Goal: Task Accomplishment & Management: Use online tool/utility

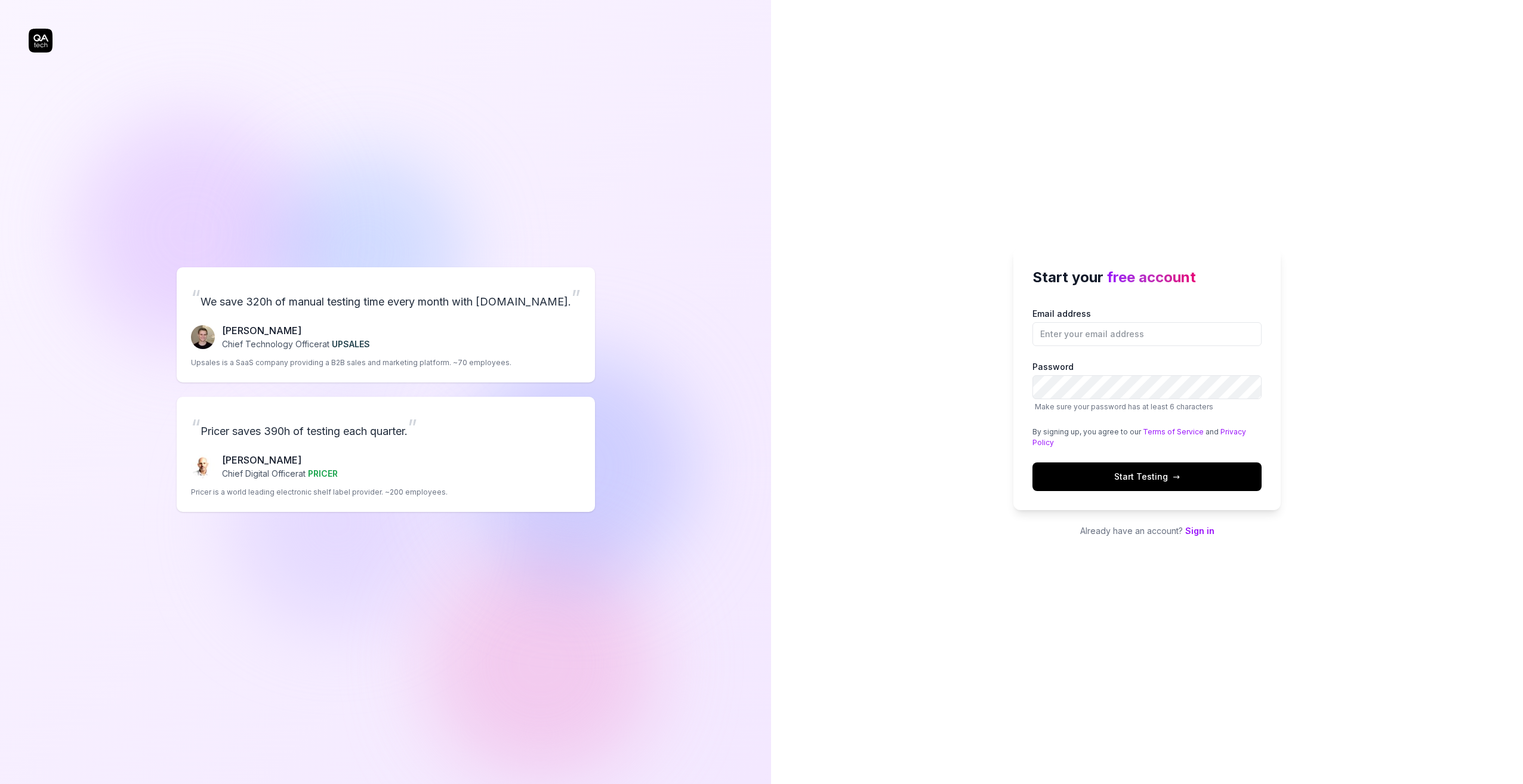
drag, startPoint x: 0, startPoint y: 0, endPoint x: 1007, endPoint y: 170, distance: 1021.2
click at [1007, 170] on div "Start your free account Email address Password Make sure your password has at l…" at bounding box center [1147, 392] width 752 height 784
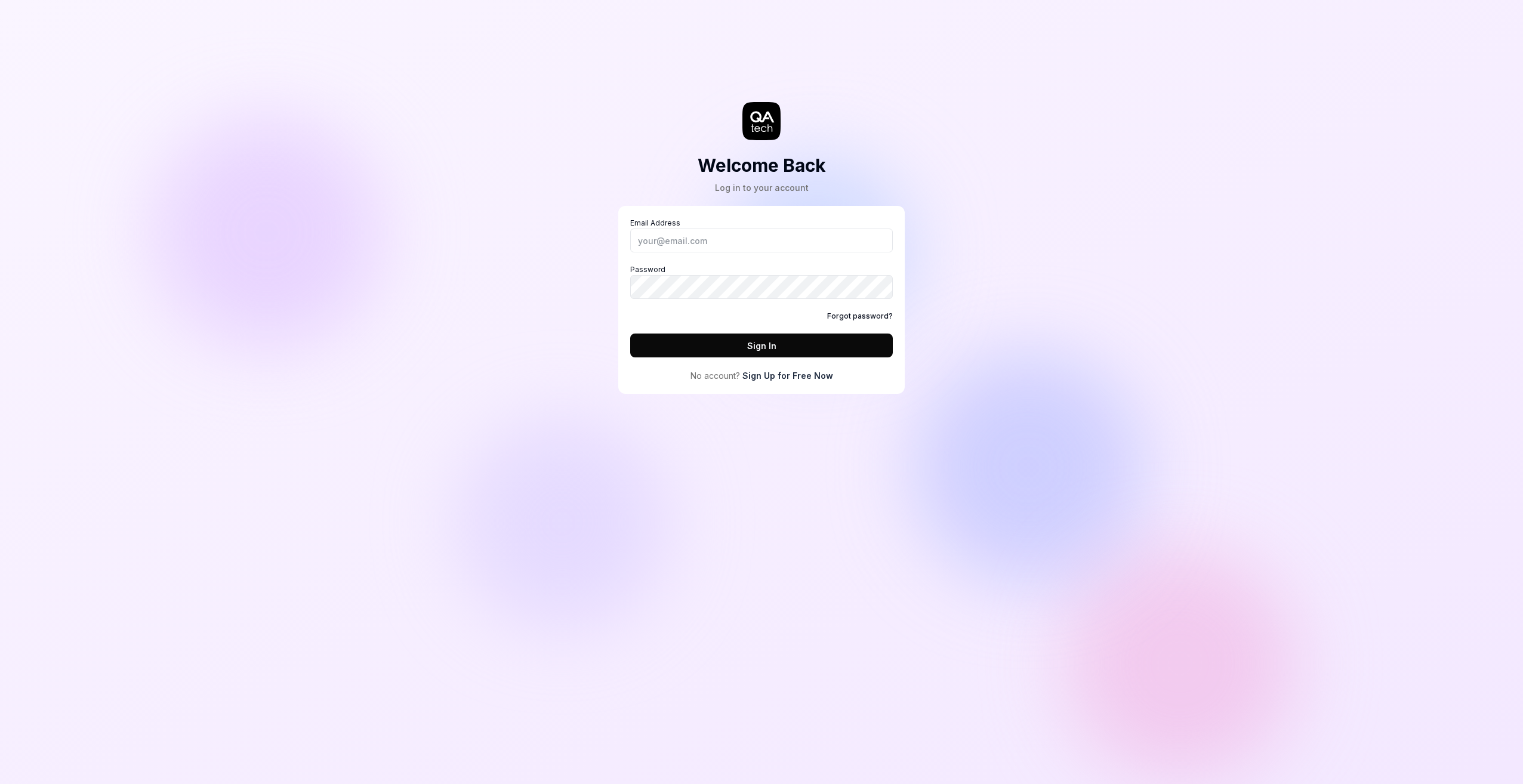
click at [809, 377] on link "Sign Up for Free Now" at bounding box center [787, 375] width 90 height 12
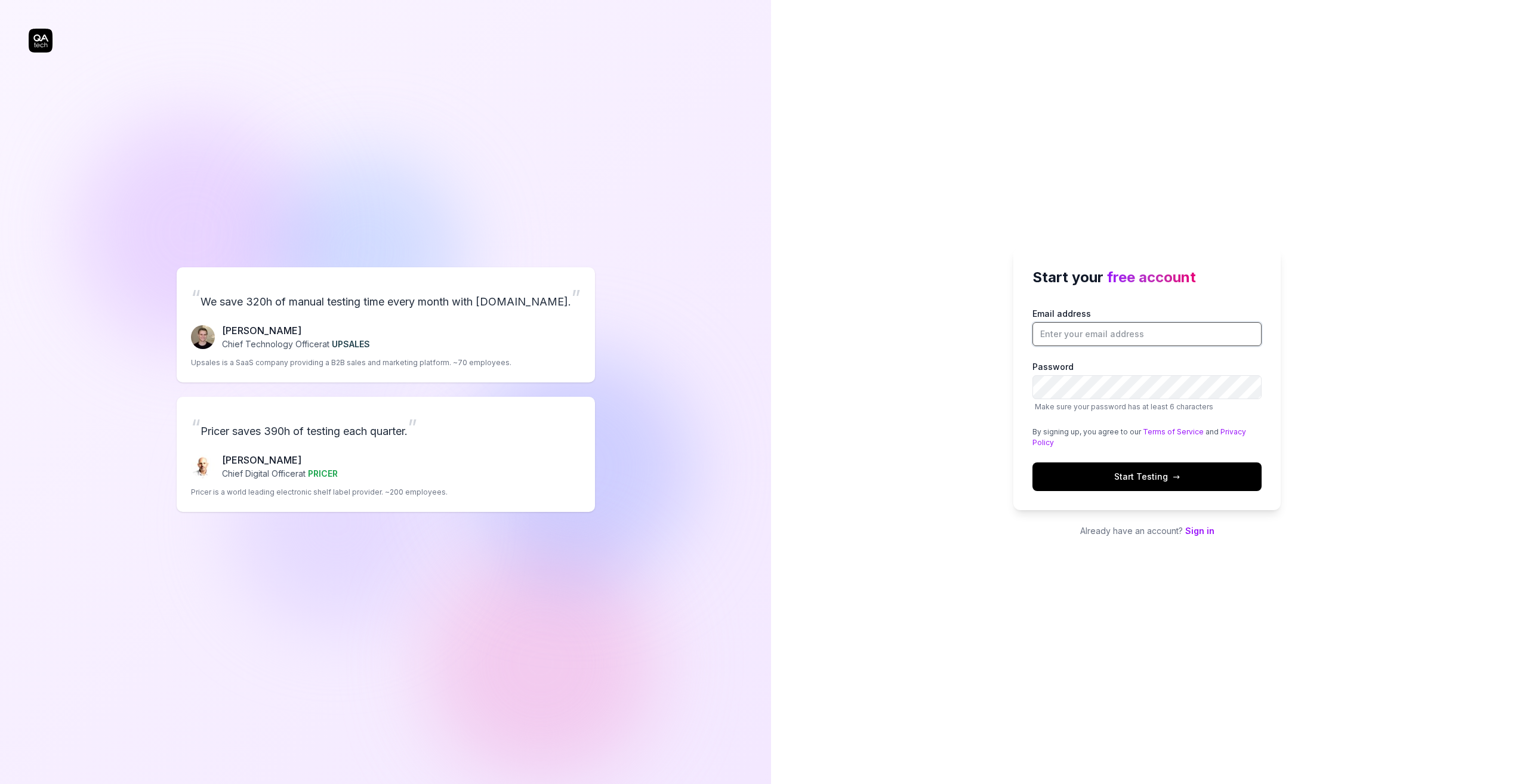
click at [1071, 338] on input "Email address" at bounding box center [1147, 334] width 229 height 24
type input "[PERSON_NAME][EMAIL_ADDRESS][DOMAIN_NAME]"
click at [752, 21] on div "“ We save 320h of manual testing time every month with QA.tech. ” Fredrik Seidl…" at bounding box center [386, 392] width 771 height 784
click at [752, 4] on div "“ We save 320h of manual testing time every month with QA.tech. ” Fredrik Seidl…" at bounding box center [386, 392] width 771 height 784
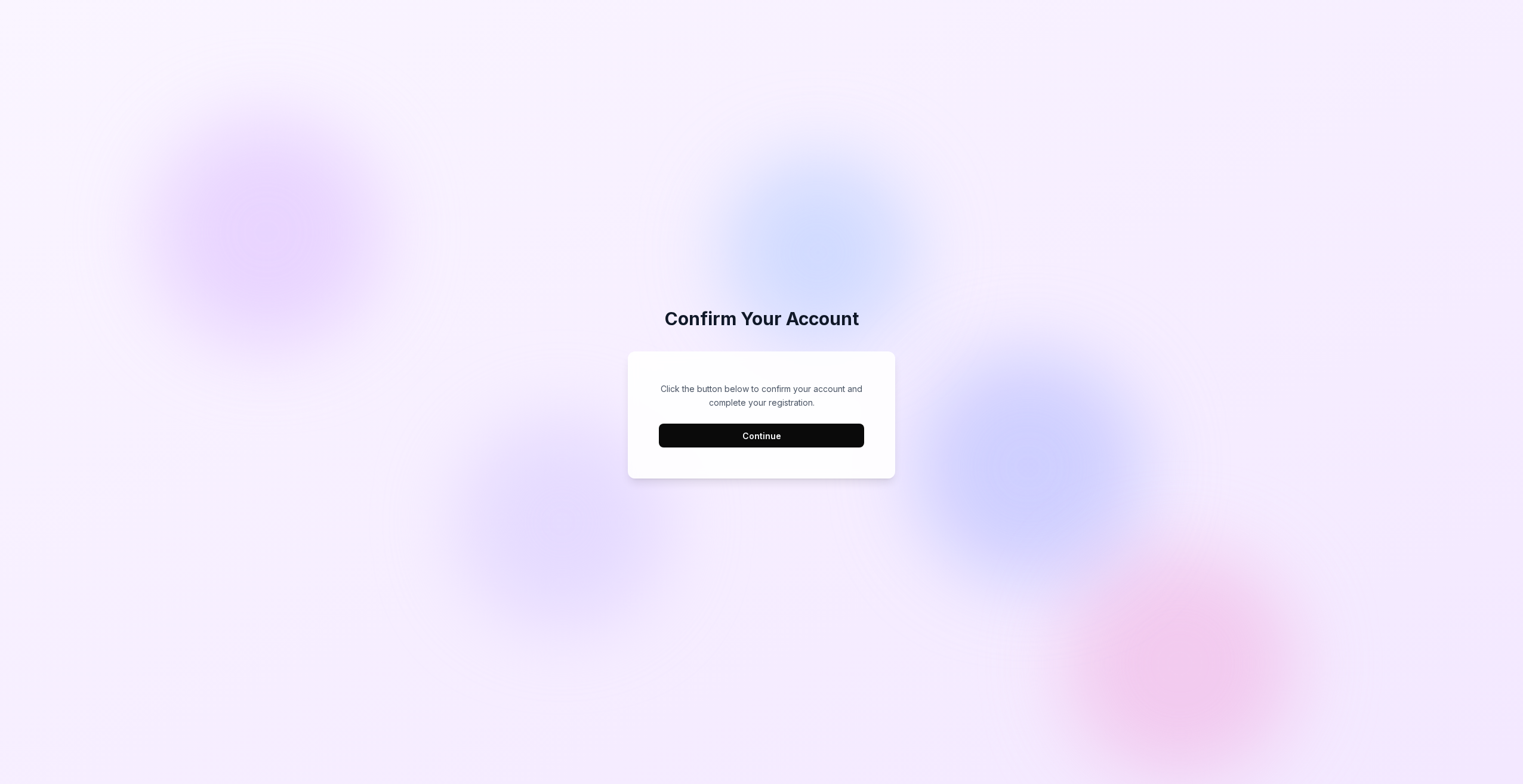
click at [817, 424] on button "Continue" at bounding box center [761, 435] width 205 height 24
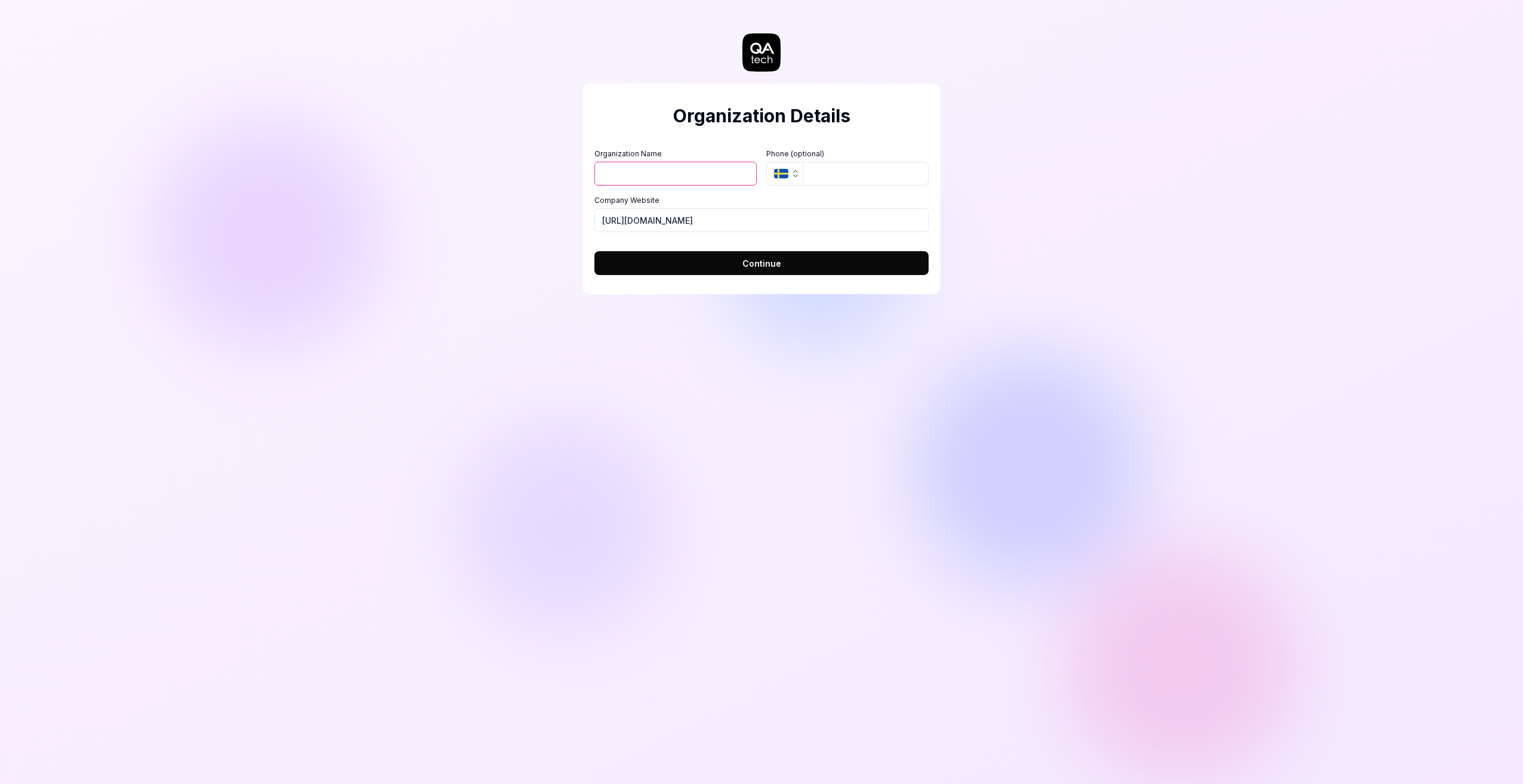
click at [687, 176] on input "Organization Name" at bounding box center [676, 173] width 162 height 24
type input "Thesis"
click at [1081, 173] on div "Organization Details Organization Name Thesis Organization Logo (Square minimum…" at bounding box center [761, 392] width 1523 height 784
click at [739, 231] on input "https://thesiscloud.com" at bounding box center [762, 220] width 334 height 24
paste input "www.thesiscloud.com/"
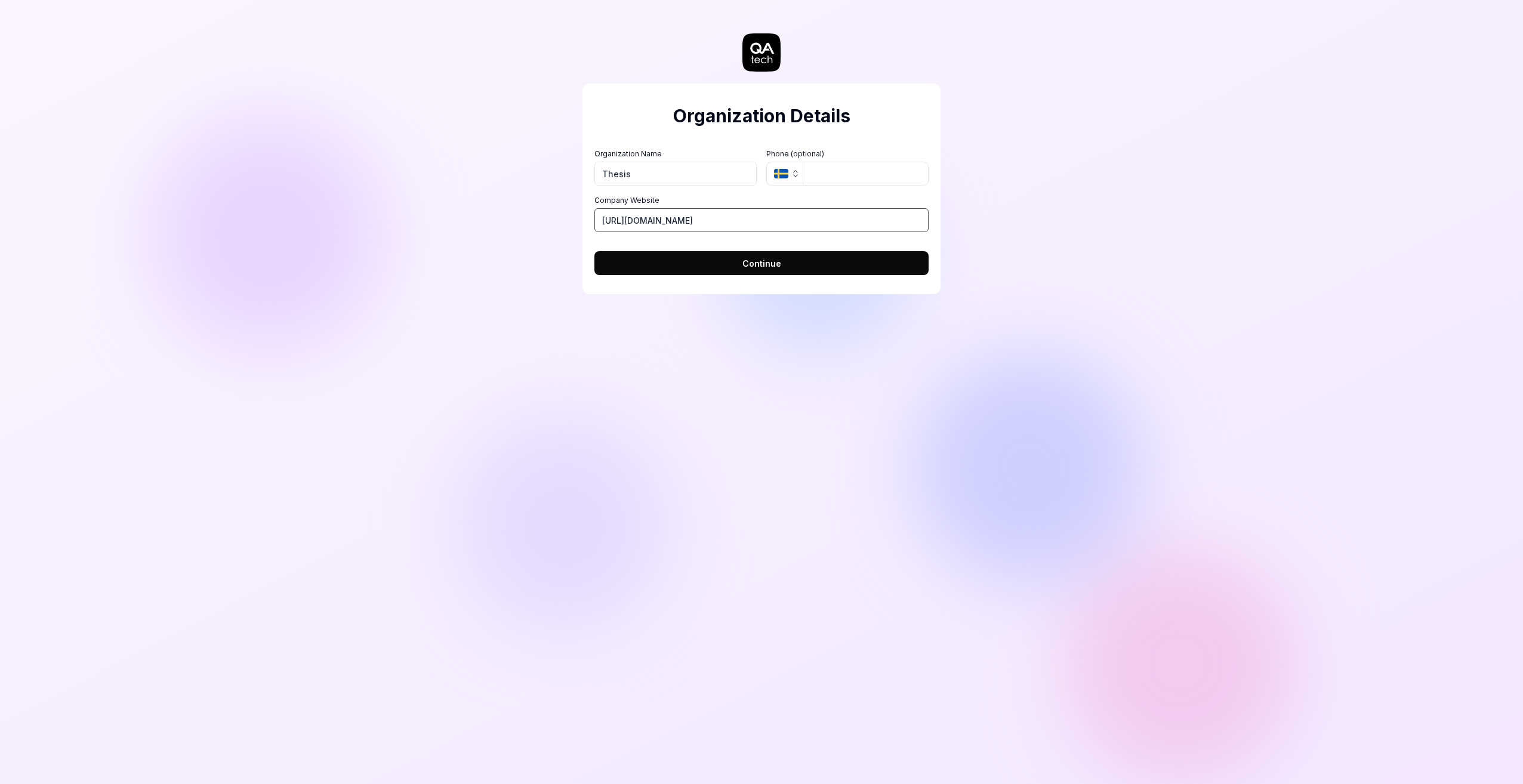
type input "https://www.thesiscloud.com/"
click at [744, 269] on span "Continue" at bounding box center [762, 263] width 39 height 12
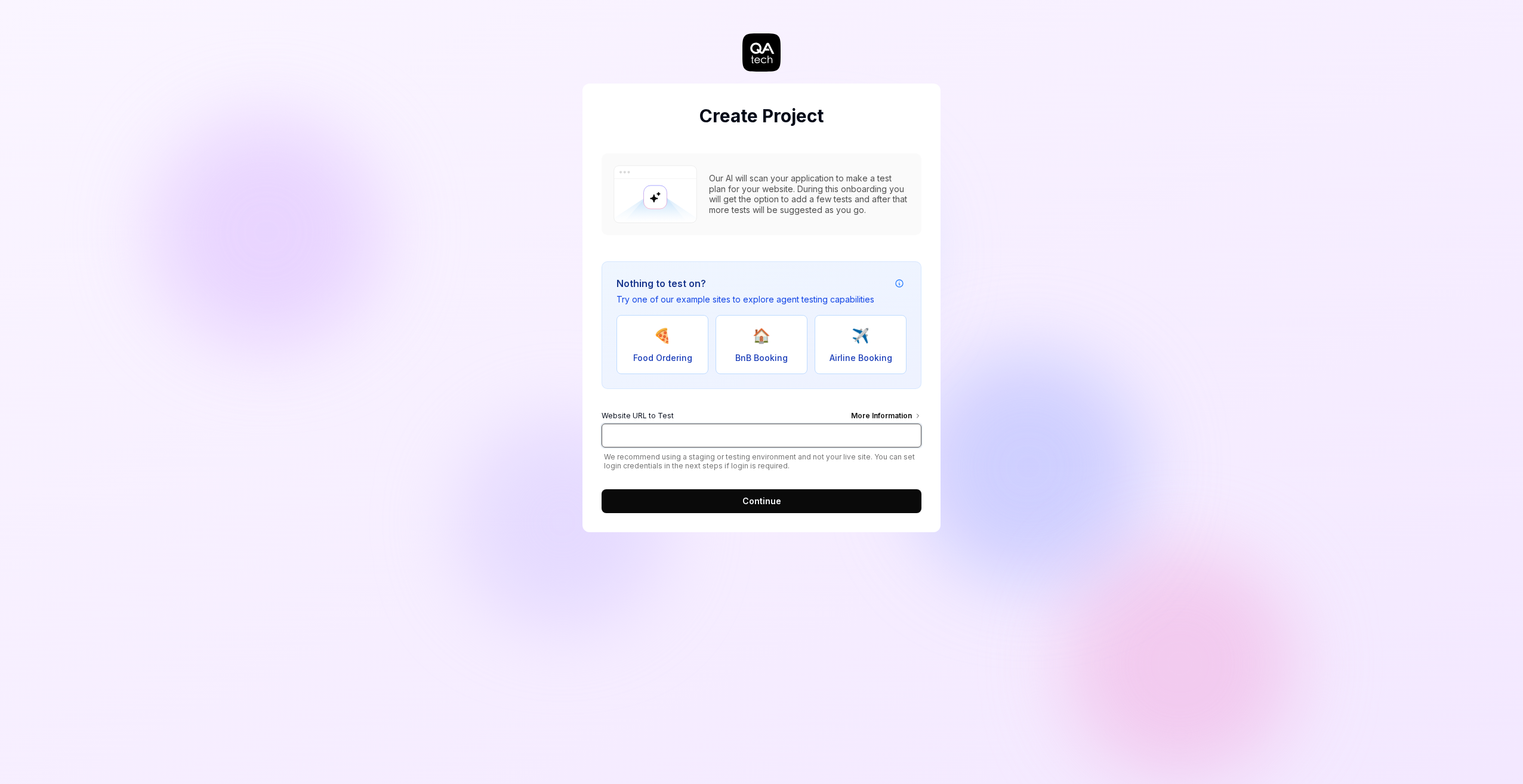
click at [821, 426] on input "Website URL to Test More Information" at bounding box center [761, 435] width 320 height 24
paste input "https://www.thesiscloud.com/"
click at [1068, 372] on div "Create Project Our AI will scan your application to make a test plan for your w…" at bounding box center [761, 392] width 1523 height 784
click at [674, 352] on span "Food Ordering" at bounding box center [663, 357] width 59 height 12
click at [774, 374] on div "Nothing to test on? Try one of our example sites to explore agent testing capab…" at bounding box center [761, 325] width 320 height 128
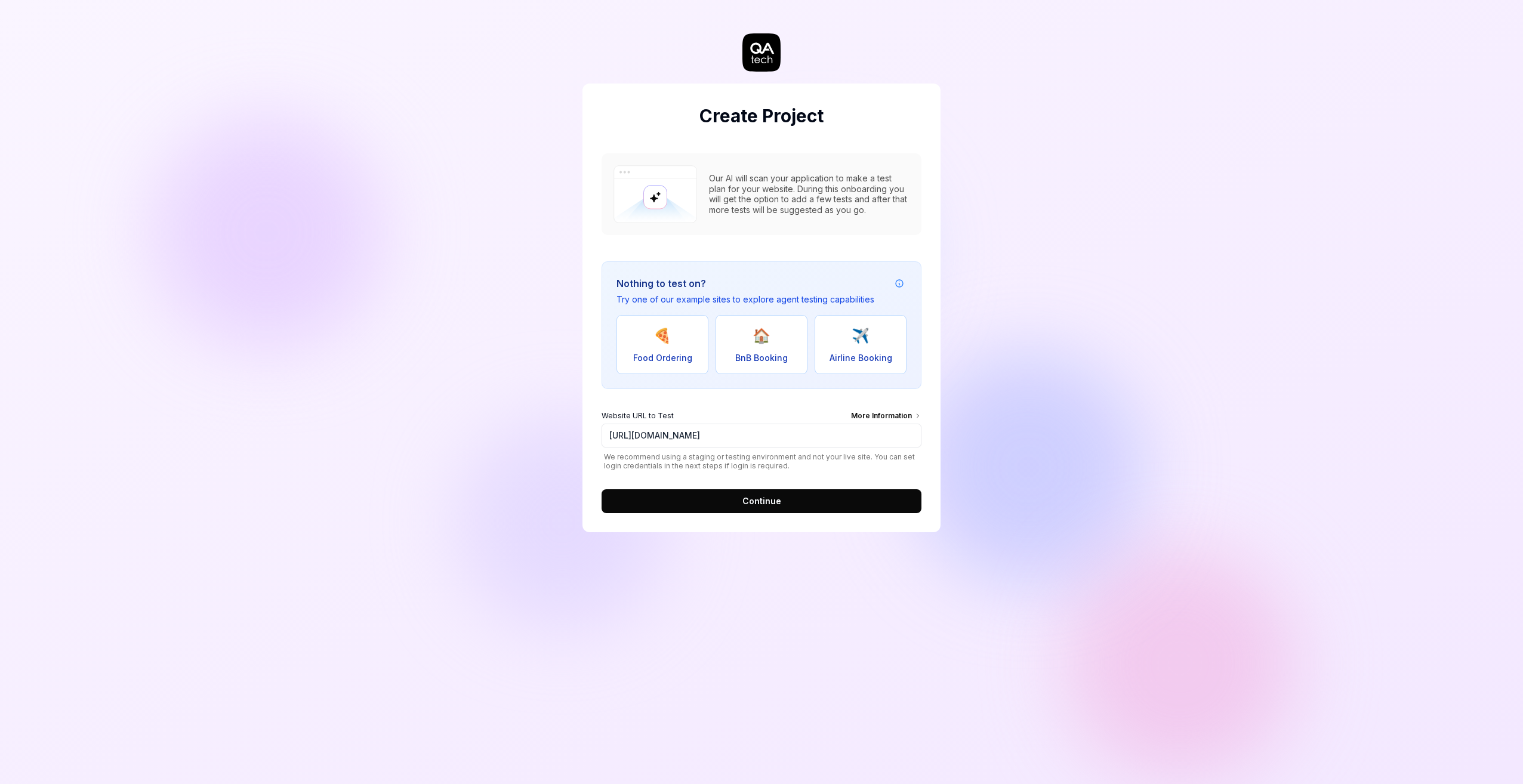
click at [858, 361] on span "Airline Booking" at bounding box center [861, 357] width 62 height 12
click at [765, 353] on span "BnB Booking" at bounding box center [762, 357] width 52 height 12
click at [662, 348] on button "🍕 Food Ordering" at bounding box center [662, 344] width 92 height 59
type input "https://real-dashdish.vercel.app/"
click at [805, 504] on button "Continue" at bounding box center [761, 501] width 320 height 24
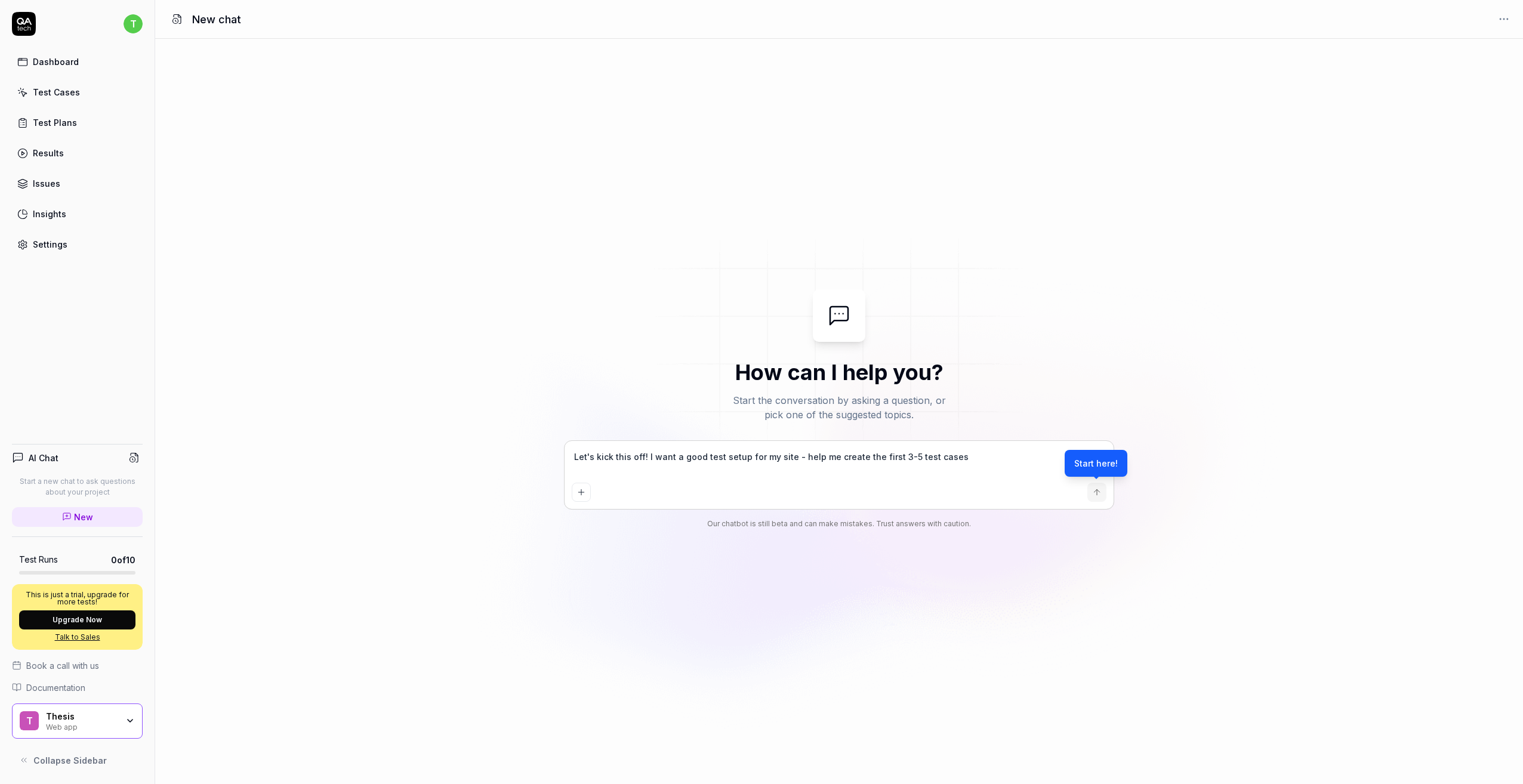
click at [963, 460] on textarea "Let's kick this off! I want a good test setup for my site - help me create the …" at bounding box center [839, 463] width 535 height 30
click at [1083, 464] on div "Start here!" at bounding box center [1096, 463] width 62 height 27
click at [1092, 489] on icon "submit" at bounding box center [1097, 492] width 9 height 9
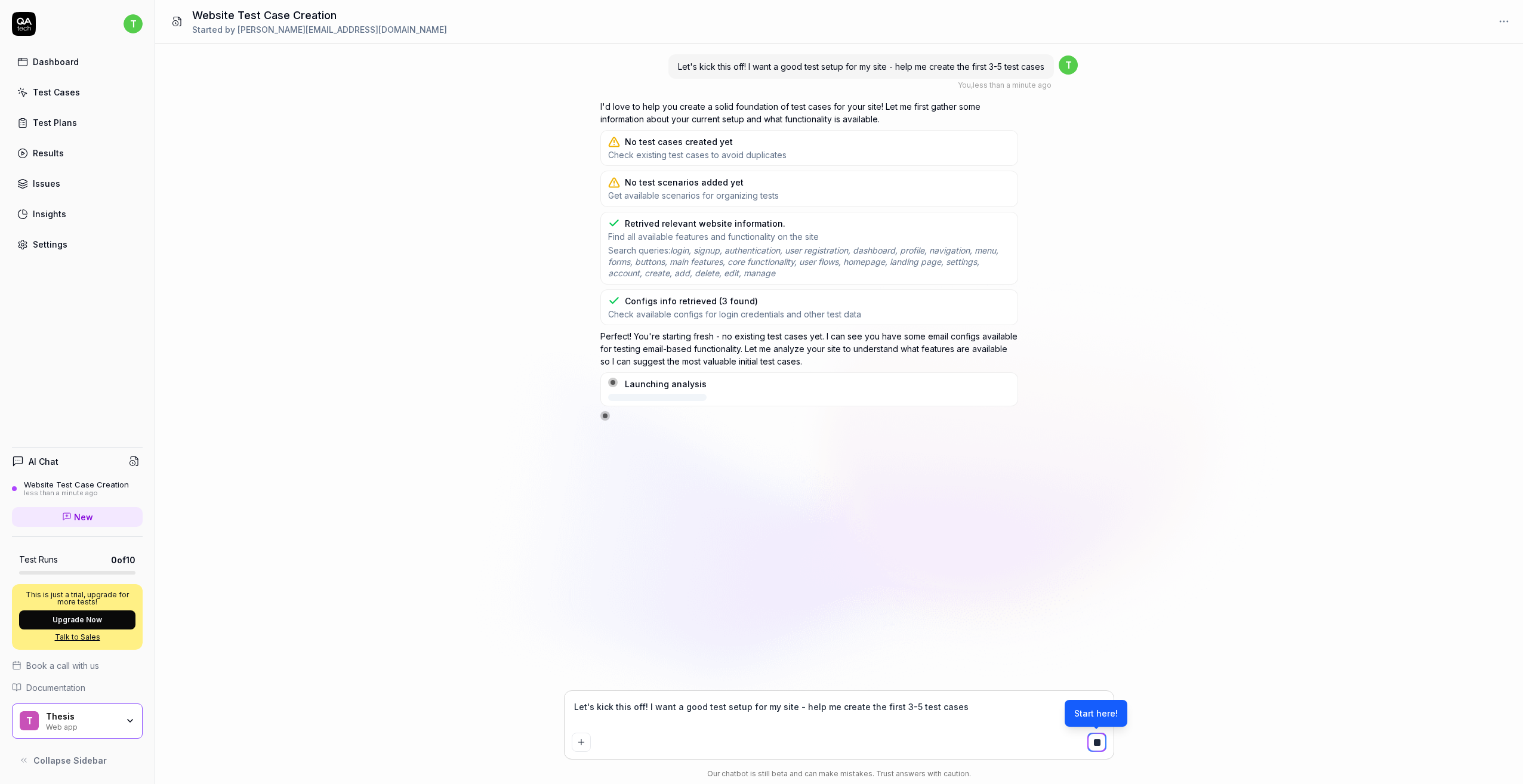
click at [745, 223] on div "Retrived relevant website information." at bounding box center [705, 223] width 160 height 12
click at [91, 74] on div "Dashboard Test Cases Test Plans Results Issues Insights Settings" at bounding box center [77, 153] width 131 height 206
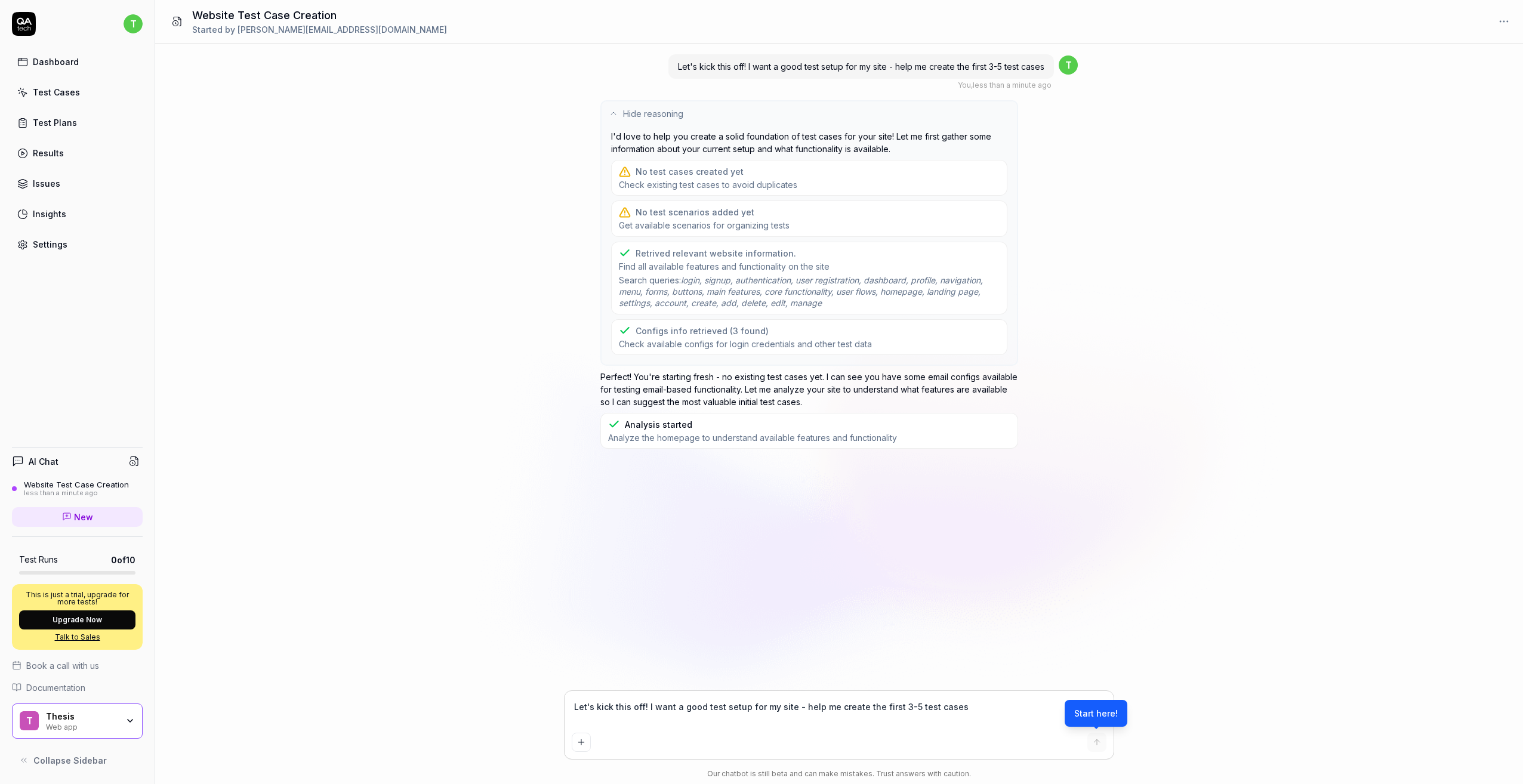
click at [85, 67] on link "Dashboard" at bounding box center [77, 61] width 131 height 23
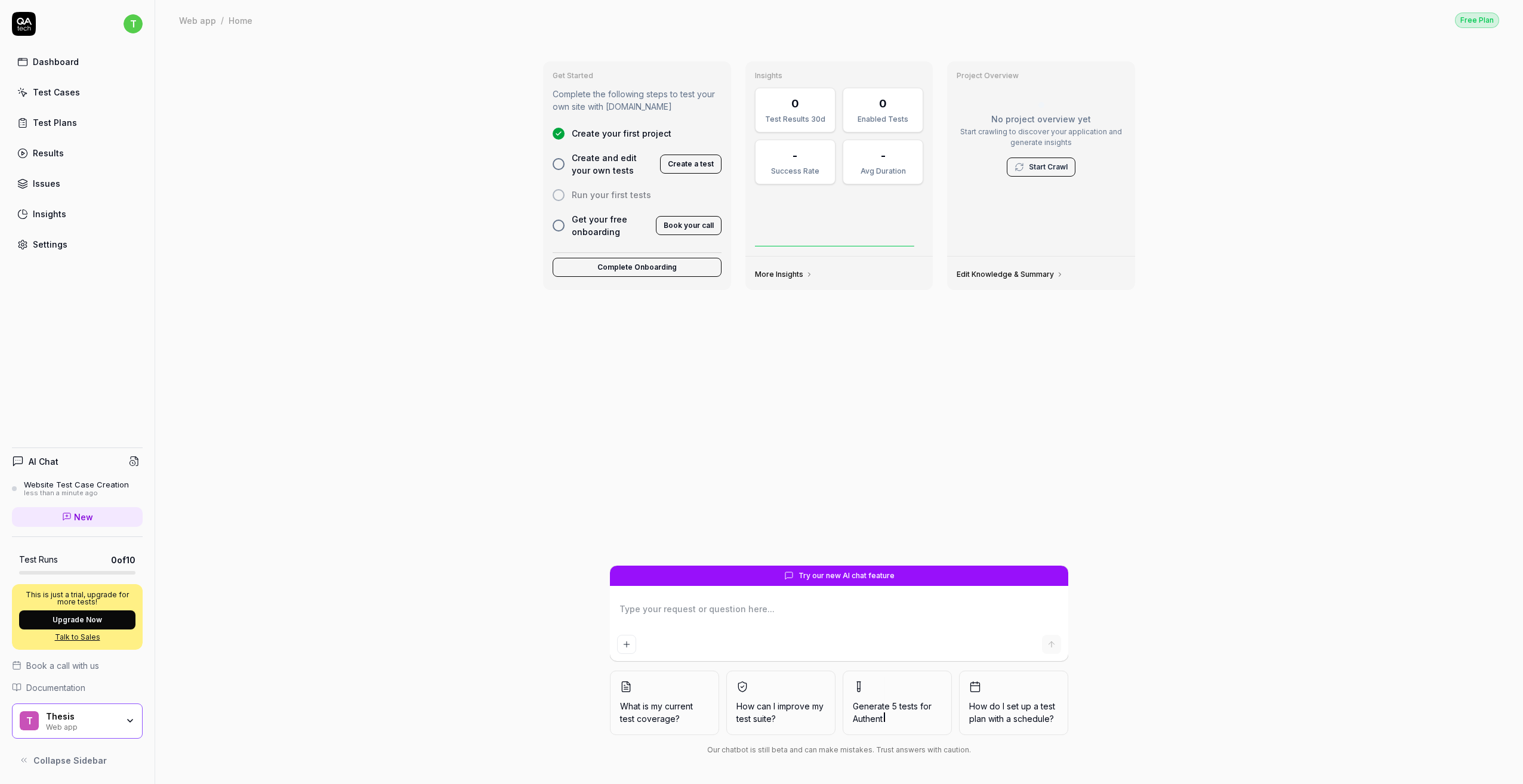
click at [106, 721] on div "Thesis" at bounding box center [82, 716] width 72 height 11
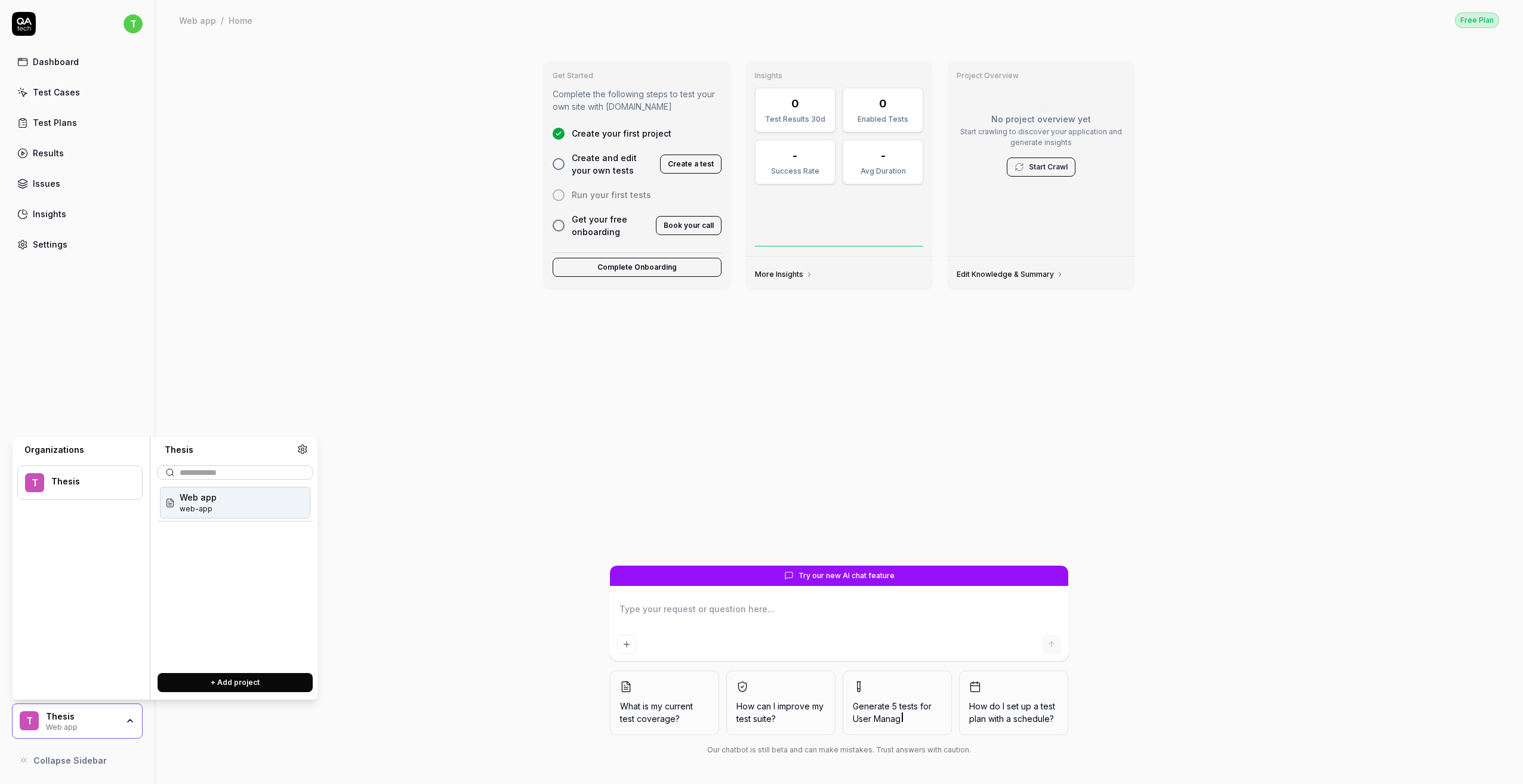
click at [267, 675] on button "+ Add project" at bounding box center [235, 682] width 155 height 19
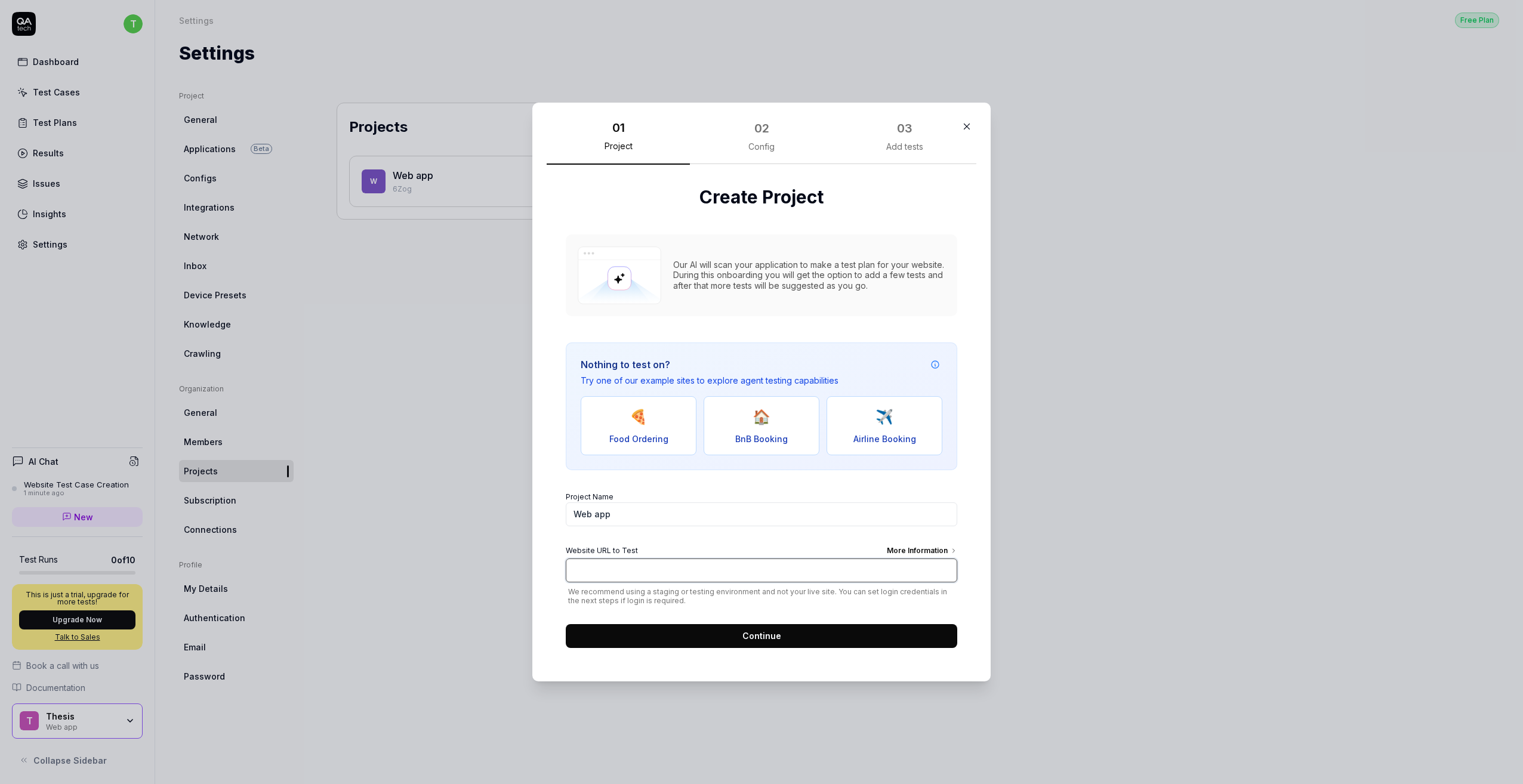
click at [658, 564] on input "Website URL to Test More Information" at bounding box center [762, 570] width 392 height 24
type input "timcane.co.uk"
click button "Continue" at bounding box center [762, 636] width 392 height 24
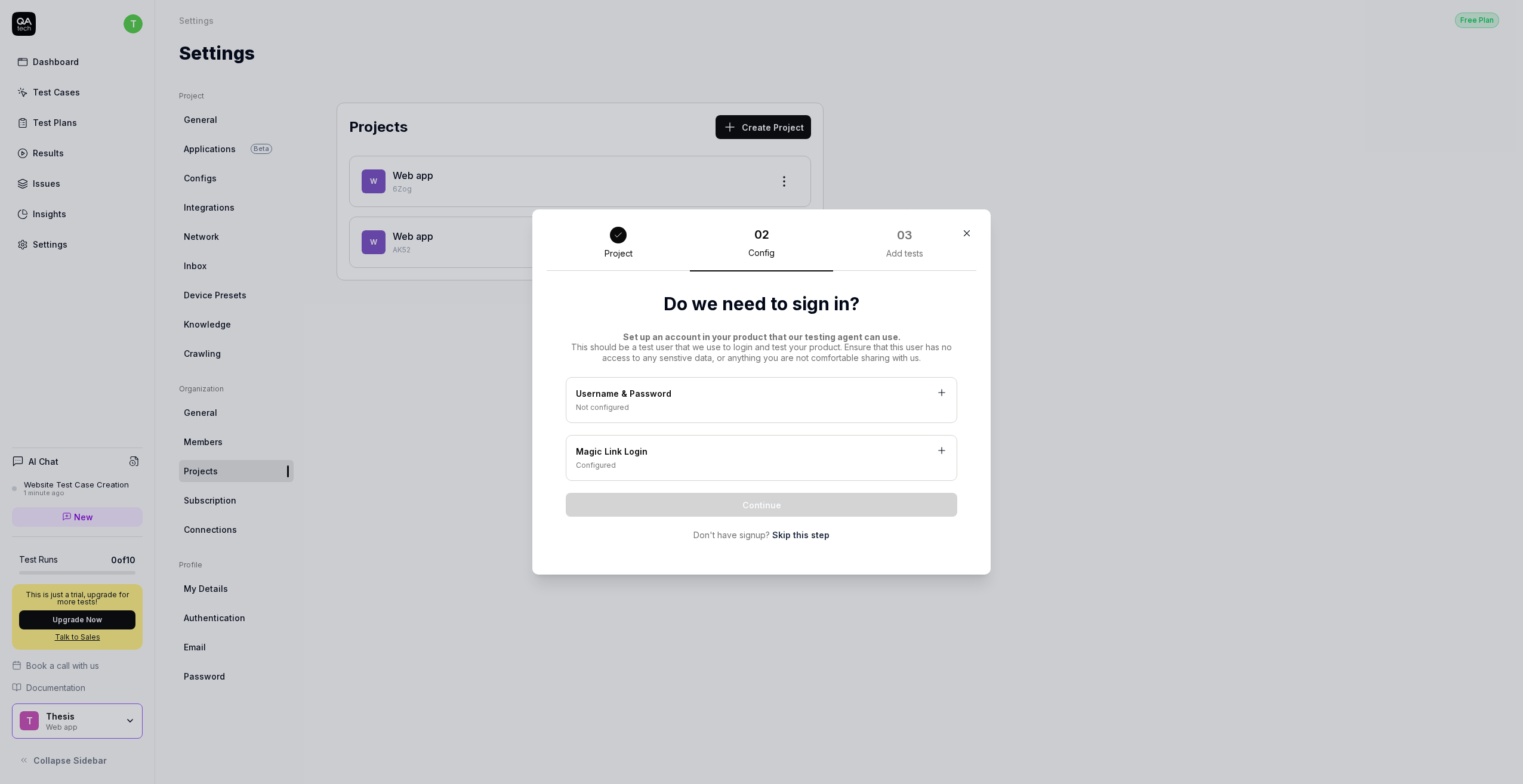
click at [815, 397] on div "Username & Password" at bounding box center [761, 395] width 371 height 15
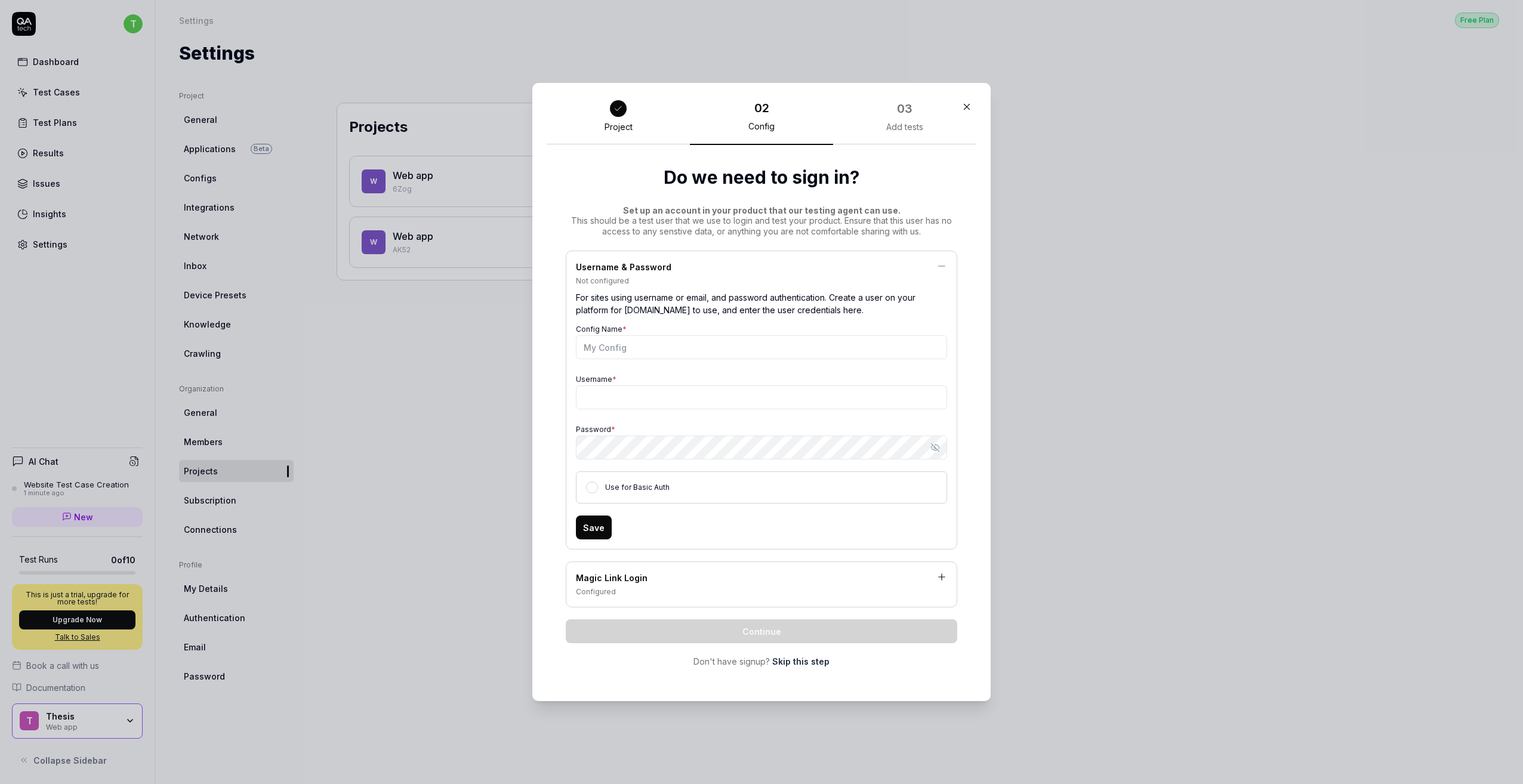
click at [898, 265] on div "Username & Password" at bounding box center [761, 268] width 371 height 15
click at [950, 274] on div "Username & Password Not configured For sites using username or email, and passw…" at bounding box center [762, 400] width 392 height 299
click at [935, 271] on div "Username & Password" at bounding box center [761, 268] width 371 height 15
click at [928, 274] on div "Username & Password" at bounding box center [761, 268] width 371 height 15
click at [940, 269] on icon at bounding box center [942, 266] width 11 height 11
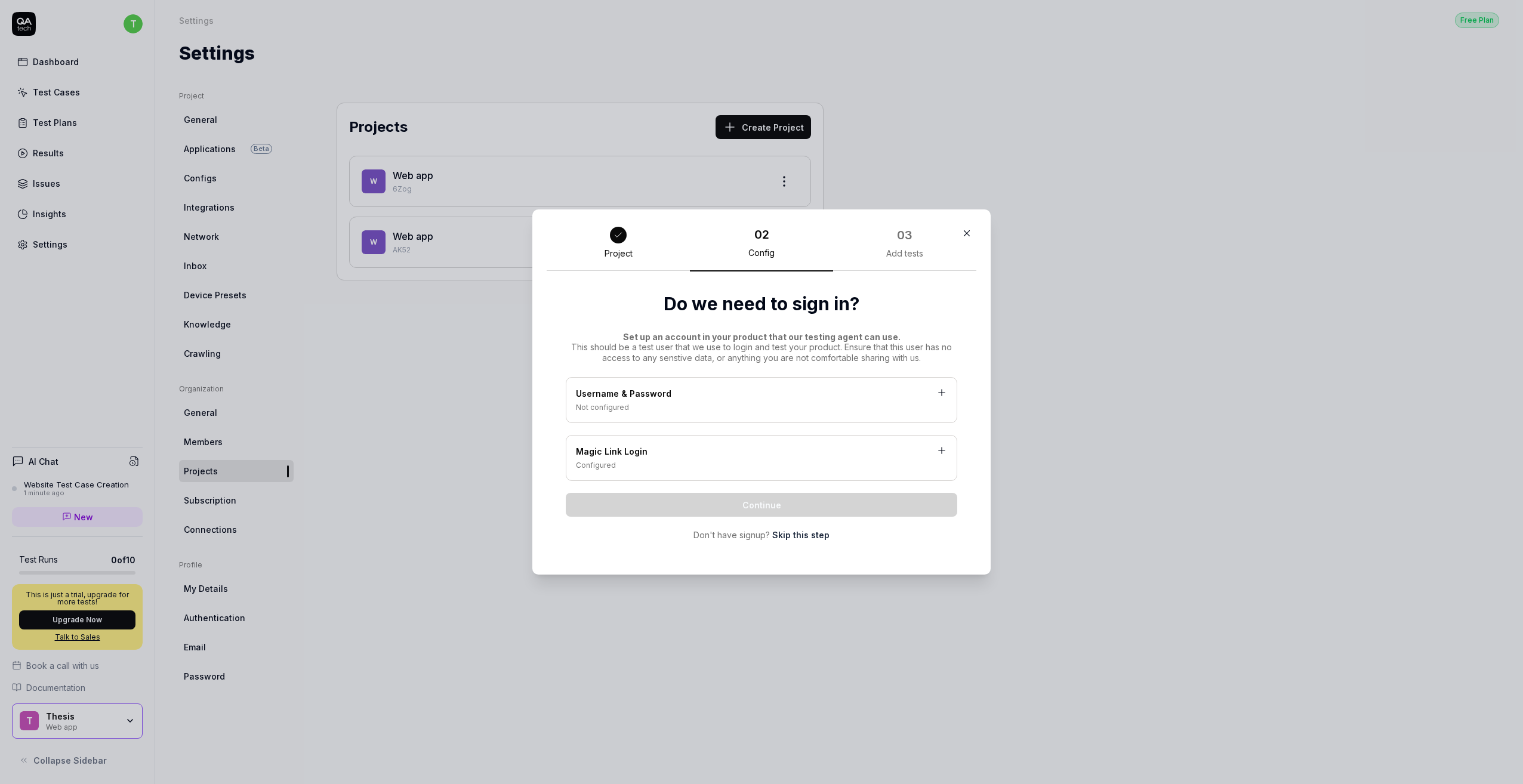
click at [716, 467] on div "Configured" at bounding box center [761, 465] width 371 height 11
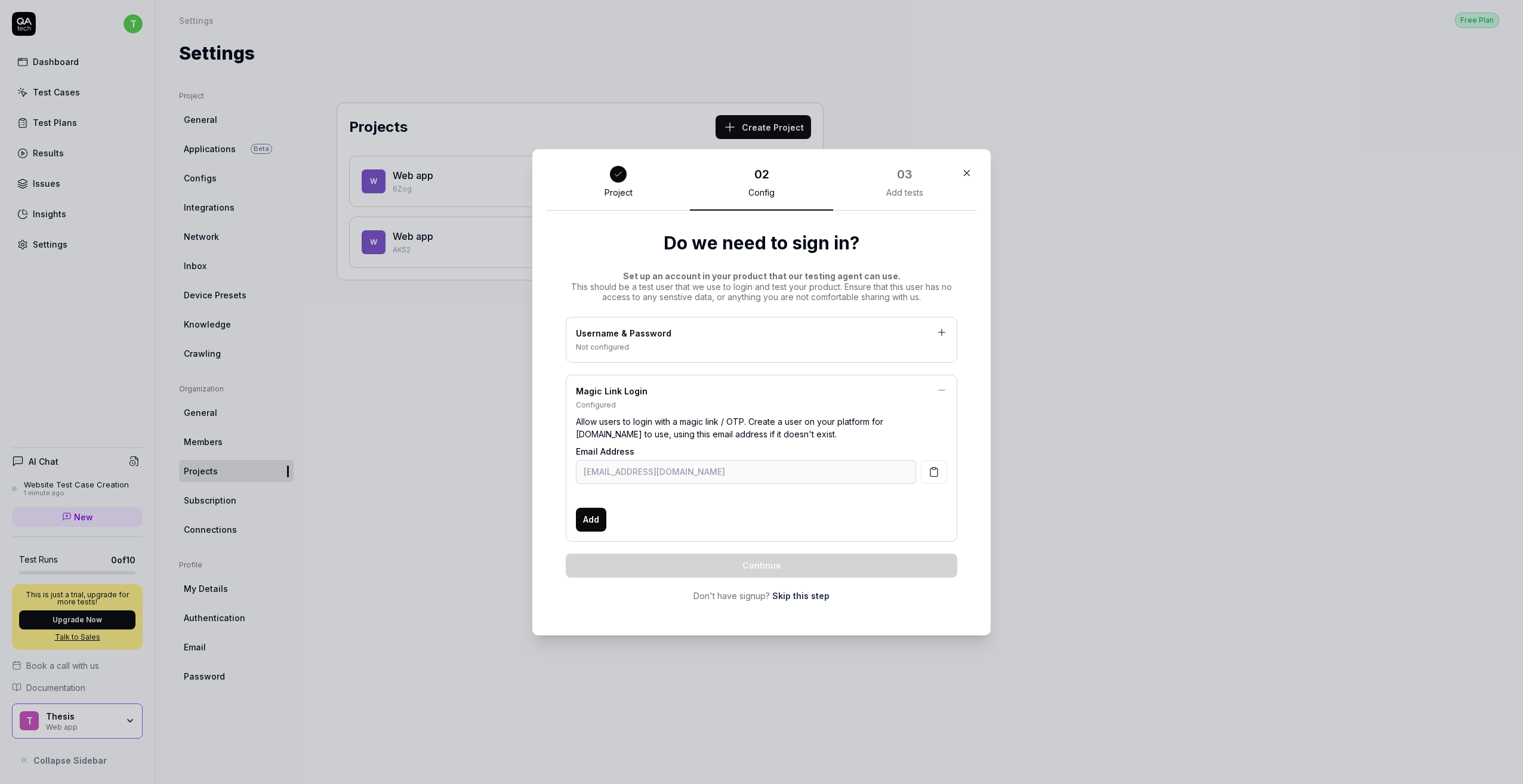
click at [939, 390] on icon at bounding box center [942, 390] width 7 height 0
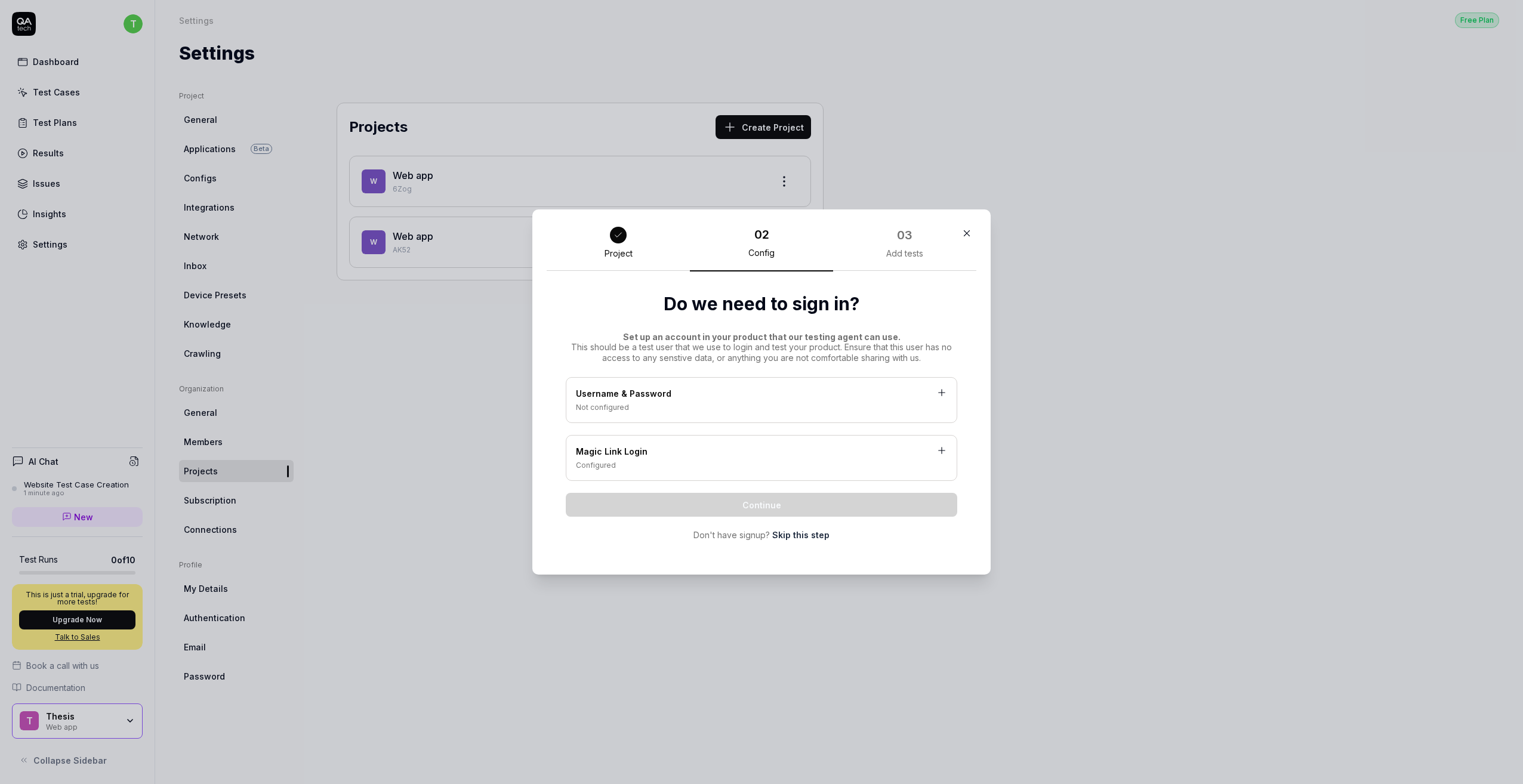
click at [814, 534] on link "Skip this step" at bounding box center [801, 535] width 57 height 12
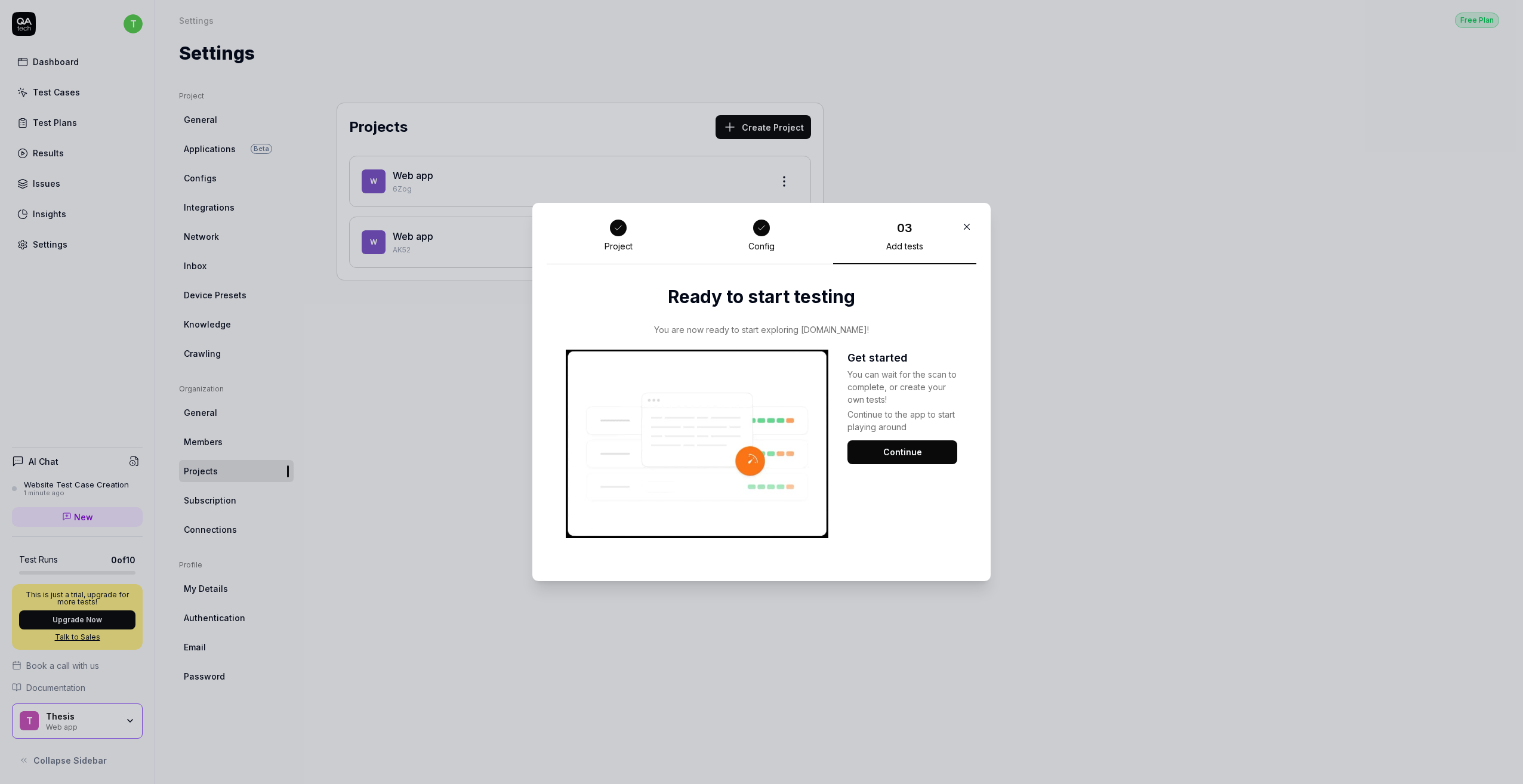
click at [911, 452] on button "Continue" at bounding box center [902, 452] width 110 height 24
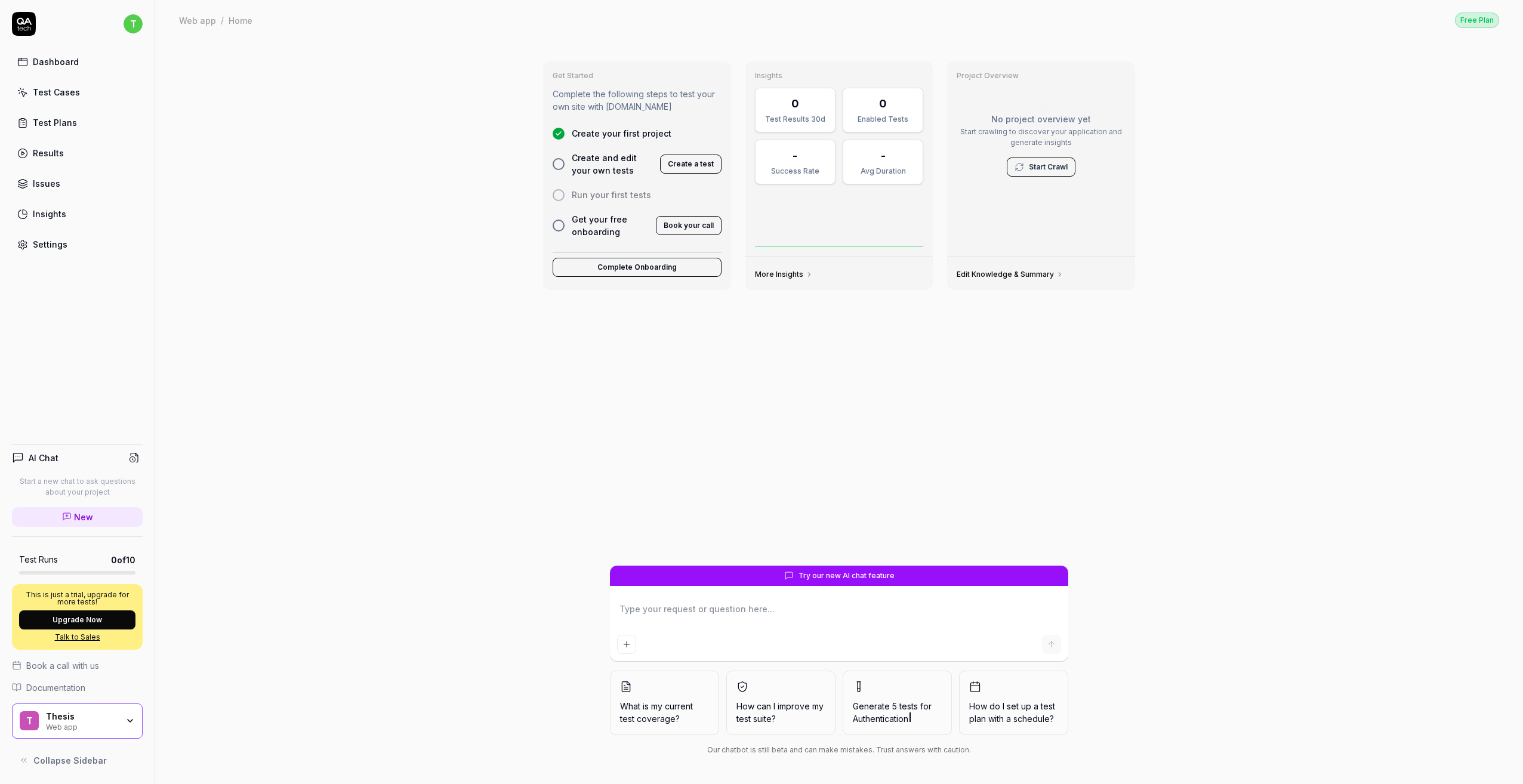
click at [701, 165] on button "Create a test" at bounding box center [691, 164] width 62 height 19
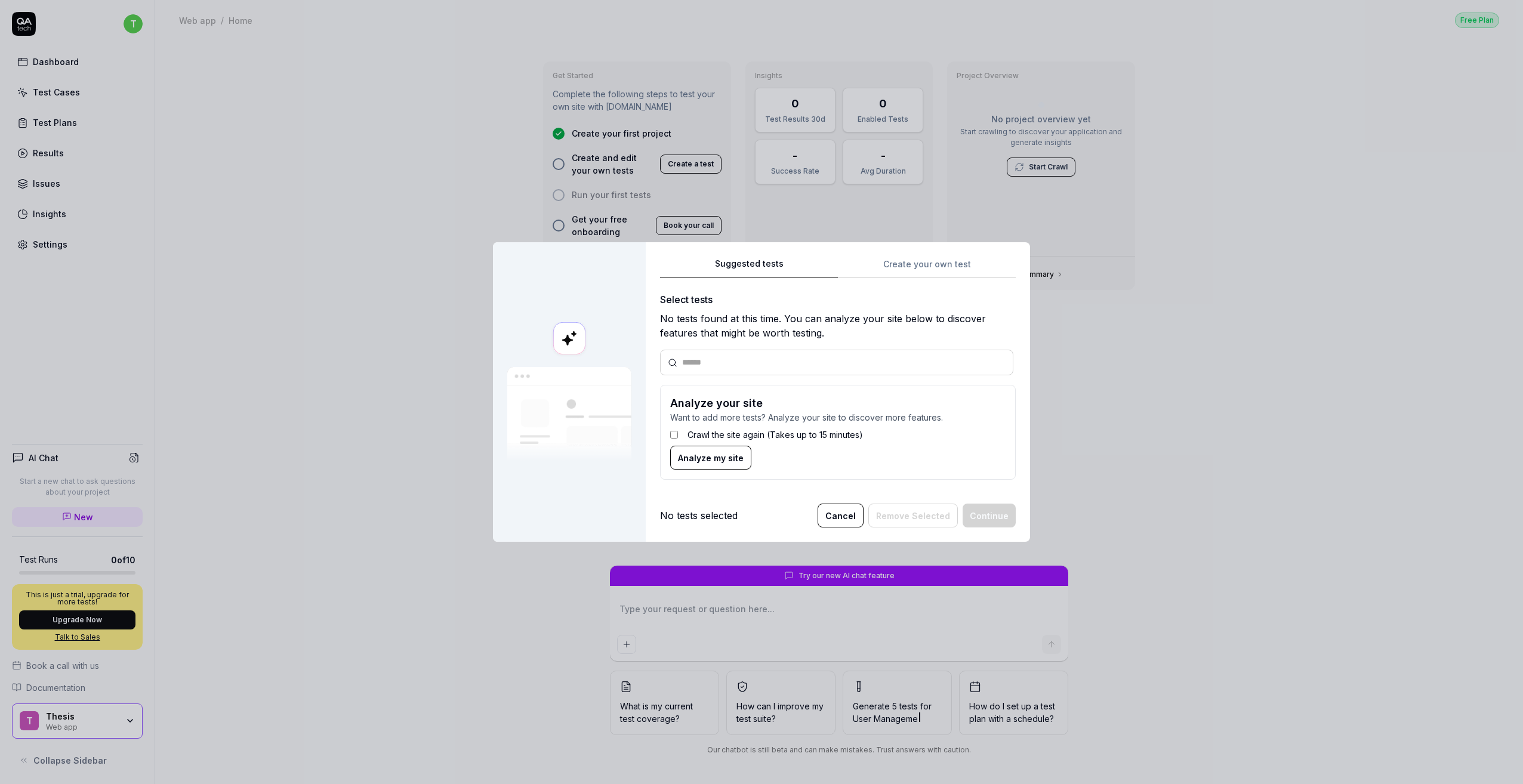
click at [710, 454] on span "Analyze my site" at bounding box center [711, 458] width 66 height 12
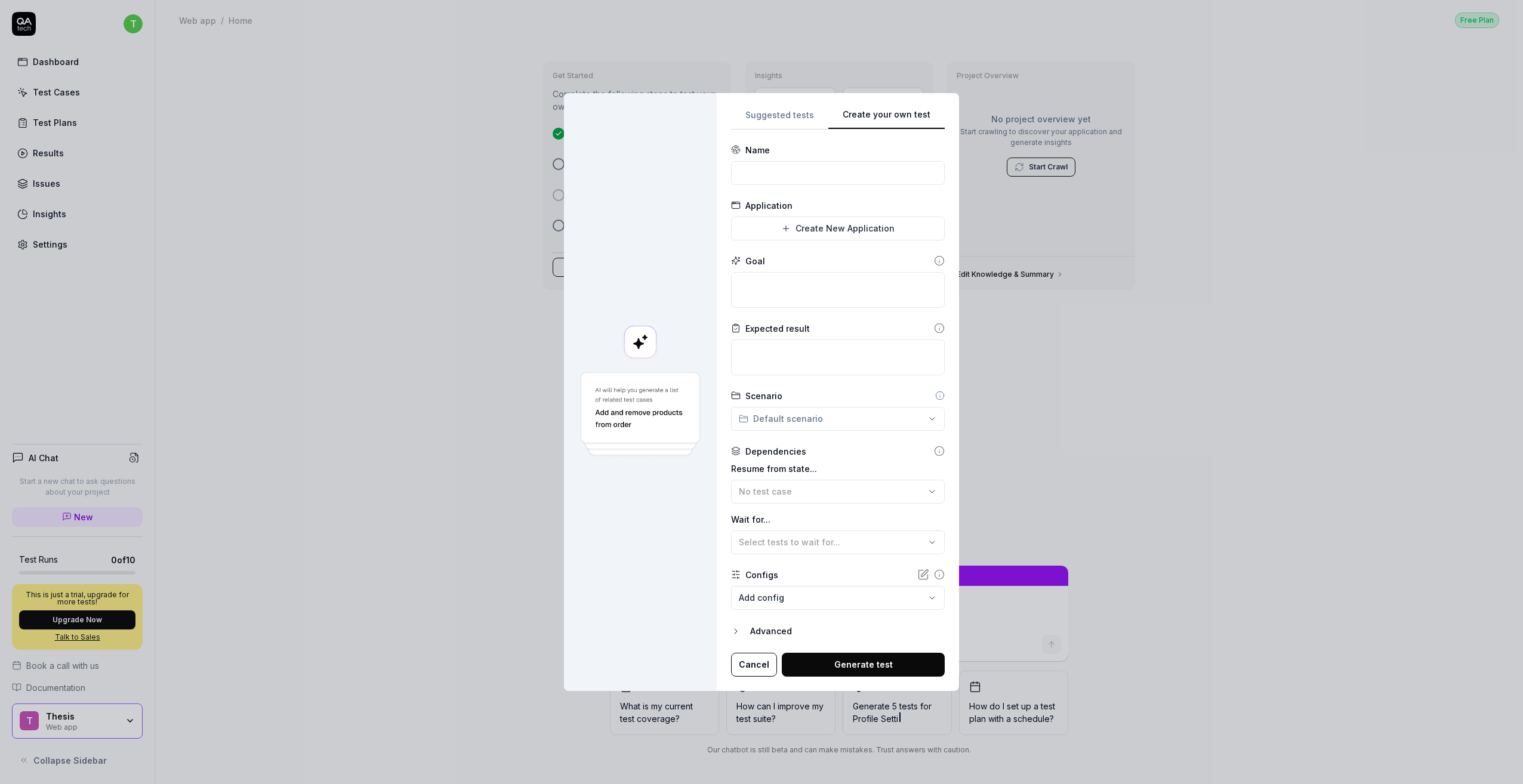
click at [938, 281] on div "**********" at bounding box center [838, 392] width 242 height 598
click at [856, 236] on div "**********" at bounding box center [761, 392] width 1523 height 784
click at [862, 225] on div "**********" at bounding box center [761, 392] width 1523 height 784
click at [887, 289] on textarea at bounding box center [838, 289] width 213 height 36
click at [877, 352] on textarea at bounding box center [838, 357] width 213 height 36
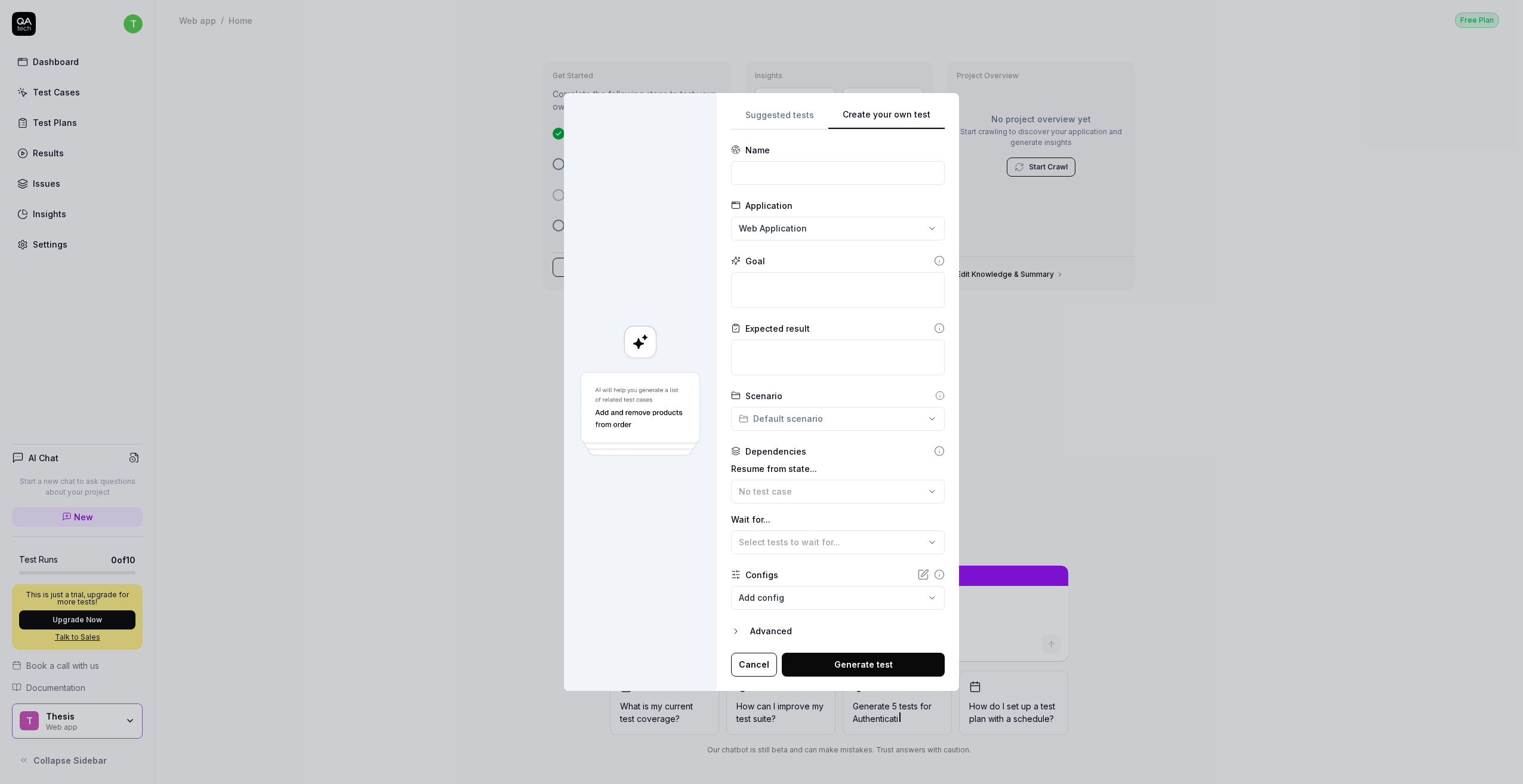
click at [762, 666] on button "Cancel" at bounding box center [754, 665] width 46 height 24
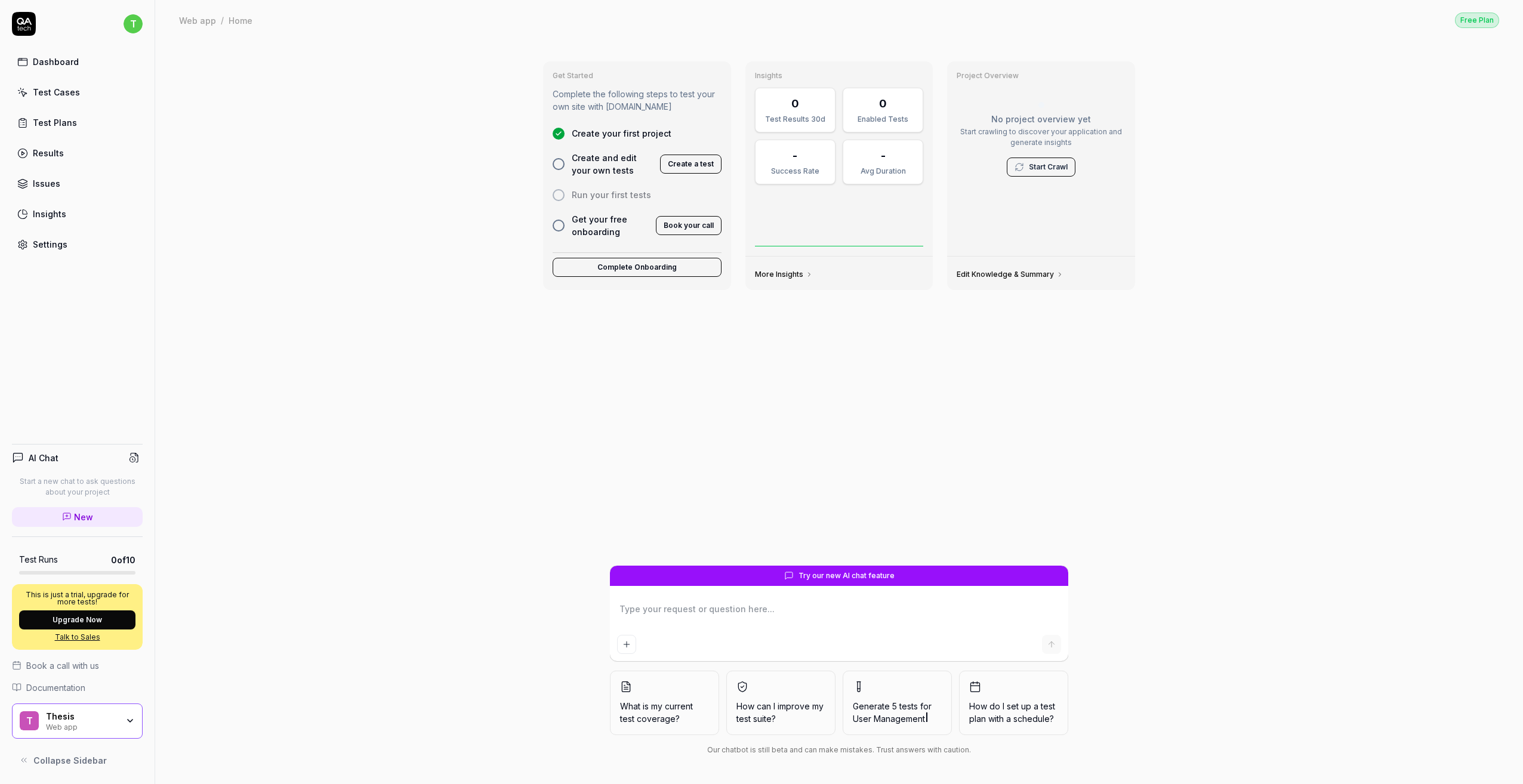
click at [1049, 166] on link "Start Crawl" at bounding box center [1048, 167] width 39 height 11
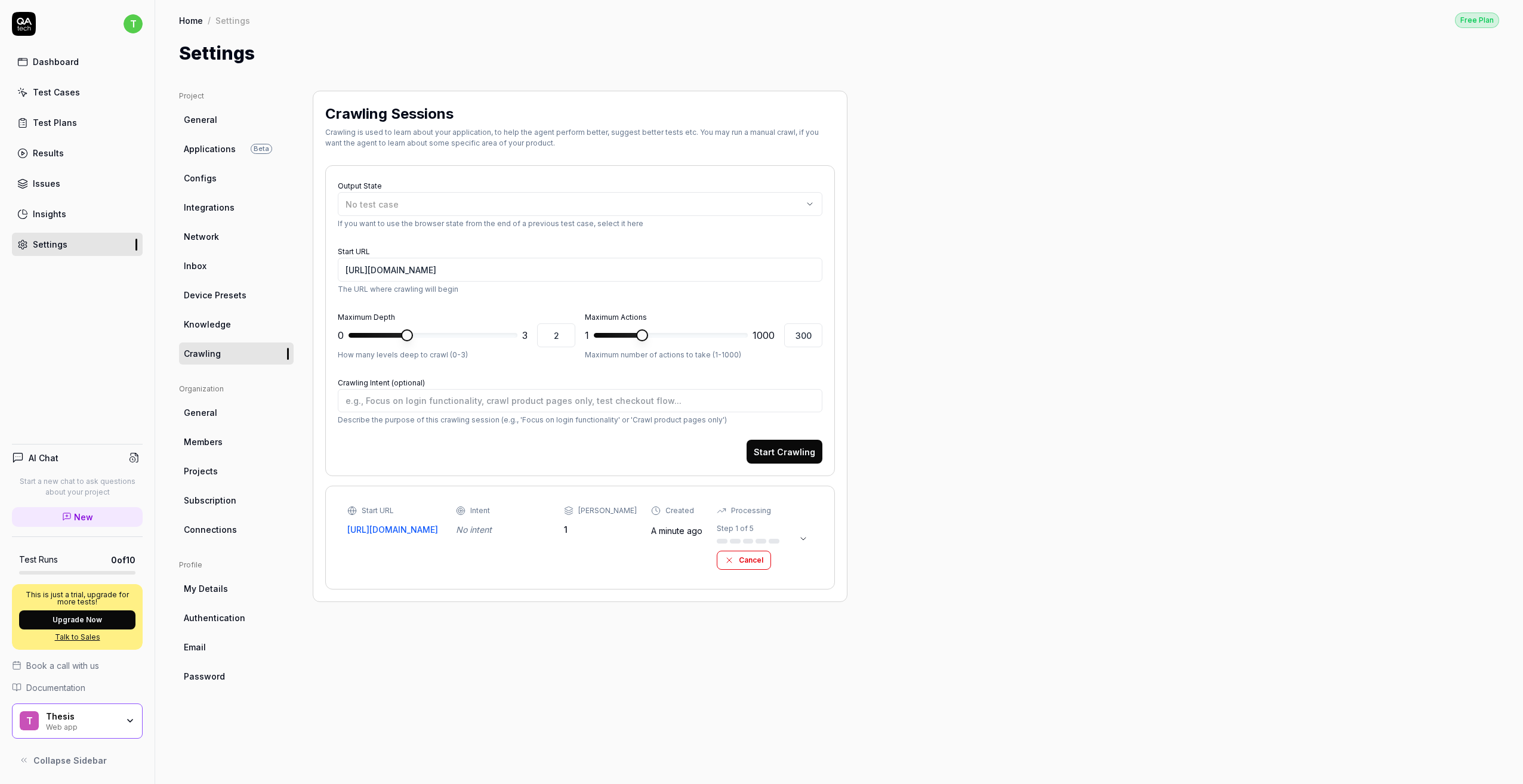
type input "3"
click at [517, 341] on span at bounding box center [511, 335] width 12 height 12
type input "1000"
click at [748, 339] on span at bounding box center [742, 335] width 12 height 12
click at [416, 528] on link "[URL][DOMAIN_NAME]" at bounding box center [394, 530] width 94 height 12
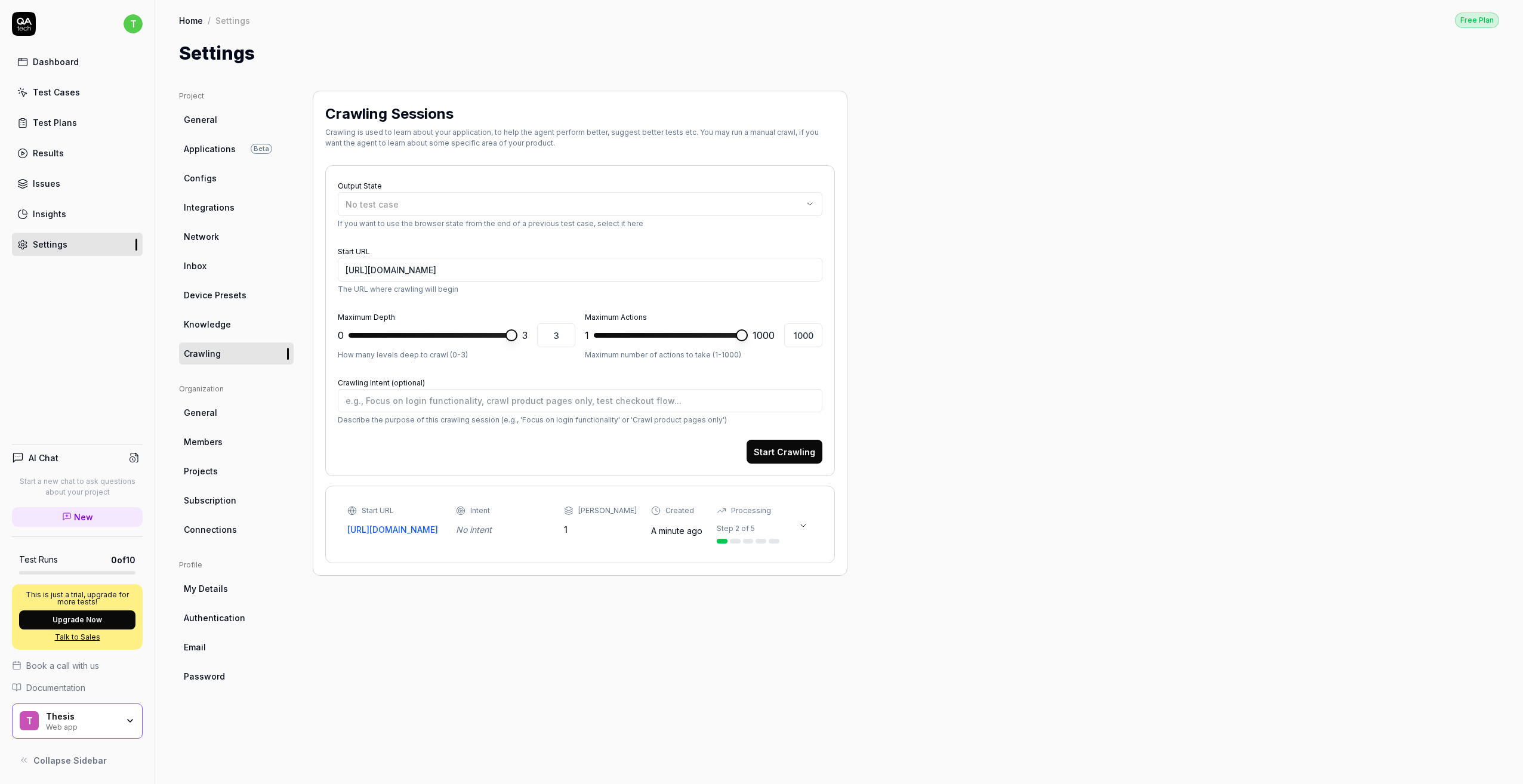
click at [801, 526] on icon at bounding box center [803, 525] width 9 height 9
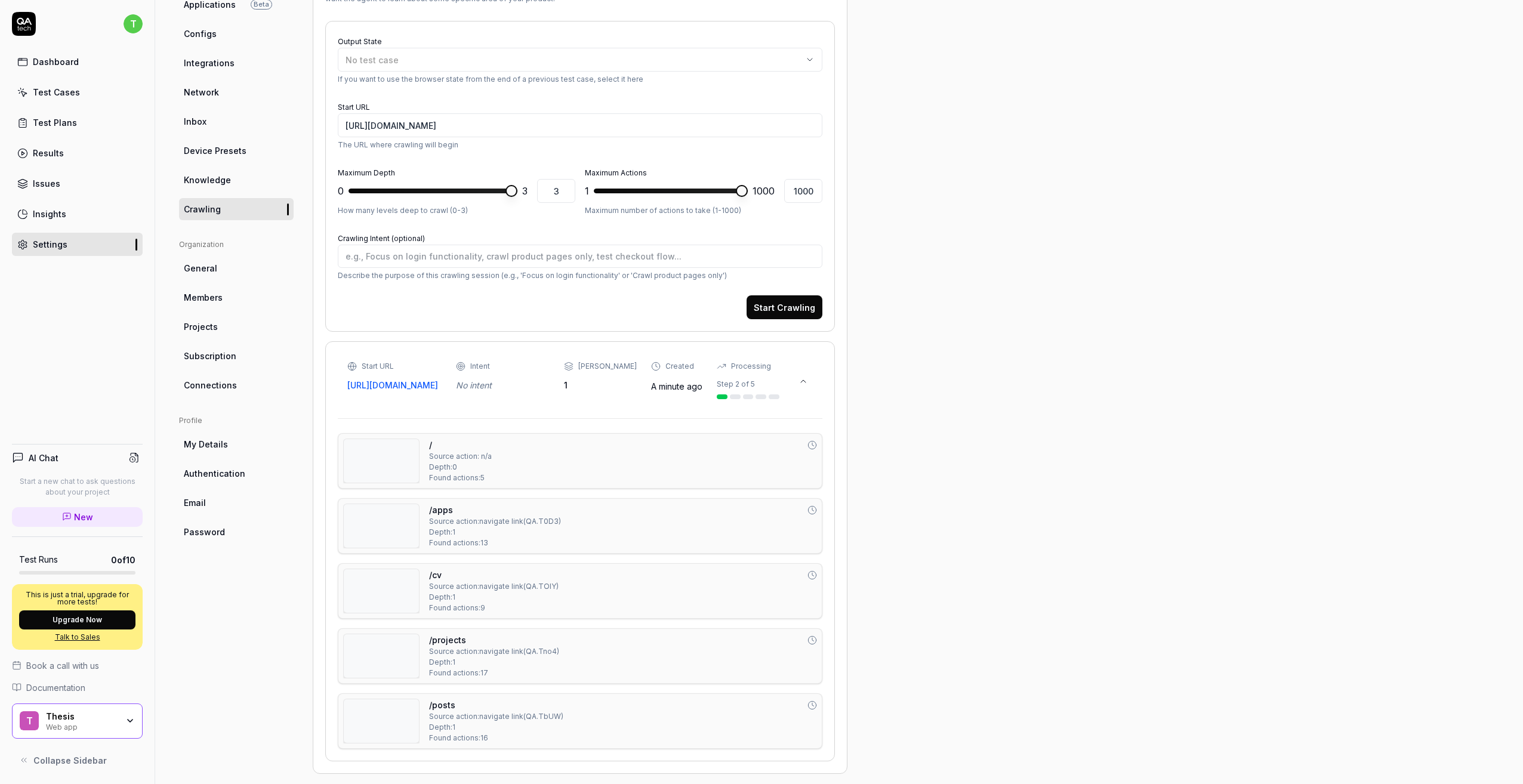
scroll to position [158, 0]
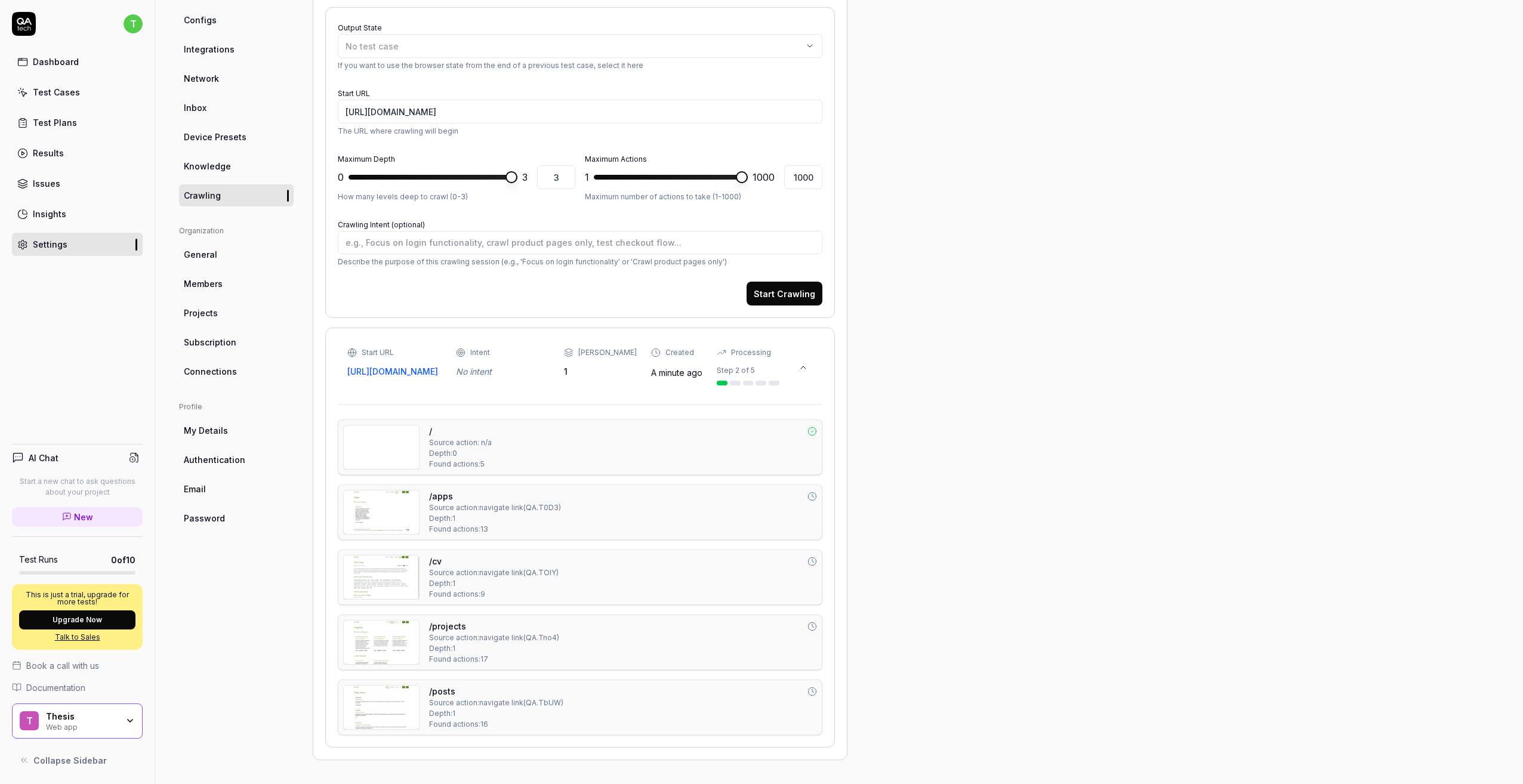
click at [67, 227] on div "Dashboard Test Cases Test Plans Results Issues Insights Settings" at bounding box center [77, 153] width 131 height 206
click at [66, 224] on link "Insights" at bounding box center [77, 213] width 131 height 23
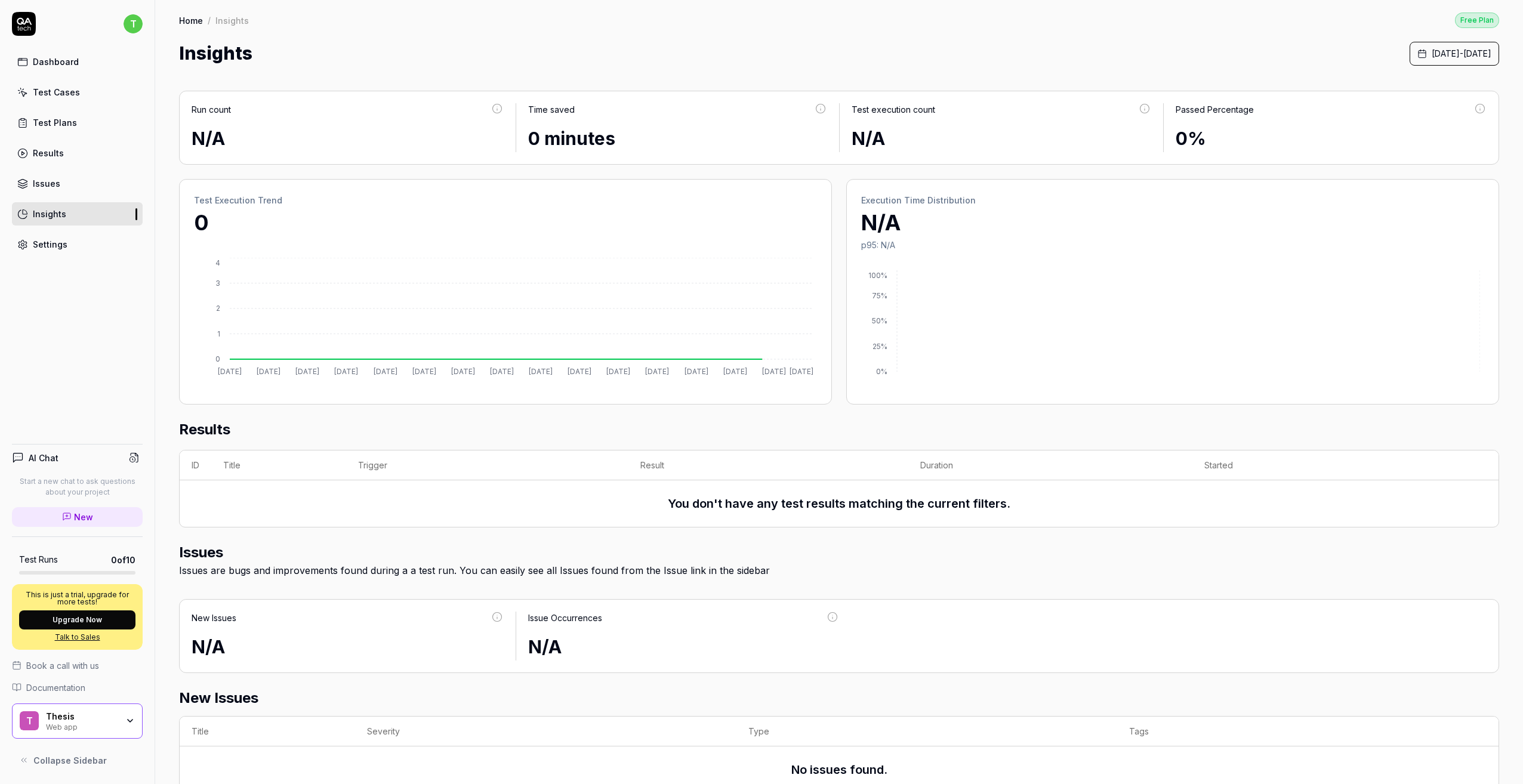
click at [57, 166] on div "Dashboard Test Cases Test Plans Results Issues Insights Settings" at bounding box center [77, 153] width 131 height 206
click at [48, 180] on div "Issues" at bounding box center [47, 183] width 27 height 12
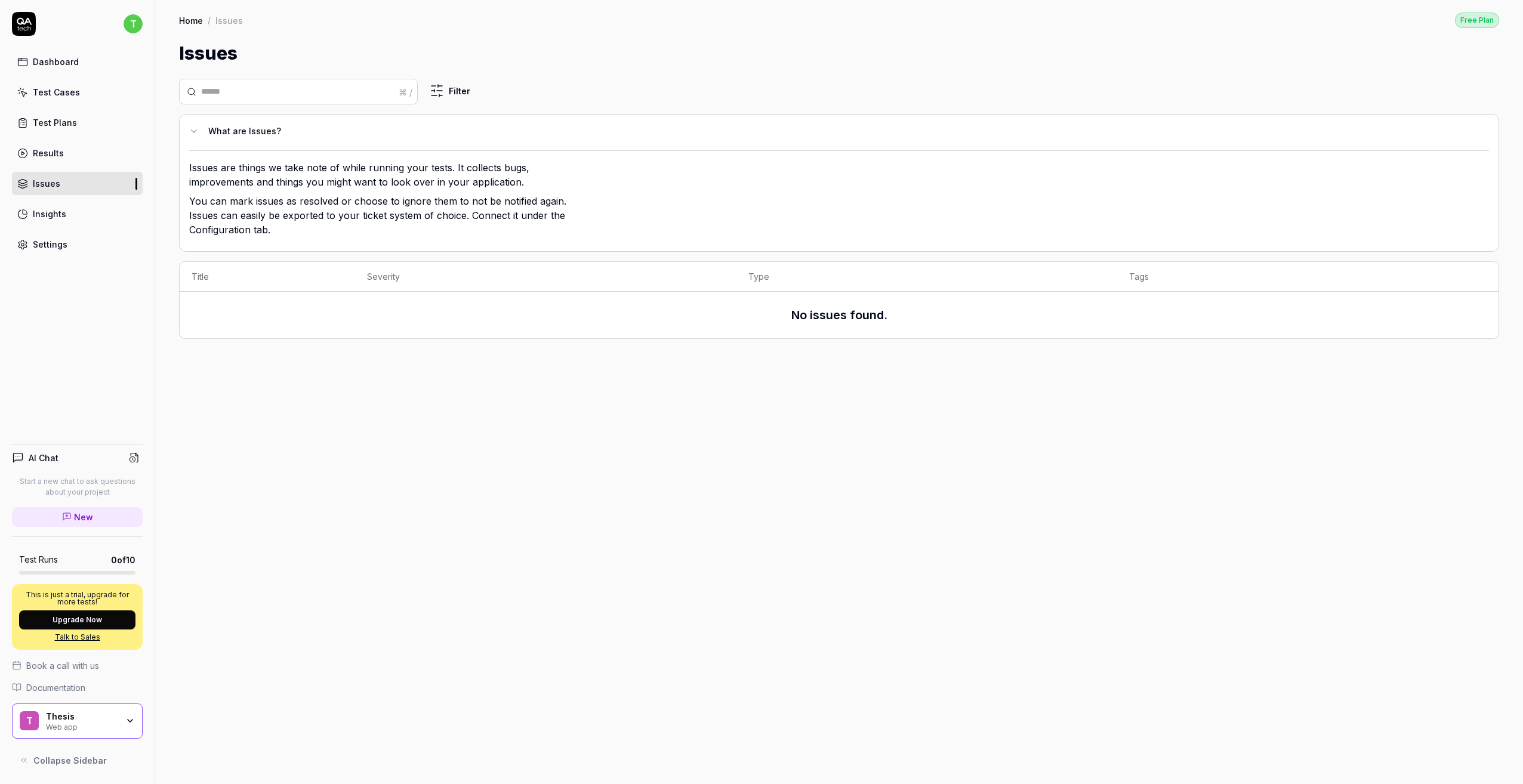
click at [62, 149] on link "Results" at bounding box center [77, 153] width 131 height 23
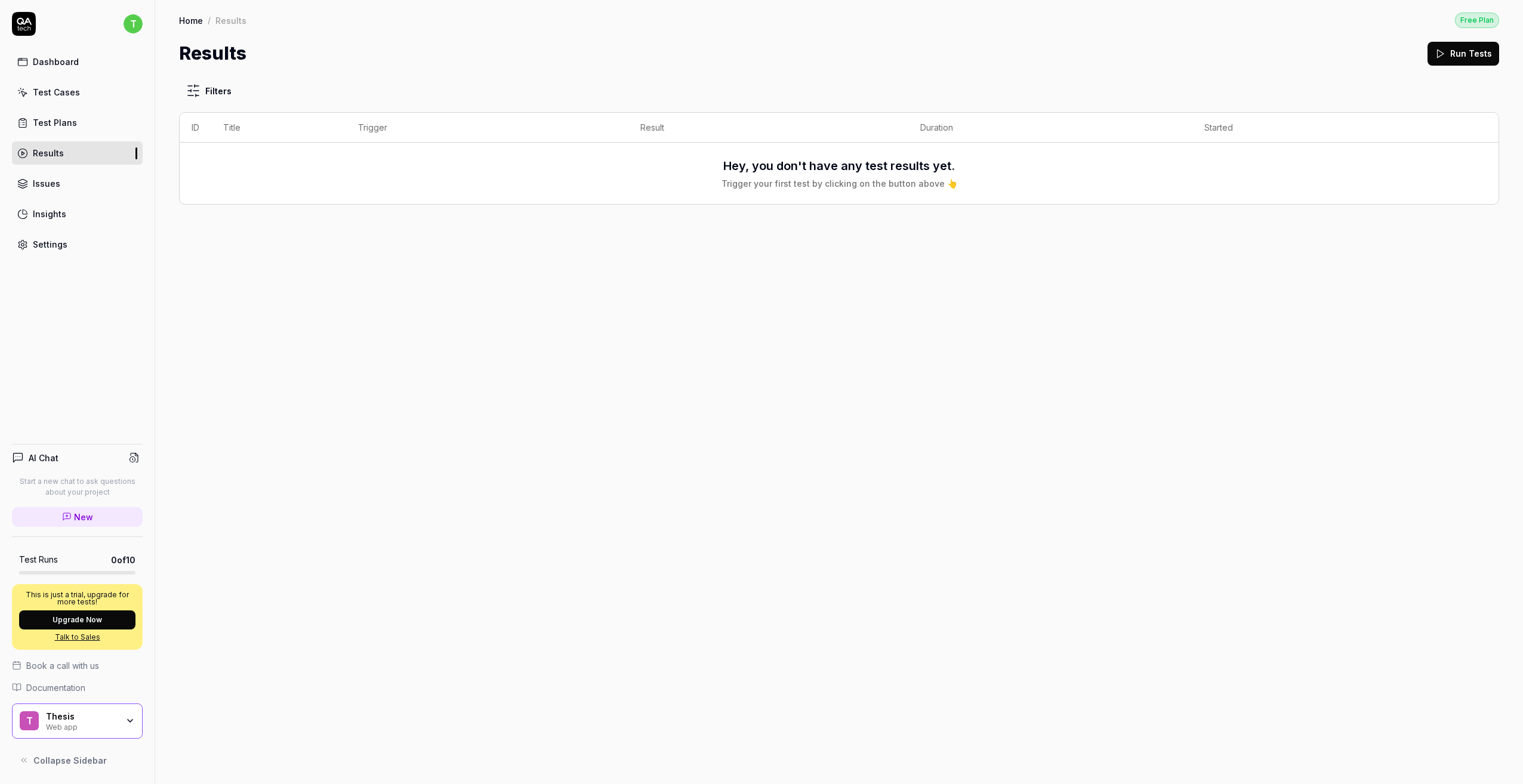
click at [65, 134] on div "Dashboard Test Cases Test Plans Results Issues Insights Settings" at bounding box center [77, 153] width 131 height 206
click at [67, 130] on link "Test Plans" at bounding box center [77, 122] width 131 height 23
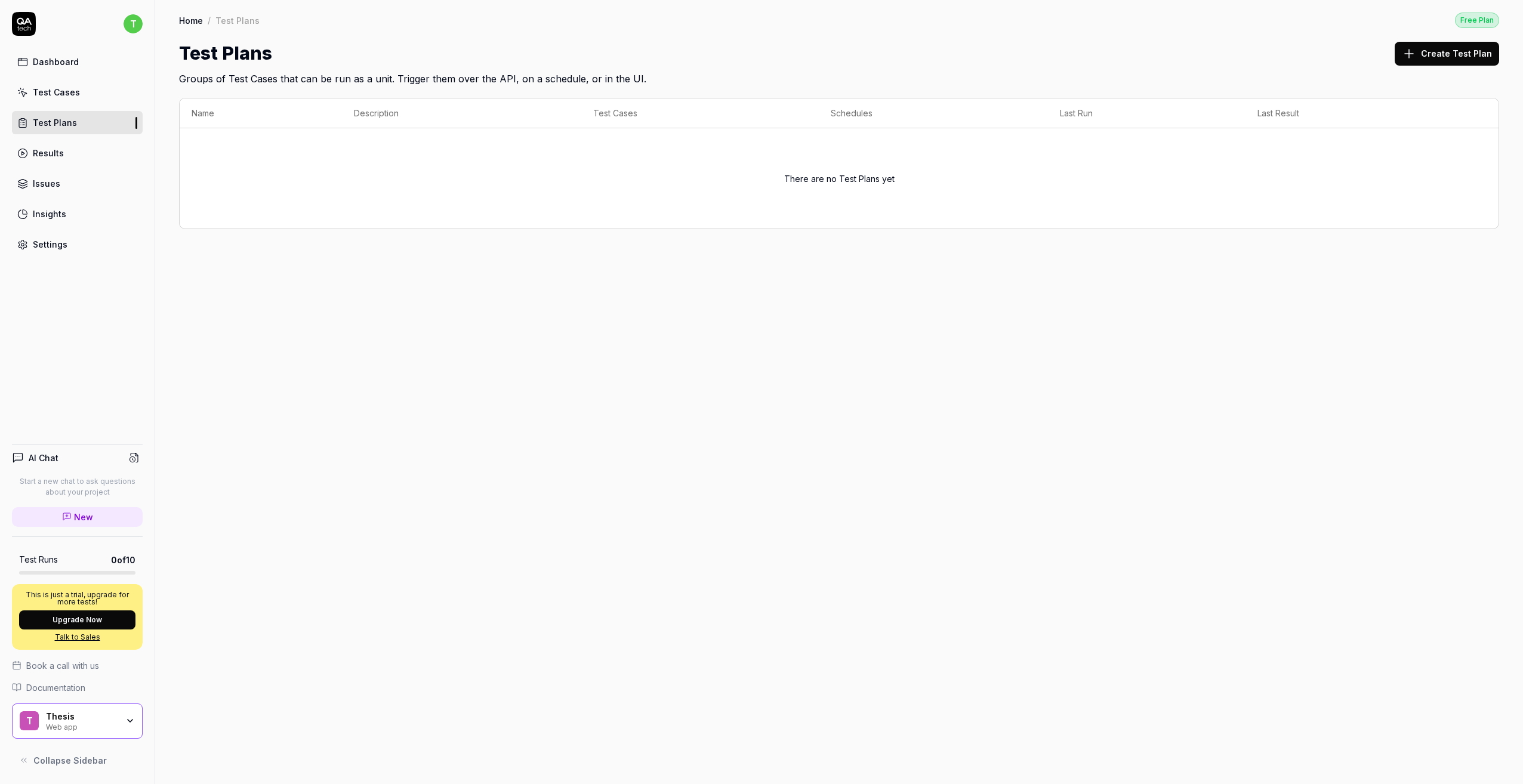
click at [66, 92] on div "Test Cases" at bounding box center [57, 92] width 47 height 12
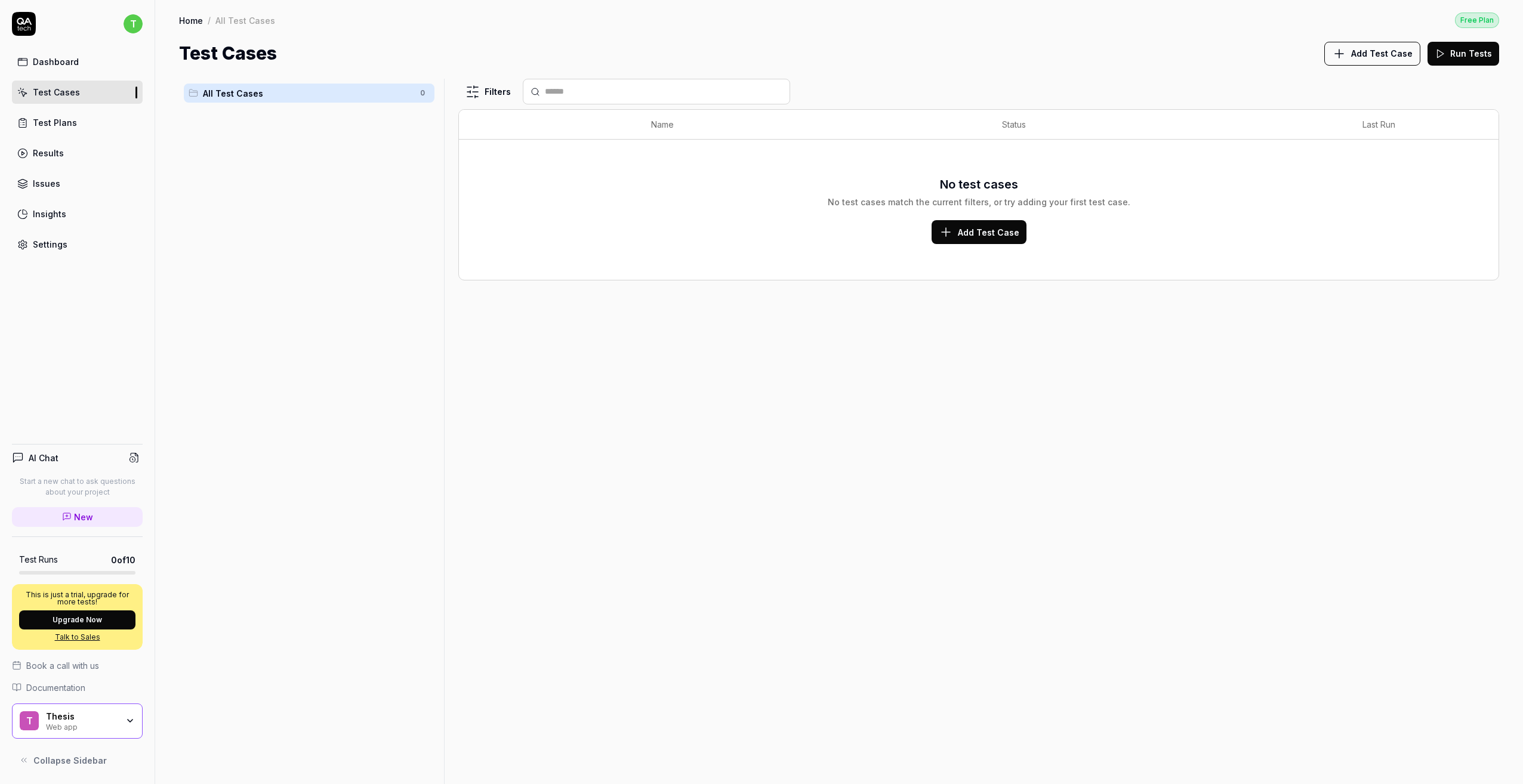
click at [63, 65] on div "Dashboard" at bounding box center [56, 62] width 46 height 12
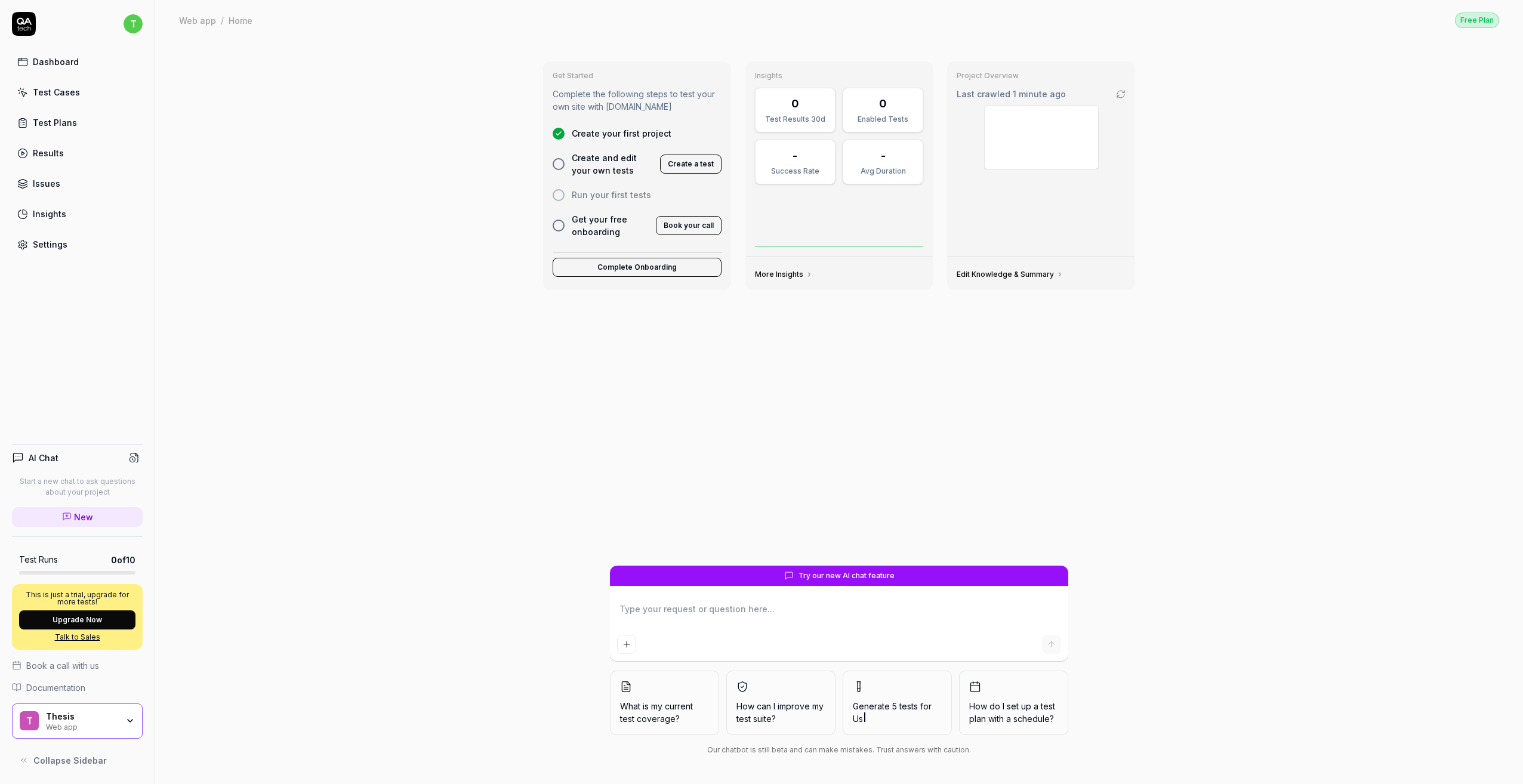
click at [659, 267] on button "Complete Onboarding" at bounding box center [637, 267] width 169 height 19
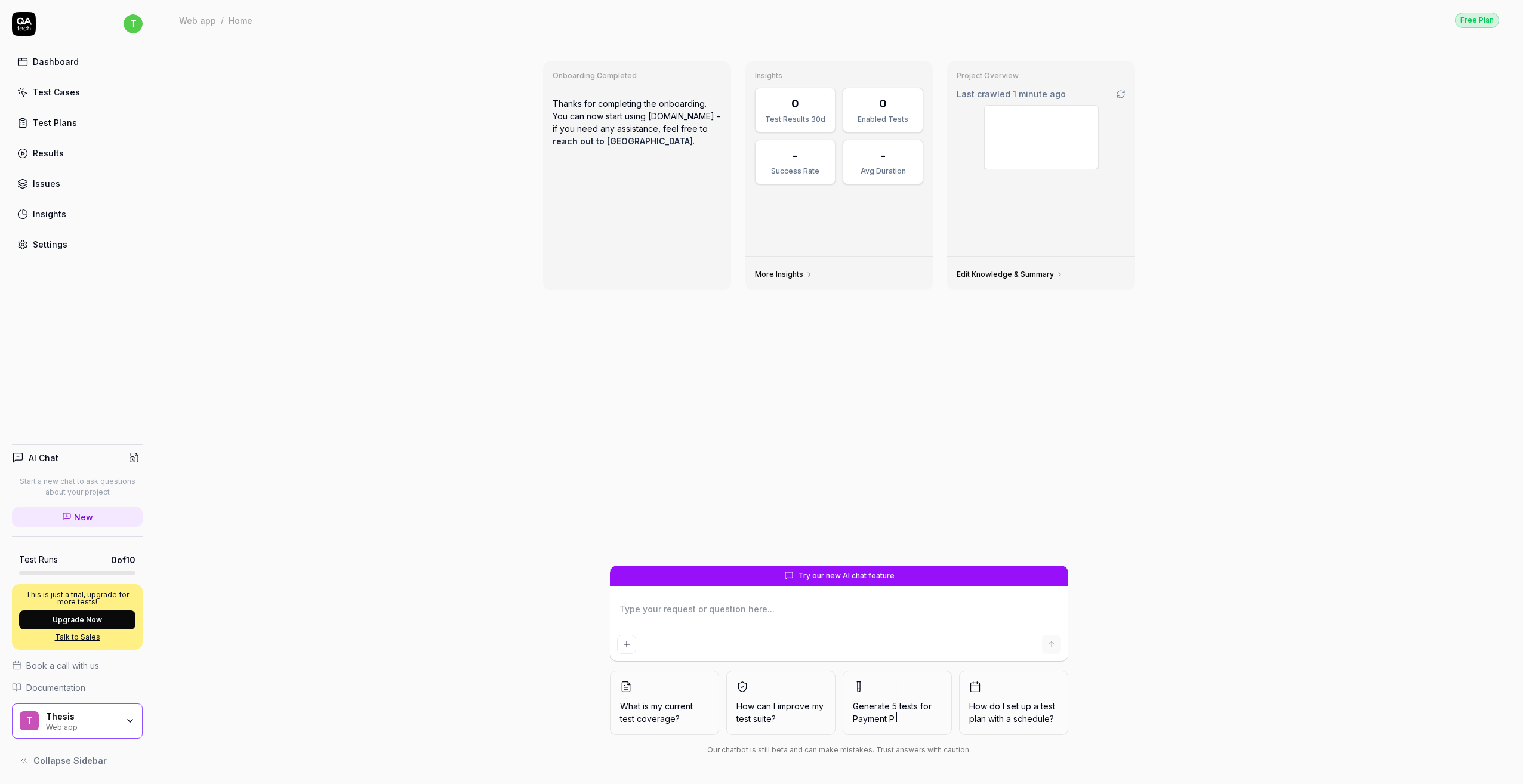
click at [850, 571] on span "Try our new AI chat feature" at bounding box center [847, 576] width 96 height 11
click at [834, 591] on form "Try our new AI chat feature" at bounding box center [839, 613] width 459 height 95
click at [769, 455] on div "Onboarding Completed Thanks for completing the onboarding. You can now start us…" at bounding box center [839, 309] width 611 height 514
click at [84, 714] on div "Thesis" at bounding box center [82, 716] width 72 height 11
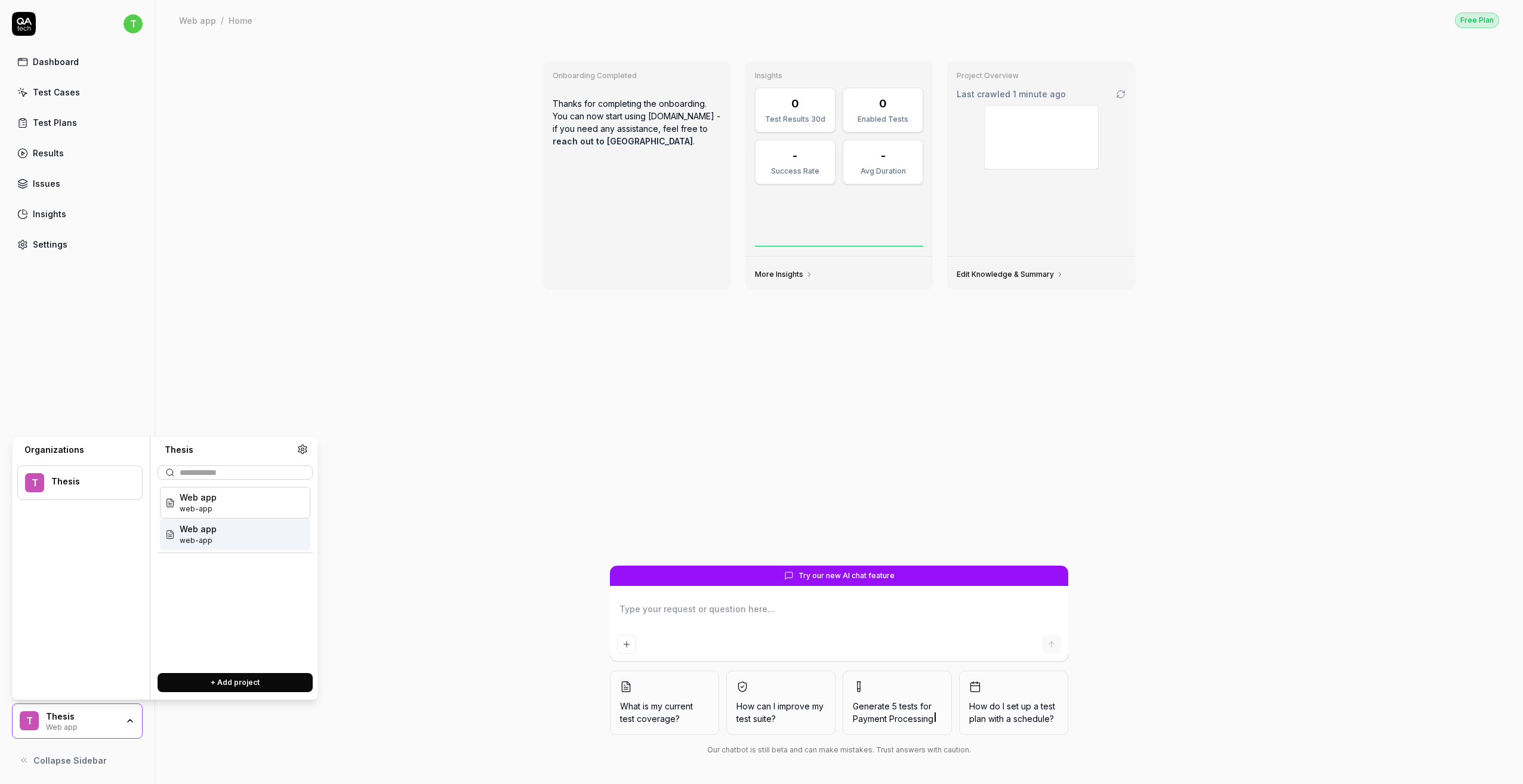
click at [233, 536] on div "Web app web-app" at bounding box center [235, 534] width 150 height 32
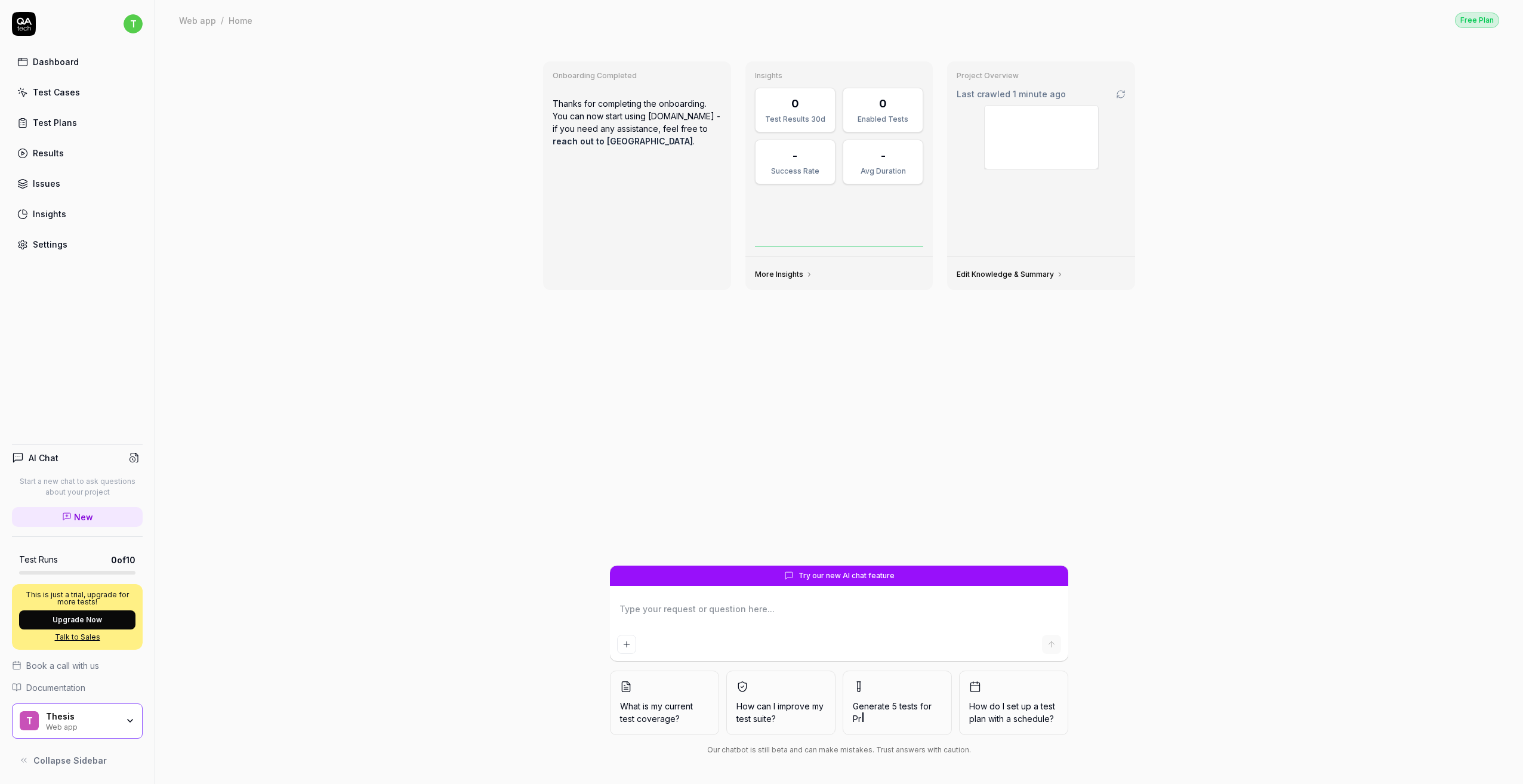
click at [86, 715] on div "Thesis" at bounding box center [82, 716] width 72 height 11
click at [57, 238] on div "Settings" at bounding box center [50, 244] width 34 height 12
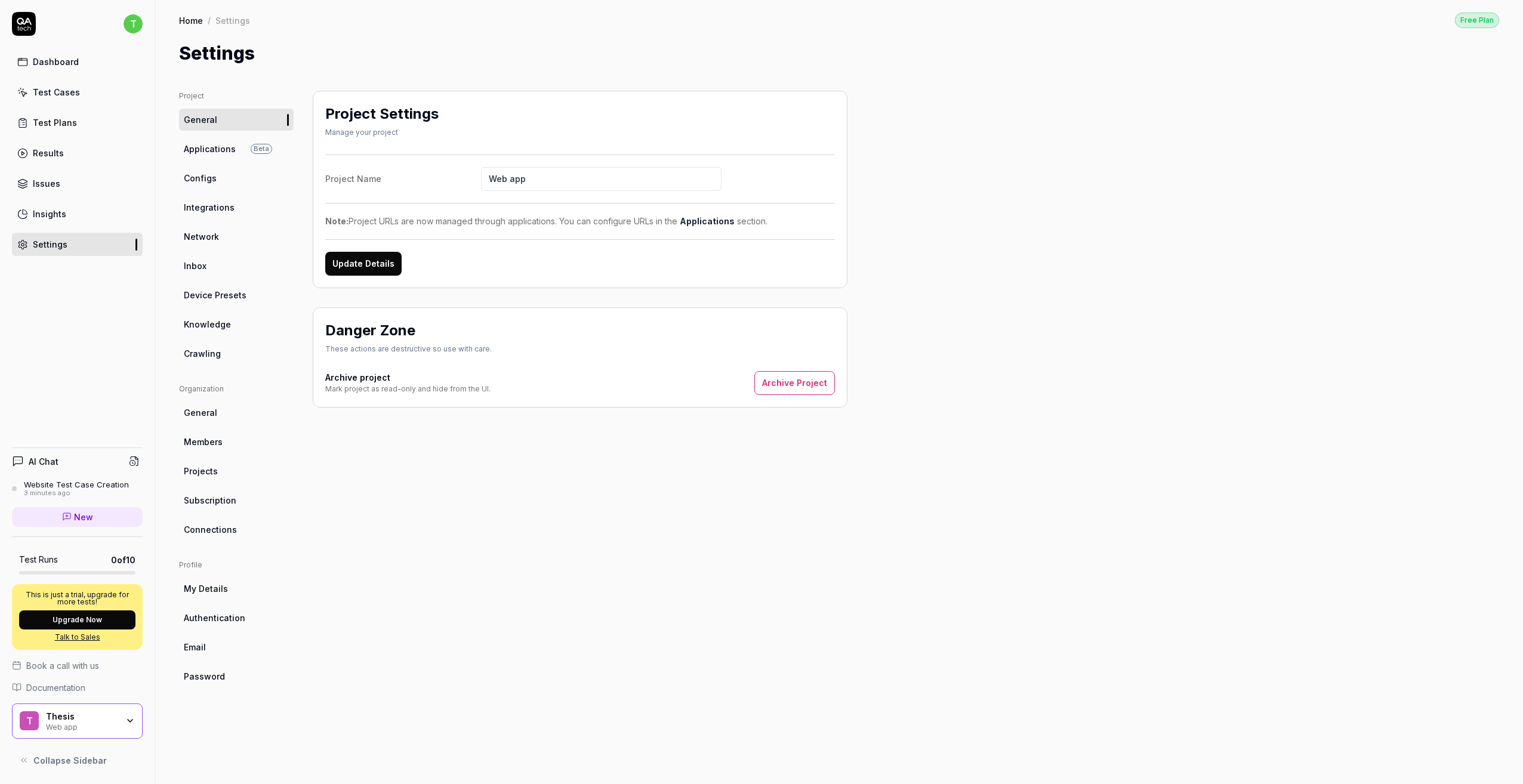
click at [198, 143] on span "Applications" at bounding box center [210, 149] width 52 height 12
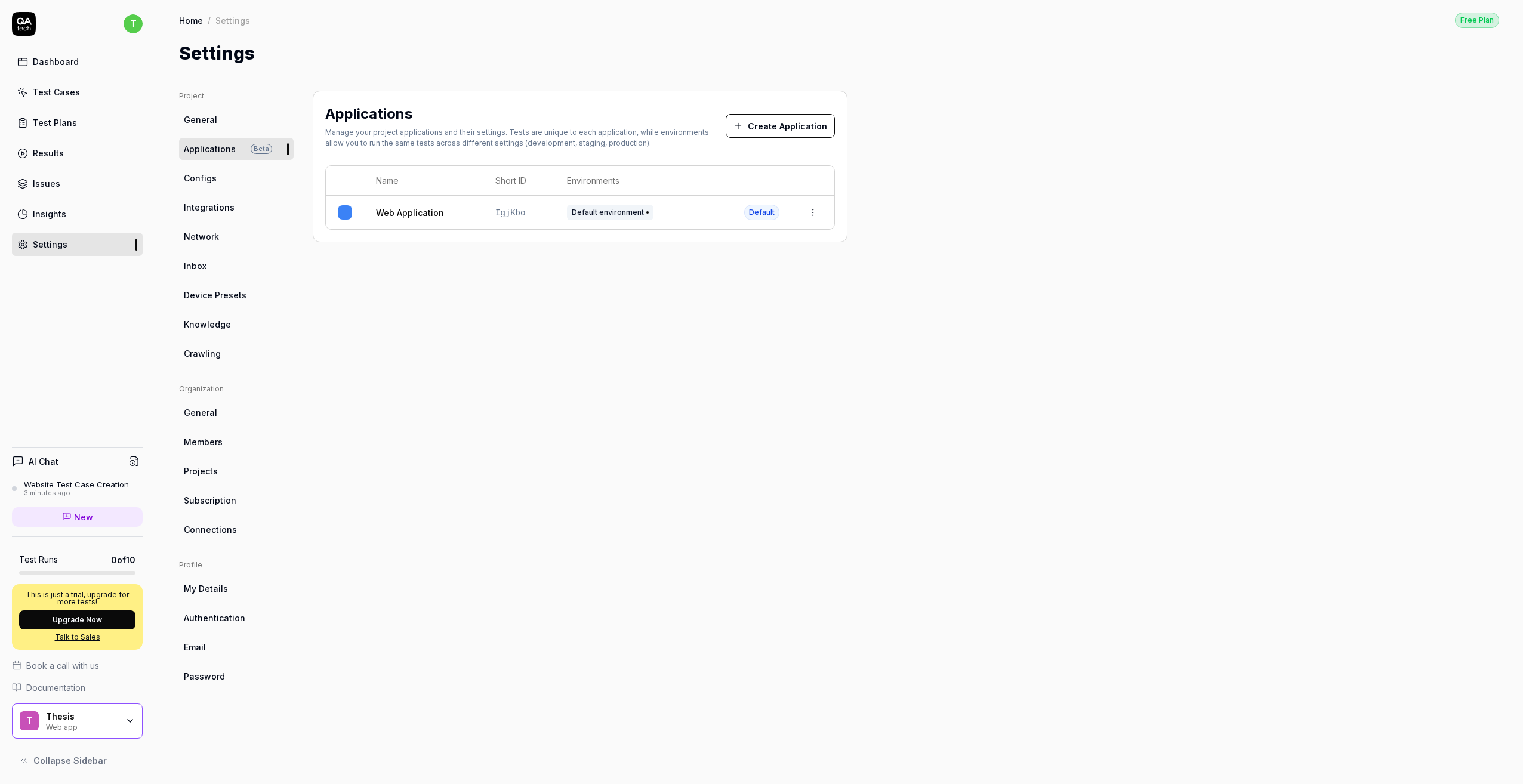
click at [212, 181] on span "Configs" at bounding box center [200, 178] width 33 height 12
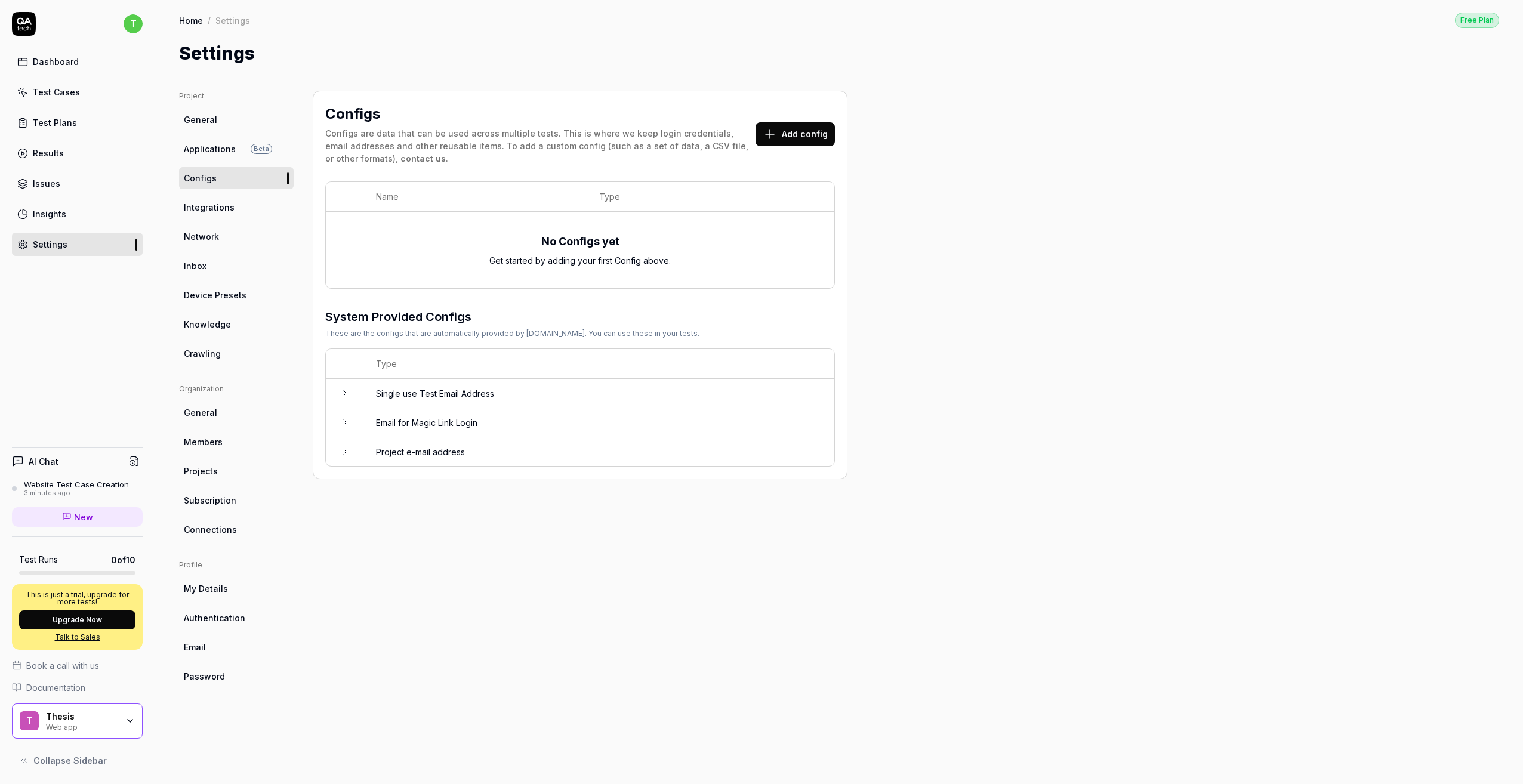
click at [210, 215] on link "Integrations" at bounding box center [236, 207] width 115 height 22
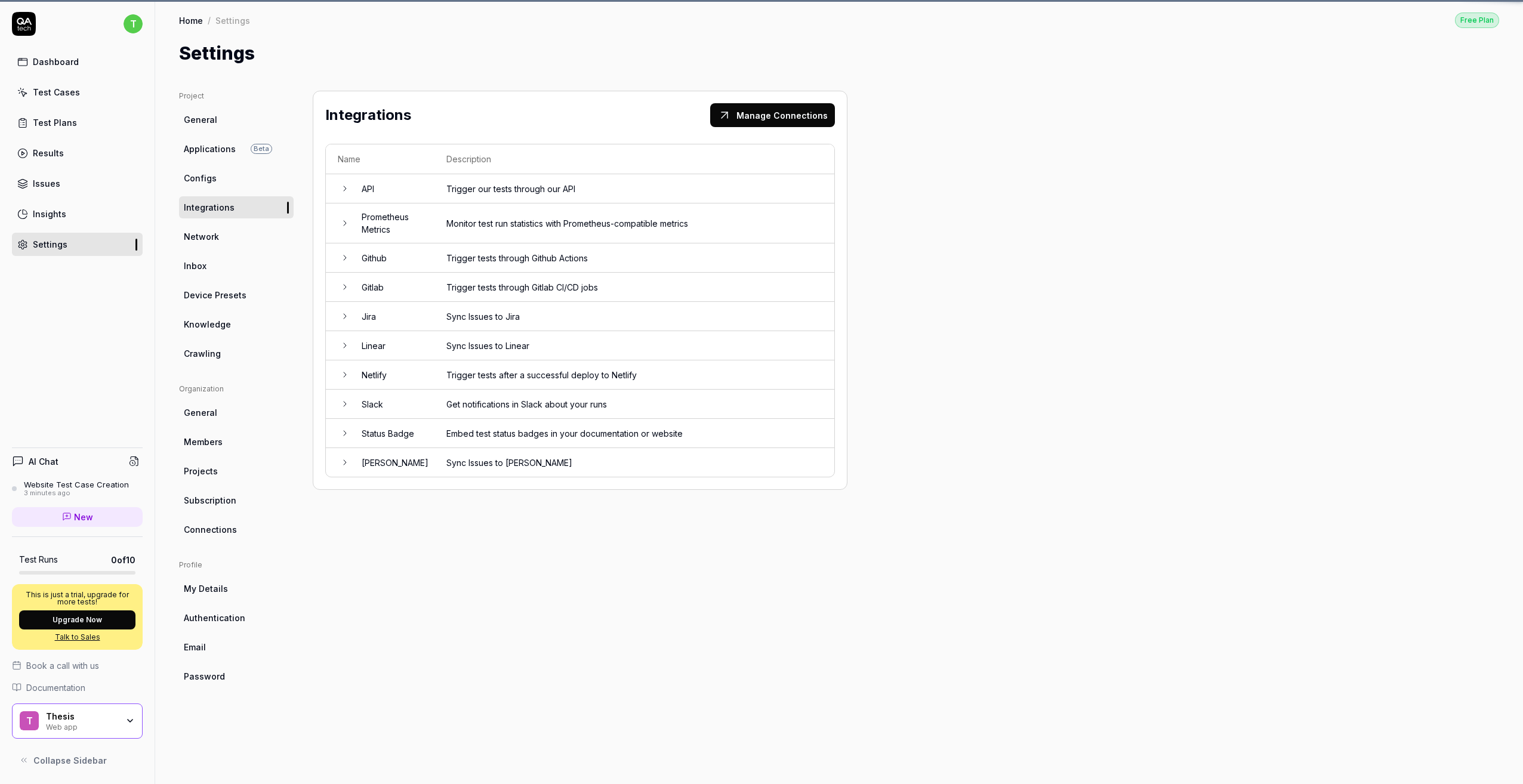
click at [209, 236] on span "Network" at bounding box center [202, 236] width 35 height 12
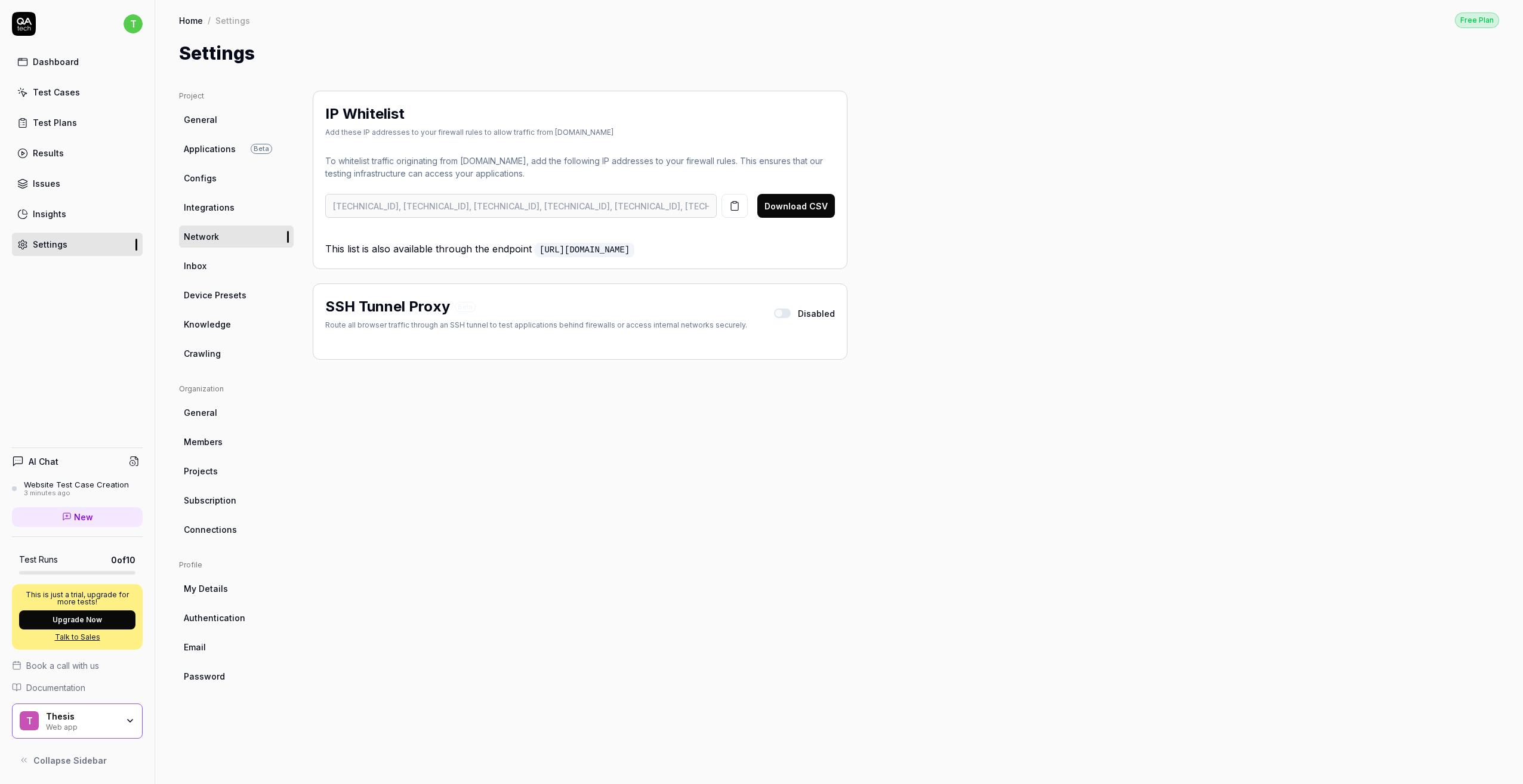
click at [201, 274] on link "Inbox" at bounding box center [236, 266] width 115 height 22
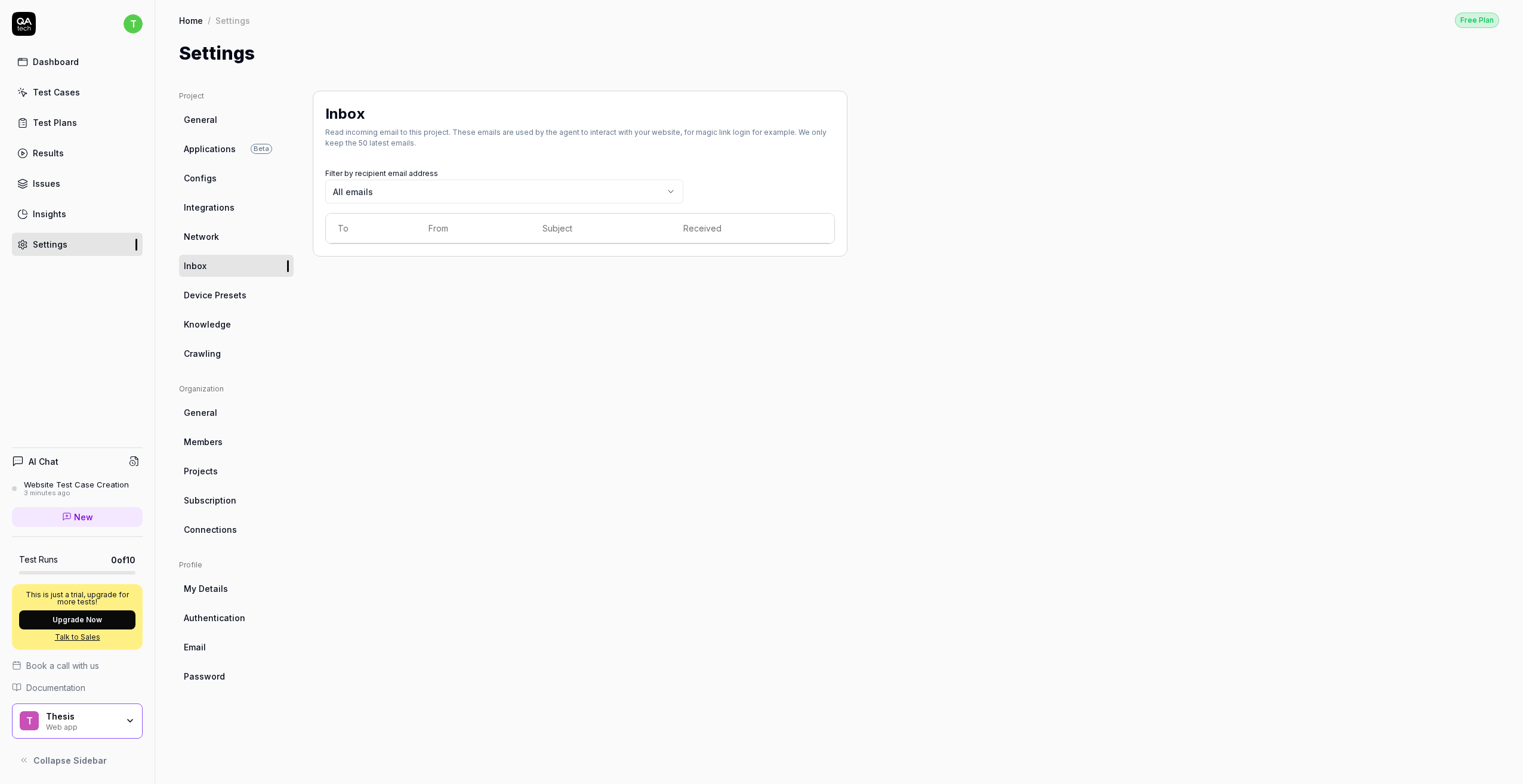
click at [221, 302] on link "Device Presets" at bounding box center [236, 294] width 115 height 22
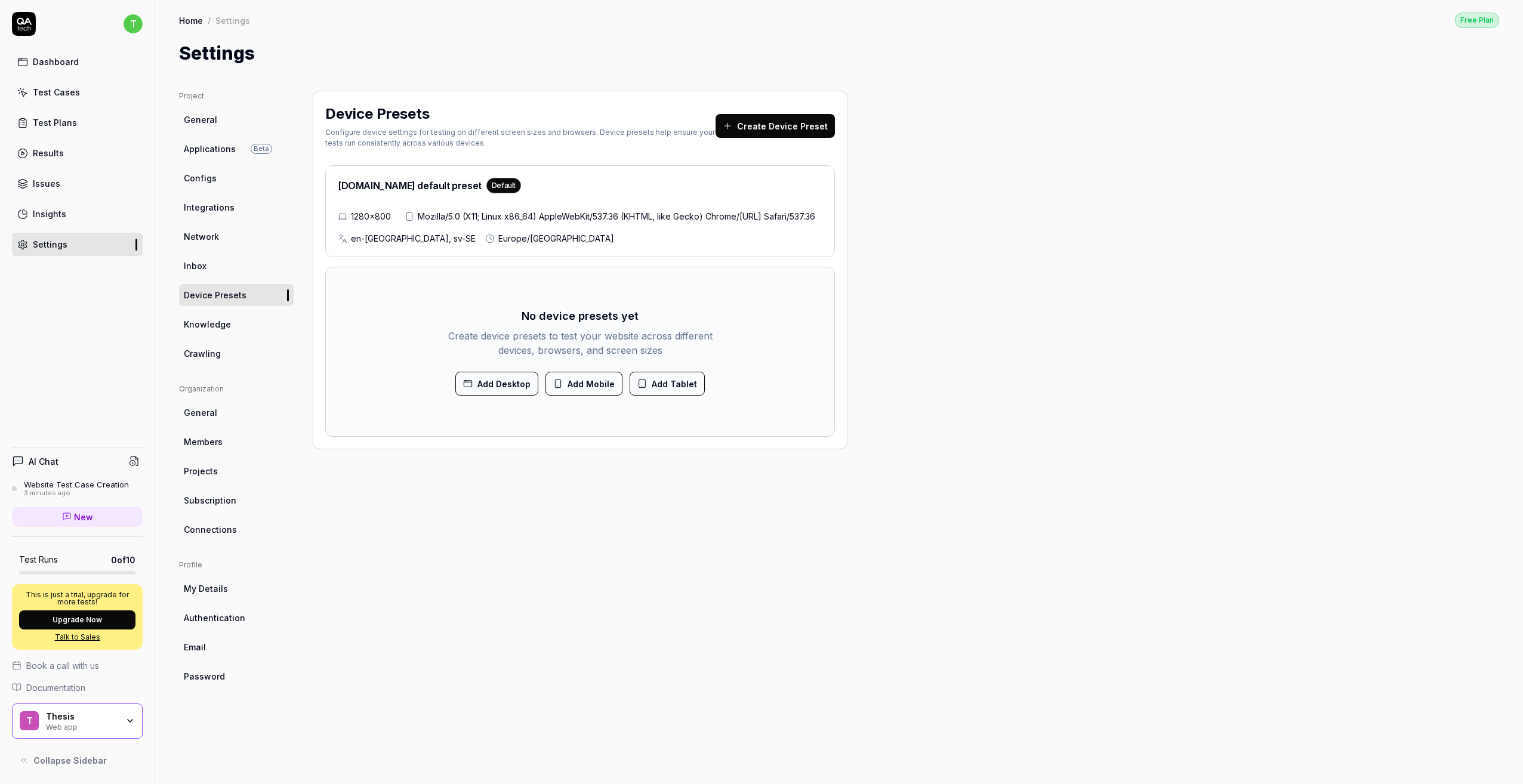
click at [225, 324] on span "Knowledge" at bounding box center [208, 324] width 47 height 12
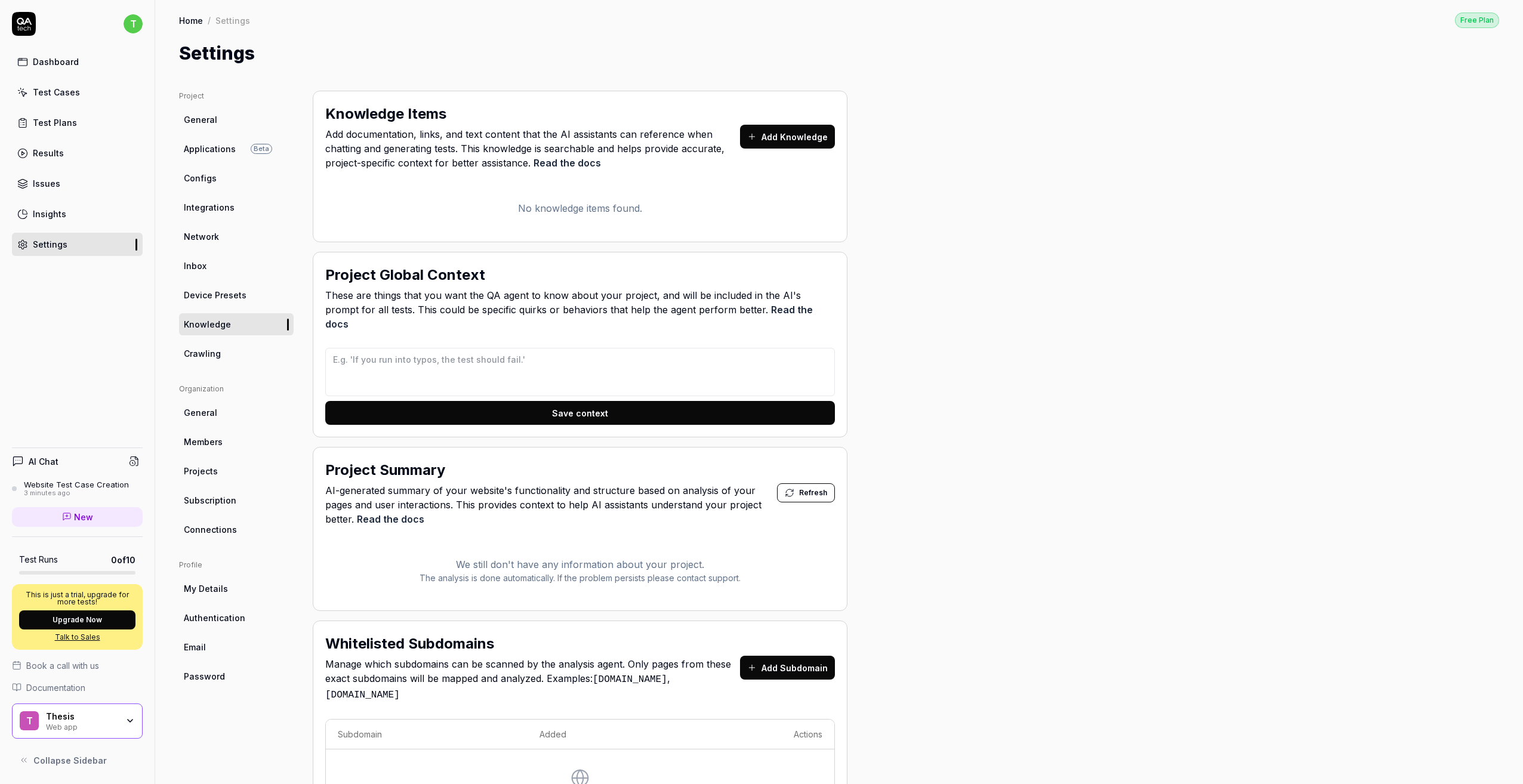
click at [227, 339] on ul "Project General Applications Beta Configs Integrations Network Inbox Device Pre…" at bounding box center [236, 227] width 115 height 274
click at [223, 351] on link "Crawling" at bounding box center [236, 353] width 115 height 22
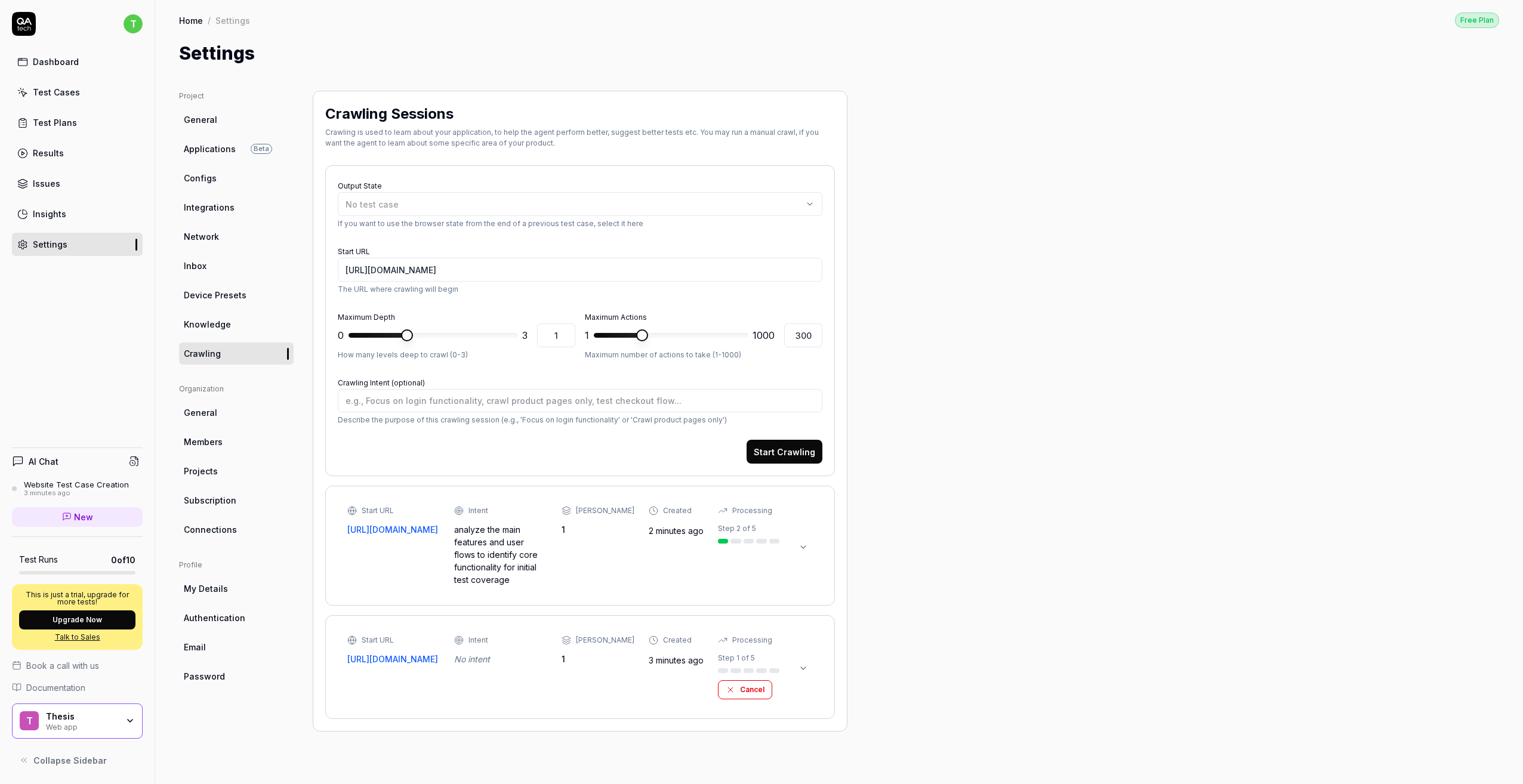
click at [742, 695] on button "Cancel" at bounding box center [745, 690] width 54 height 19
click at [198, 114] on span "General" at bounding box center [201, 120] width 34 height 12
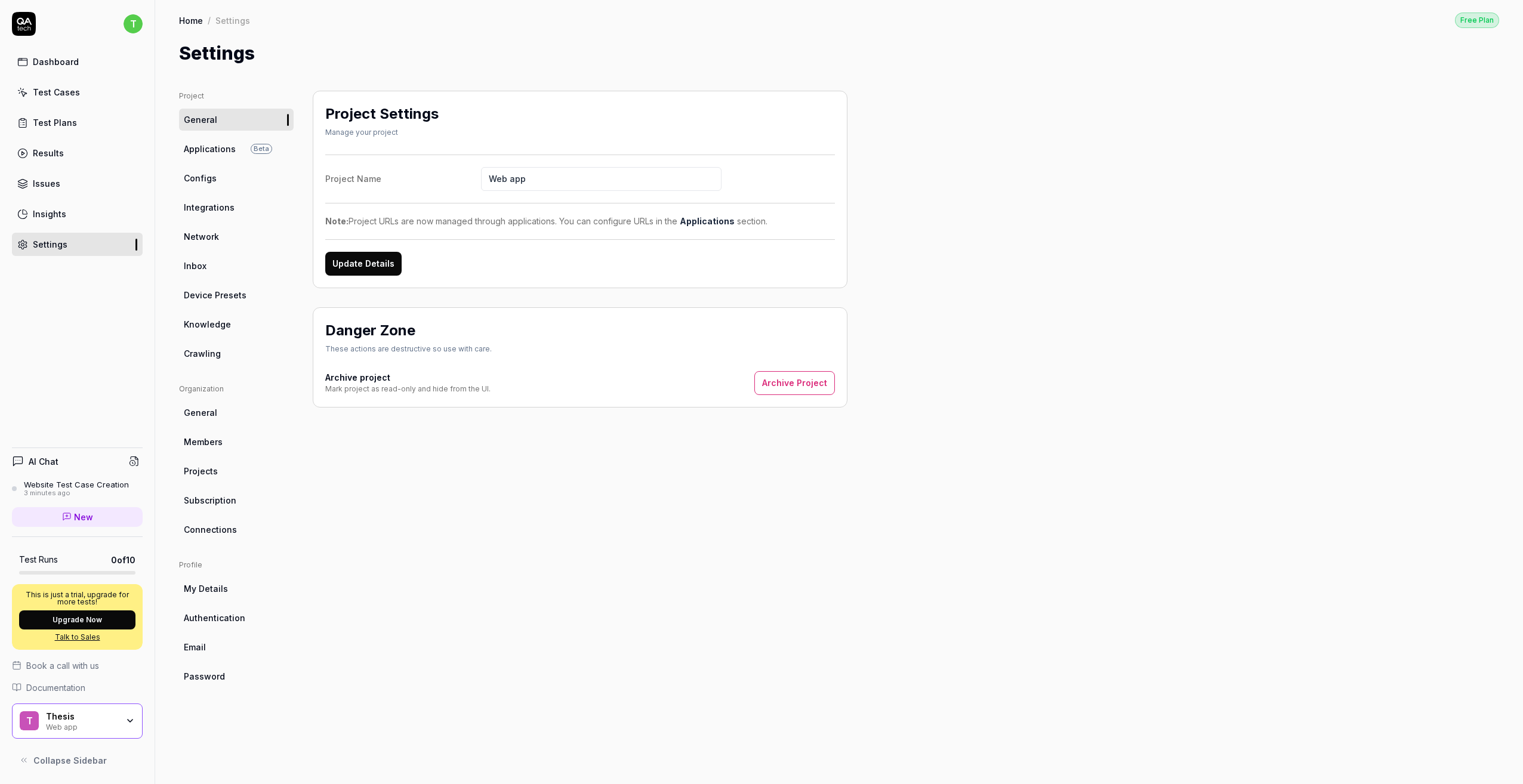
click at [515, 174] on input "Web app" at bounding box center [601, 179] width 241 height 24
click at [560, 181] on input "Web app" at bounding box center [601, 179] width 241 height 24
type input "Web app - sdsdf"
click at [385, 263] on button "Update Details" at bounding box center [363, 264] width 76 height 24
click at [97, 723] on div "Web app" at bounding box center [82, 726] width 72 height 9
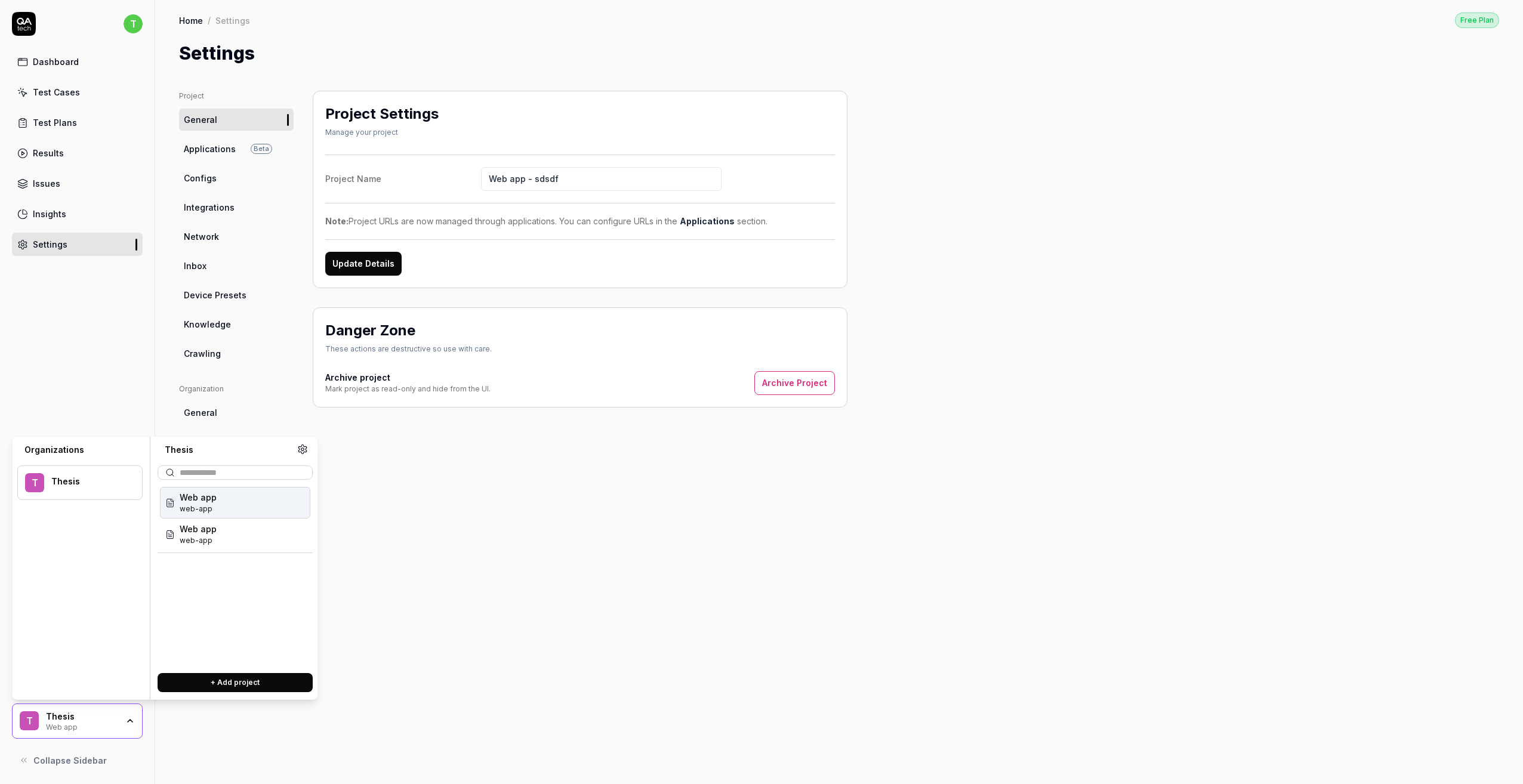
click at [279, 577] on div "Web app web-app Web app web-app" at bounding box center [235, 574] width 155 height 179
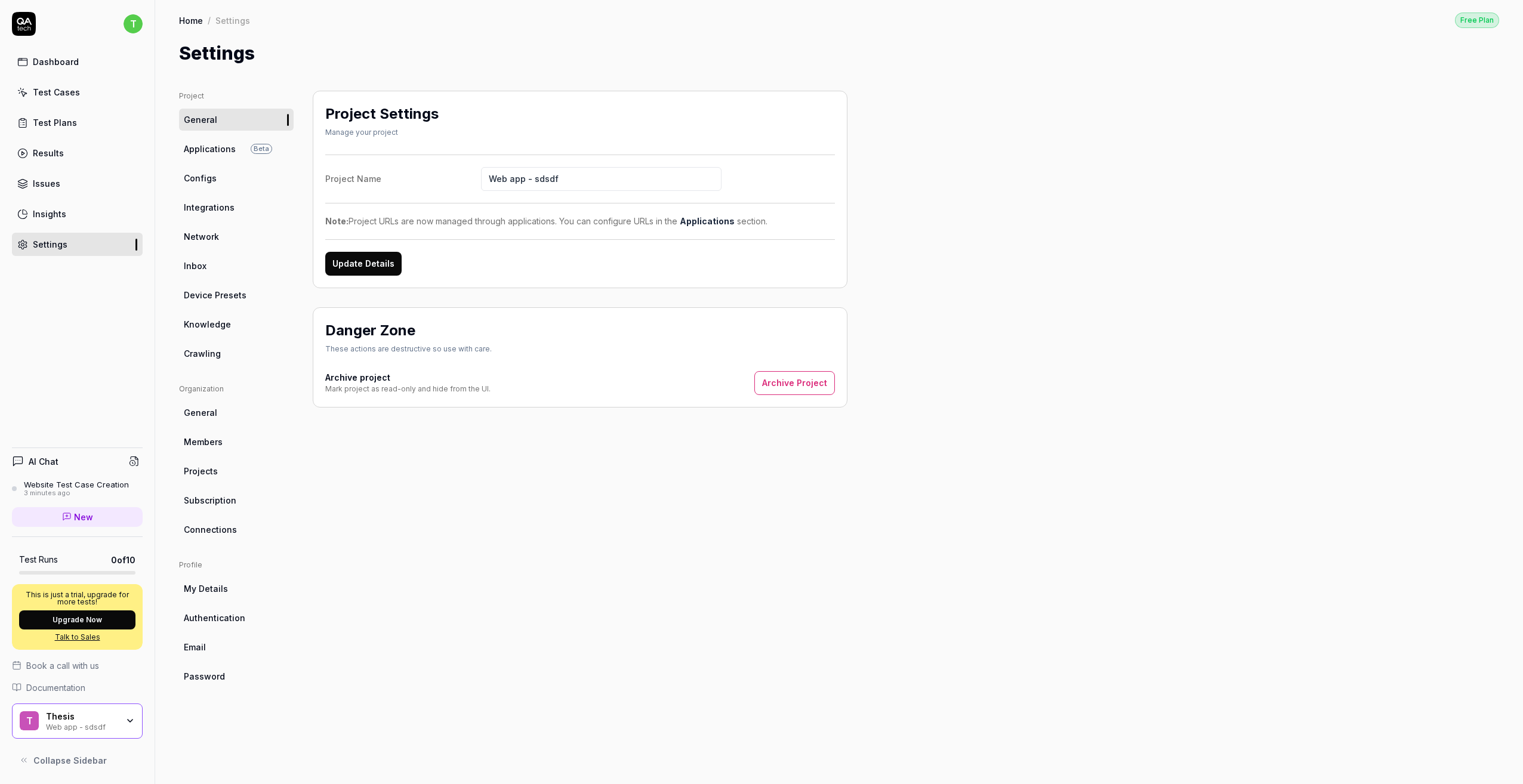
click at [116, 712] on div "T Thesis Web app - sdsdf" at bounding box center [77, 721] width 131 height 36
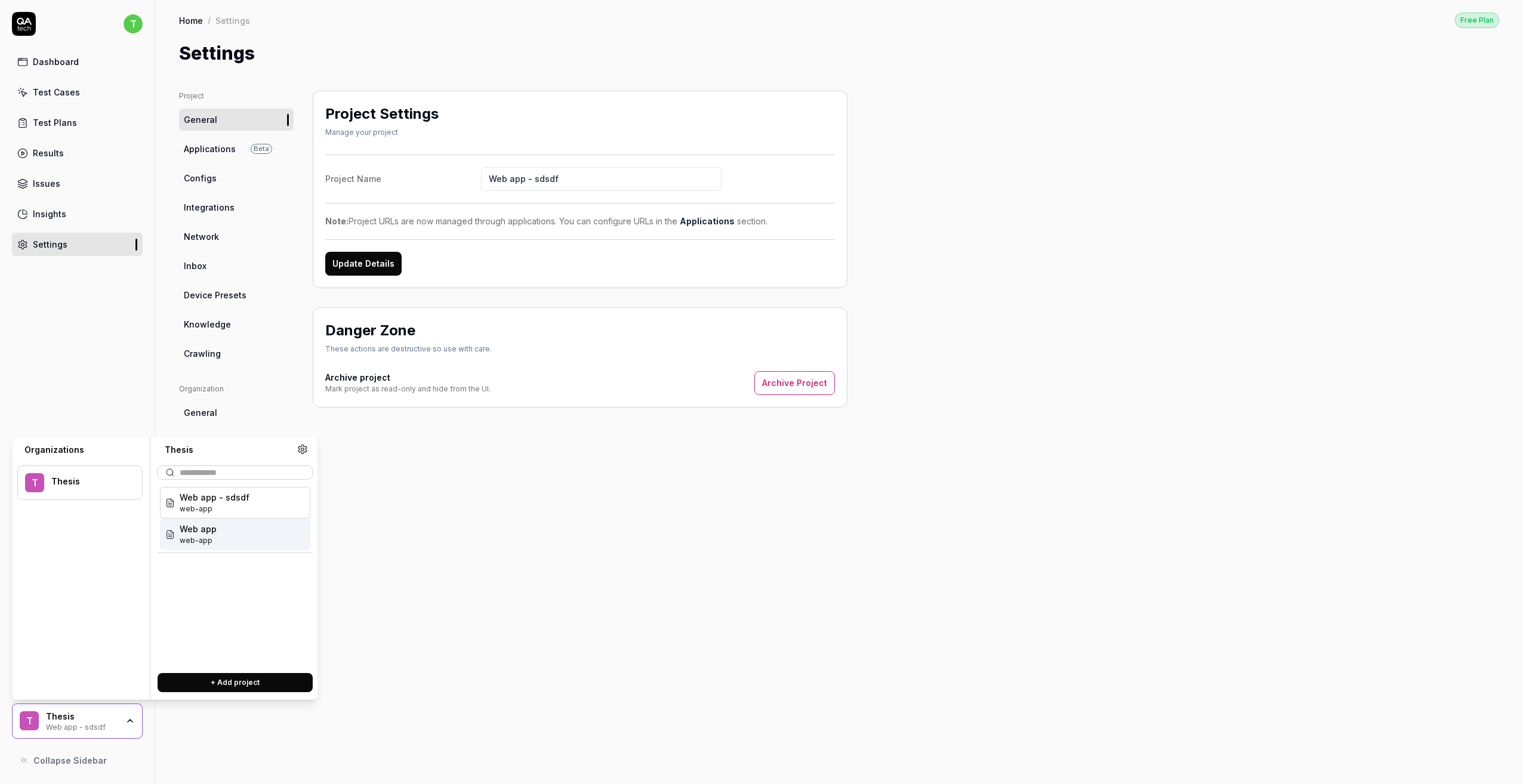
click at [218, 541] on div "Web app web-app" at bounding box center [235, 534] width 150 height 32
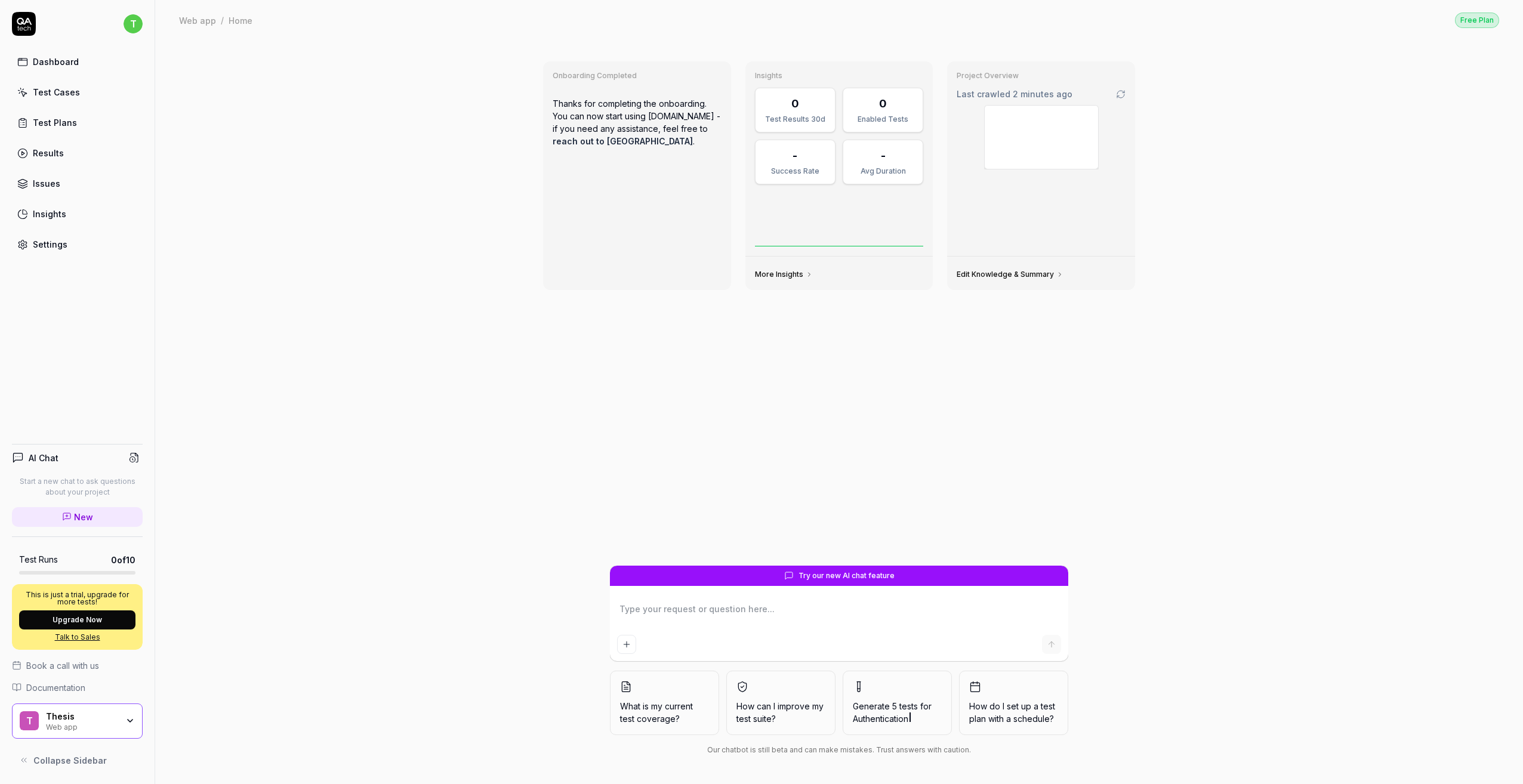
click at [90, 247] on link "Settings" at bounding box center [77, 244] width 131 height 23
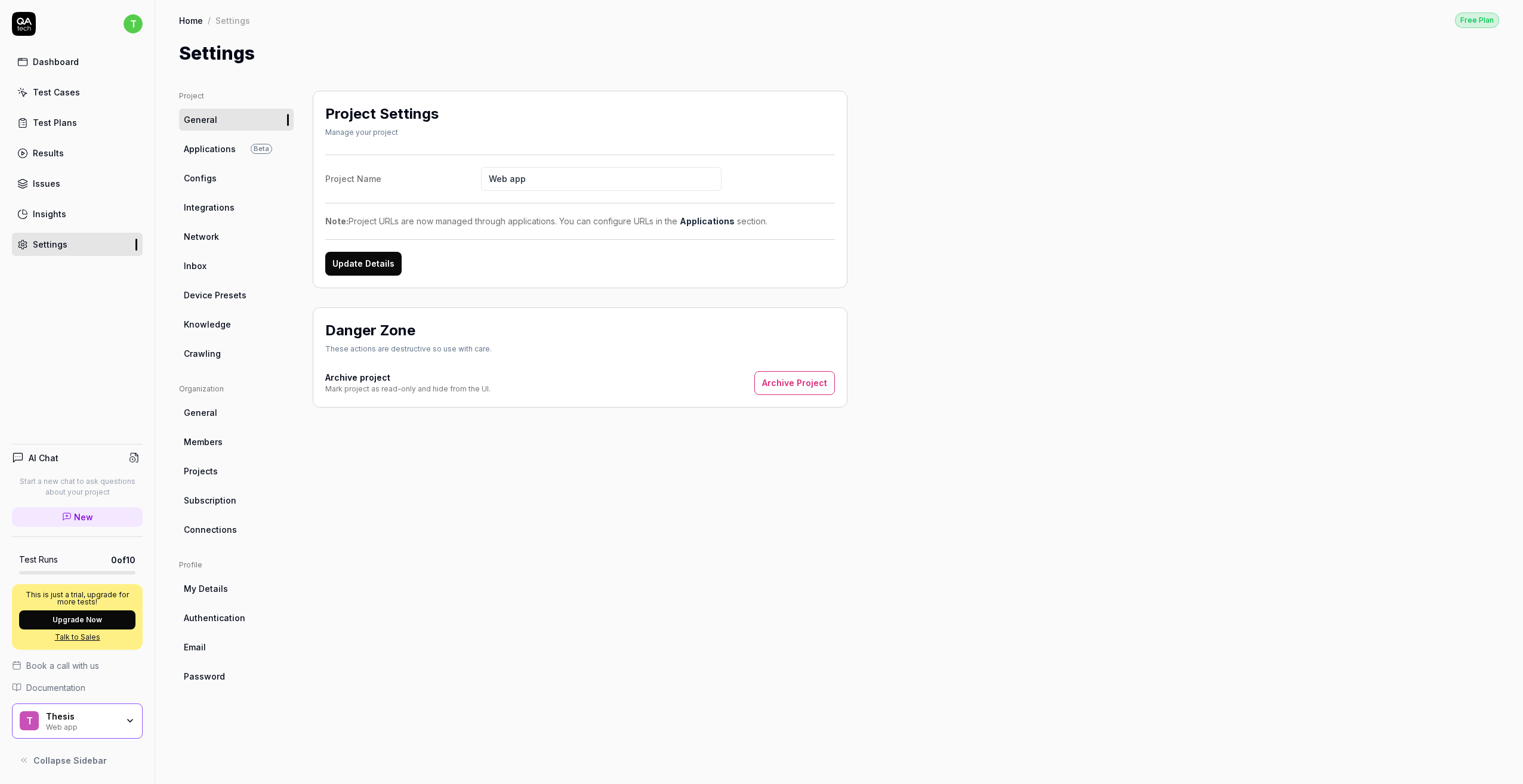
click at [212, 360] on link "Crawling" at bounding box center [236, 353] width 115 height 22
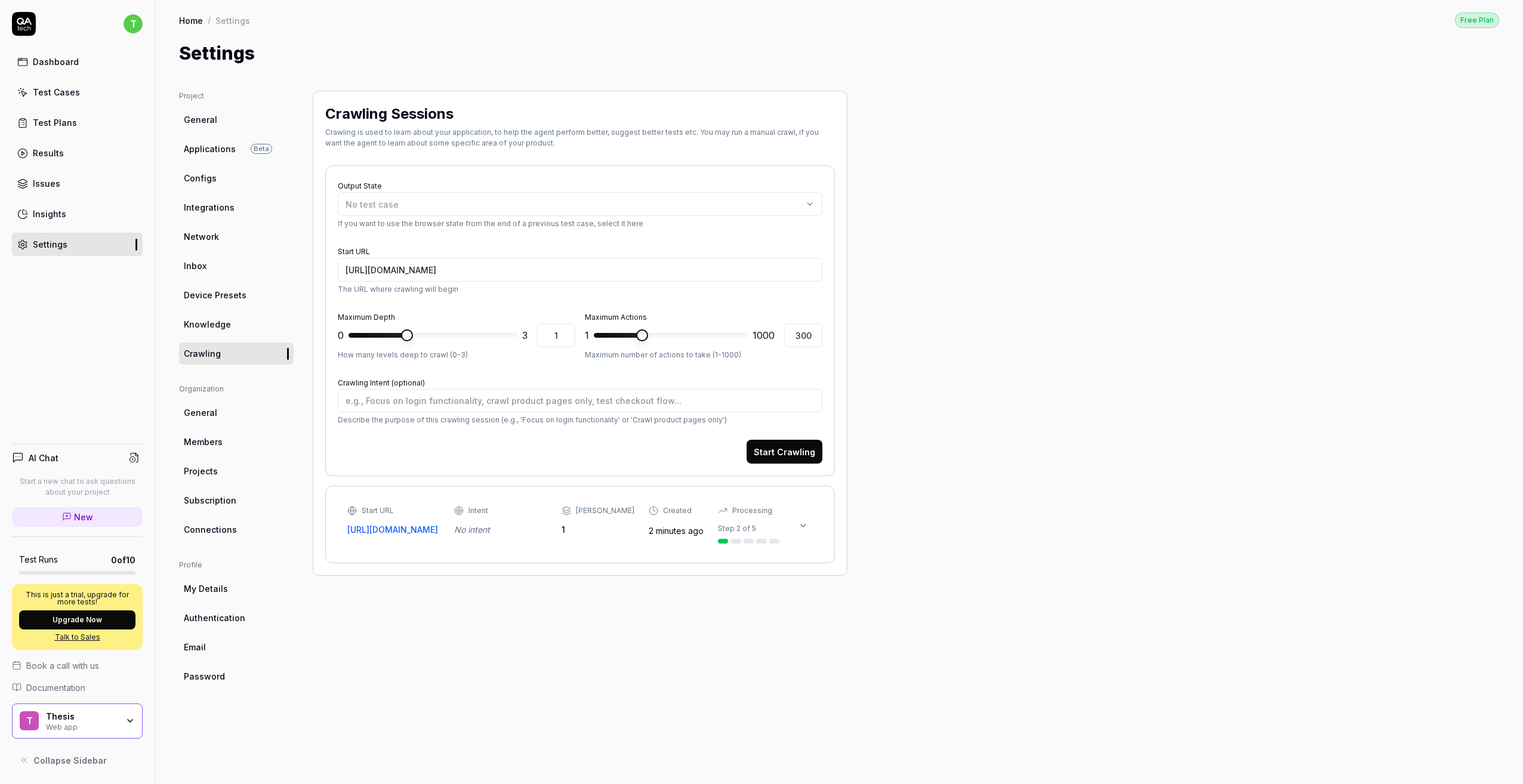
click at [797, 528] on button at bounding box center [803, 526] width 19 height 19
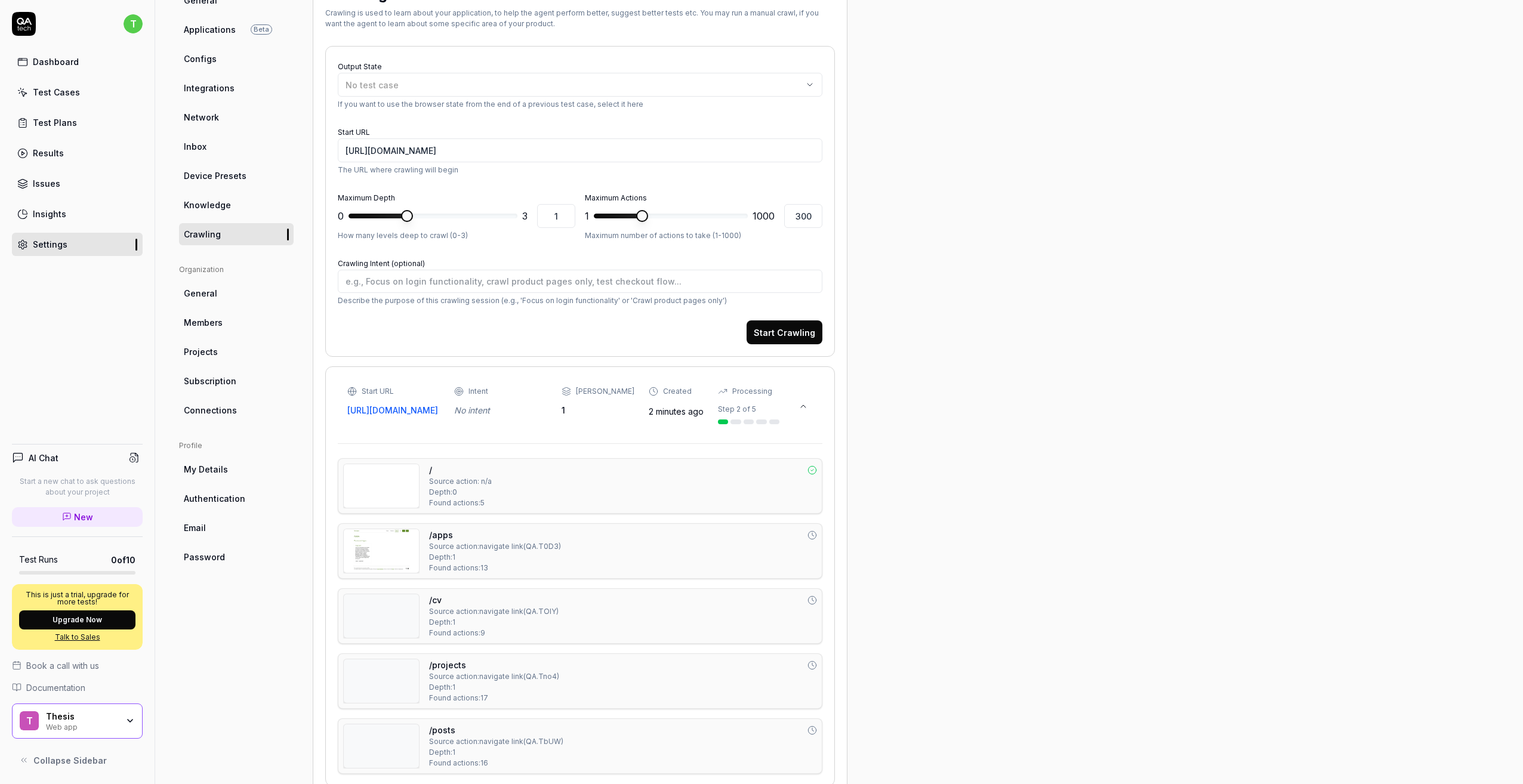
scroll to position [158, 0]
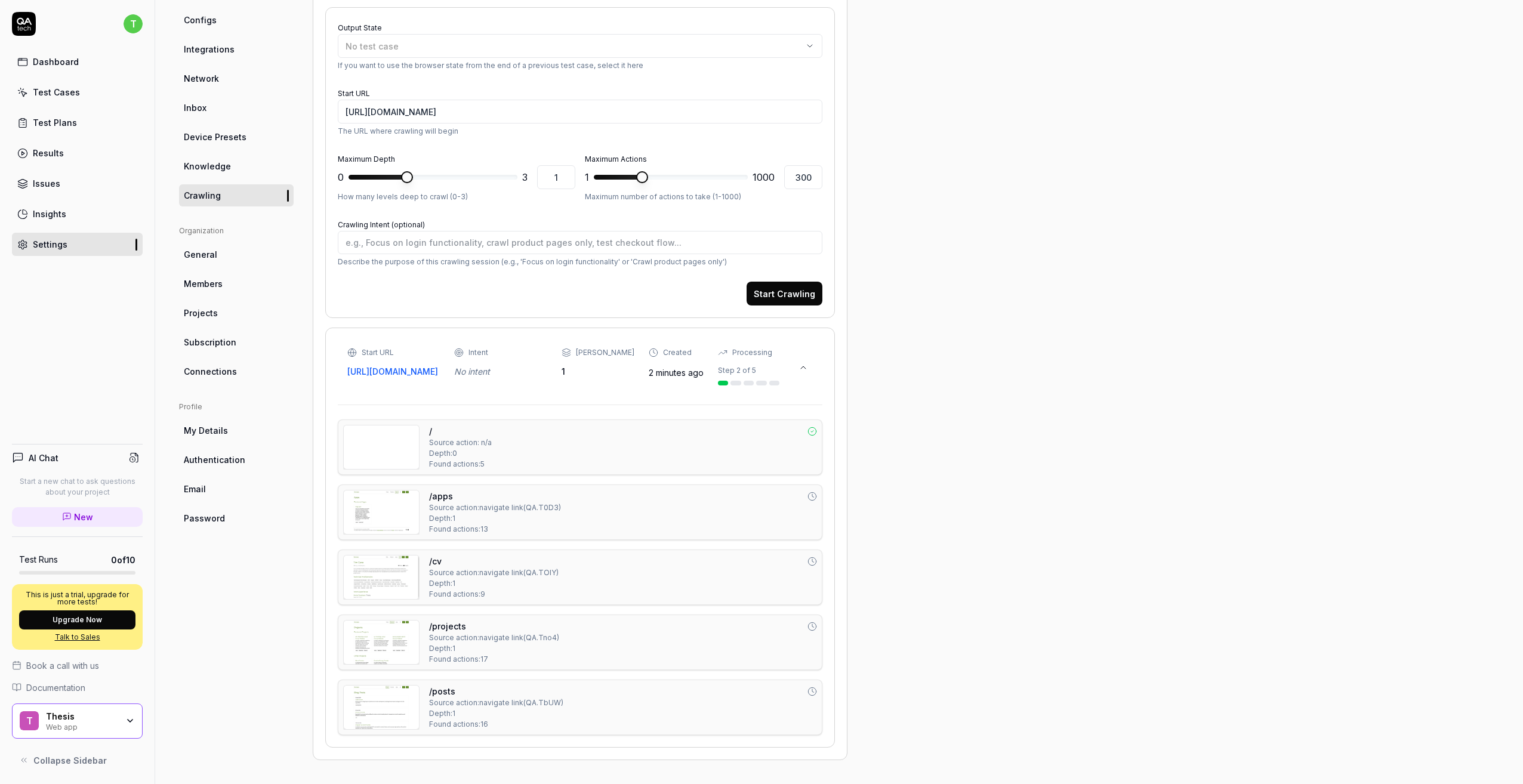
click at [204, 271] on ul "Organization General Members Projects Subscription Connections" at bounding box center [236, 304] width 115 height 157
click at [208, 263] on link "General" at bounding box center [236, 254] width 115 height 22
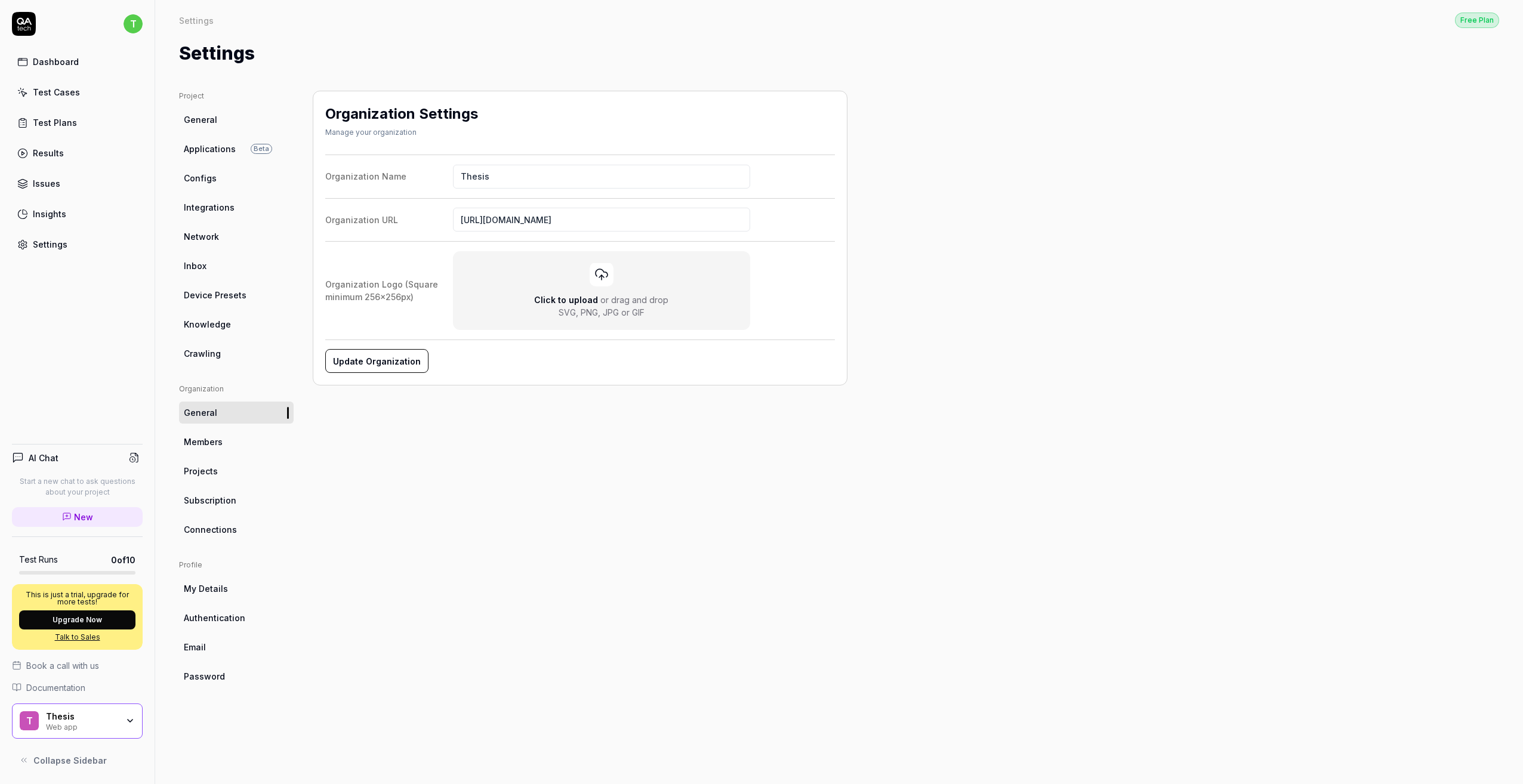
click at [201, 117] on span "General" at bounding box center [201, 120] width 34 height 12
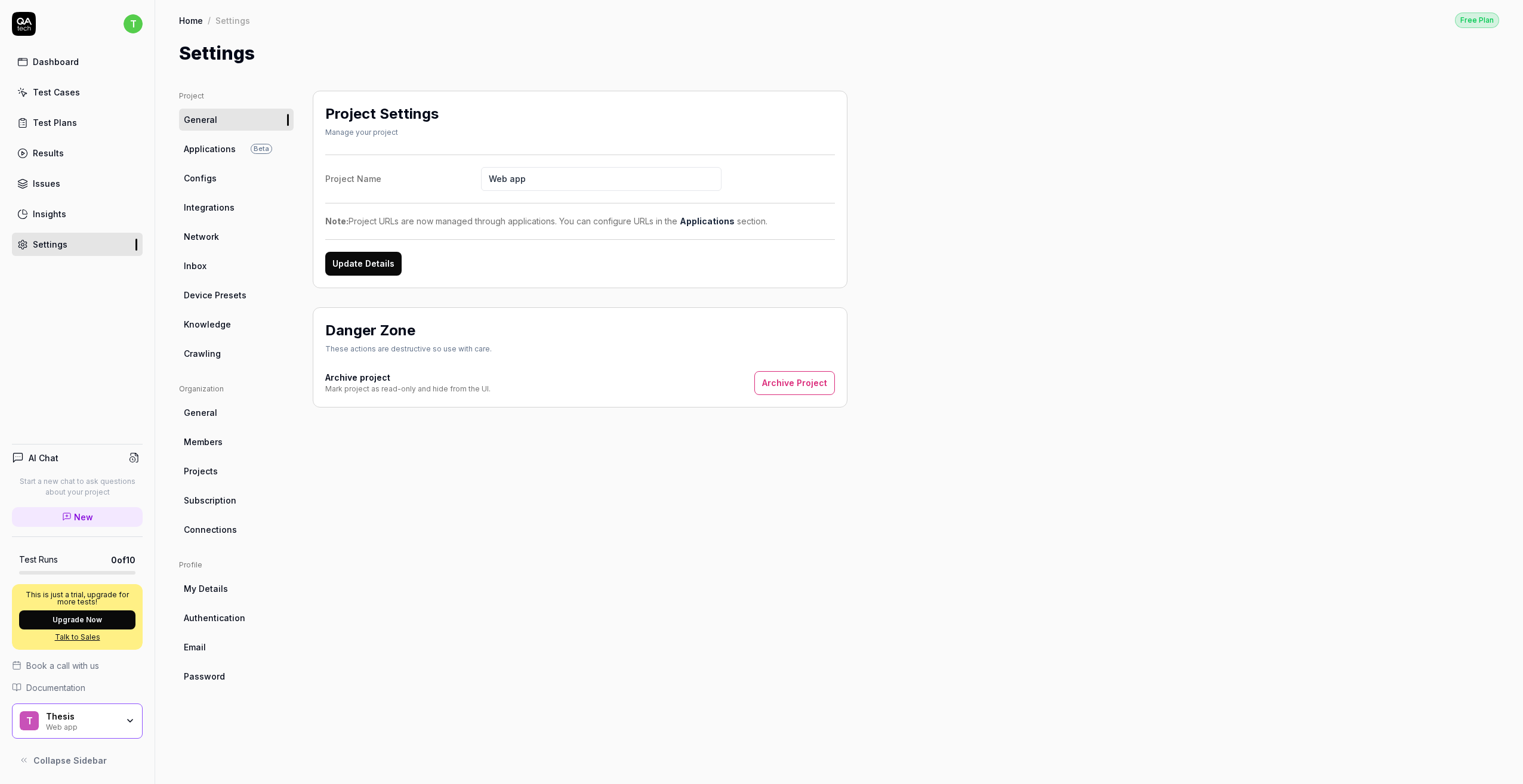
click at [223, 157] on link "Applications Beta" at bounding box center [236, 148] width 115 height 22
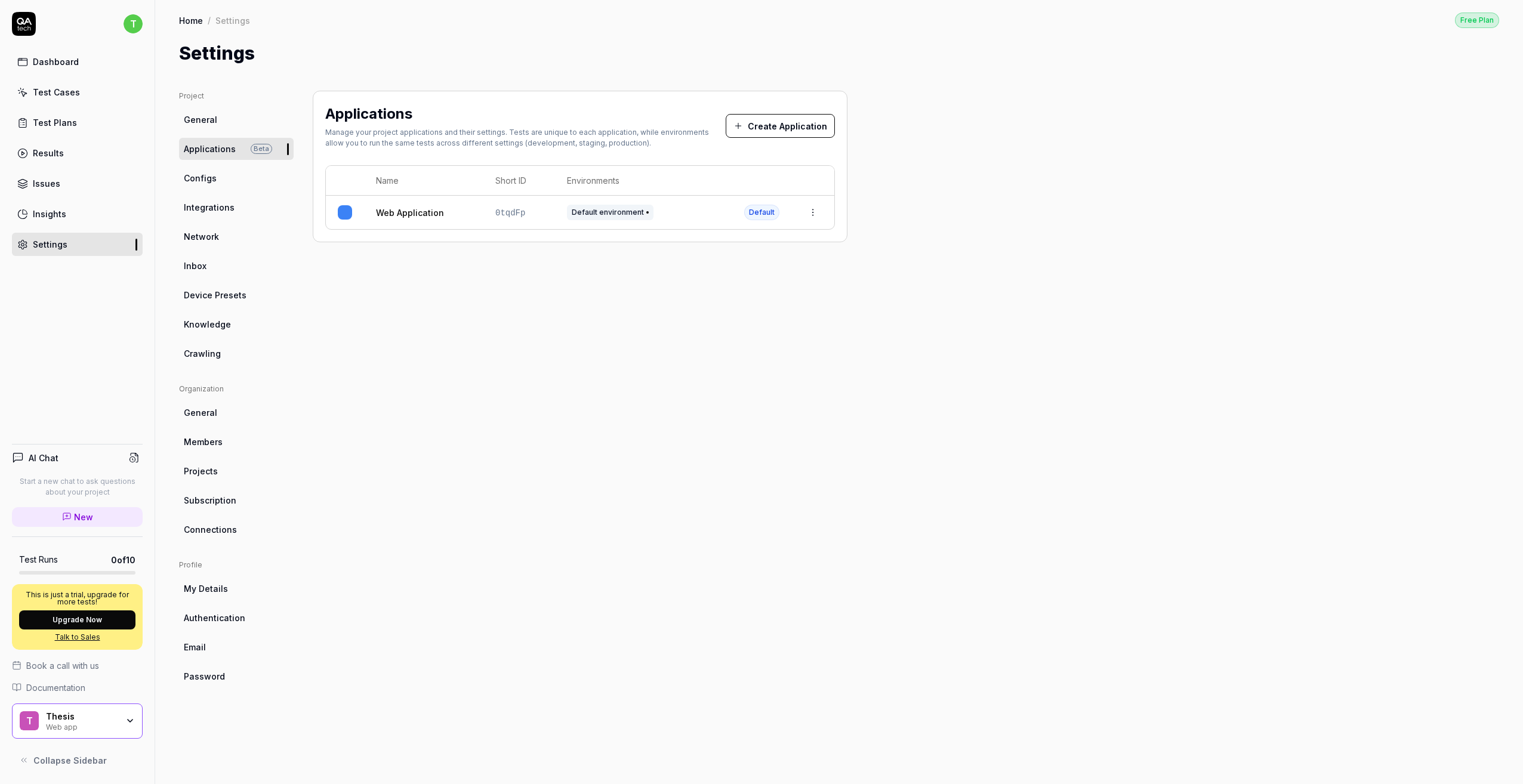
click at [217, 347] on span "Crawling" at bounding box center [202, 354] width 37 height 12
type textarea "*"
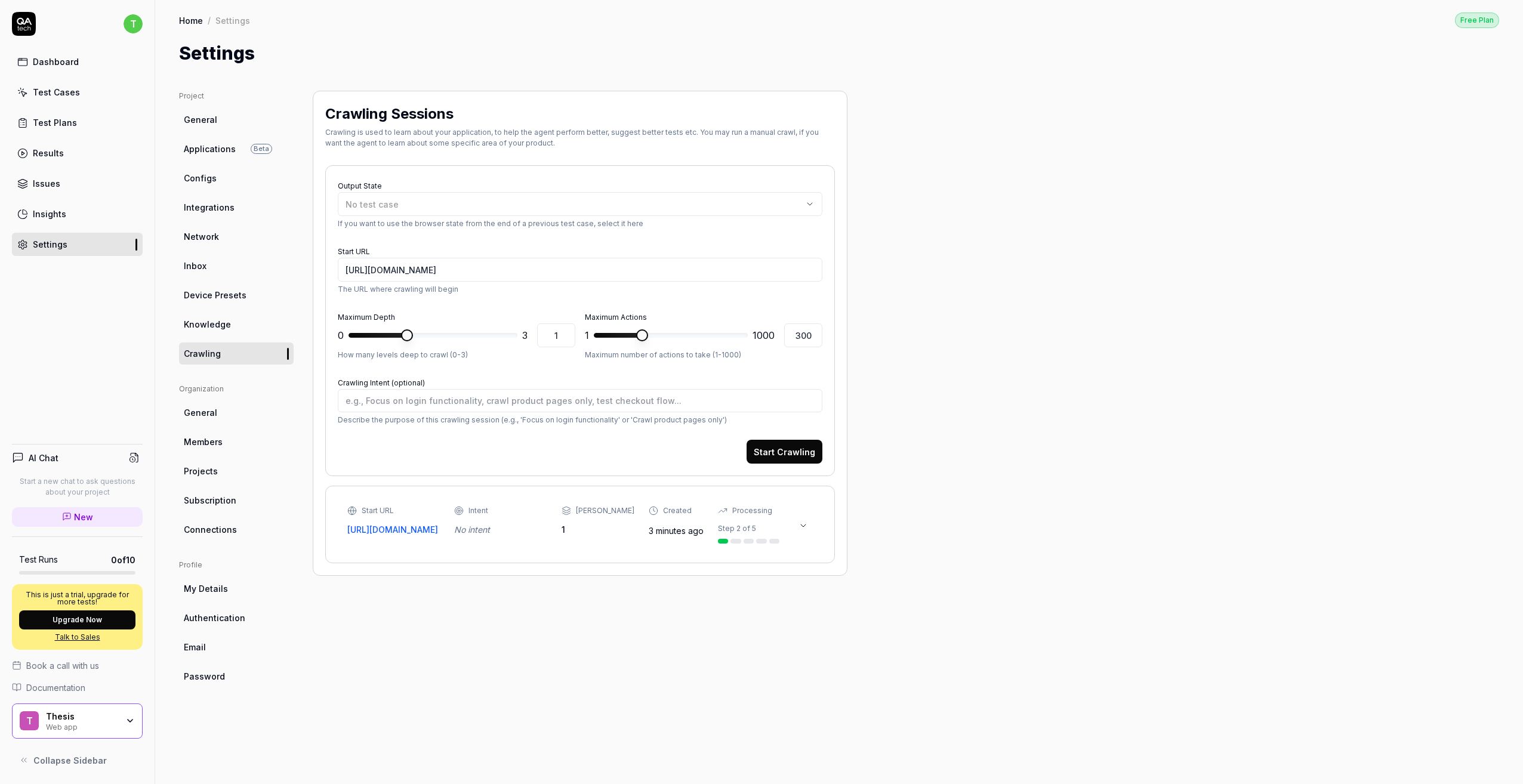
click at [207, 122] on span "General" at bounding box center [201, 120] width 34 height 12
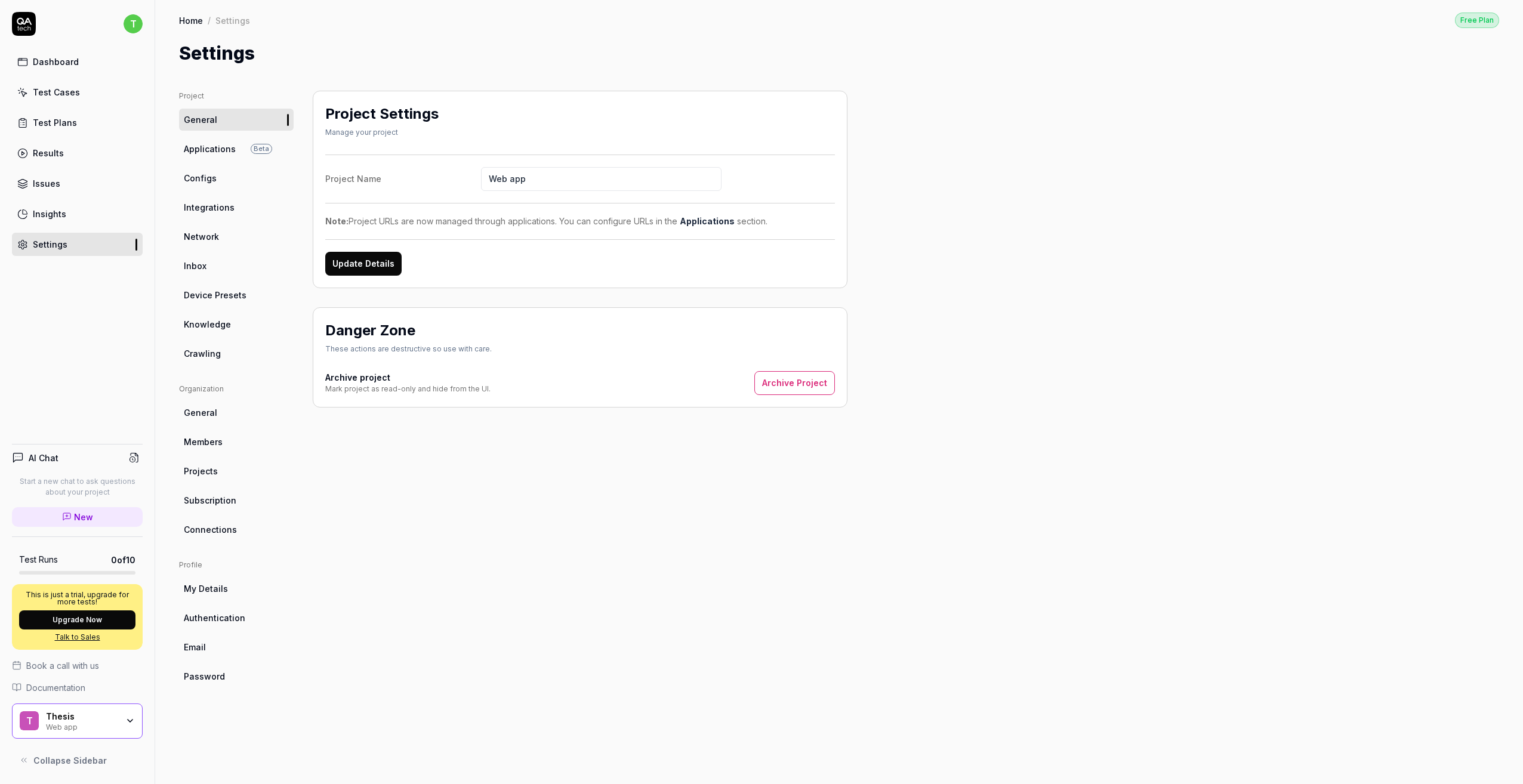
click at [221, 488] on ul "Organization General Members Projects Subscription Connections" at bounding box center [236, 462] width 115 height 157
click at [225, 495] on span "Subscription" at bounding box center [210, 500] width 52 height 12
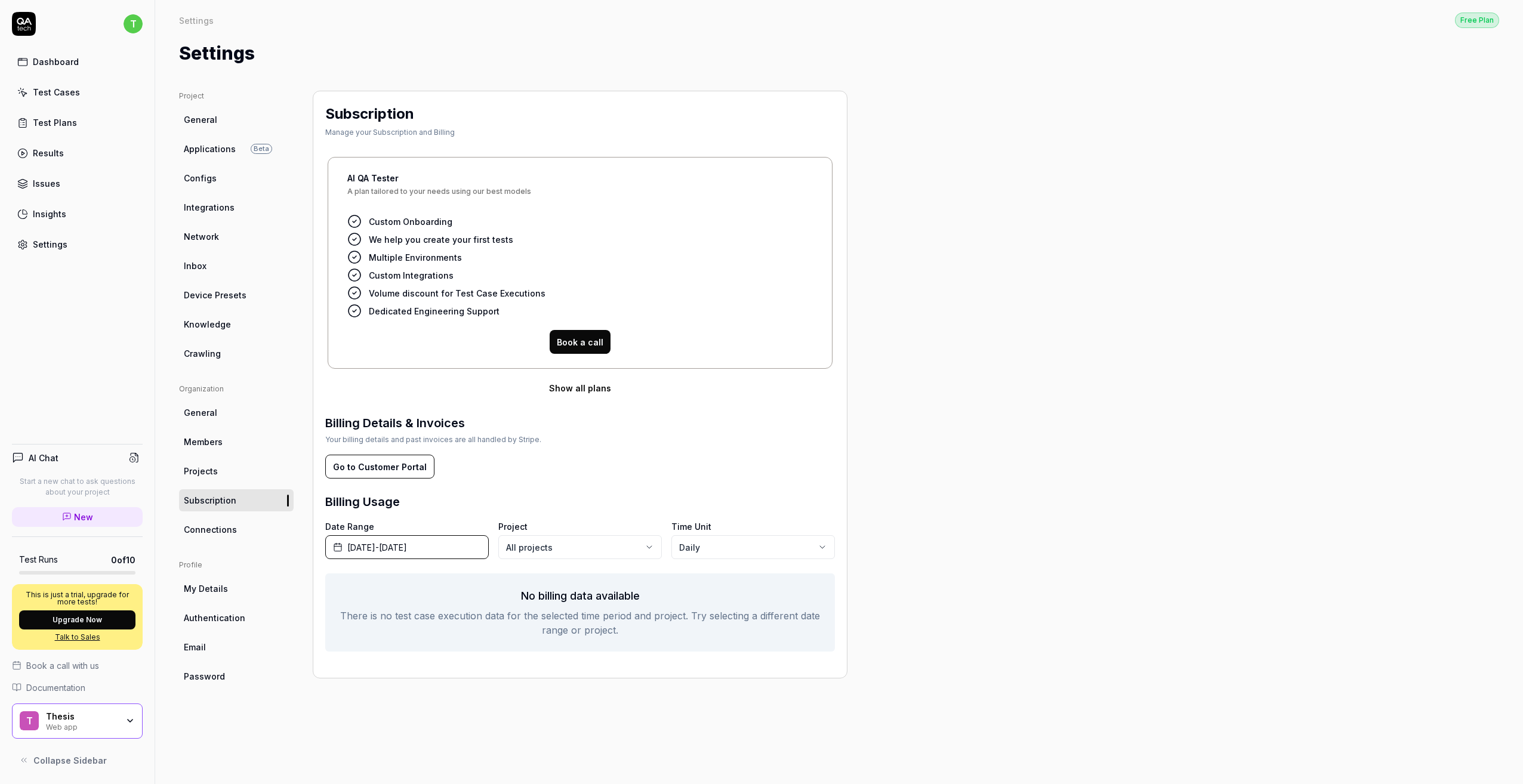
click at [217, 467] on link "Projects" at bounding box center [236, 471] width 115 height 22
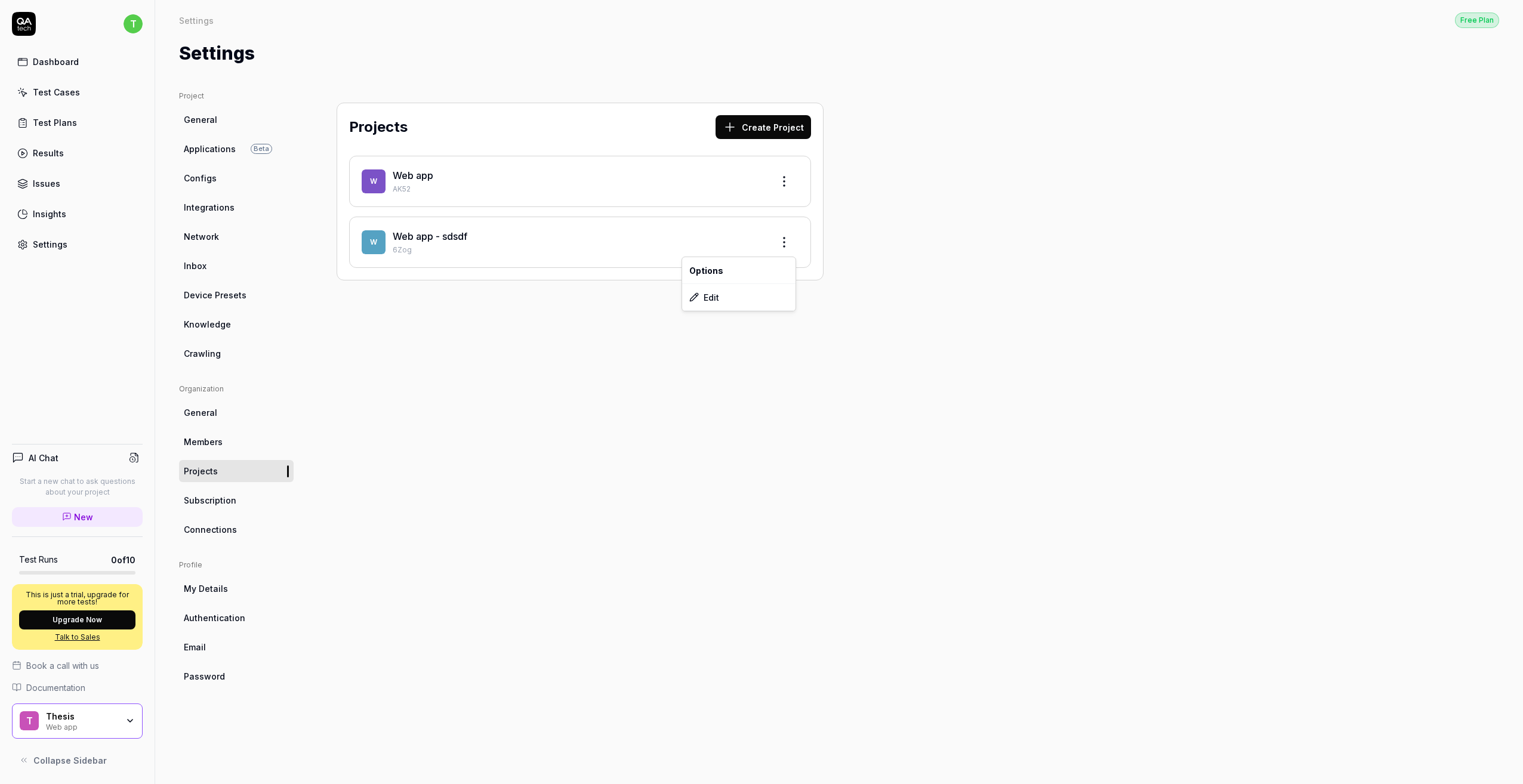
click at [785, 244] on html "t Dashboard Test Cases Test Plans Results Issues Insights Settings AI Chat Star…" at bounding box center [761, 392] width 1523 height 784
click at [747, 296] on div "Edit" at bounding box center [739, 297] width 114 height 26
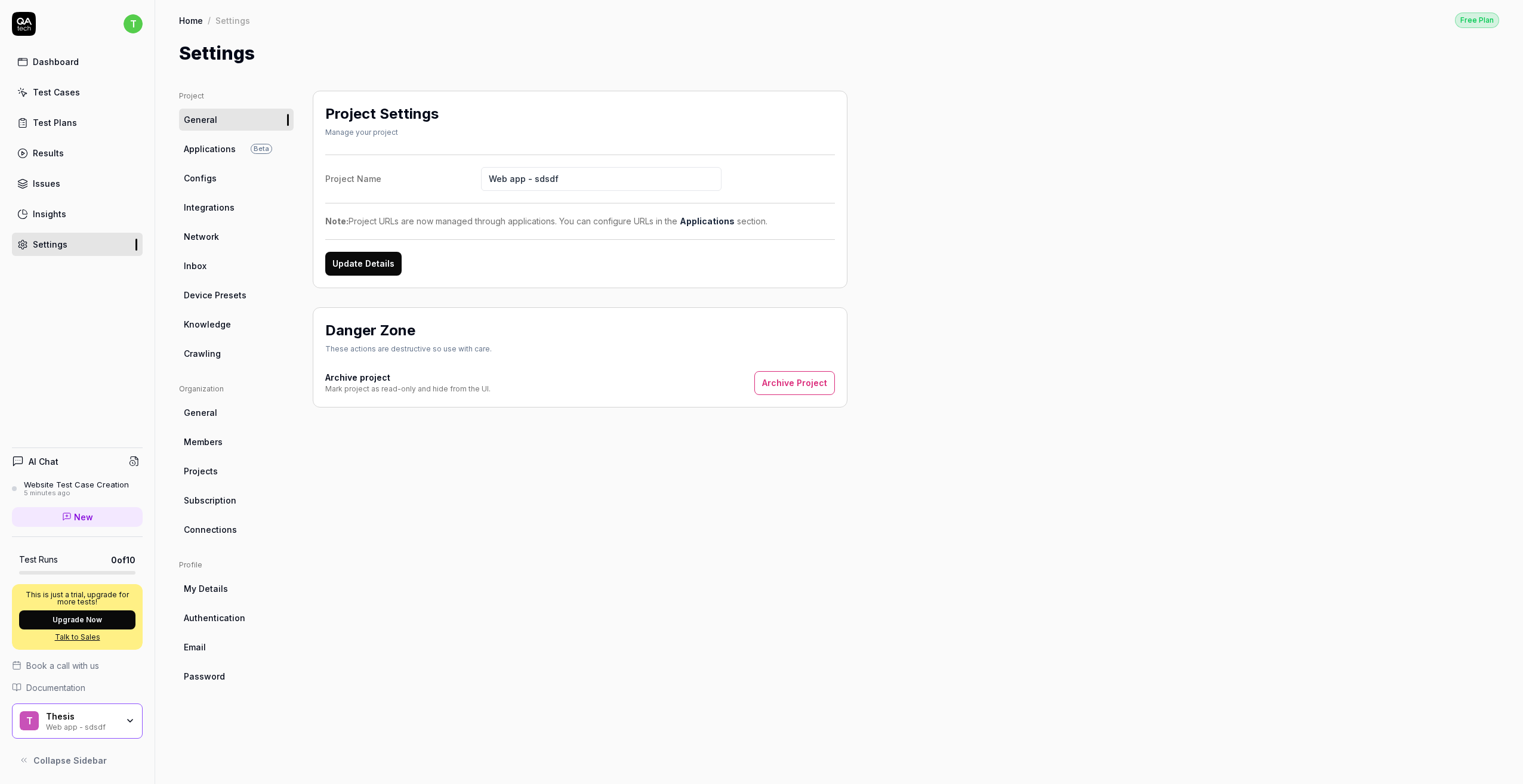
click at [806, 382] on button "Archive Project" at bounding box center [794, 383] width 80 height 24
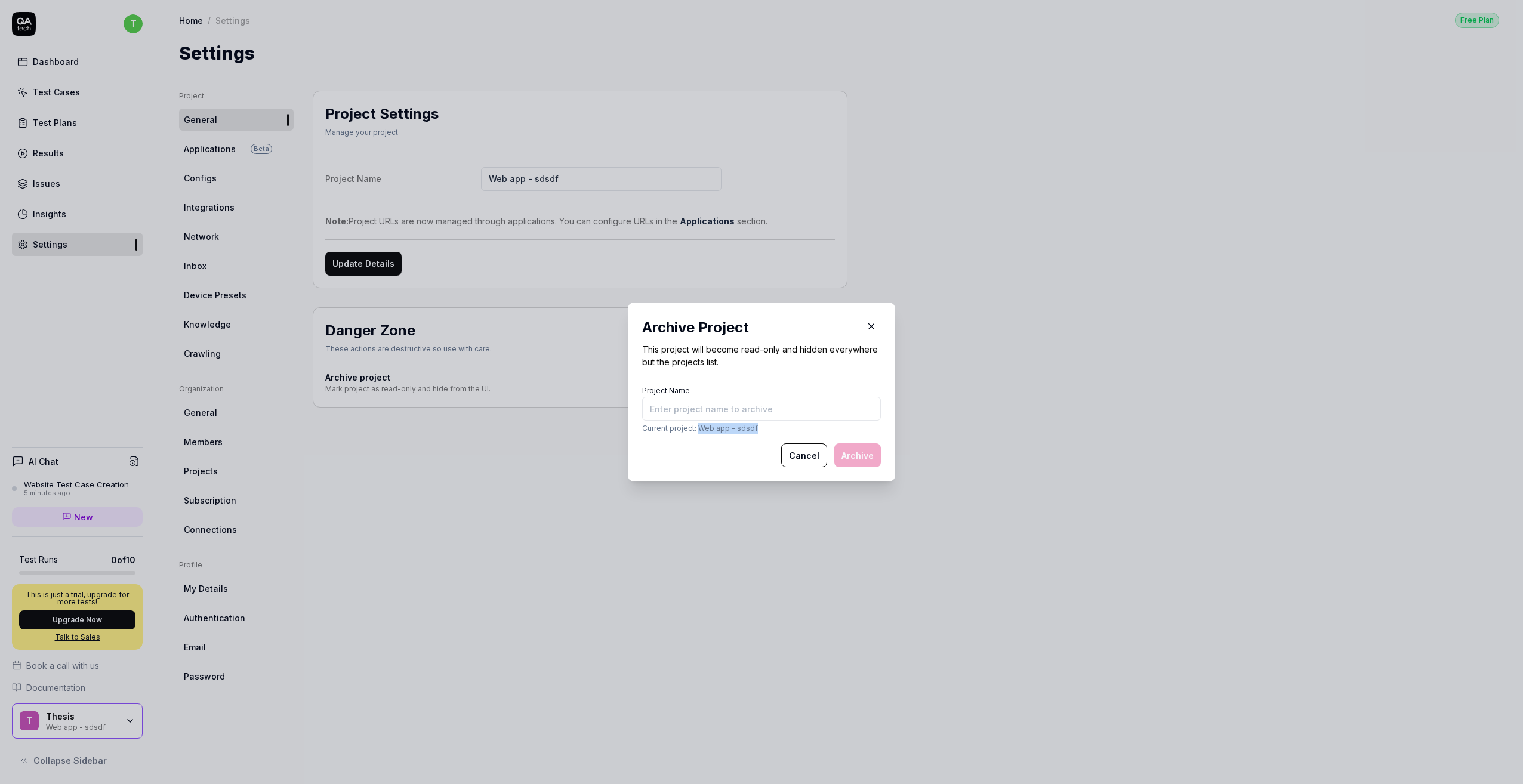
drag, startPoint x: 776, startPoint y: 427, endPoint x: 695, endPoint y: 431, distance: 81.1
click at [695, 431] on p "Current project: Web app - sdsdf" at bounding box center [761, 428] width 239 height 11
type input "Web app - sdsdf"
click at [854, 463] on button "Archive" at bounding box center [857, 455] width 47 height 24
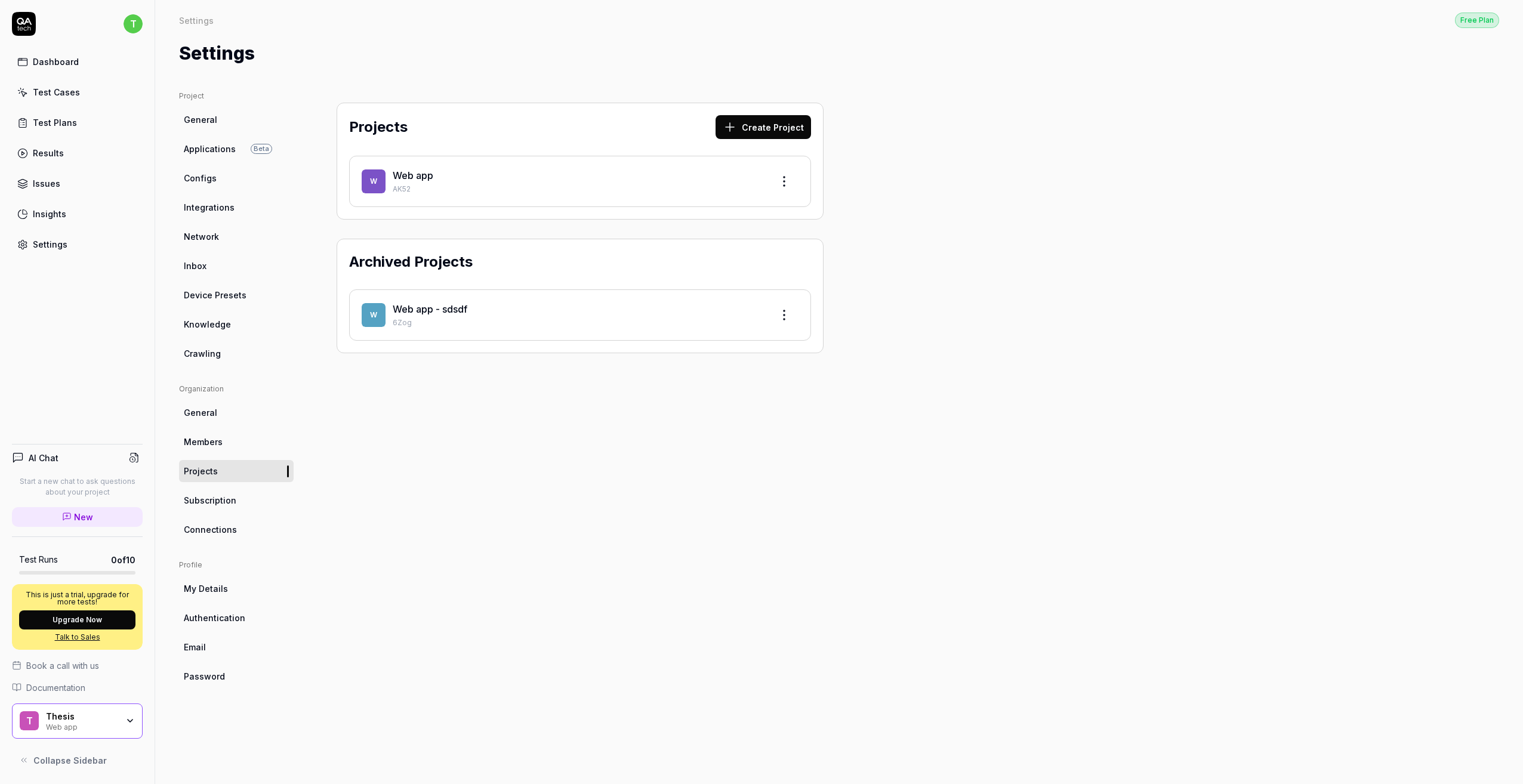
click at [209, 122] on span "General" at bounding box center [201, 120] width 34 height 12
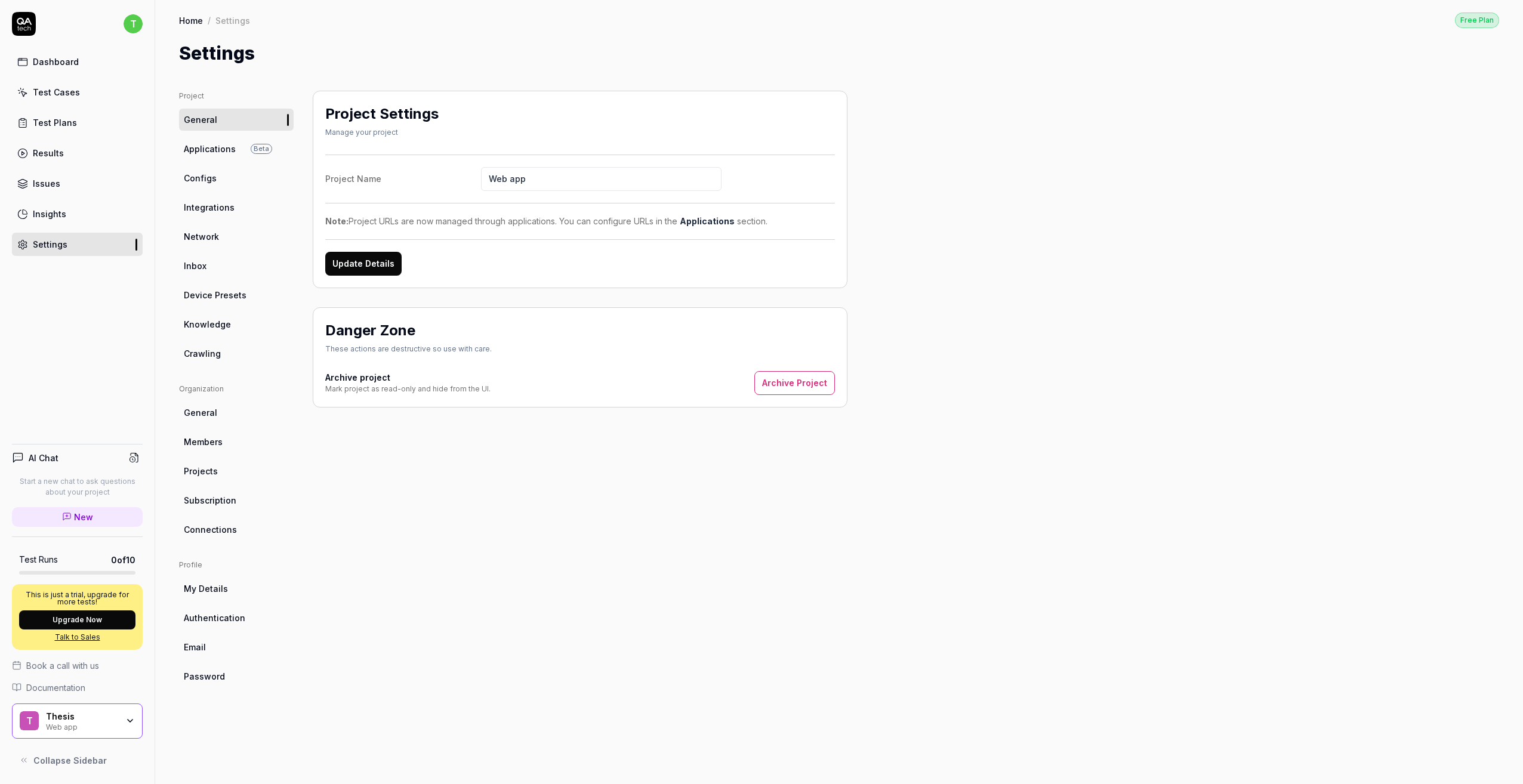
click at [215, 341] on ul "Project General Applications Beta Configs Integrations Network Inbox Device Pre…" at bounding box center [236, 227] width 115 height 274
click at [215, 350] on span "Crawling" at bounding box center [202, 354] width 37 height 12
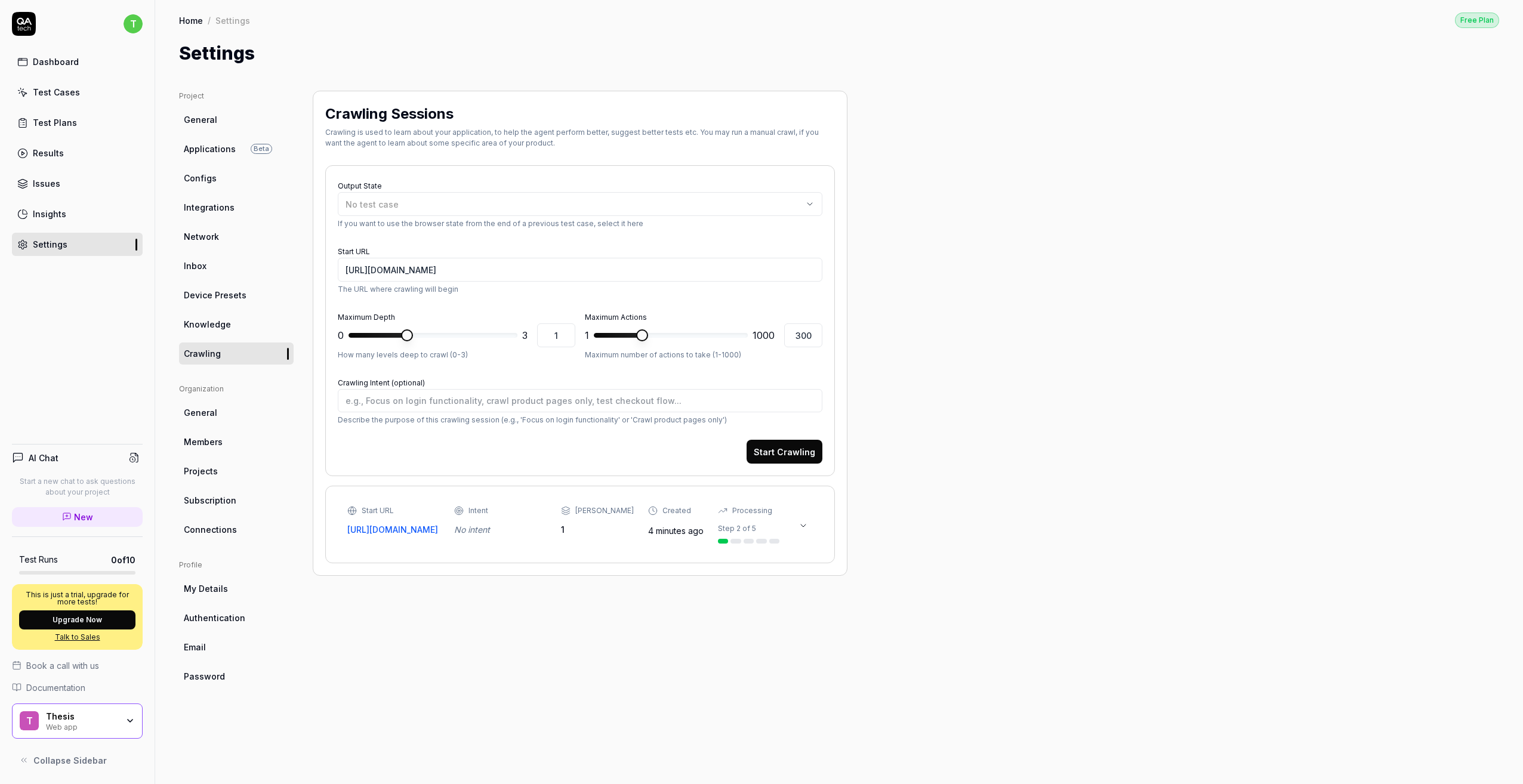
click at [71, 92] on div "Test Cases" at bounding box center [57, 92] width 47 height 12
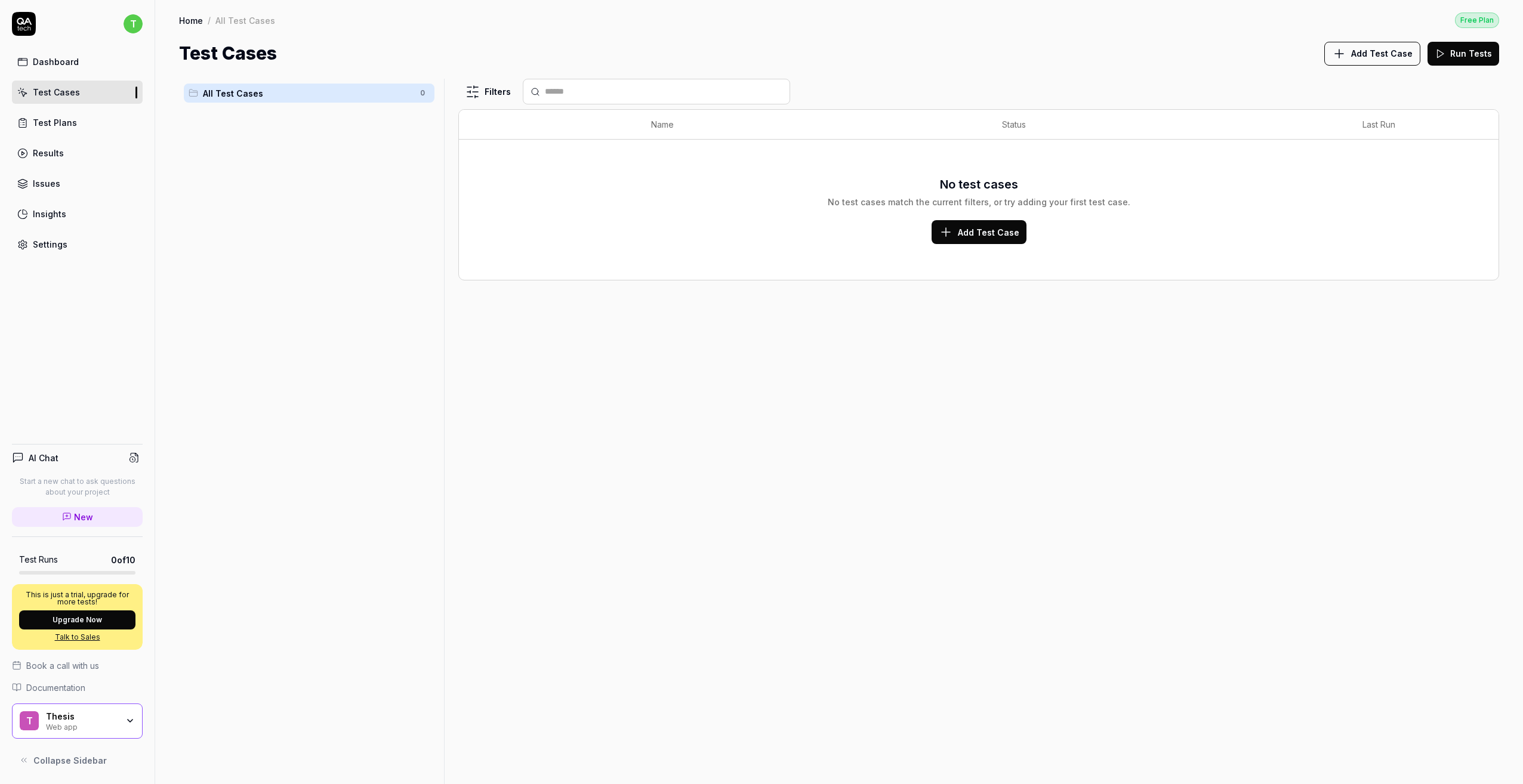
click at [960, 225] on button "Add Test Case" at bounding box center [979, 232] width 95 height 24
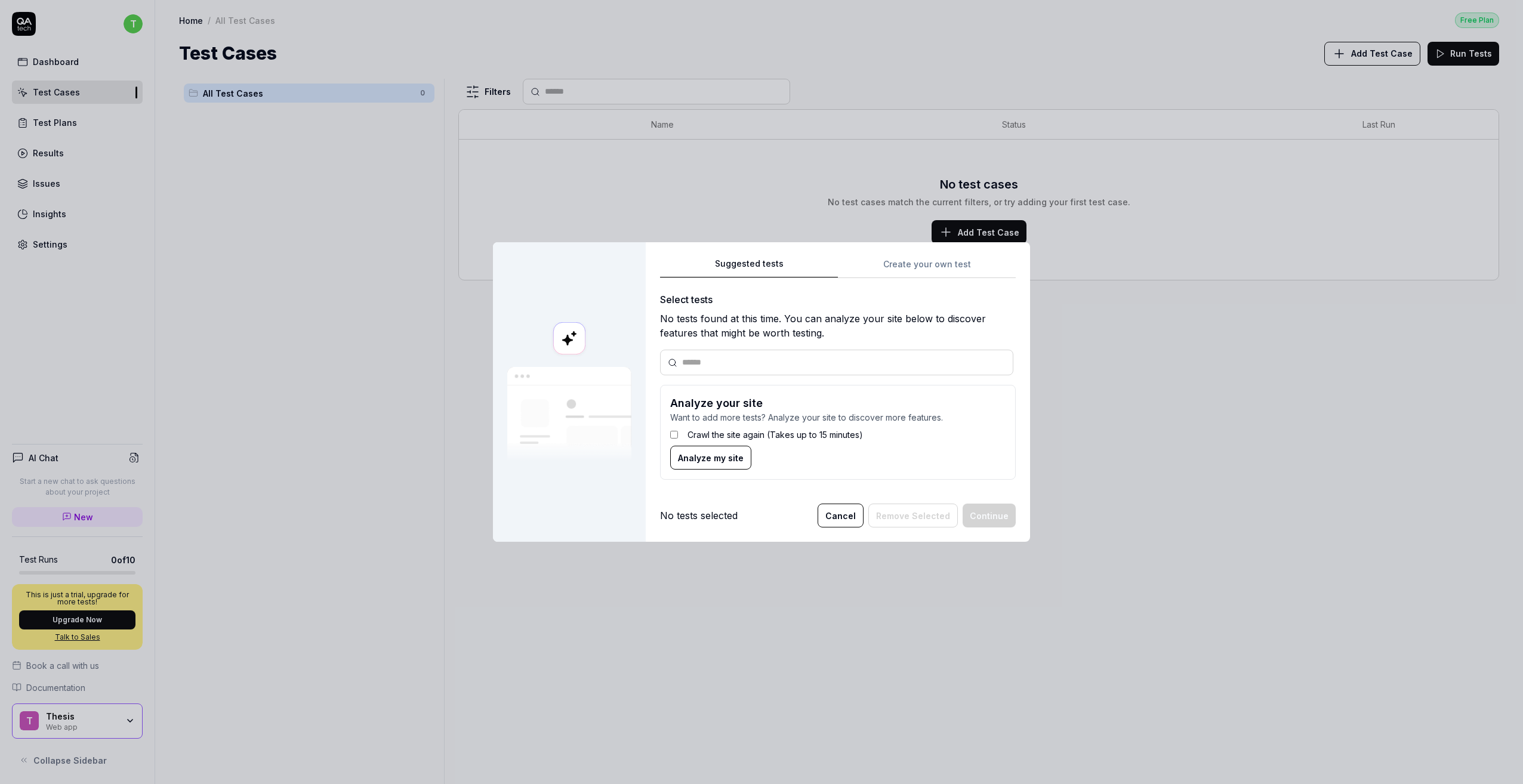
click at [756, 366] on input "text" at bounding box center [844, 362] width 324 height 12
click at [830, 513] on button "Cancel" at bounding box center [841, 515] width 46 height 24
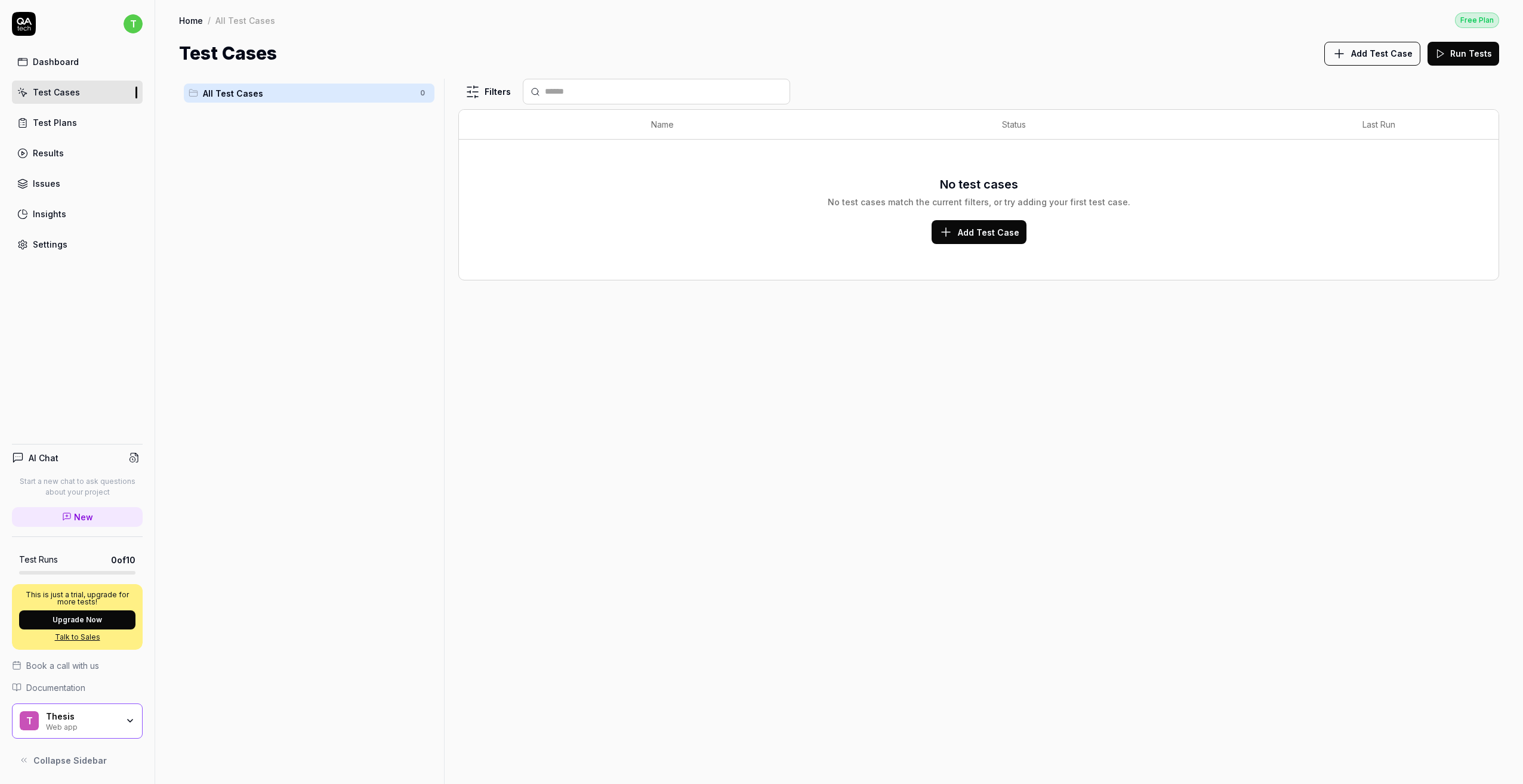
click at [65, 246] on div "Settings" at bounding box center [50, 244] width 34 height 12
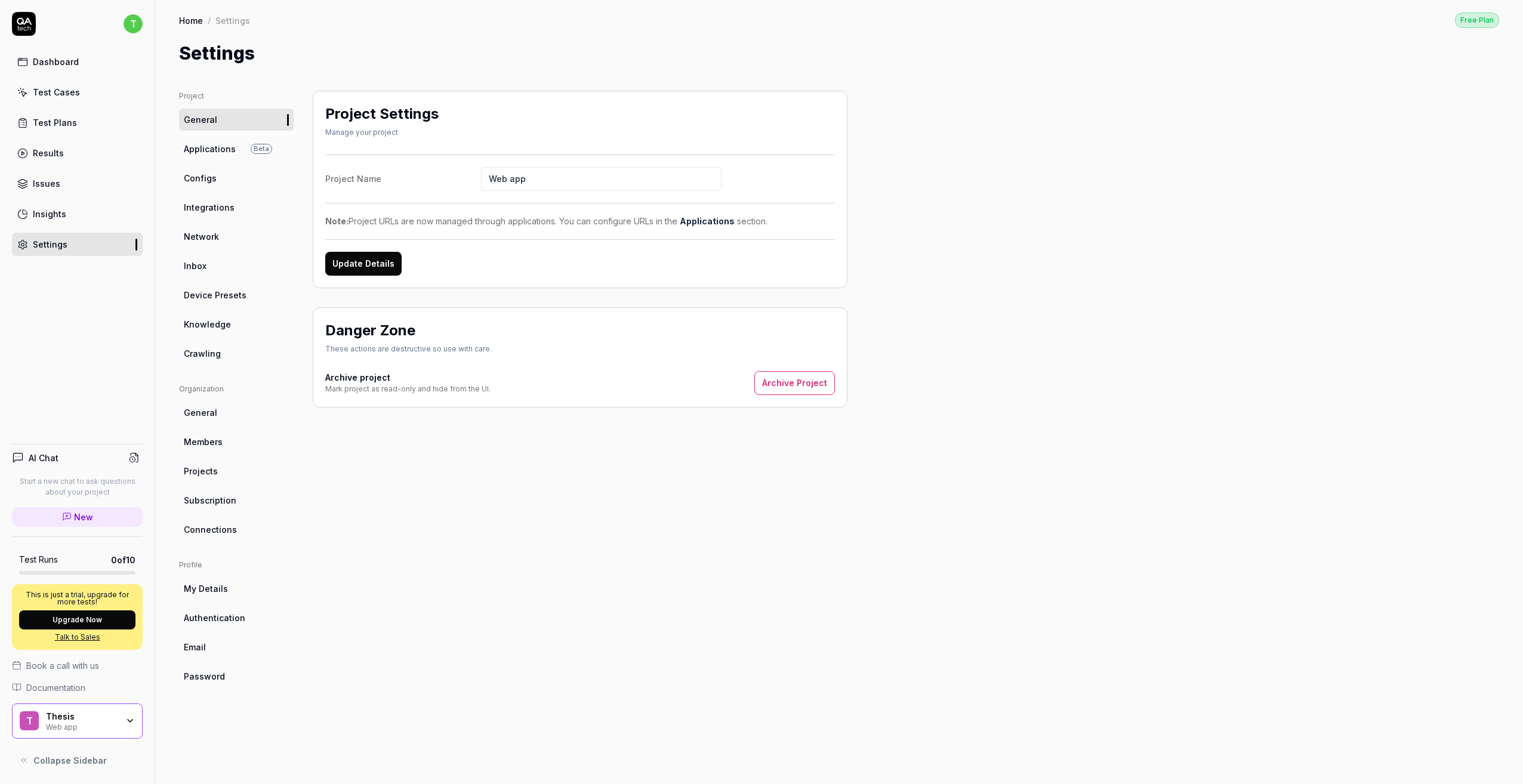
drag, startPoint x: 274, startPoint y: 248, endPoint x: 280, endPoint y: 223, distance: 25.7
drag, startPoint x: 280, startPoint y: 223, endPoint x: 667, endPoint y: 530, distance: 494.0
click at [666, 530] on div "Project Settings Manage your project Project Name Web app Note: Project URLs ar…" at bounding box center [580, 425] width 535 height 669
click at [67, 145] on link "Results" at bounding box center [77, 153] width 131 height 23
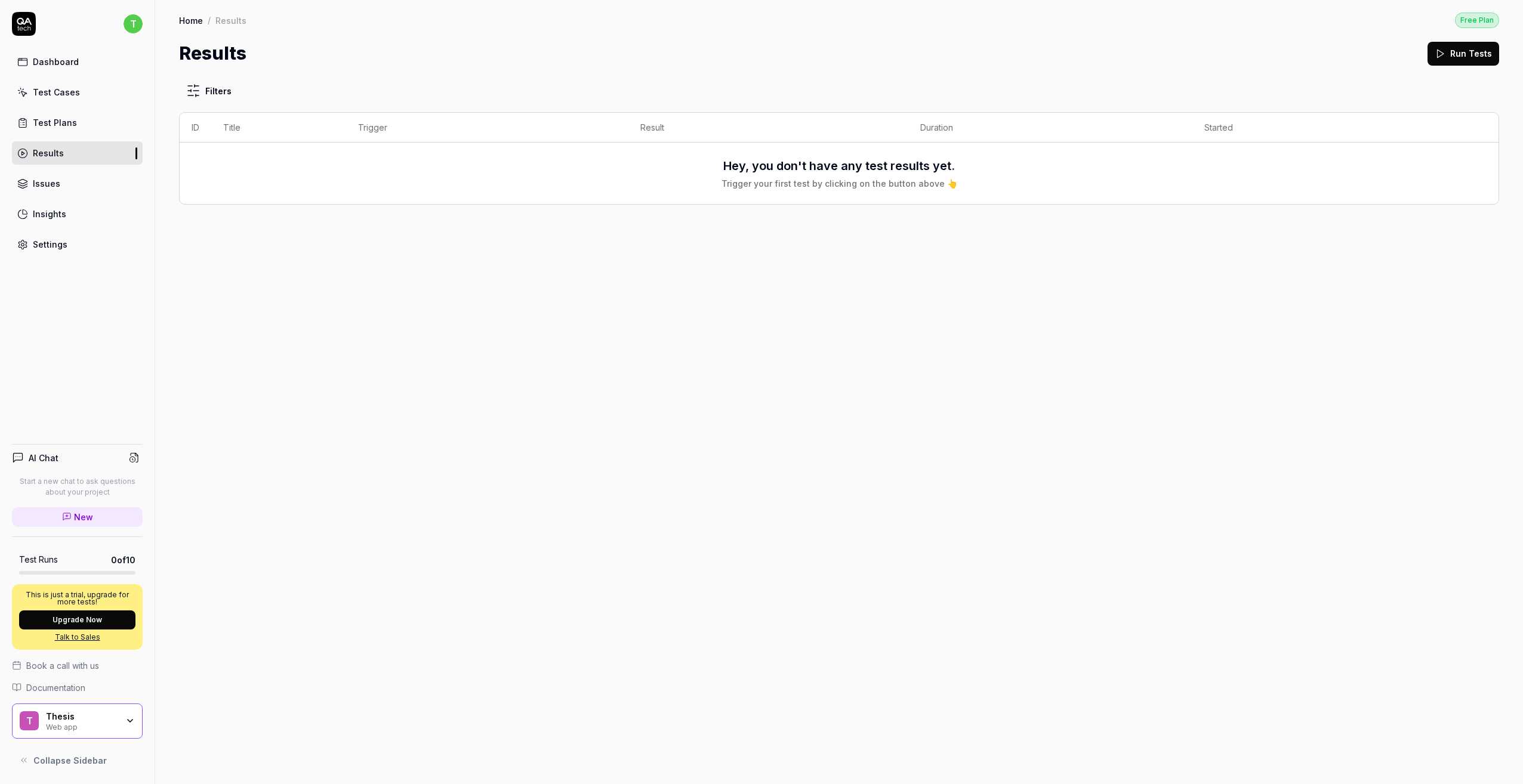
click at [82, 85] on link "Test Cases" at bounding box center [77, 92] width 131 height 23
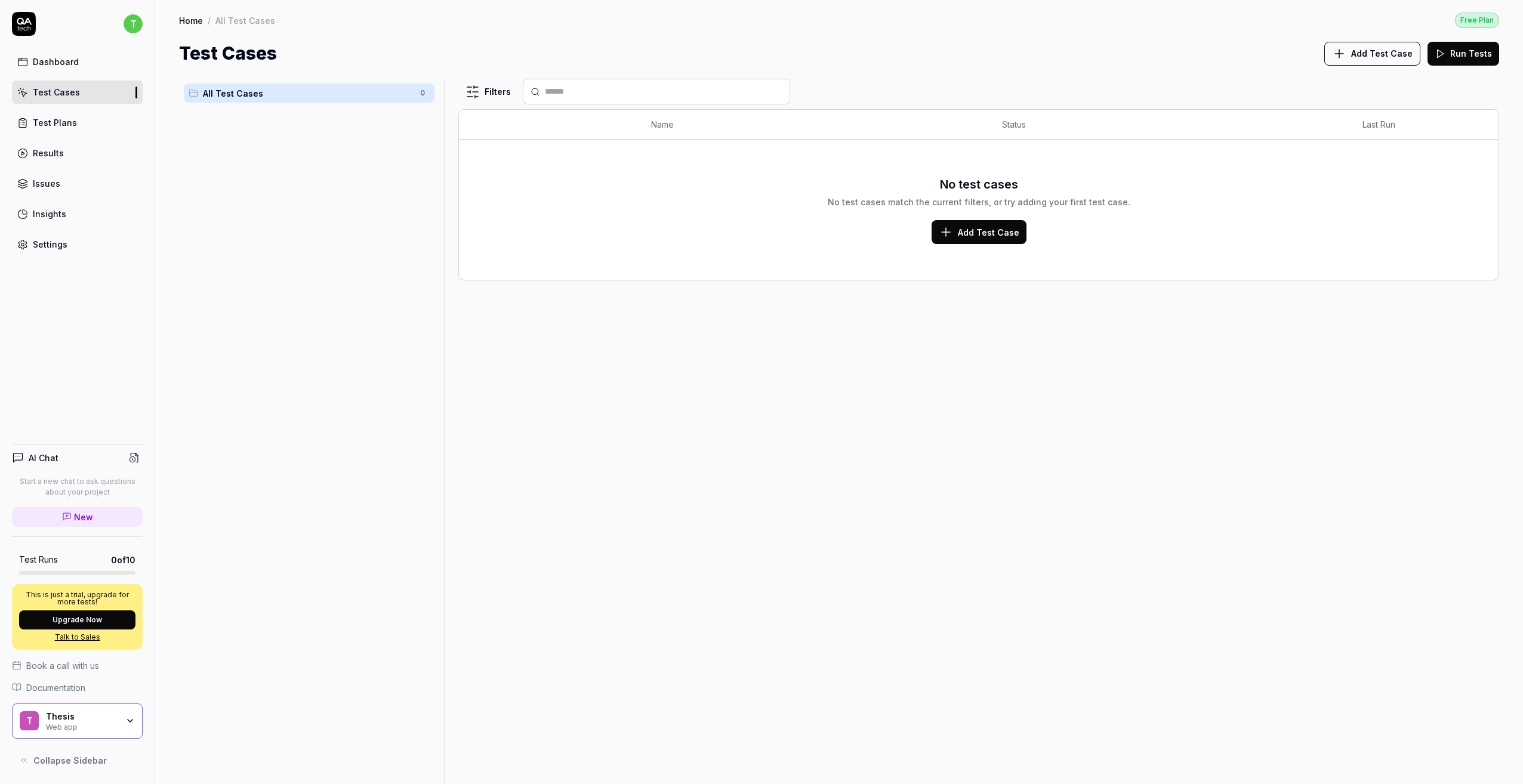
click at [80, 74] on div "Dashboard Test Cases Test Plans Results Issues Insights Settings" at bounding box center [77, 153] width 131 height 206
click at [79, 68] on link "Dashboard" at bounding box center [77, 61] width 131 height 23
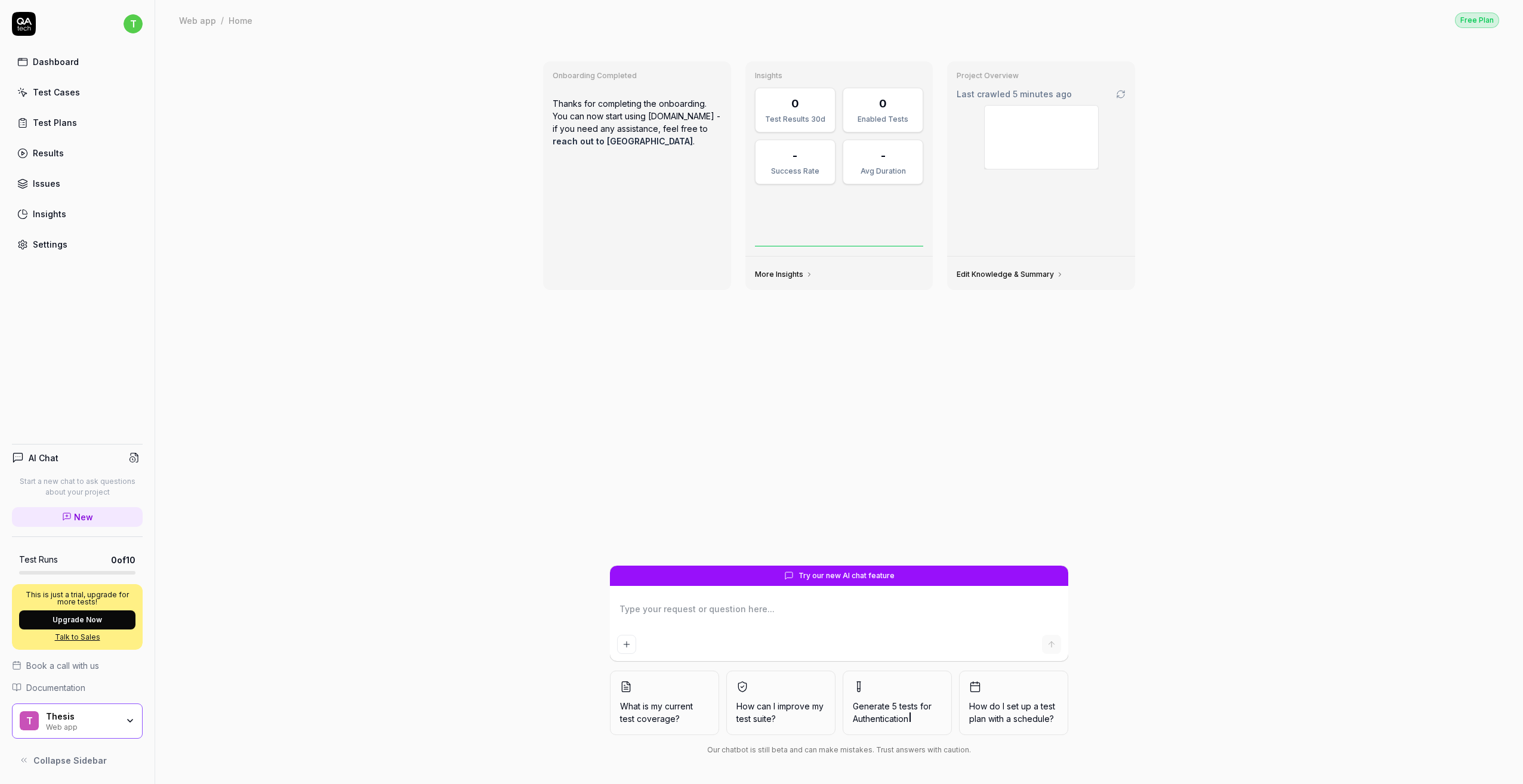
click at [100, 514] on link "New" at bounding box center [77, 517] width 131 height 20
type textarea "*"
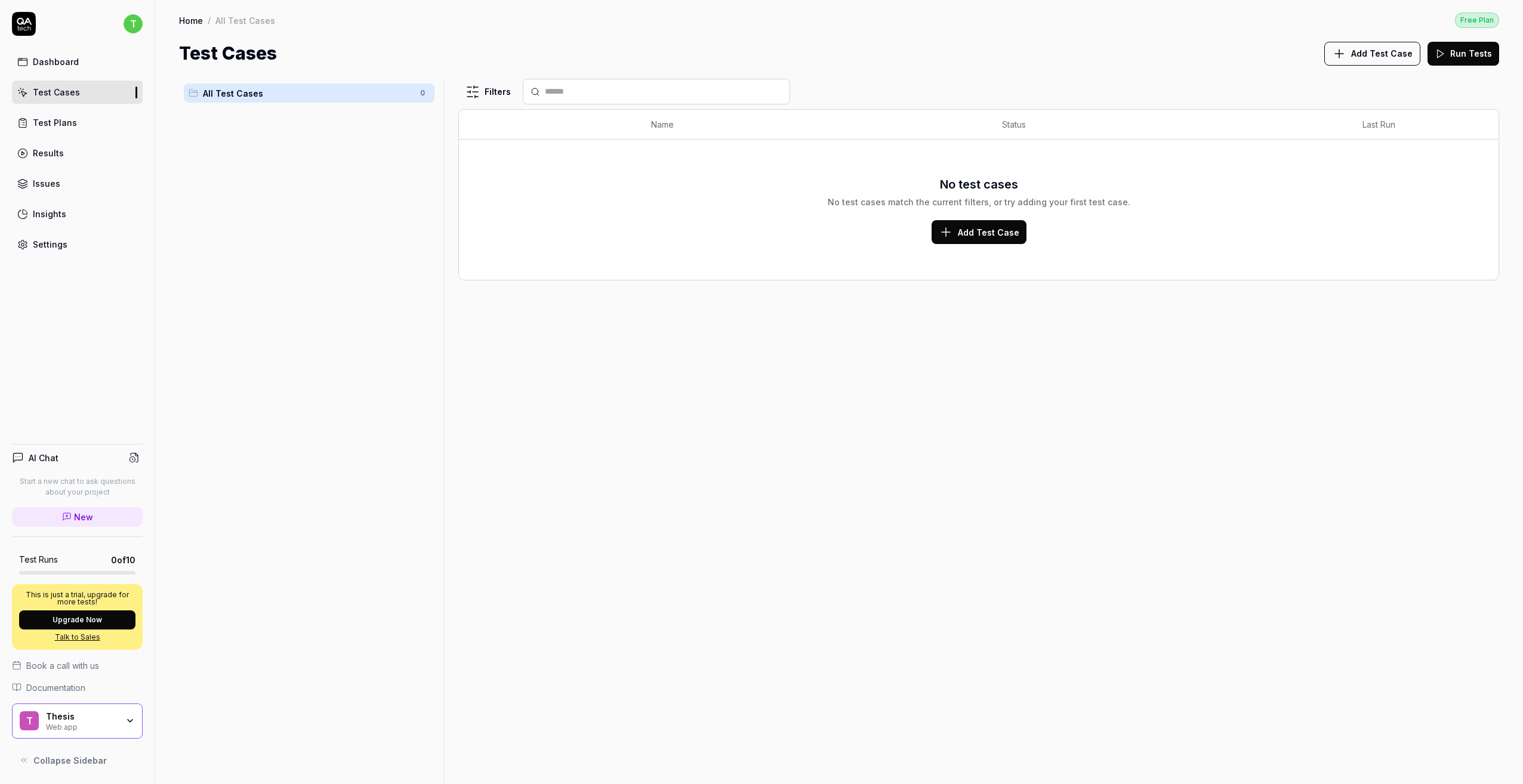
click at [937, 226] on button "Add Test Case" at bounding box center [979, 232] width 95 height 24
click at [961, 235] on span "Add Test Case" at bounding box center [988, 233] width 62 height 12
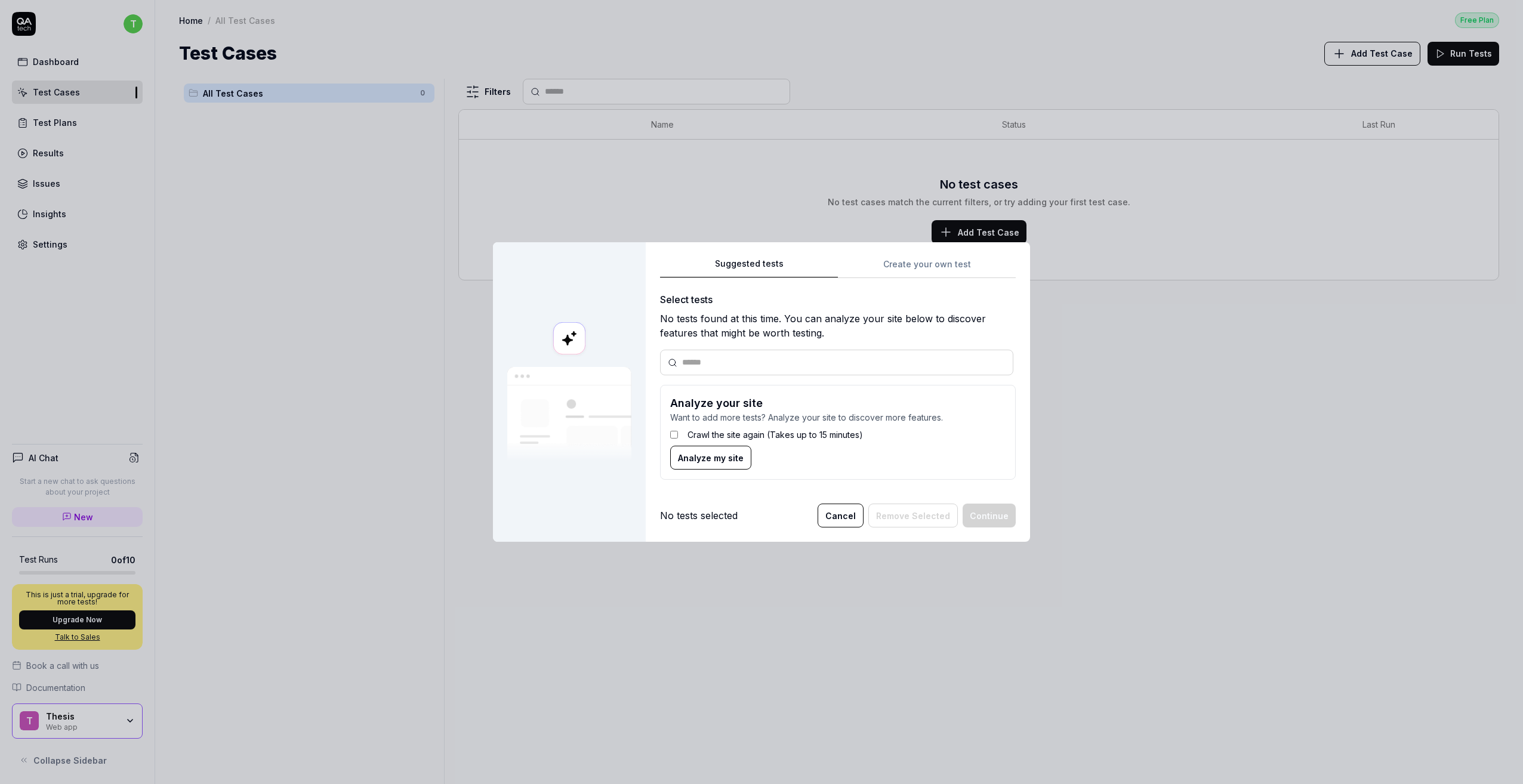
click at [830, 509] on button "Cancel" at bounding box center [841, 515] width 46 height 24
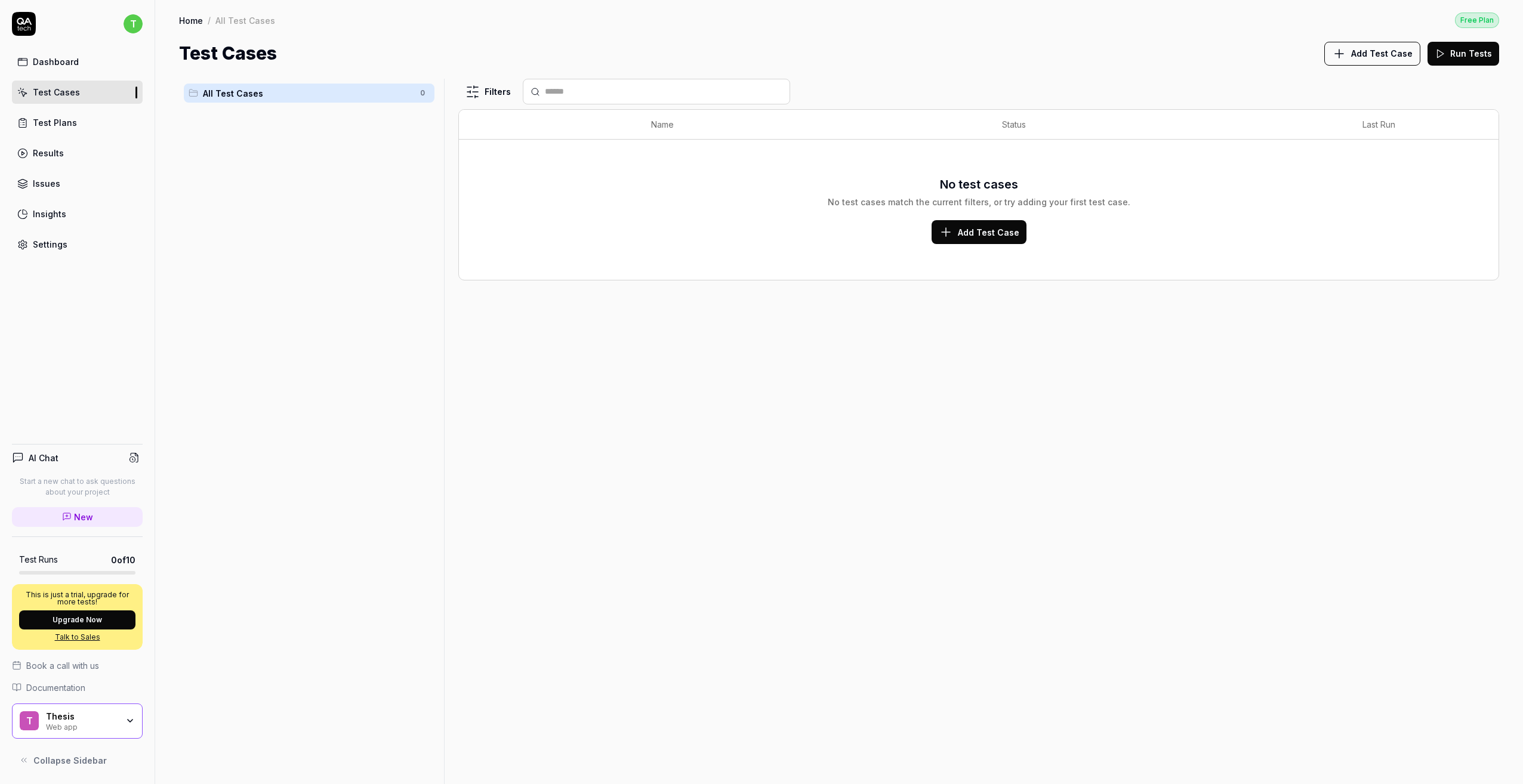
click at [115, 238] on link "Settings" at bounding box center [77, 244] width 131 height 23
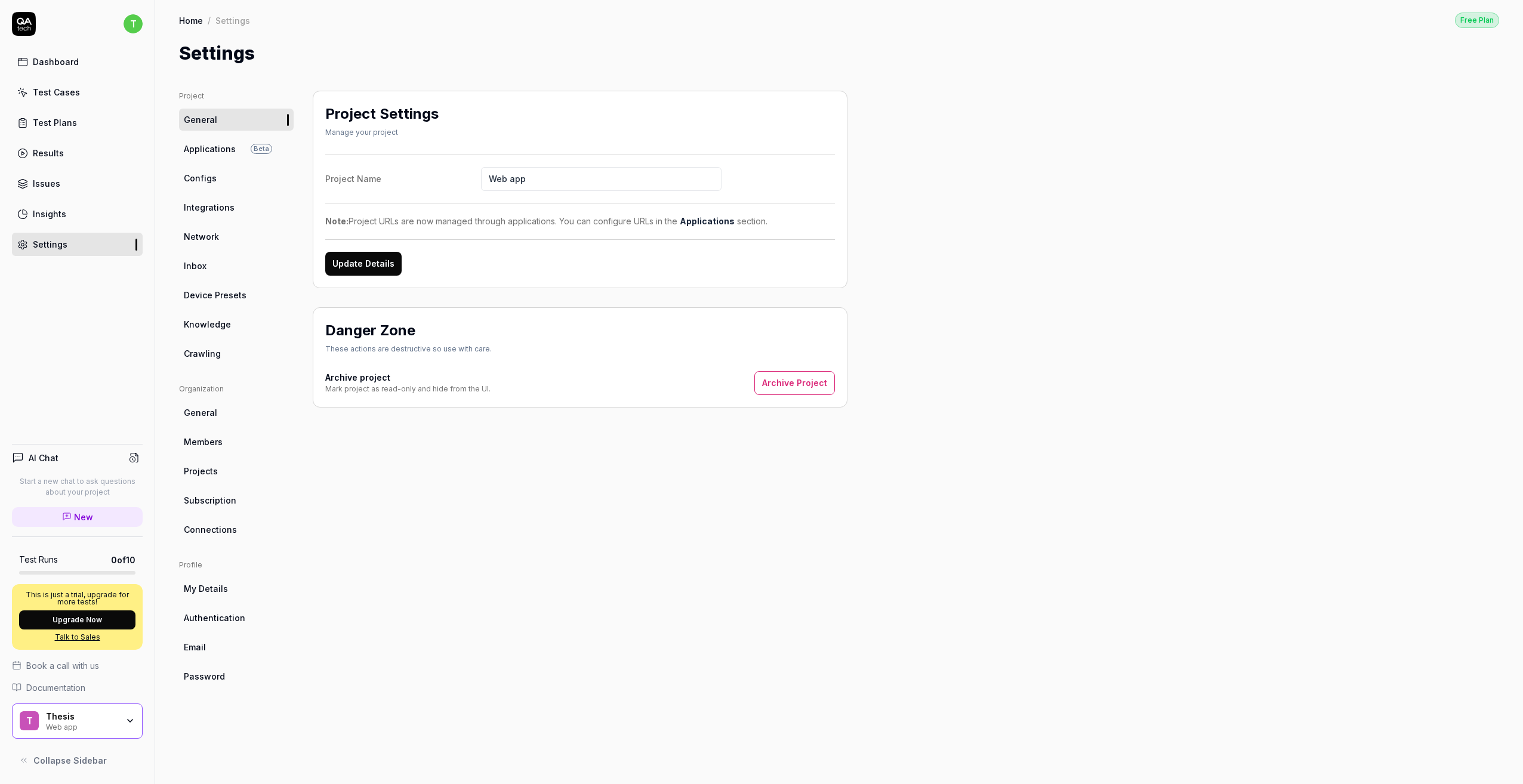
click at [220, 347] on link "Crawling" at bounding box center [236, 353] width 115 height 22
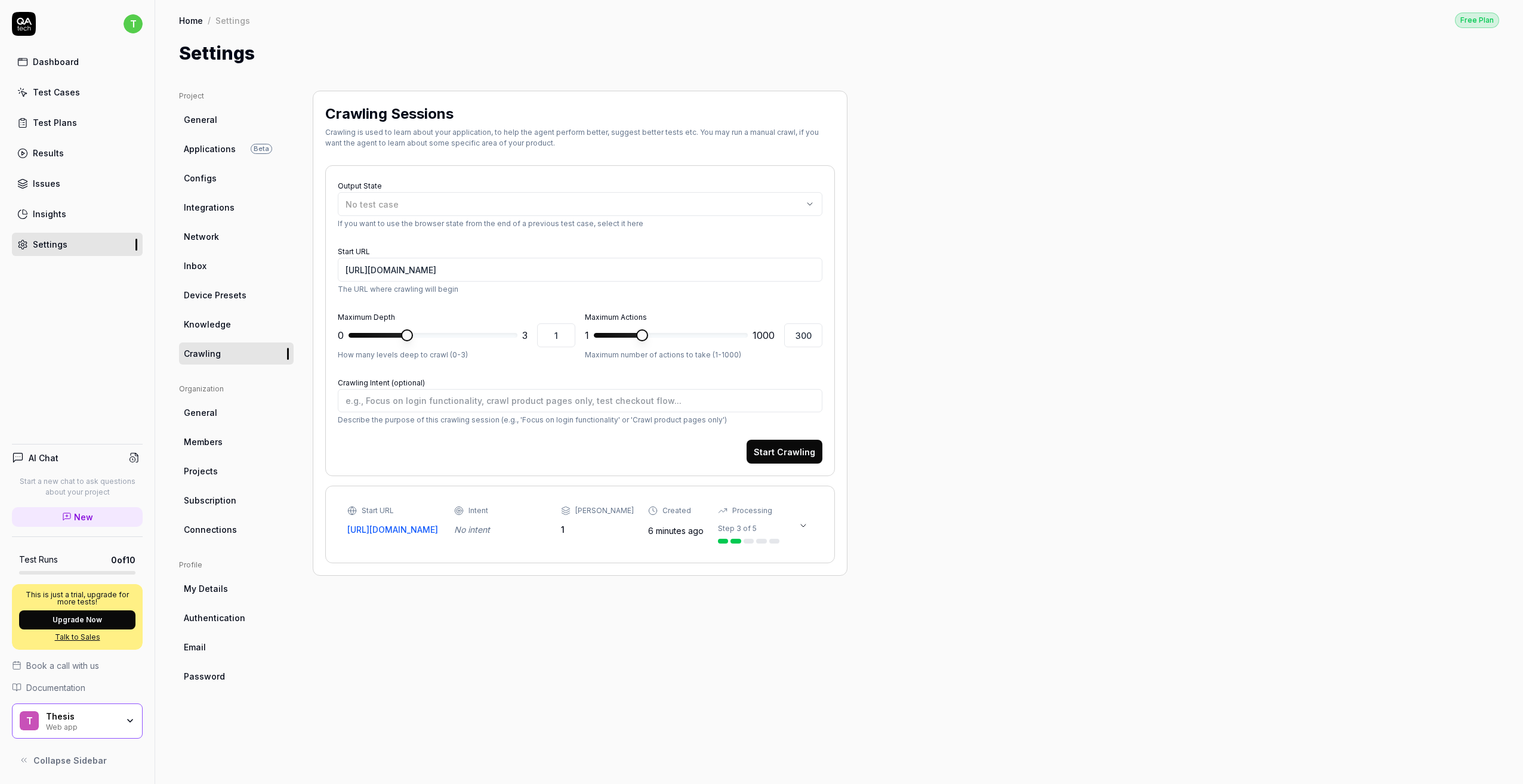
click at [806, 521] on button at bounding box center [803, 526] width 19 height 19
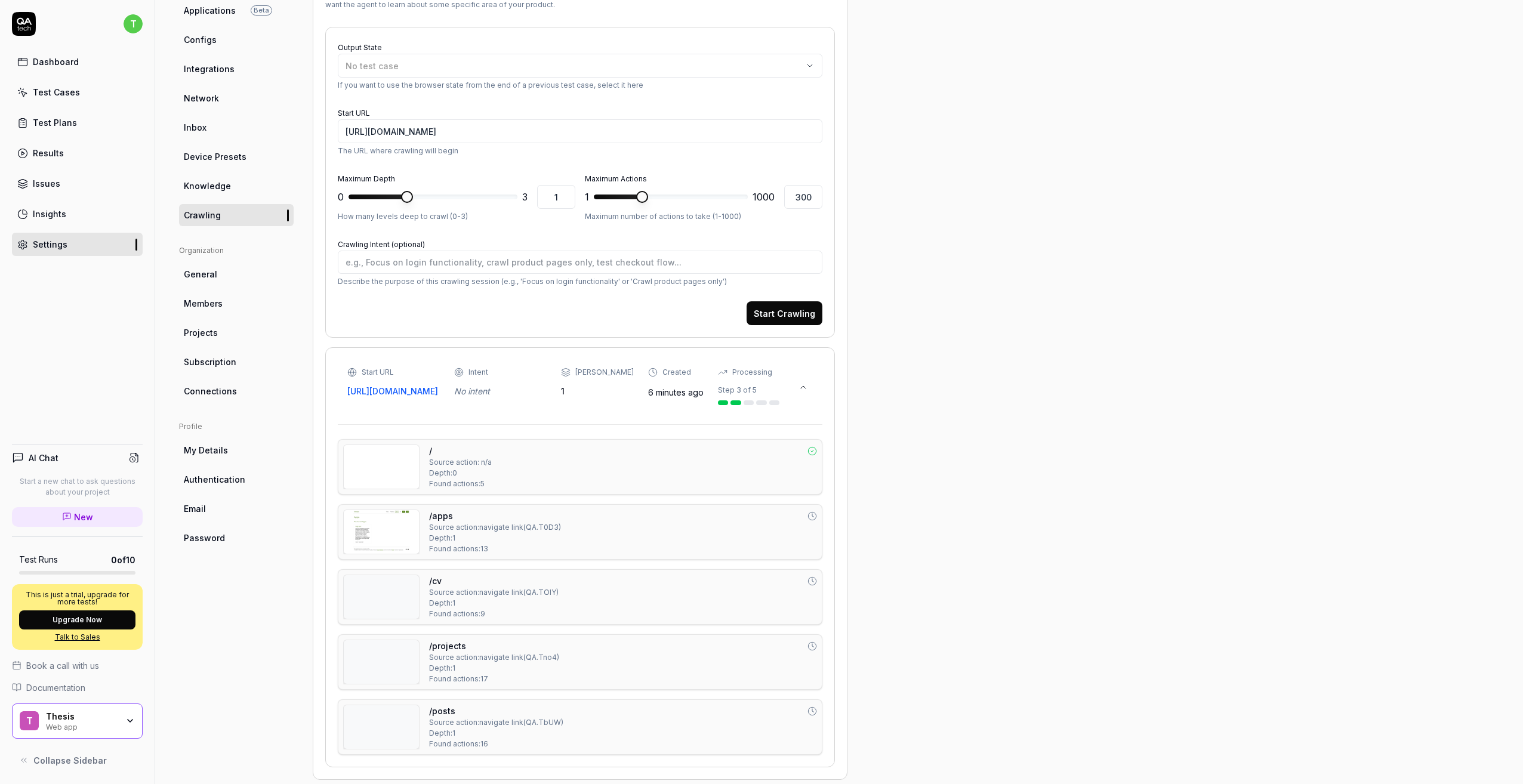
scroll to position [158, 0]
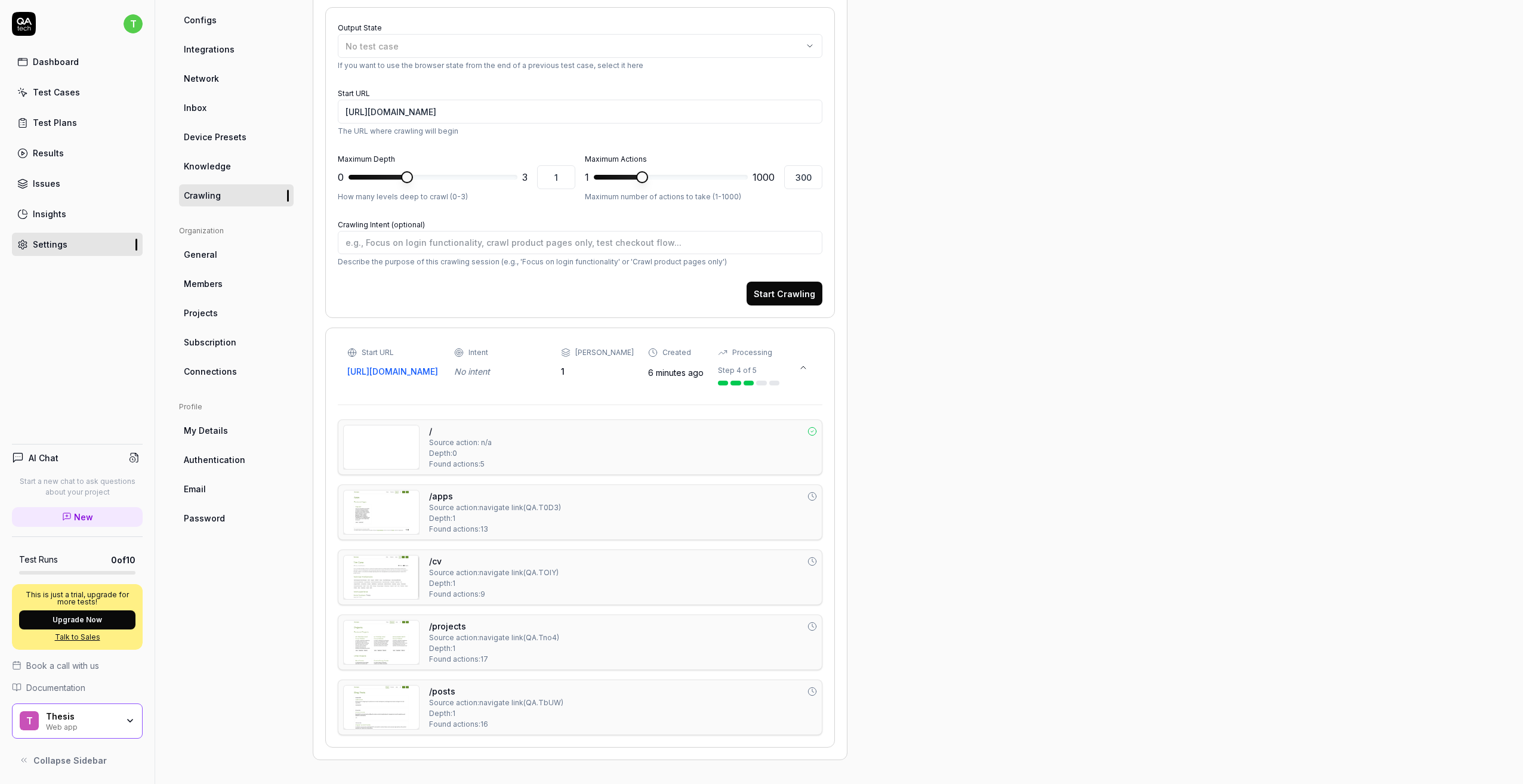
click at [746, 370] on div "Step 4 of 5" at bounding box center [737, 370] width 39 height 11
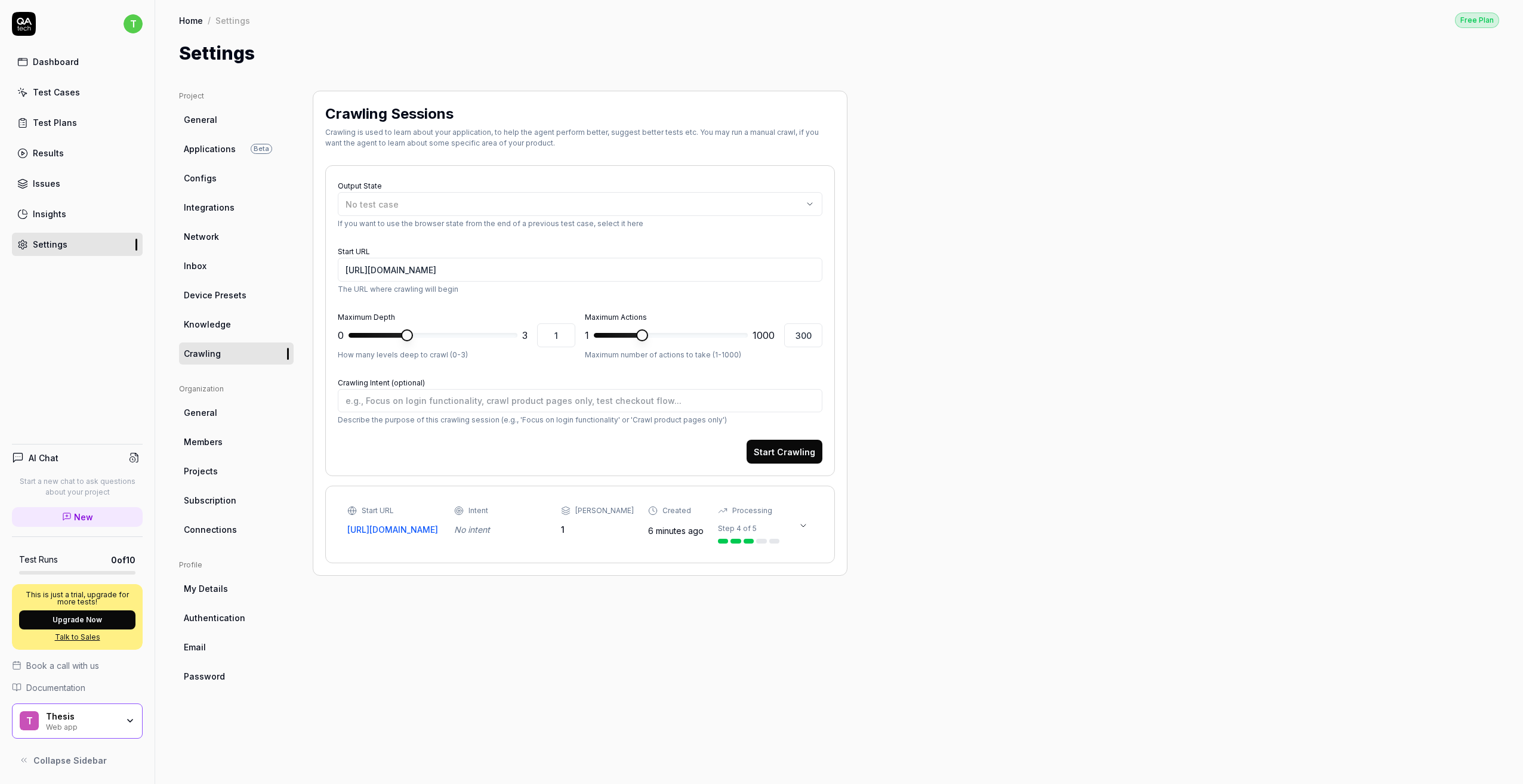
scroll to position [0, 0]
click at [735, 522] on div "Processing Step 4 of 5" at bounding box center [749, 524] width 62 height 38
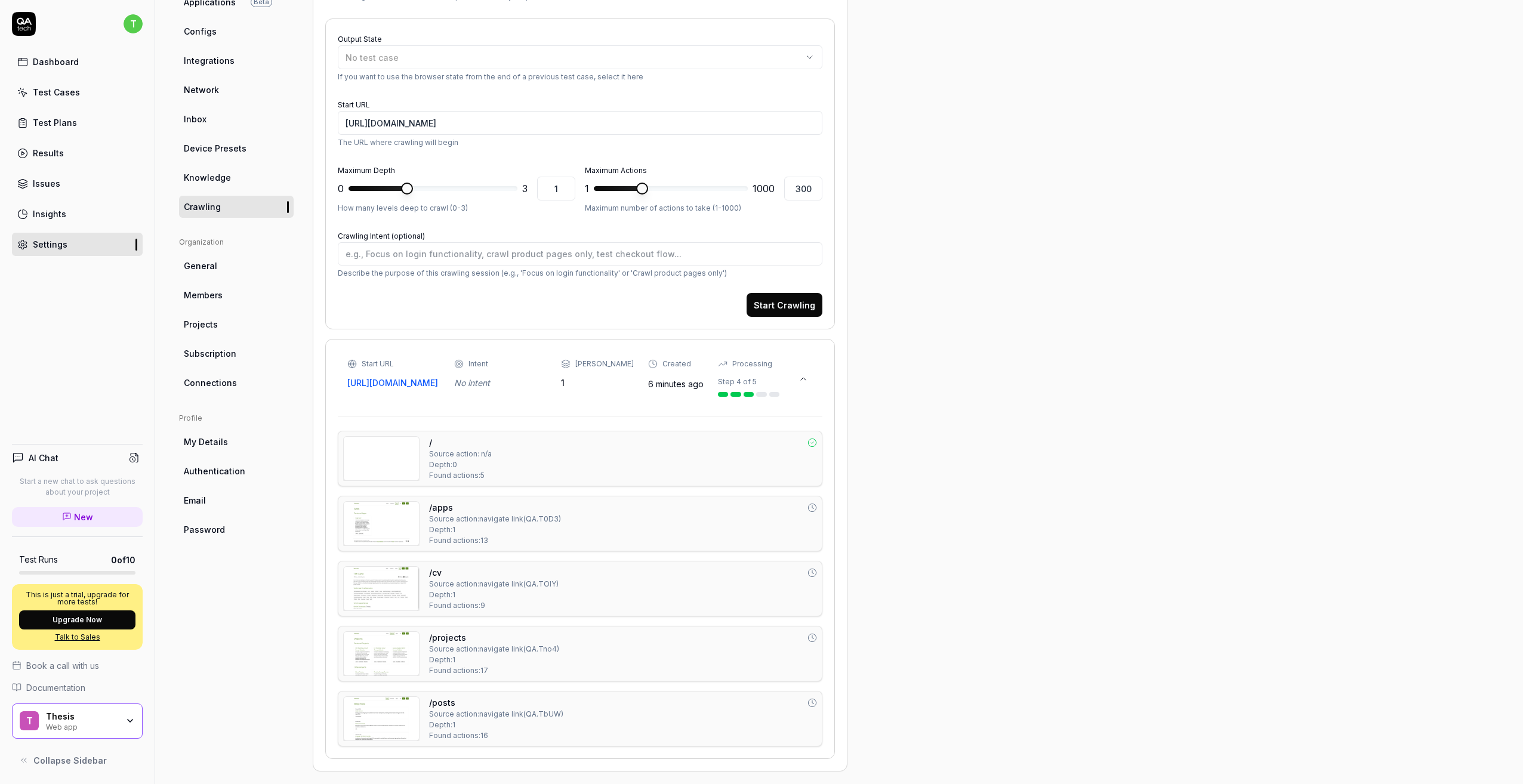
scroll to position [158, 0]
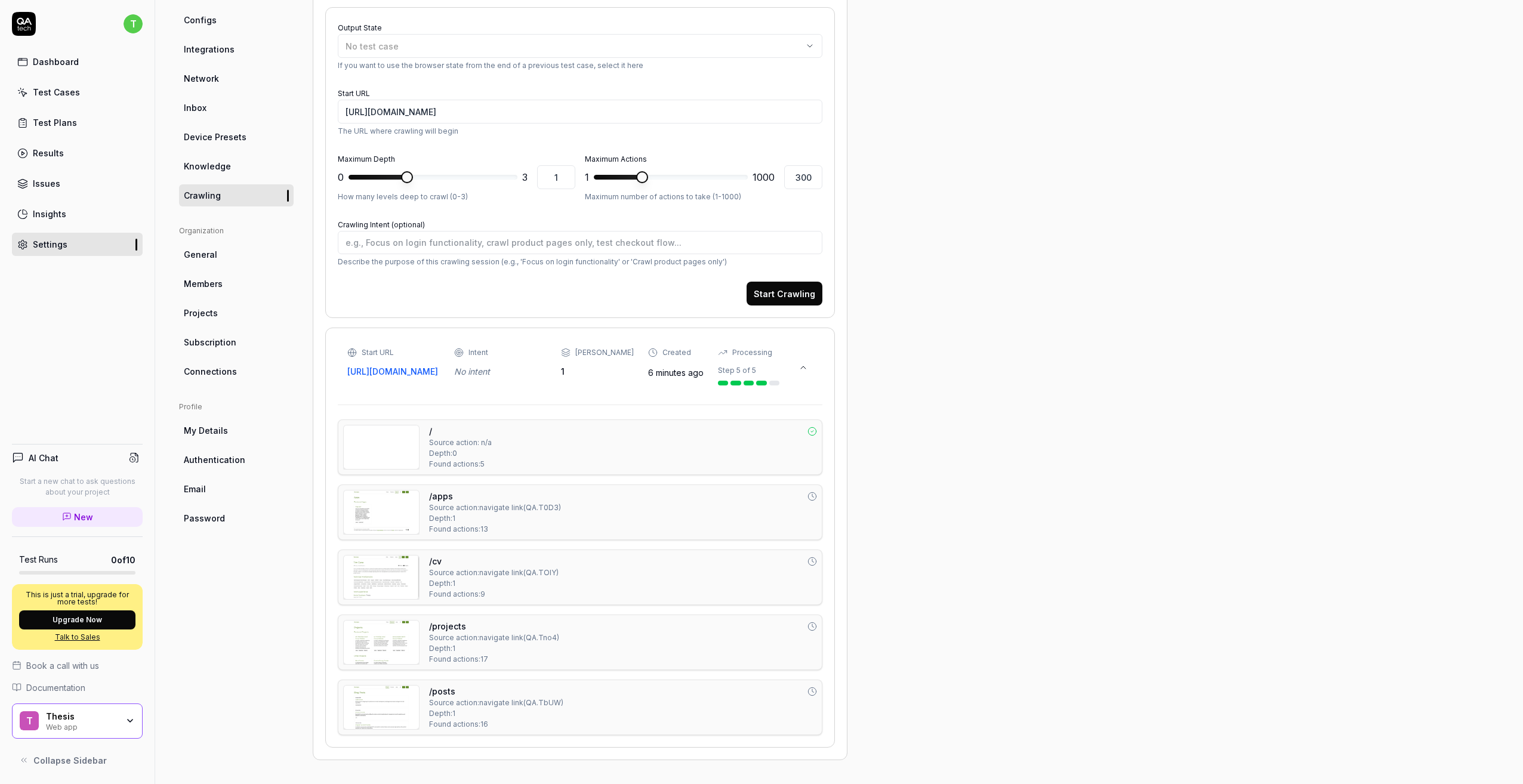
type textarea "*"
click at [57, 93] on div "Test Cases" at bounding box center [57, 92] width 47 height 12
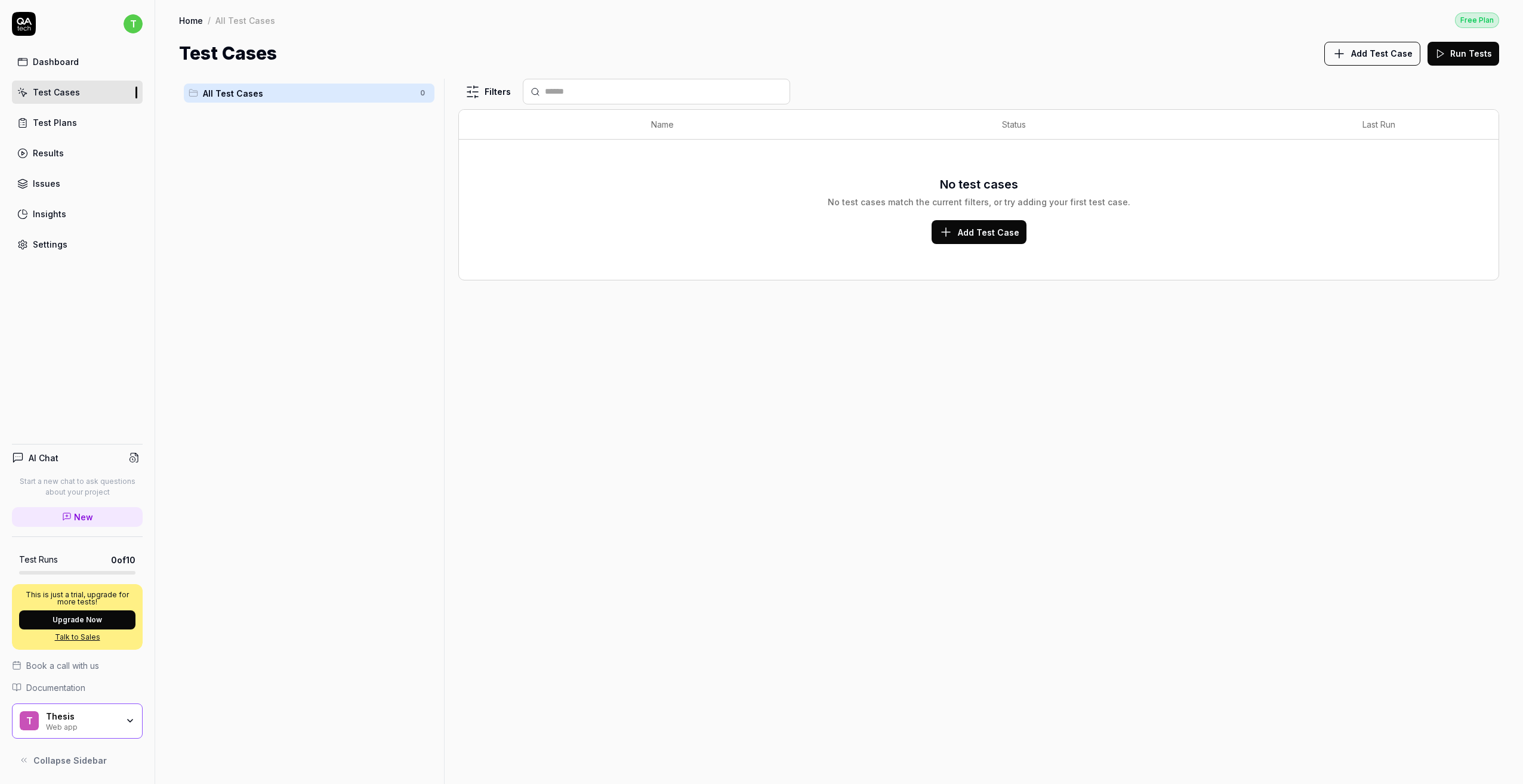
click at [980, 233] on span "Add Test Case" at bounding box center [988, 233] width 62 height 12
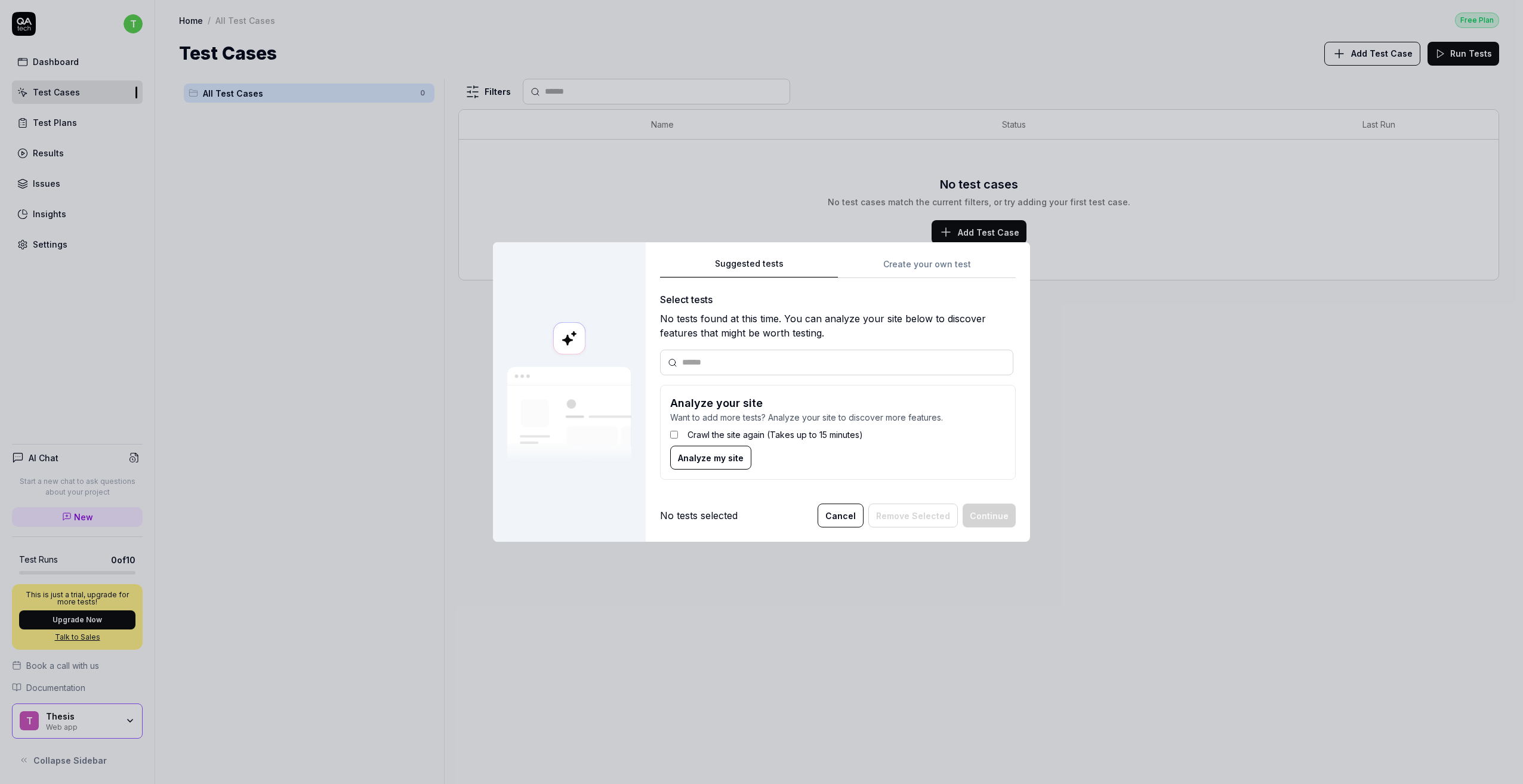
click at [777, 342] on div "Select tests No tests found at this time. You can analyze your site below to di…" at bounding box center [838, 391] width 356 height 197
click at [777, 352] on div at bounding box center [837, 362] width 353 height 26
drag, startPoint x: 851, startPoint y: 519, endPoint x: 730, endPoint y: 478, distance: 127.8
click at [851, 518] on button "Cancel" at bounding box center [841, 515] width 46 height 24
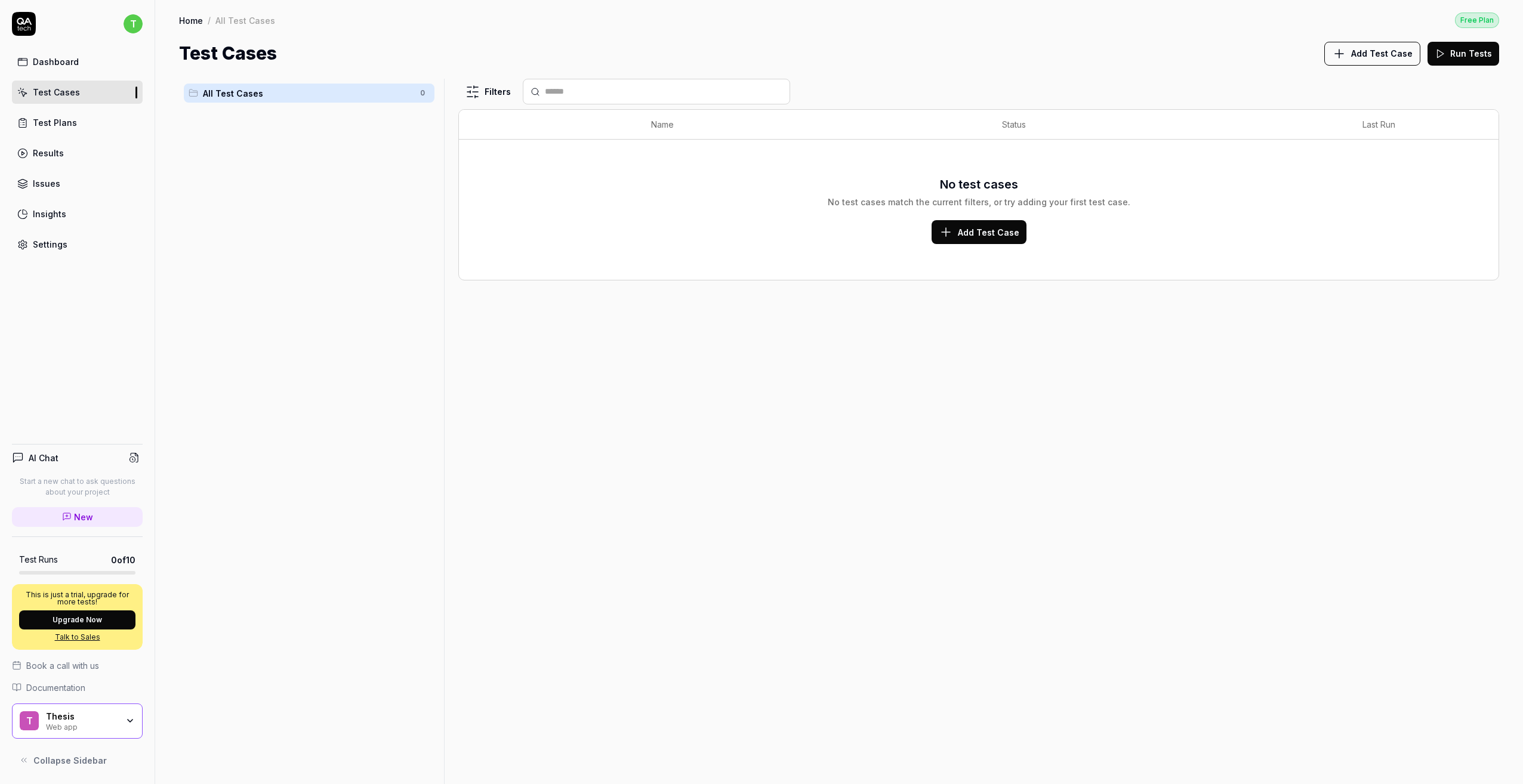
click at [95, 520] on link "New" at bounding box center [77, 517] width 131 height 20
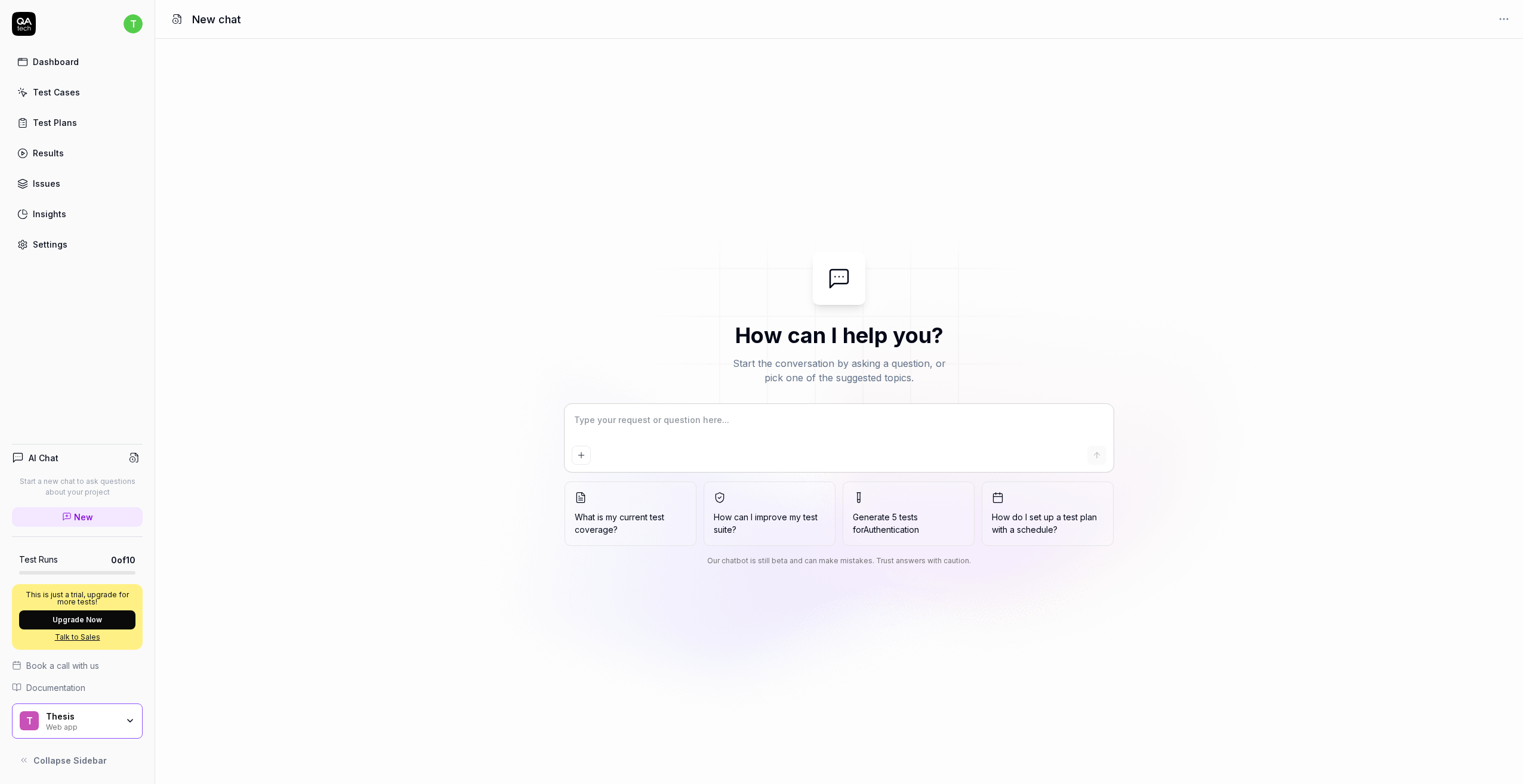
click at [729, 428] on textarea at bounding box center [839, 426] width 535 height 30
click at [902, 520] on span "Generate 5 tests for Portfo" at bounding box center [908, 523] width 112 height 25
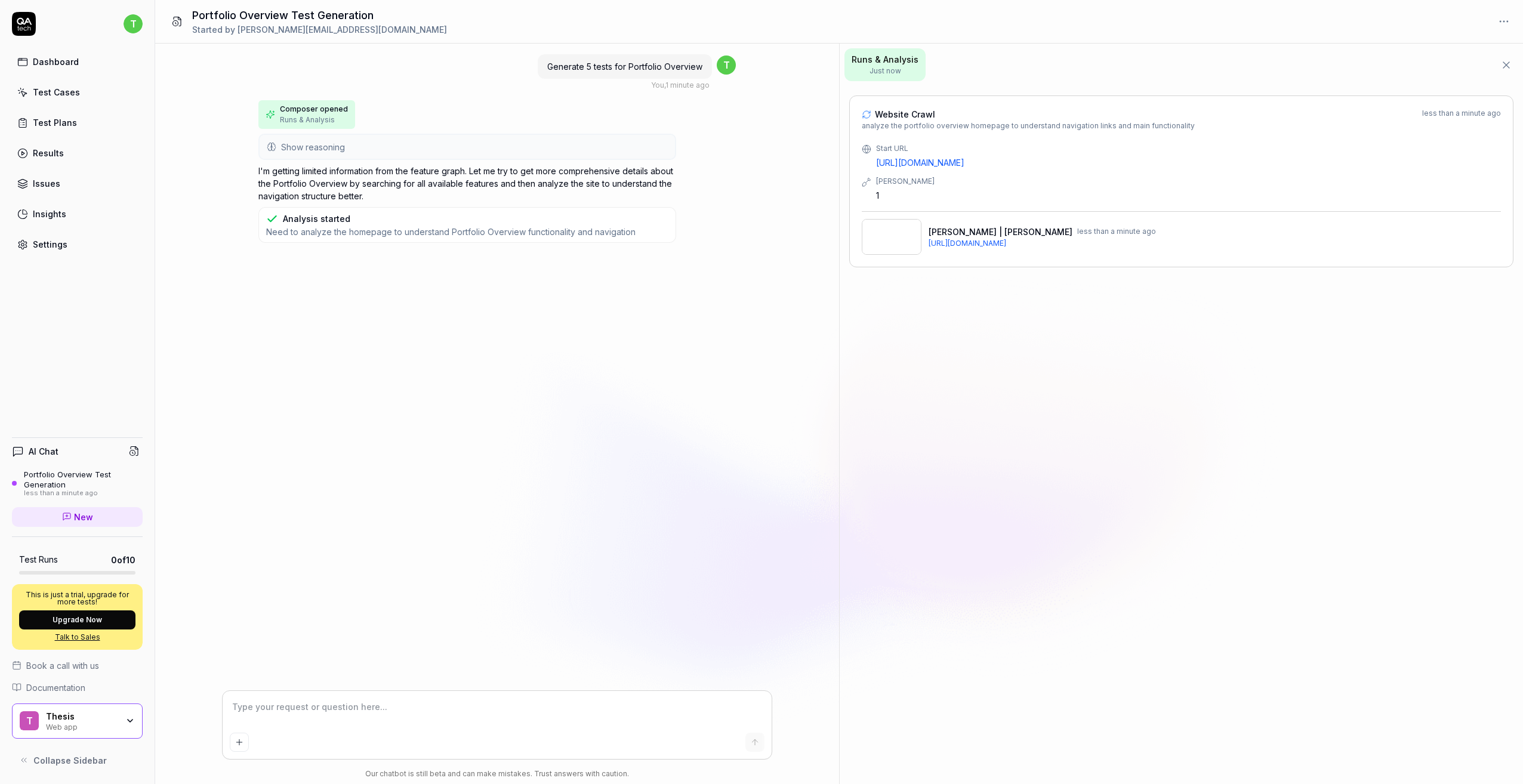
drag, startPoint x: 847, startPoint y: 493, endPoint x: 929, endPoint y: 347, distance: 167.5
click at [929, 349] on div "Website Crawl analyze the portfolio overview homepage to understand navigation …" at bounding box center [1181, 435] width 683 height 698
type textarea "*"
click at [527, 712] on textarea at bounding box center [497, 713] width 535 height 30
type textarea "d"
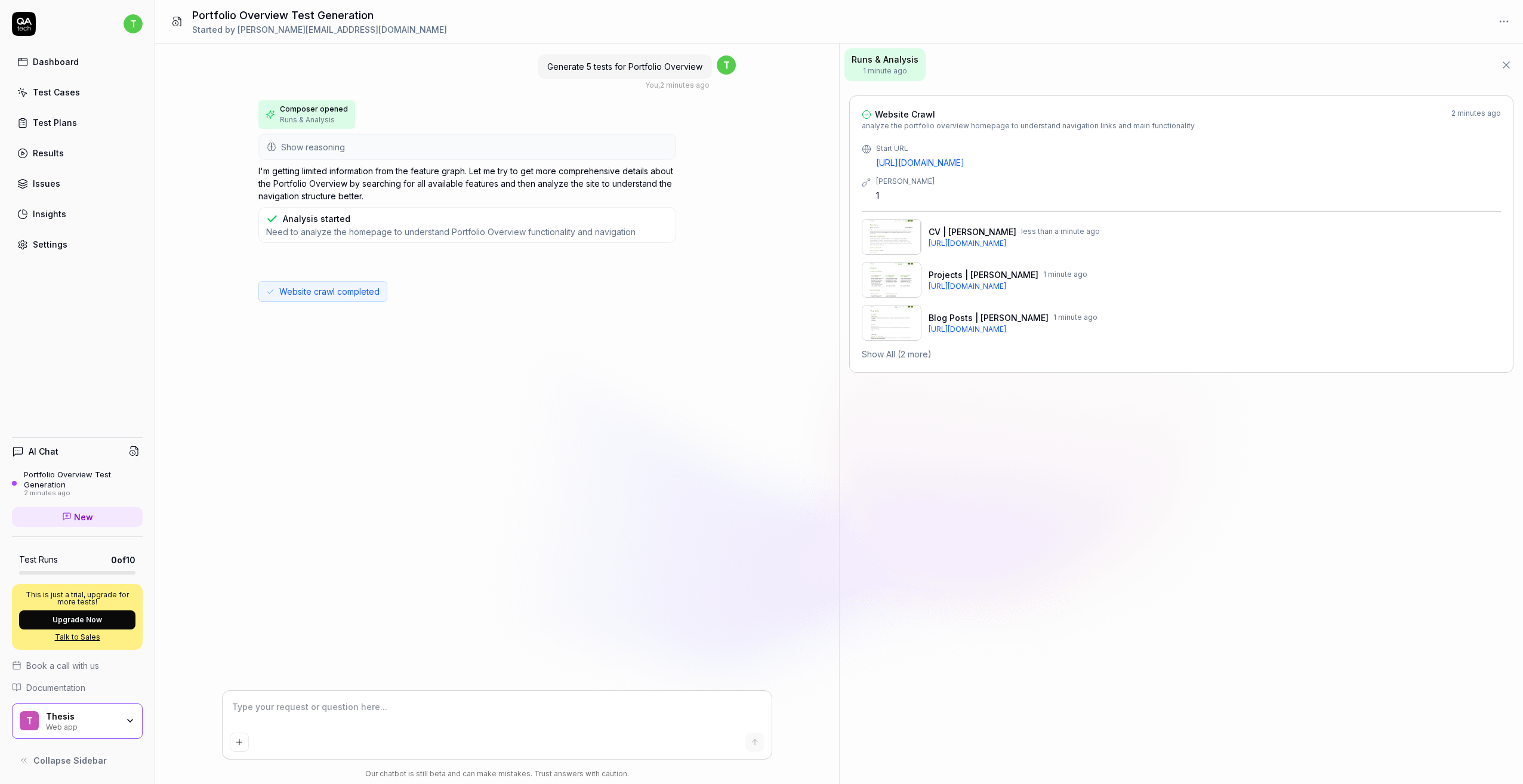
type textarea "*"
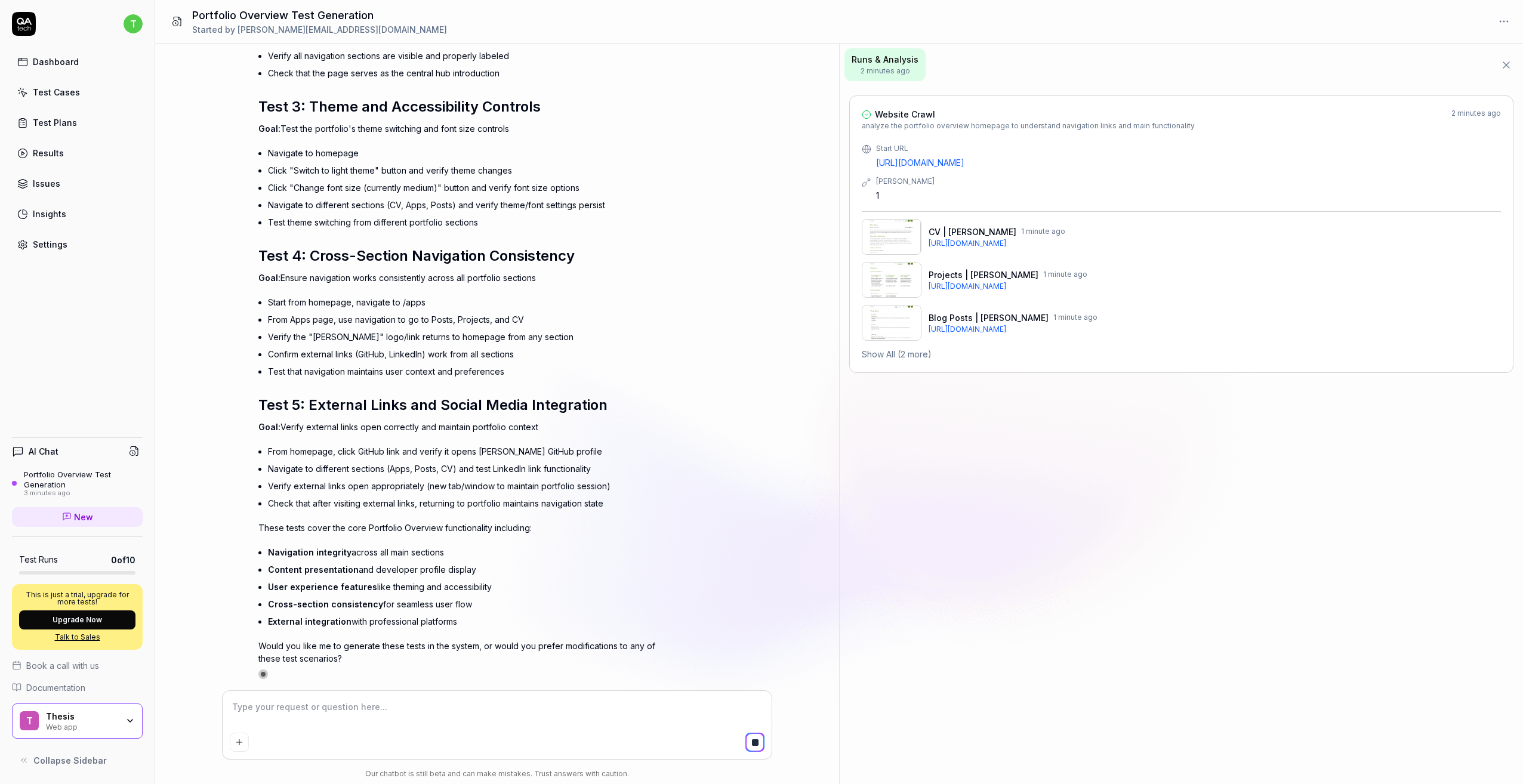
scroll to position [593, 0]
type textarea "*"
click at [500, 727] on textarea at bounding box center [497, 713] width 535 height 30
type textarea "g"
type textarea "*"
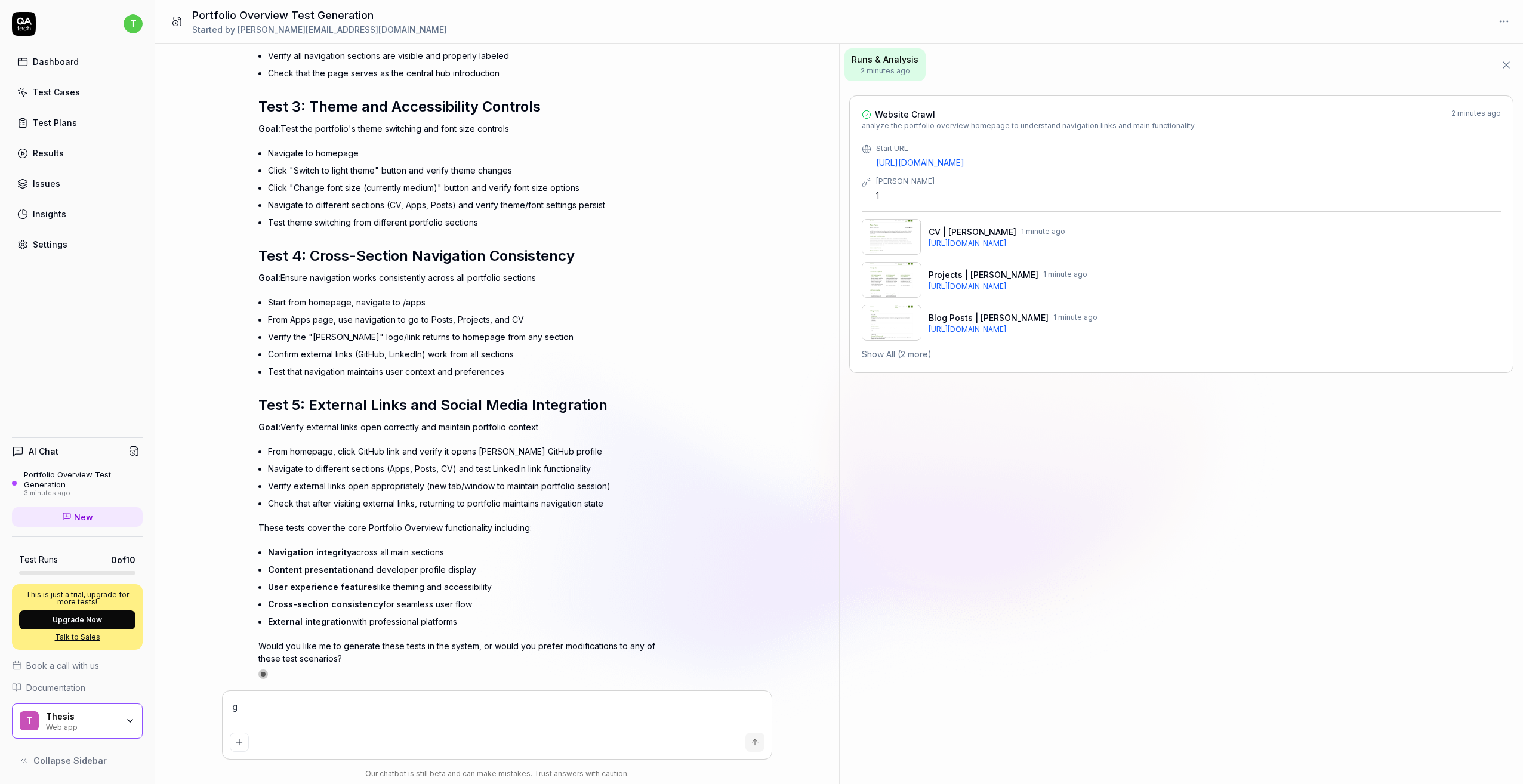
type textarea "ge"
type textarea "*"
type textarea "gen"
type textarea "*"
type textarea "gene"
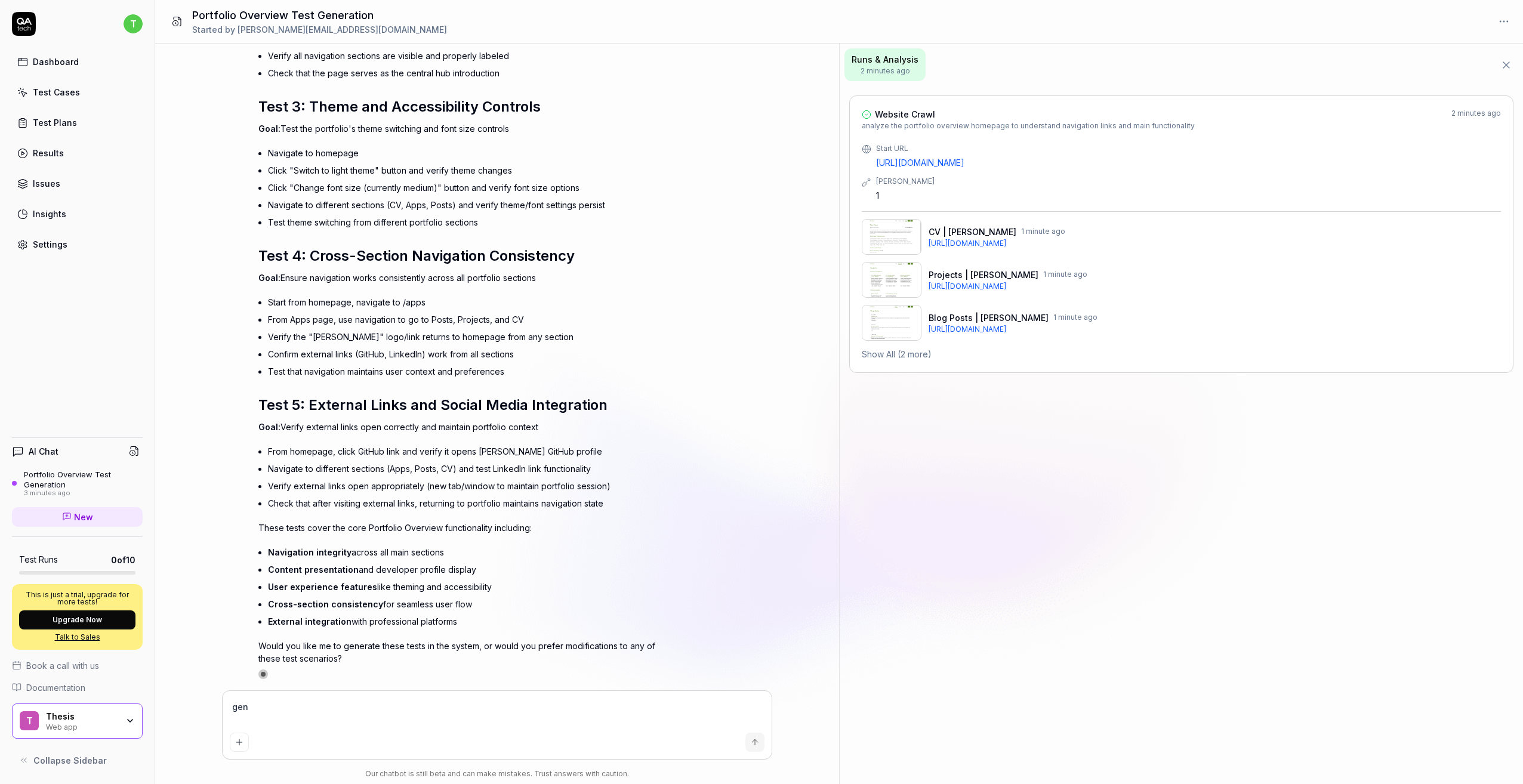
type textarea "*"
type textarea "gener"
type textarea "*"
type textarea "genera"
type textarea "*"
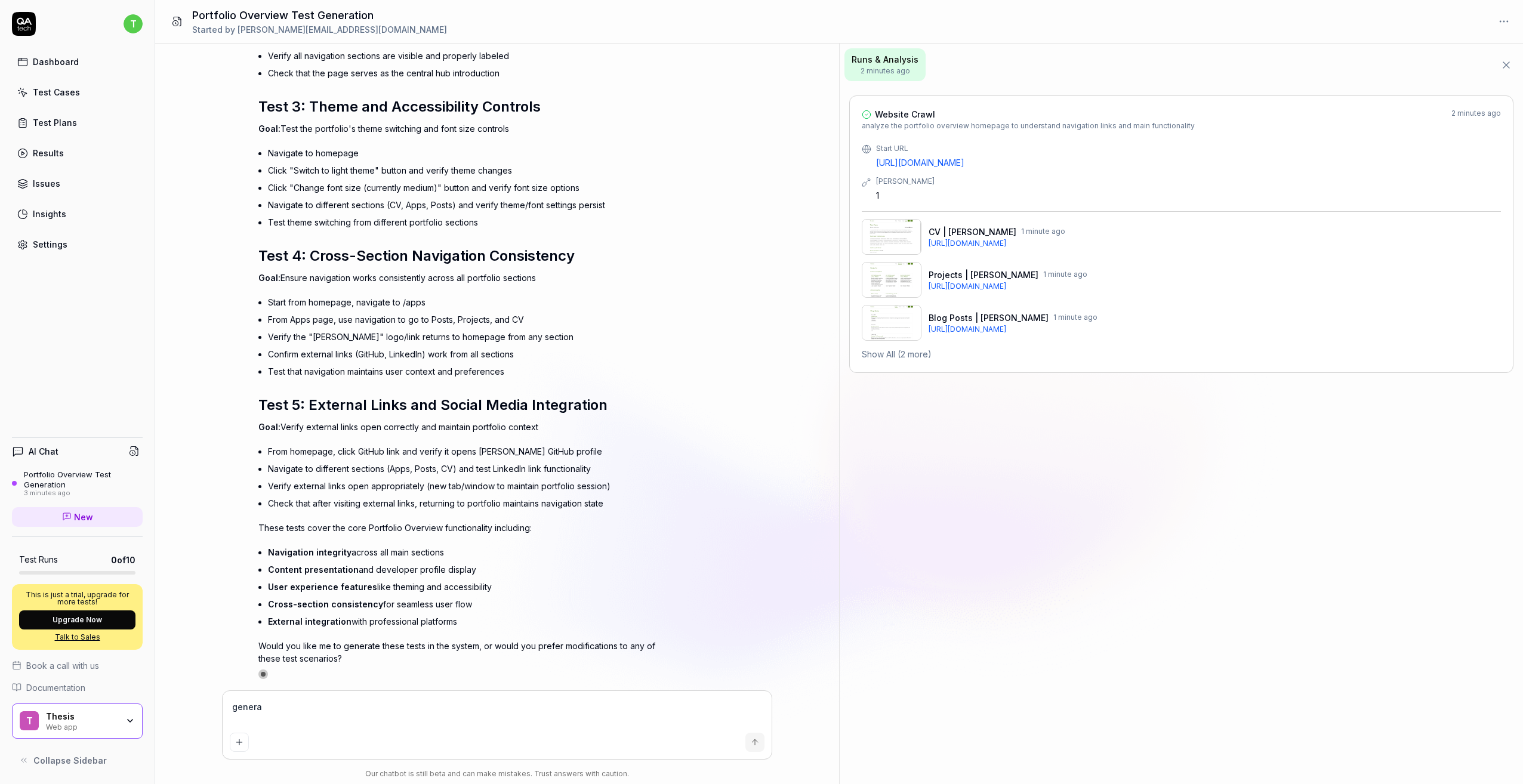
type textarea "generat"
type textarea "*"
type textarea "generate"
type textarea "*"
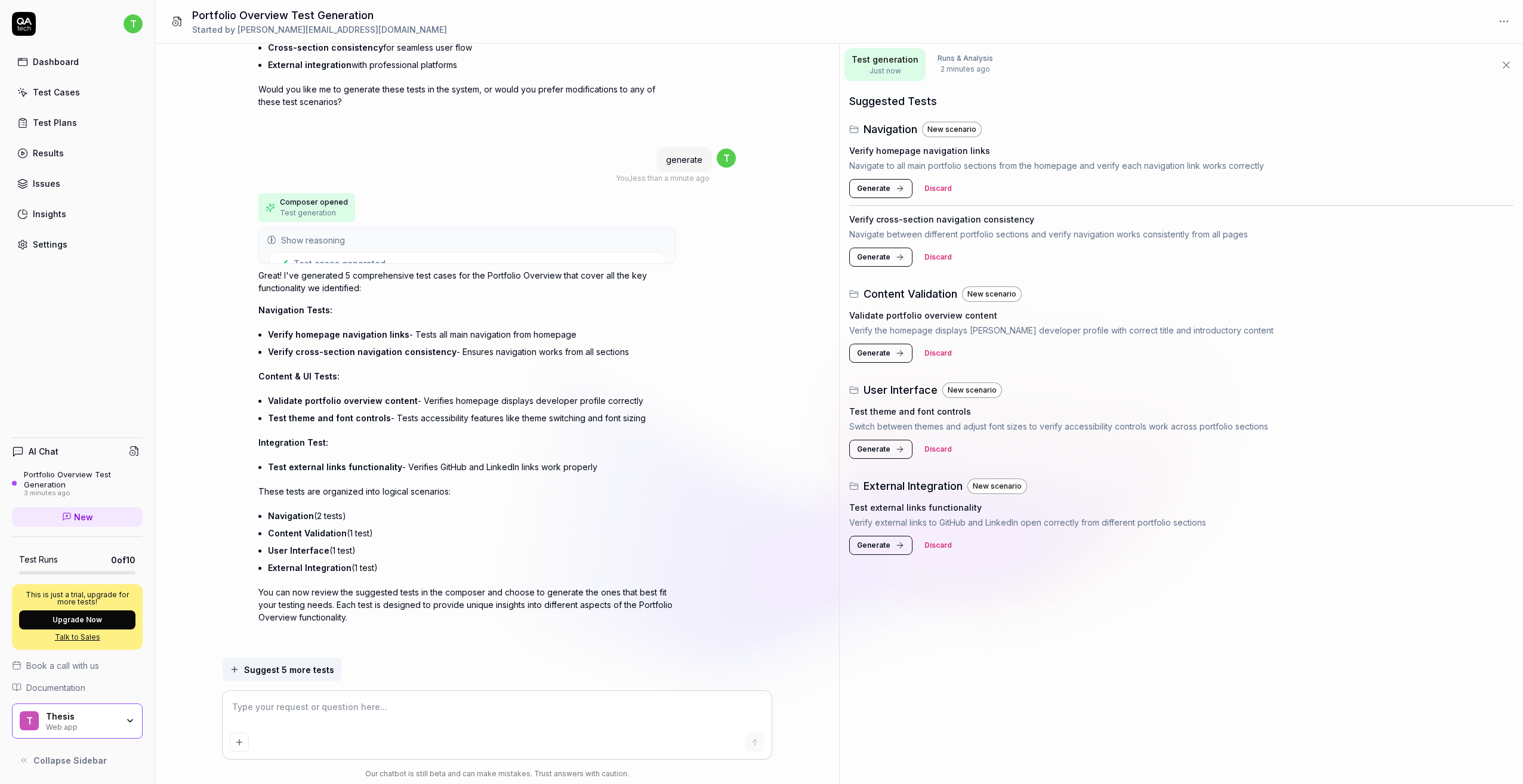
scroll to position [1145, 0]
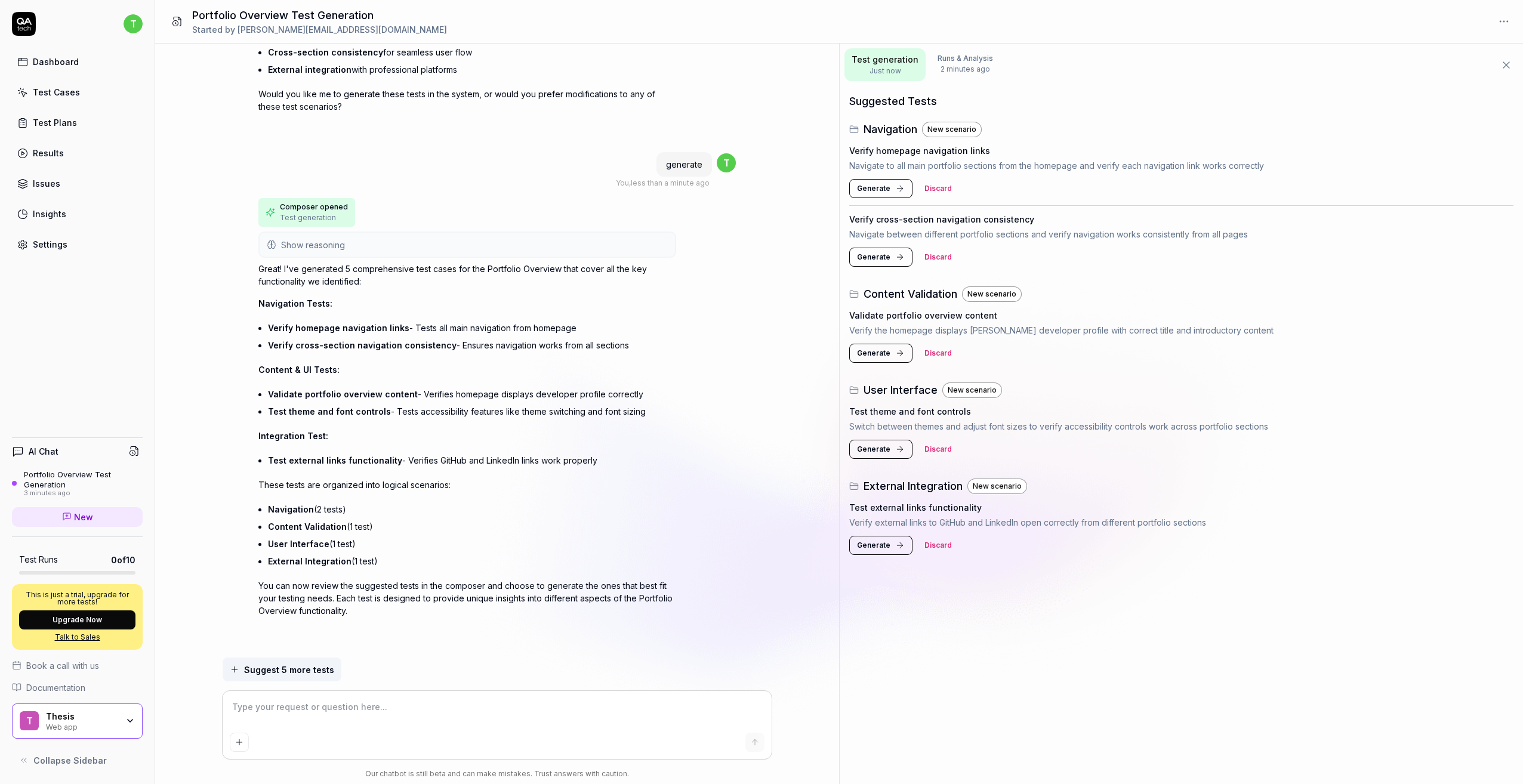
click at [305, 675] on span "Suggest 5 more tests" at bounding box center [289, 670] width 90 height 12
type textarea "*"
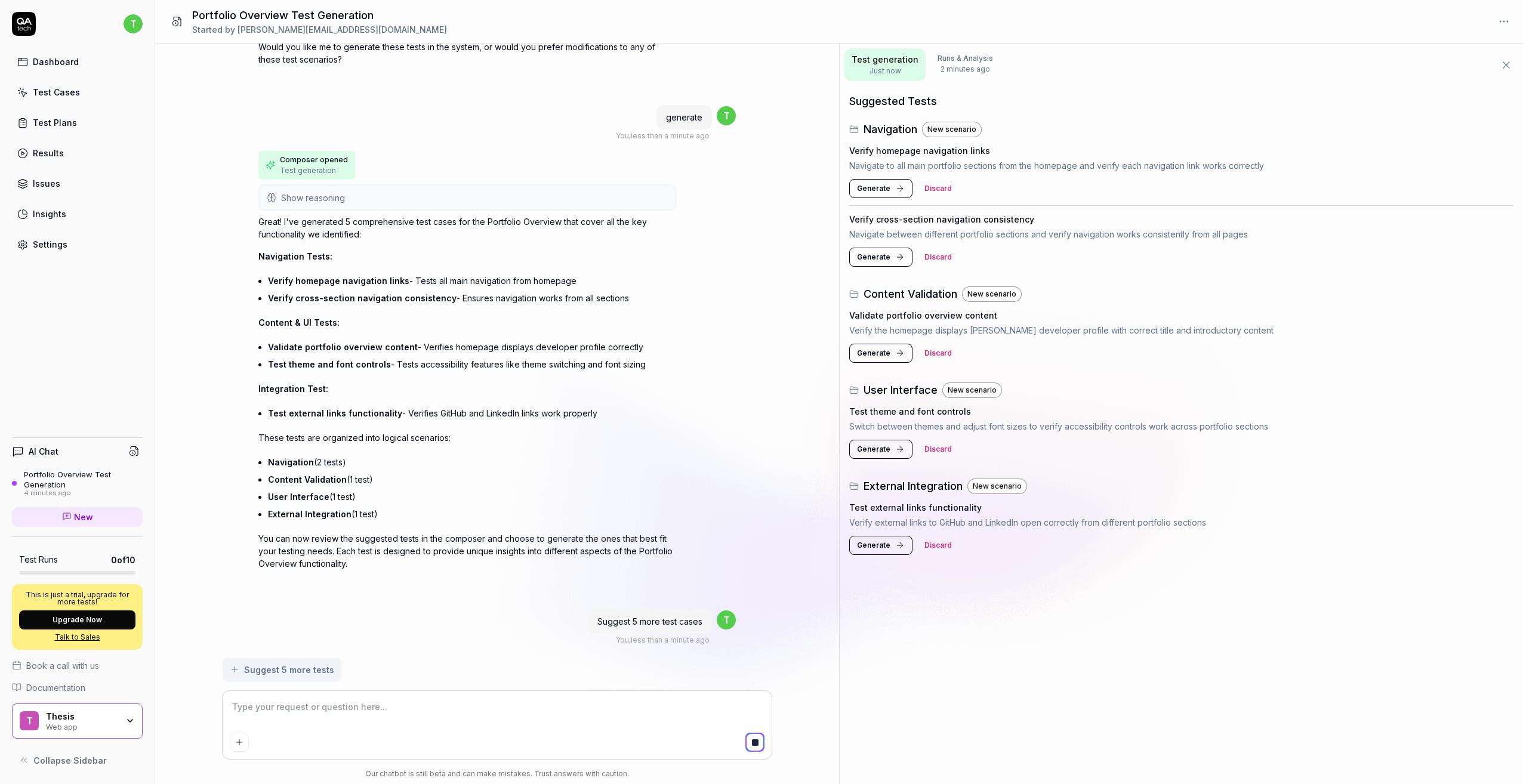
click at [54, 89] on div "Test Cases" at bounding box center [57, 92] width 47 height 12
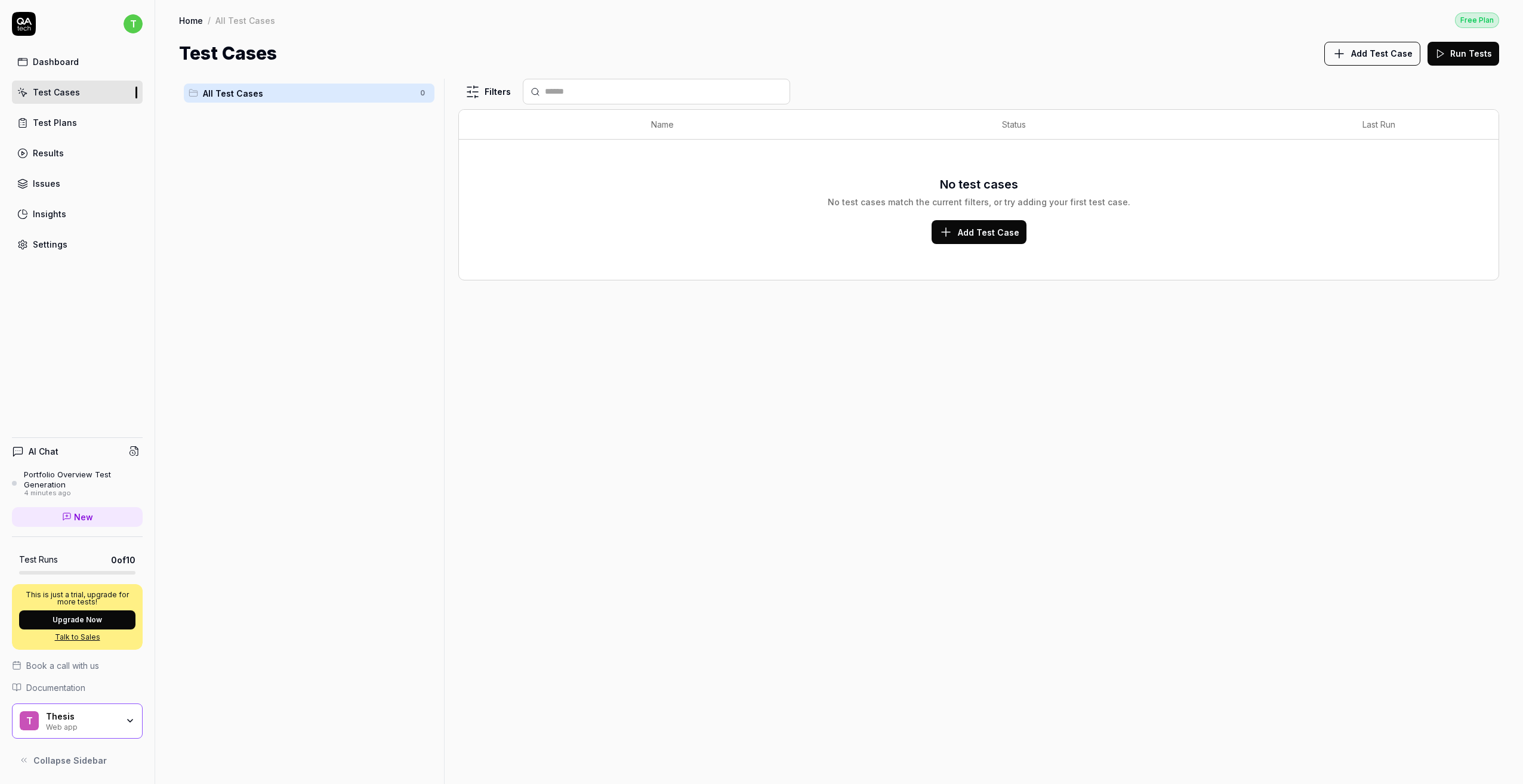
click at [84, 62] on link "Dashboard" at bounding box center [77, 61] width 131 height 23
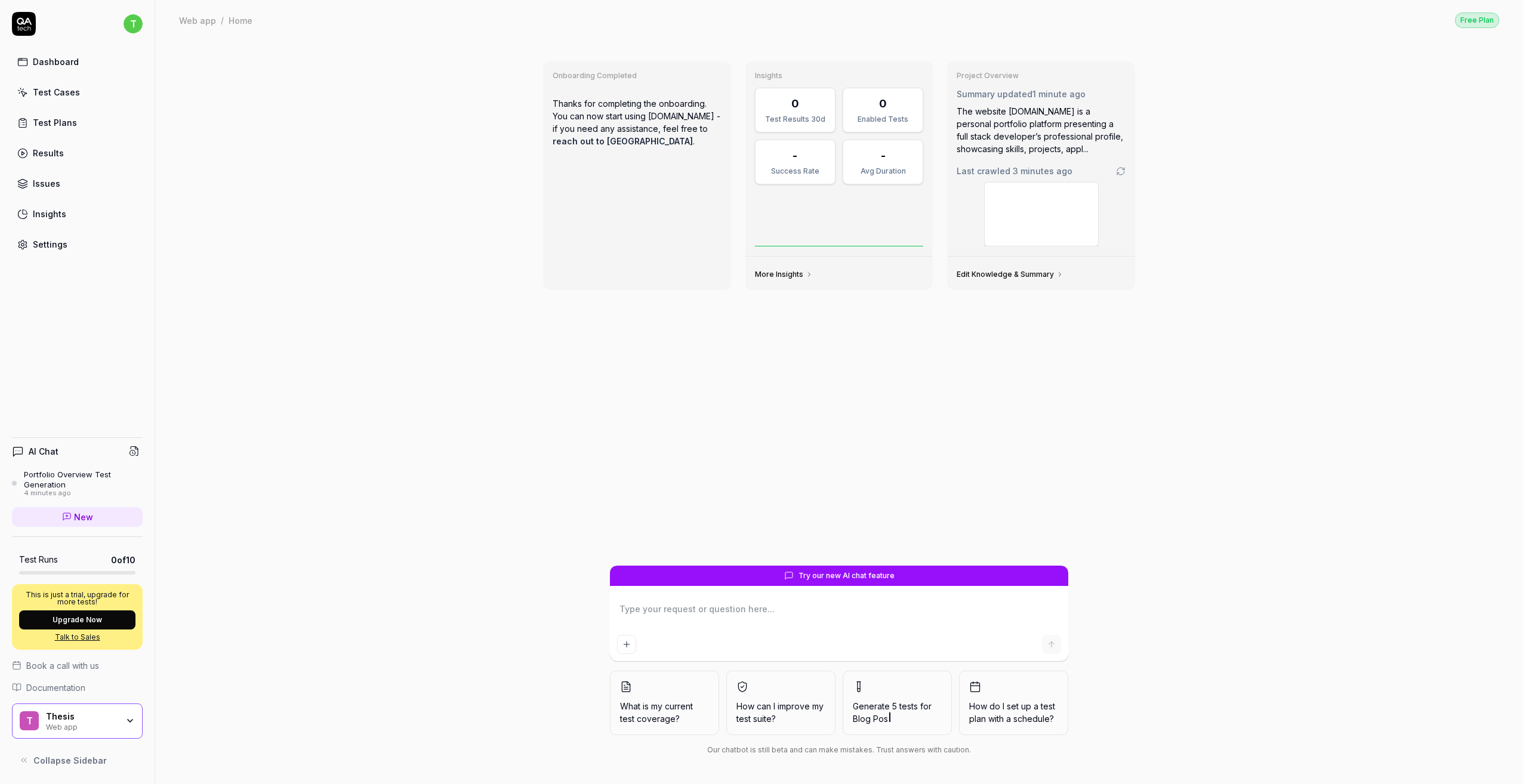
click at [78, 475] on div "Portfolio Overview Test Generation" at bounding box center [83, 480] width 119 height 20
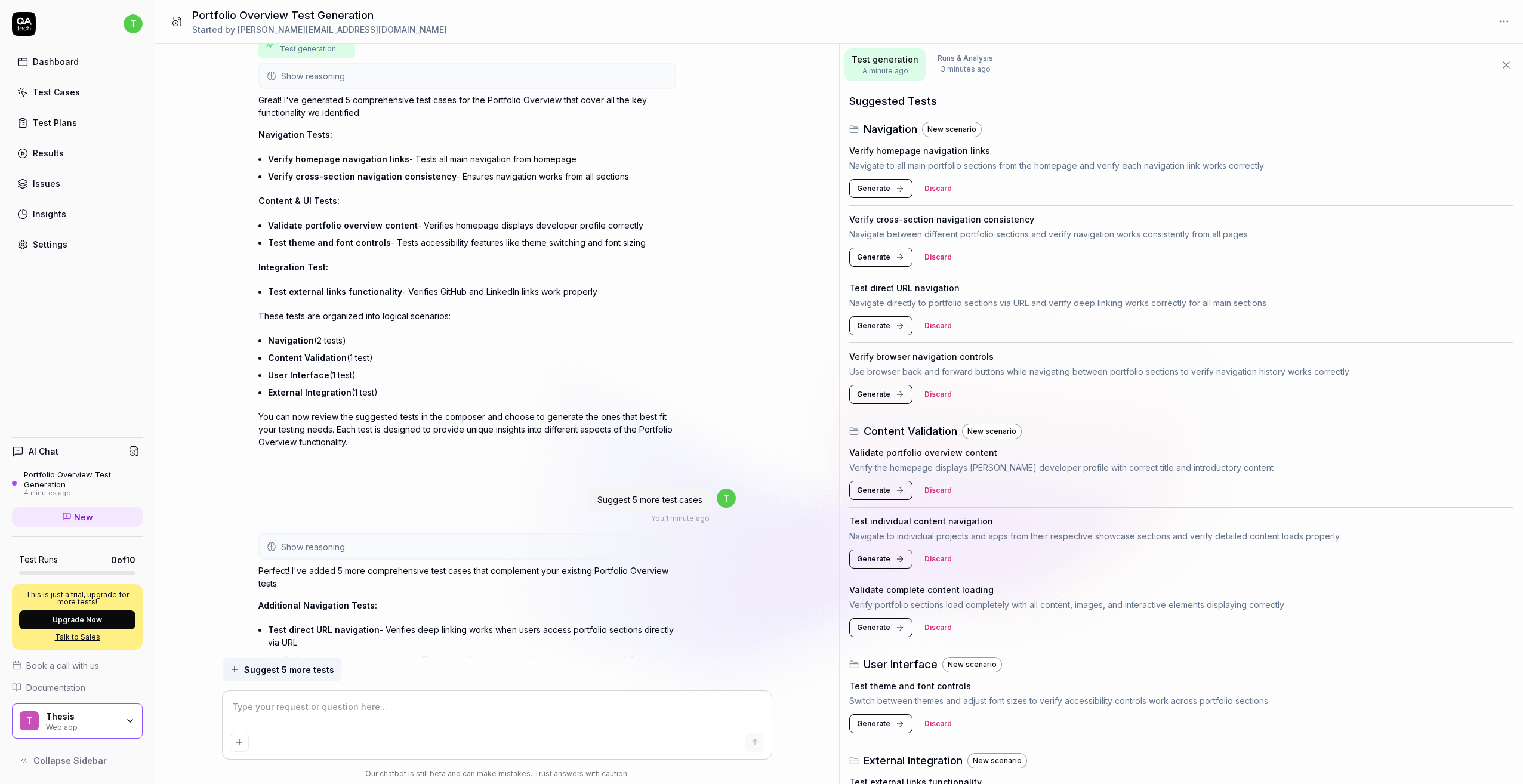
scroll to position [1156, 0]
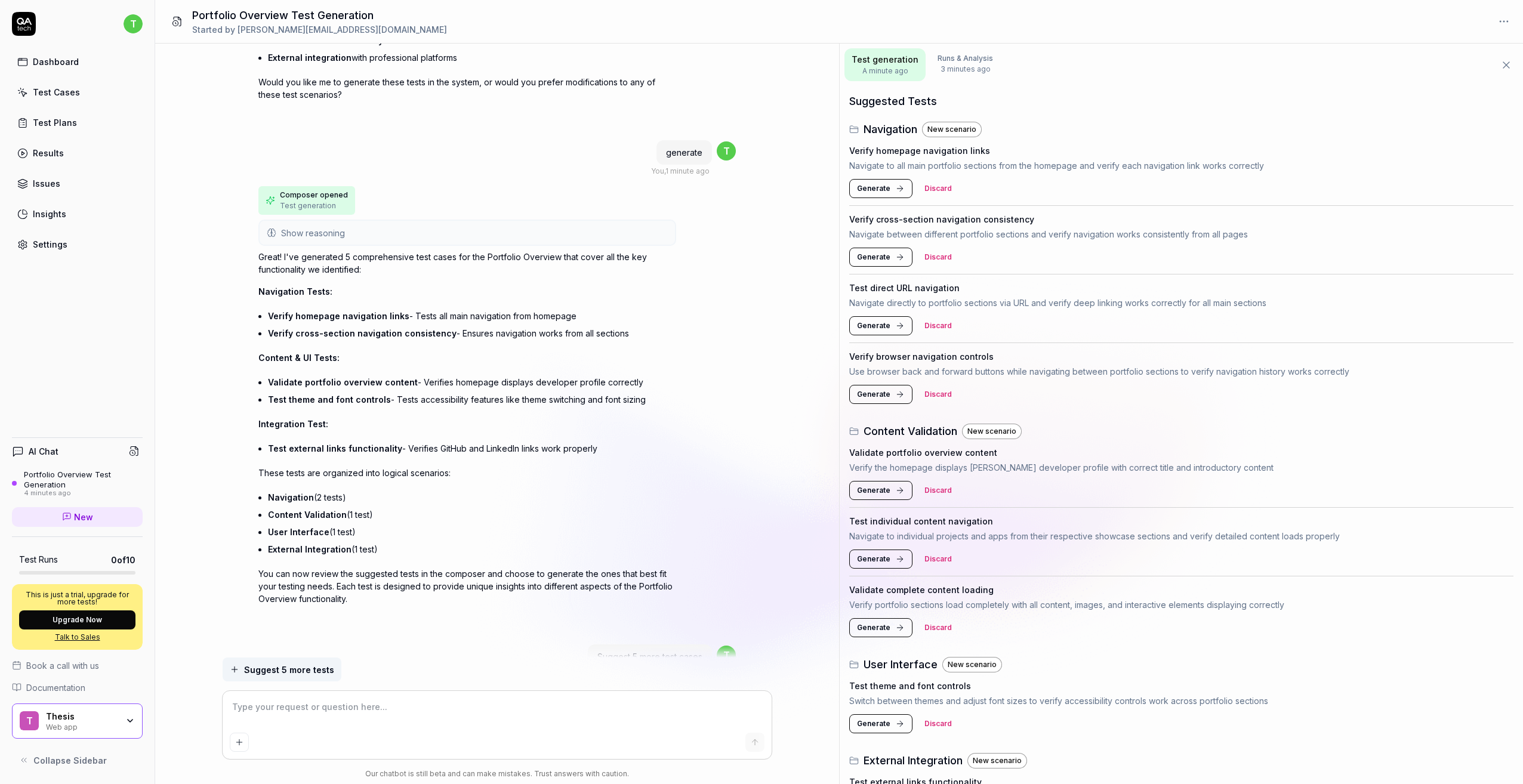
click at [318, 196] on span "Composer opened" at bounding box center [314, 195] width 68 height 11
click at [865, 187] on span "Generate" at bounding box center [874, 188] width 34 height 11
click at [880, 260] on span "Generate" at bounding box center [874, 257] width 34 height 11
click at [875, 320] on button "Generate" at bounding box center [880, 326] width 63 height 19
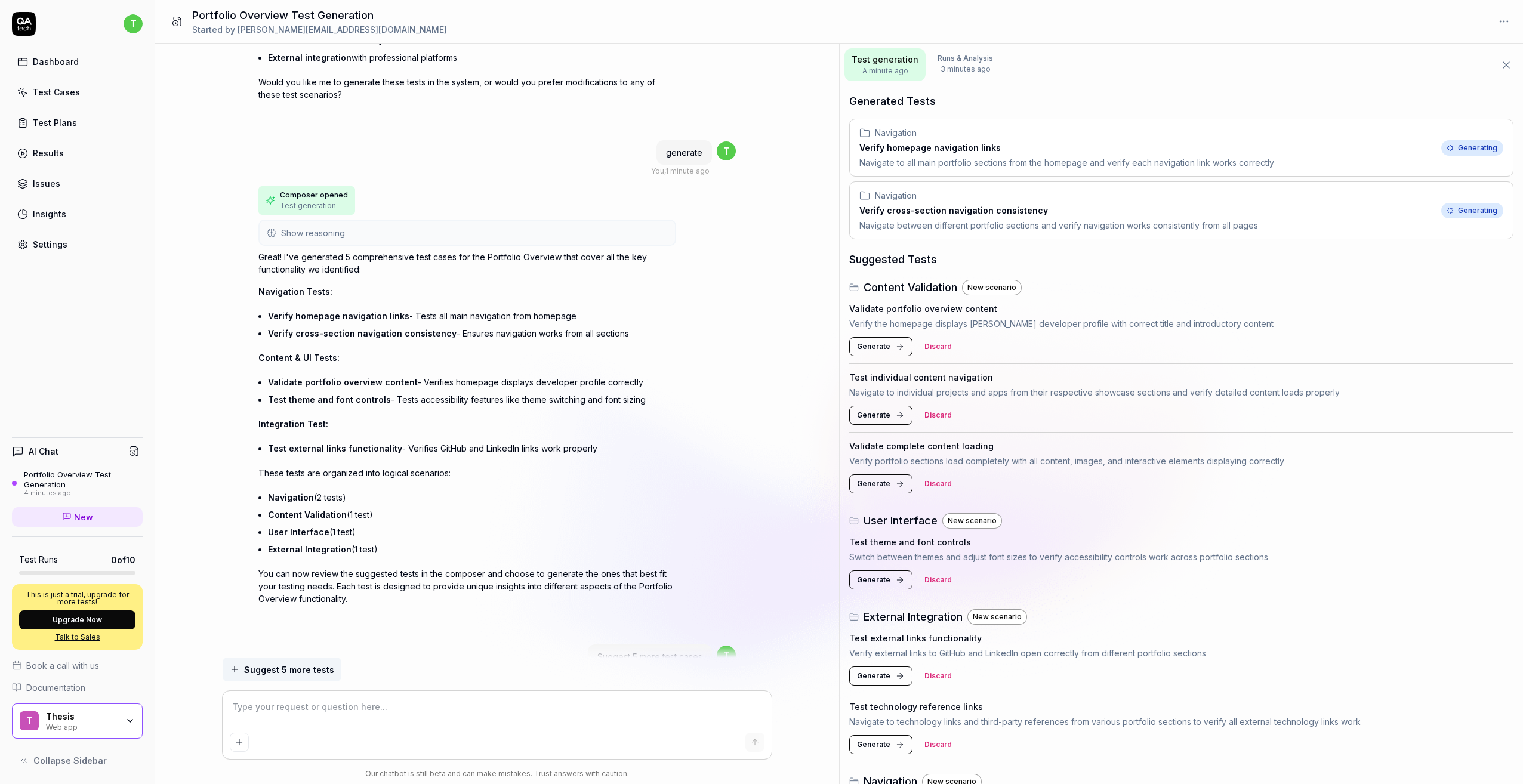
click at [881, 346] on span "Generate" at bounding box center [874, 346] width 34 height 11
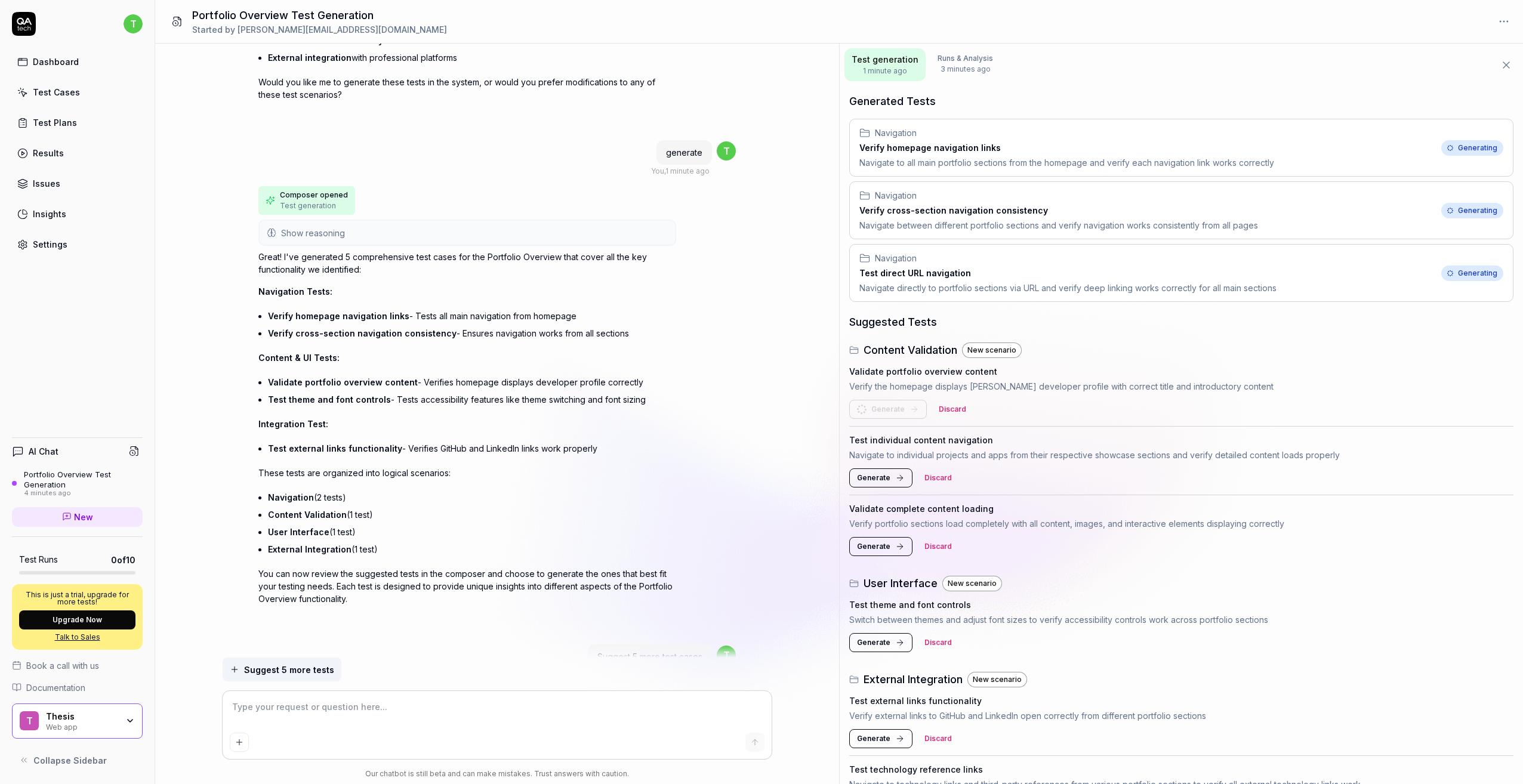
click at [877, 480] on span "Generate" at bounding box center [874, 478] width 34 height 11
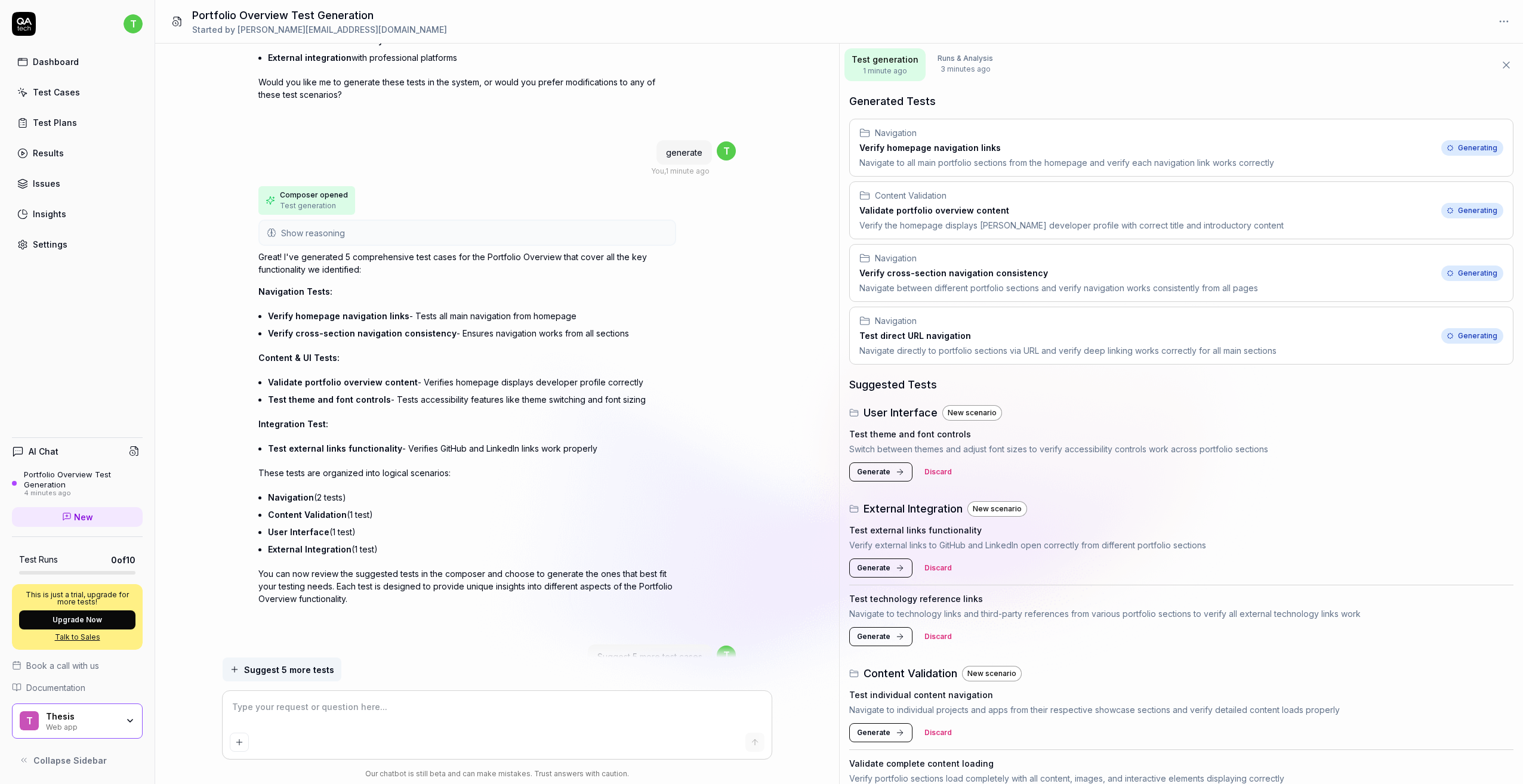
click at [878, 568] on span "Generate" at bounding box center [874, 568] width 34 height 11
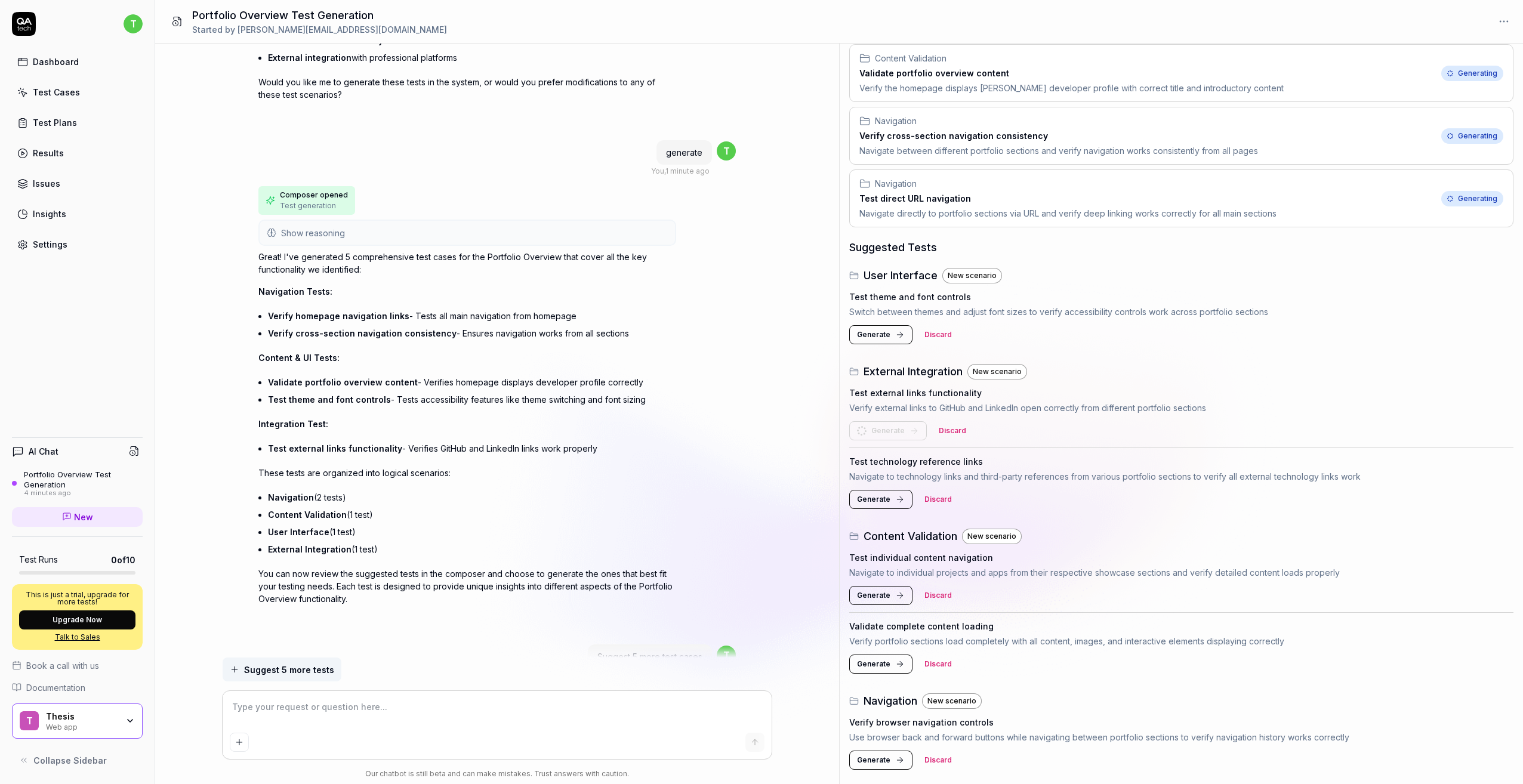
scroll to position [131, 0]
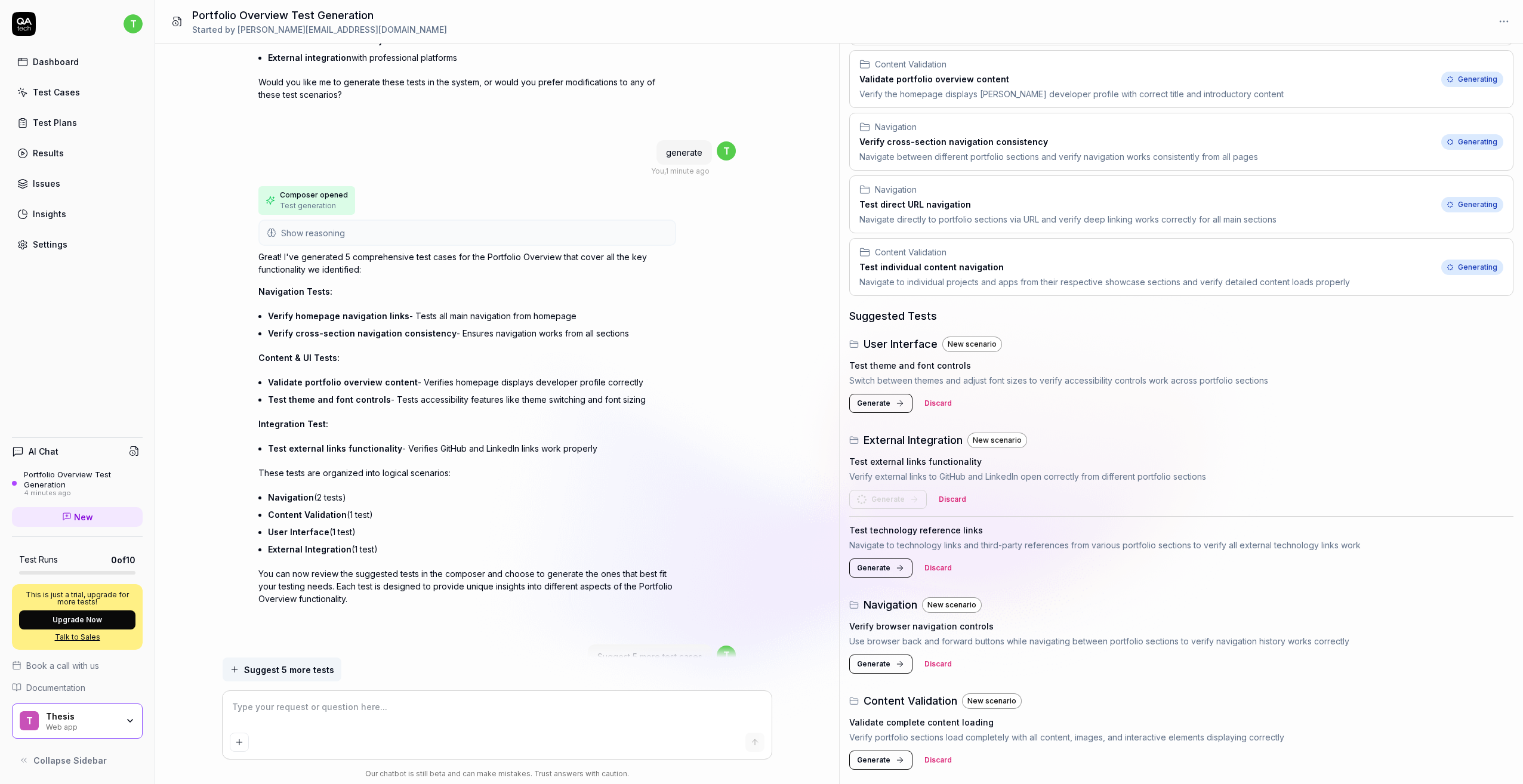
click at [880, 579] on div "Test technology reference links Navigate to technology links and third-party re…" at bounding box center [1181, 550] width 664 height 68
click at [880, 573] on span "Generate" at bounding box center [874, 568] width 34 height 11
click at [881, 408] on div "User Interface New scenario Test theme and font controls Switch between themes …" at bounding box center [1181, 378] width 664 height 84
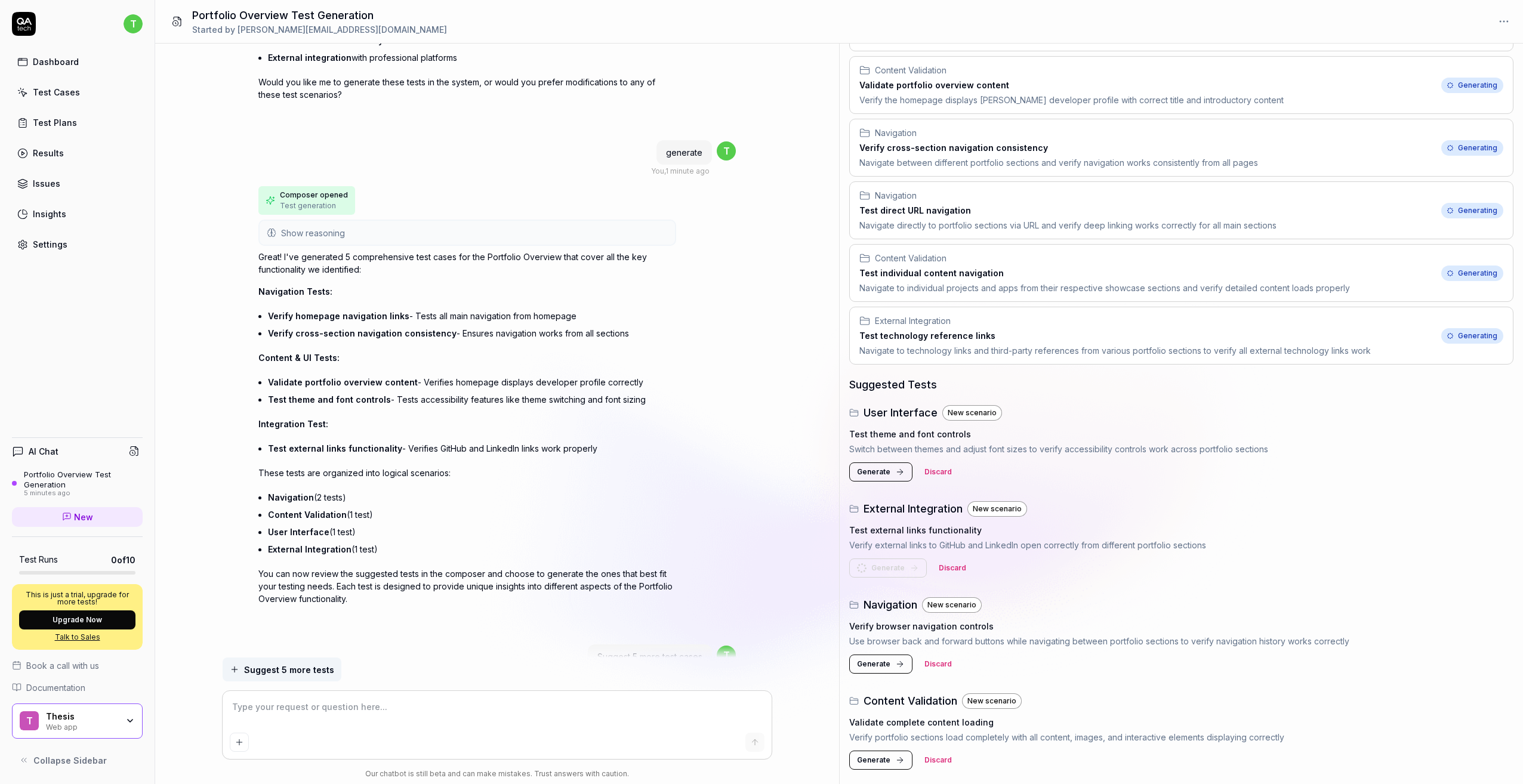
click at [873, 470] on span "Generate" at bounding box center [874, 472] width 34 height 11
click at [880, 660] on span "Generate" at bounding box center [874, 664] width 34 height 11
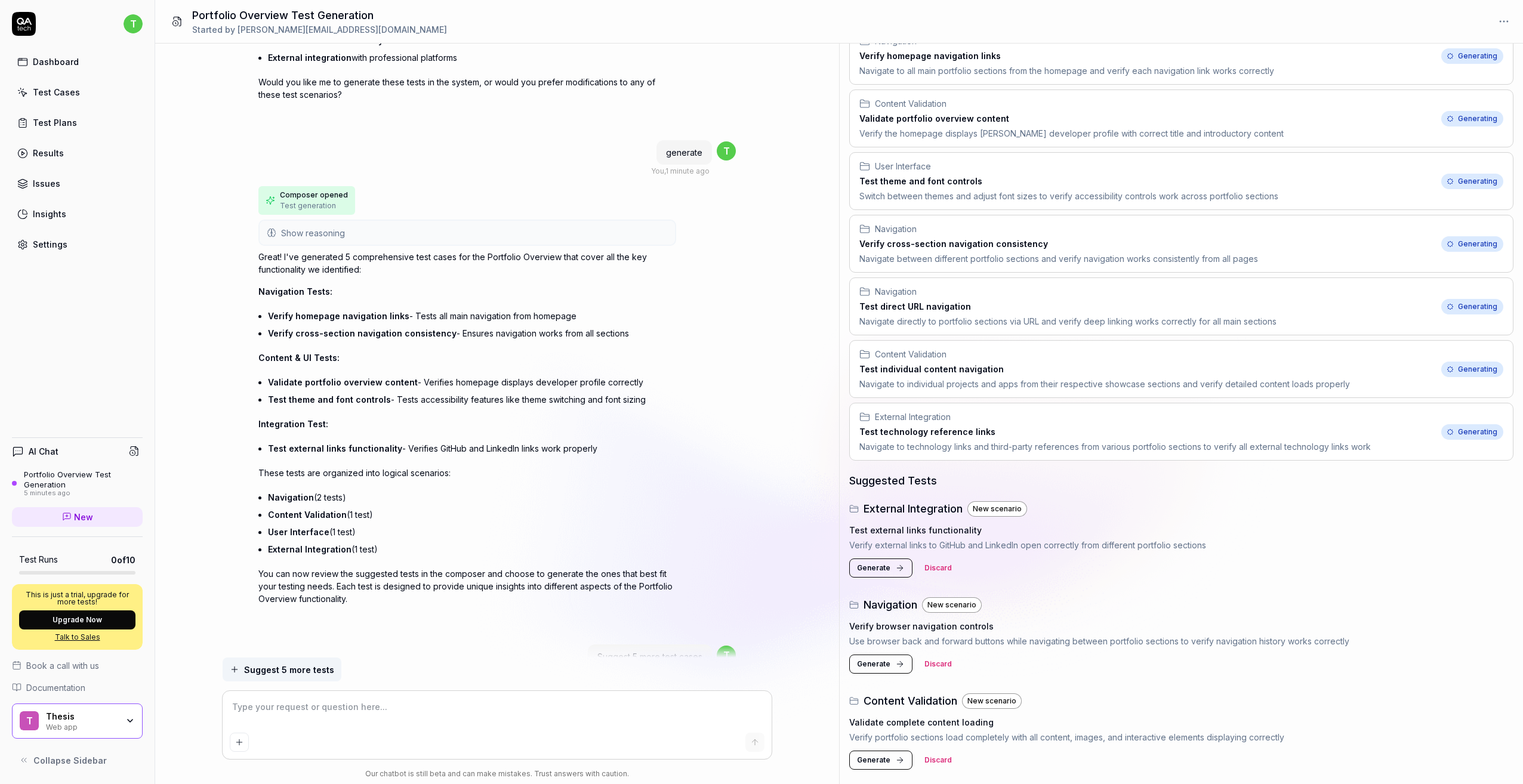
click at [892, 765] on button "Generate" at bounding box center [880, 760] width 63 height 19
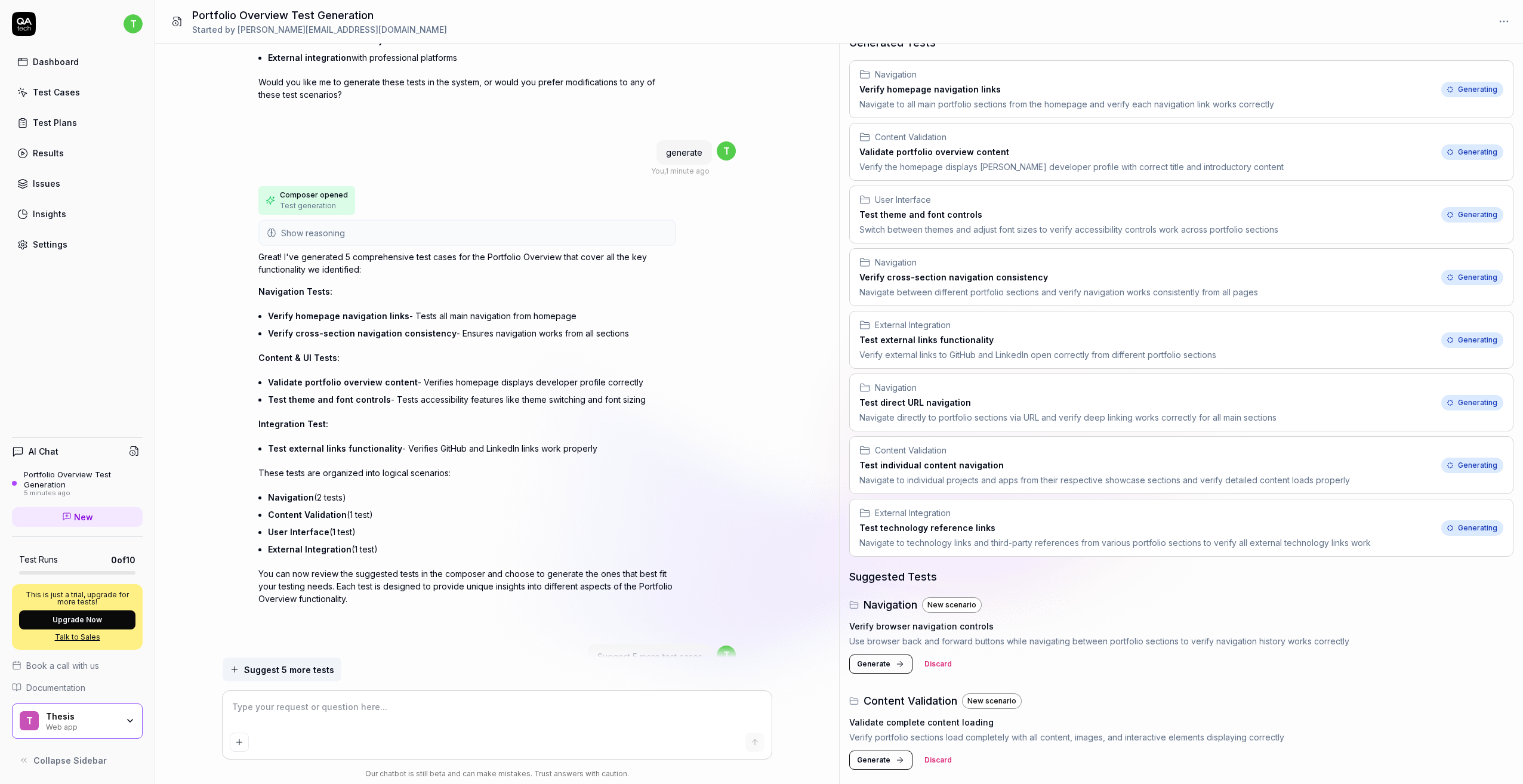
scroll to position [59, 0]
click at [884, 657] on button "Generate" at bounding box center [880, 664] width 63 height 19
click at [882, 768] on button "Generate" at bounding box center [880, 760] width 63 height 19
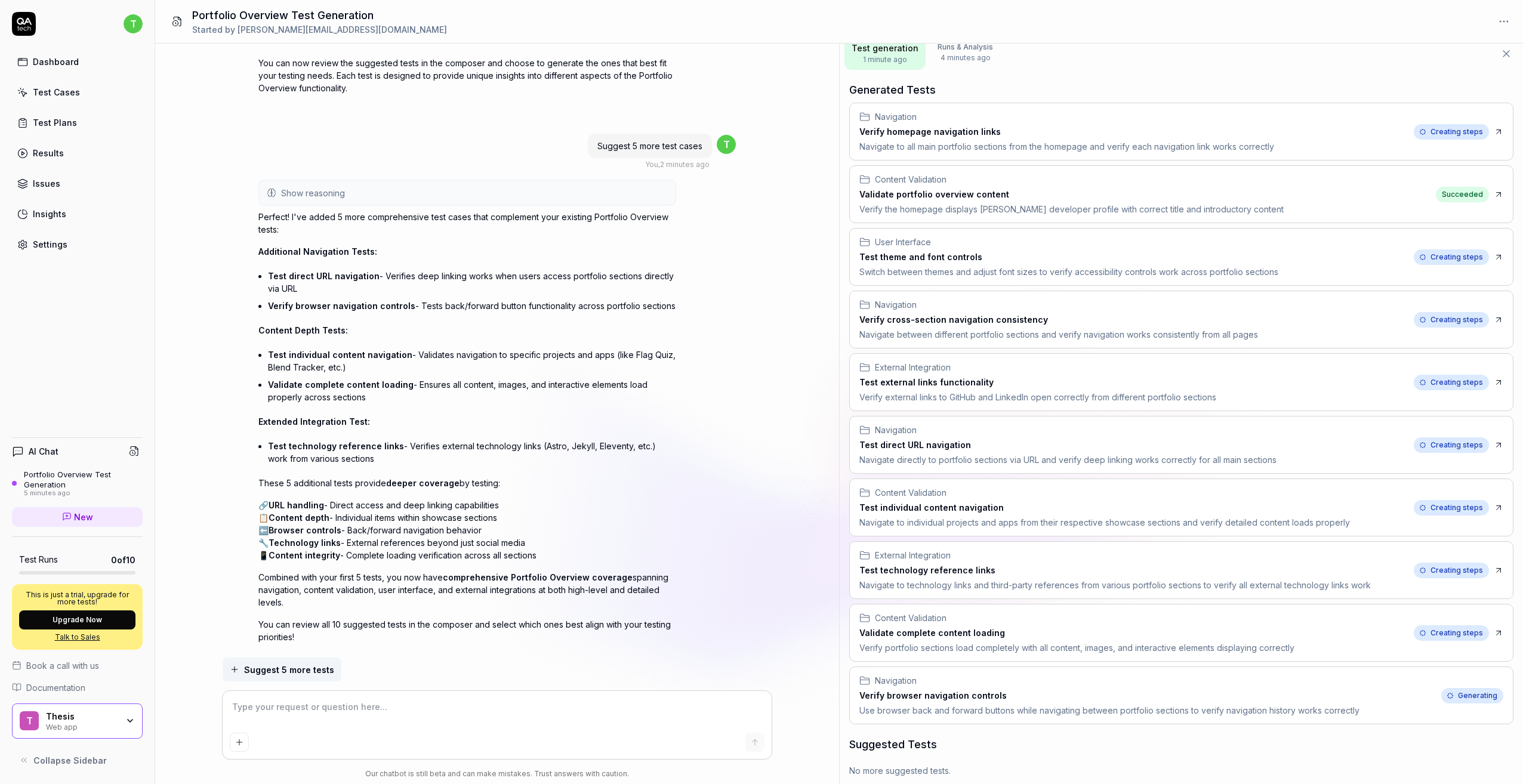
scroll to position [1693, 0]
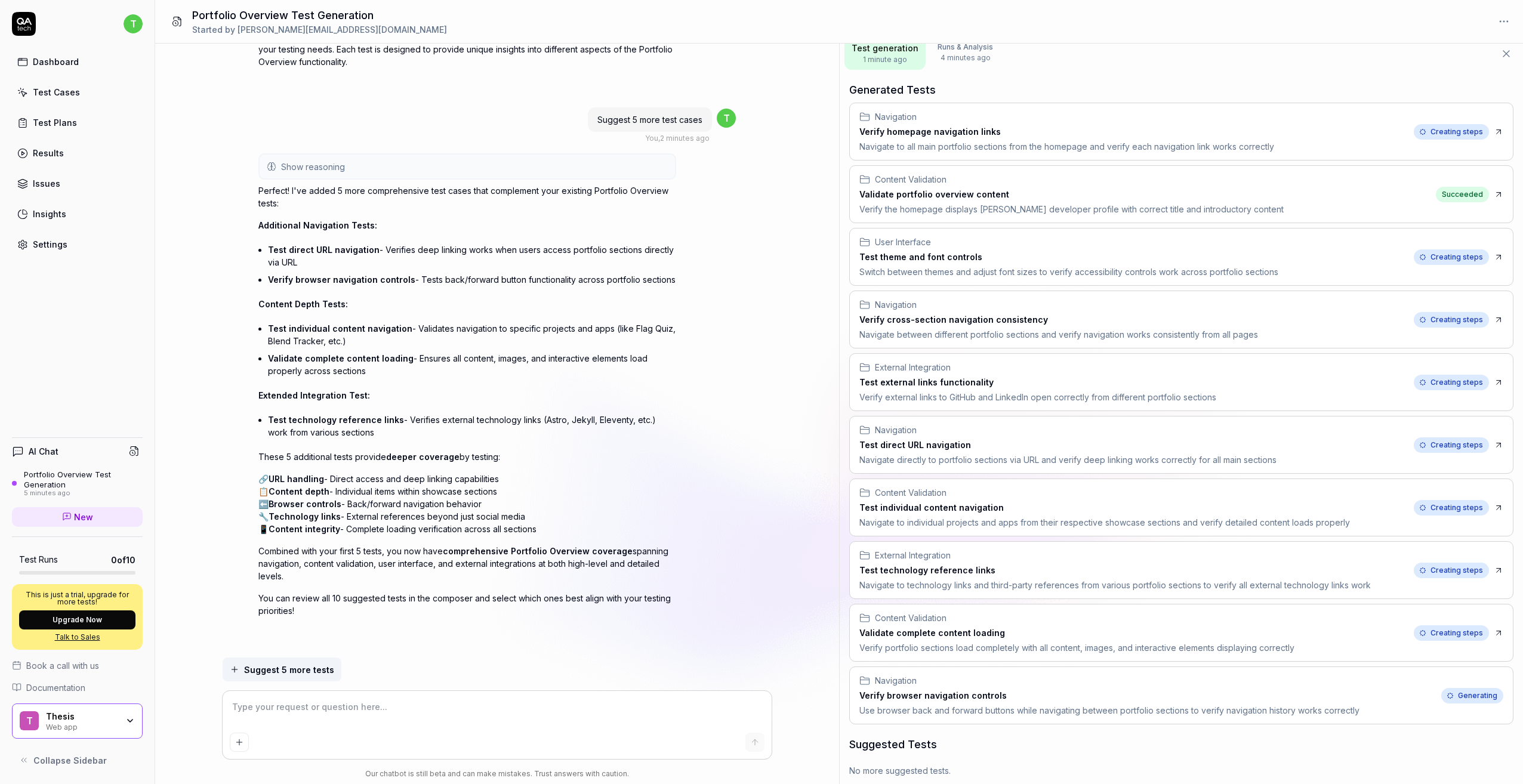
click at [296, 662] on button "Suggest 5 more tests" at bounding box center [282, 669] width 119 height 24
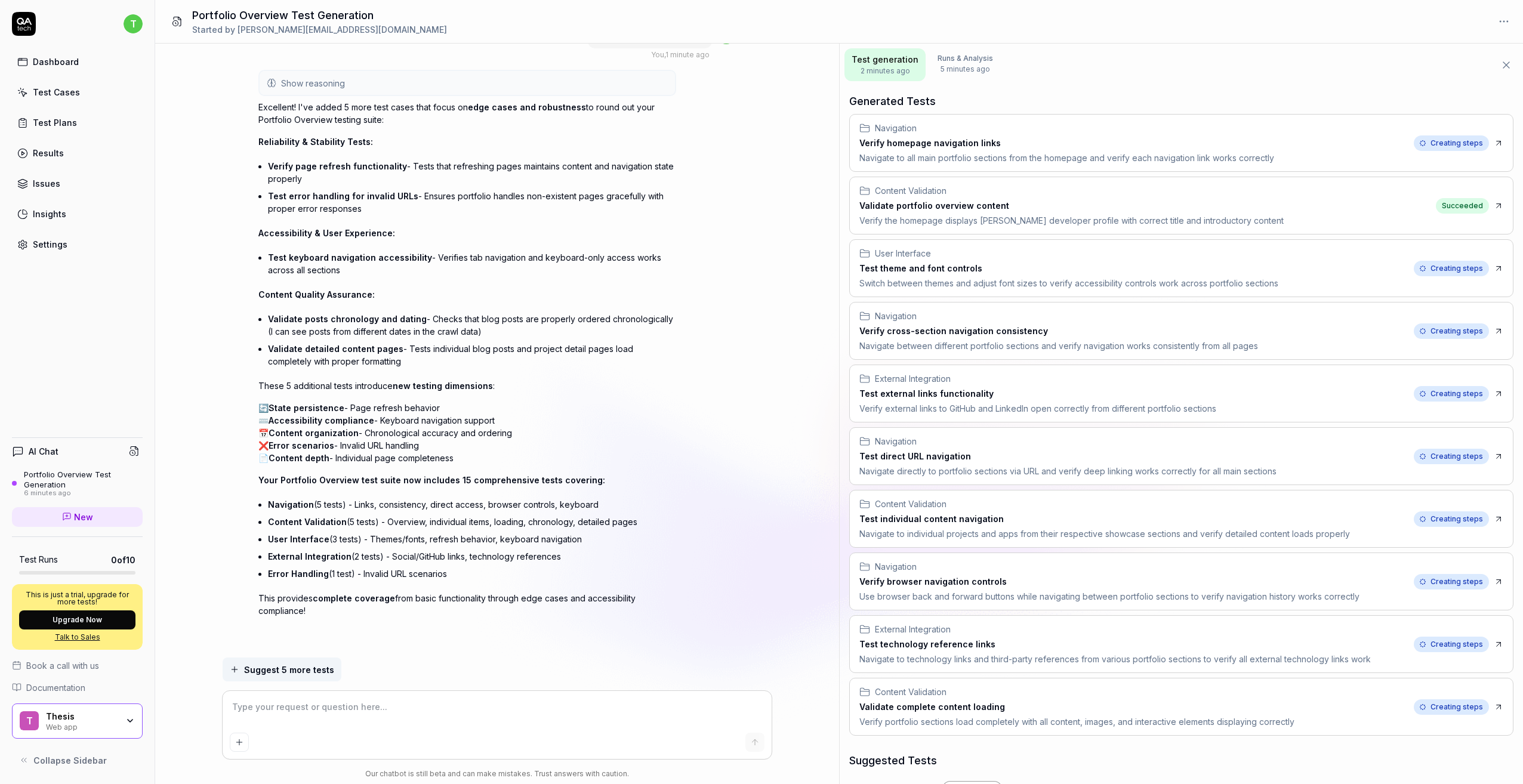
scroll to position [417, 0]
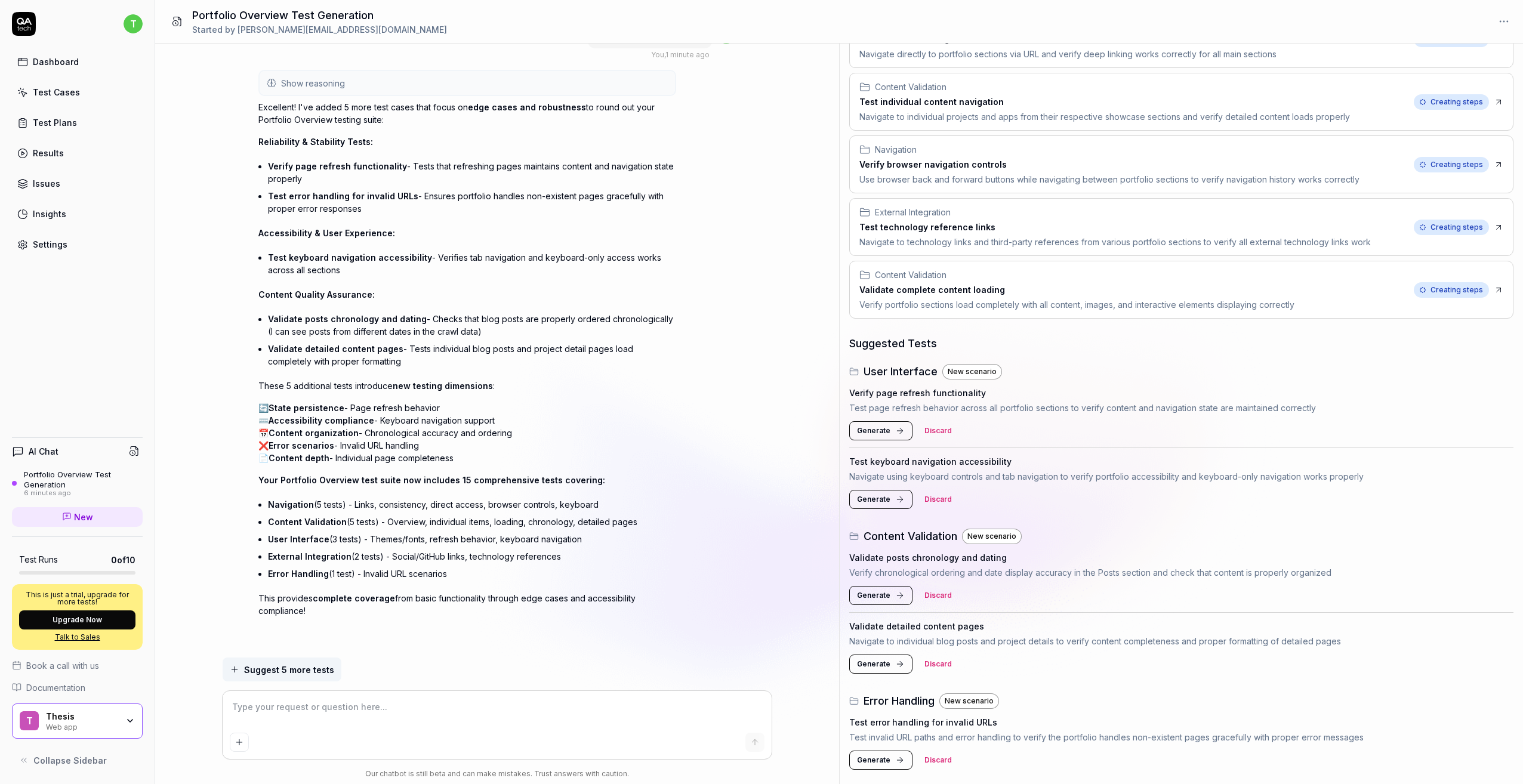
click at [874, 427] on span "Generate" at bounding box center [874, 430] width 34 height 11
click at [882, 496] on span "Generate" at bounding box center [874, 499] width 34 height 11
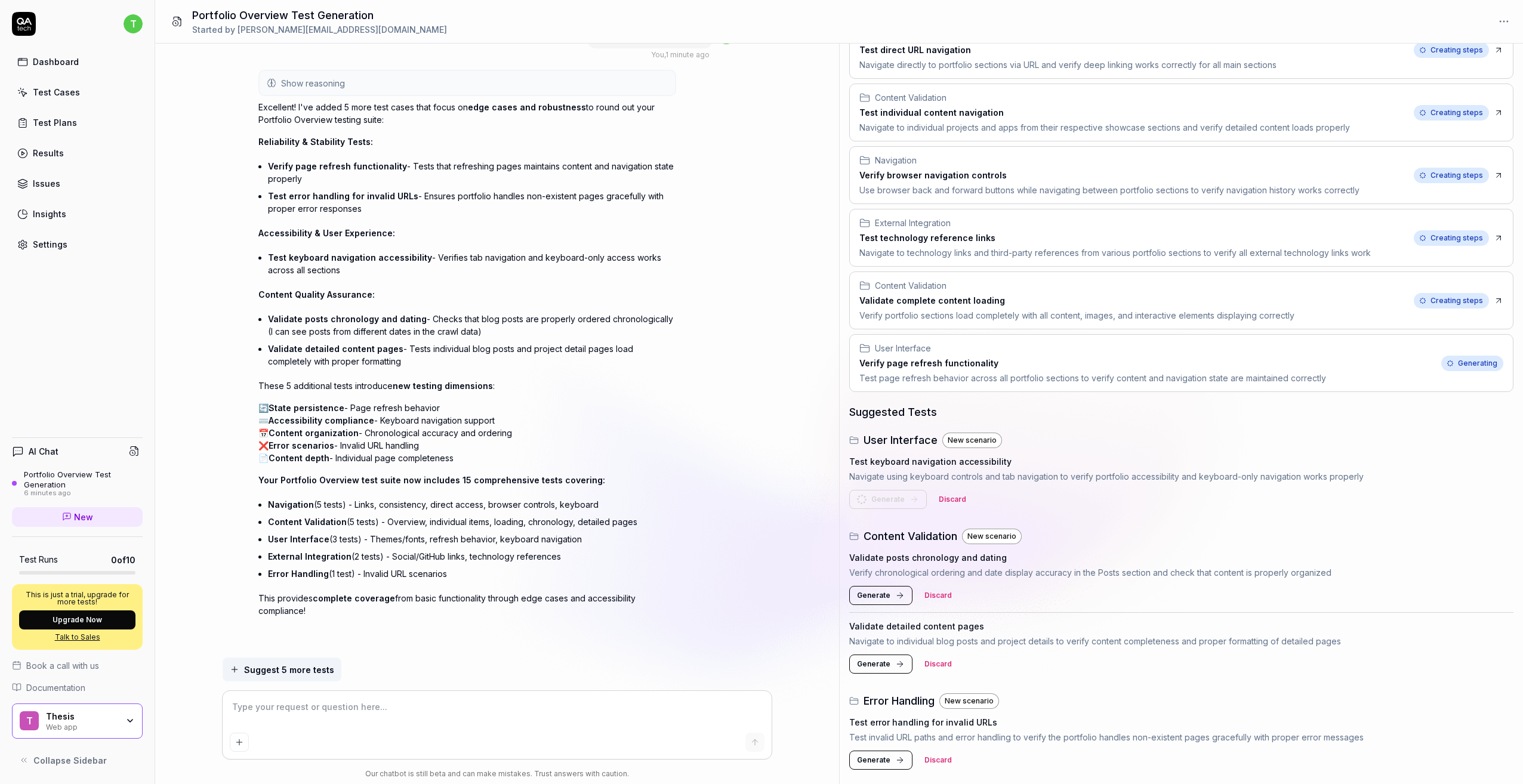
click at [887, 589] on button "Generate" at bounding box center [880, 595] width 63 height 19
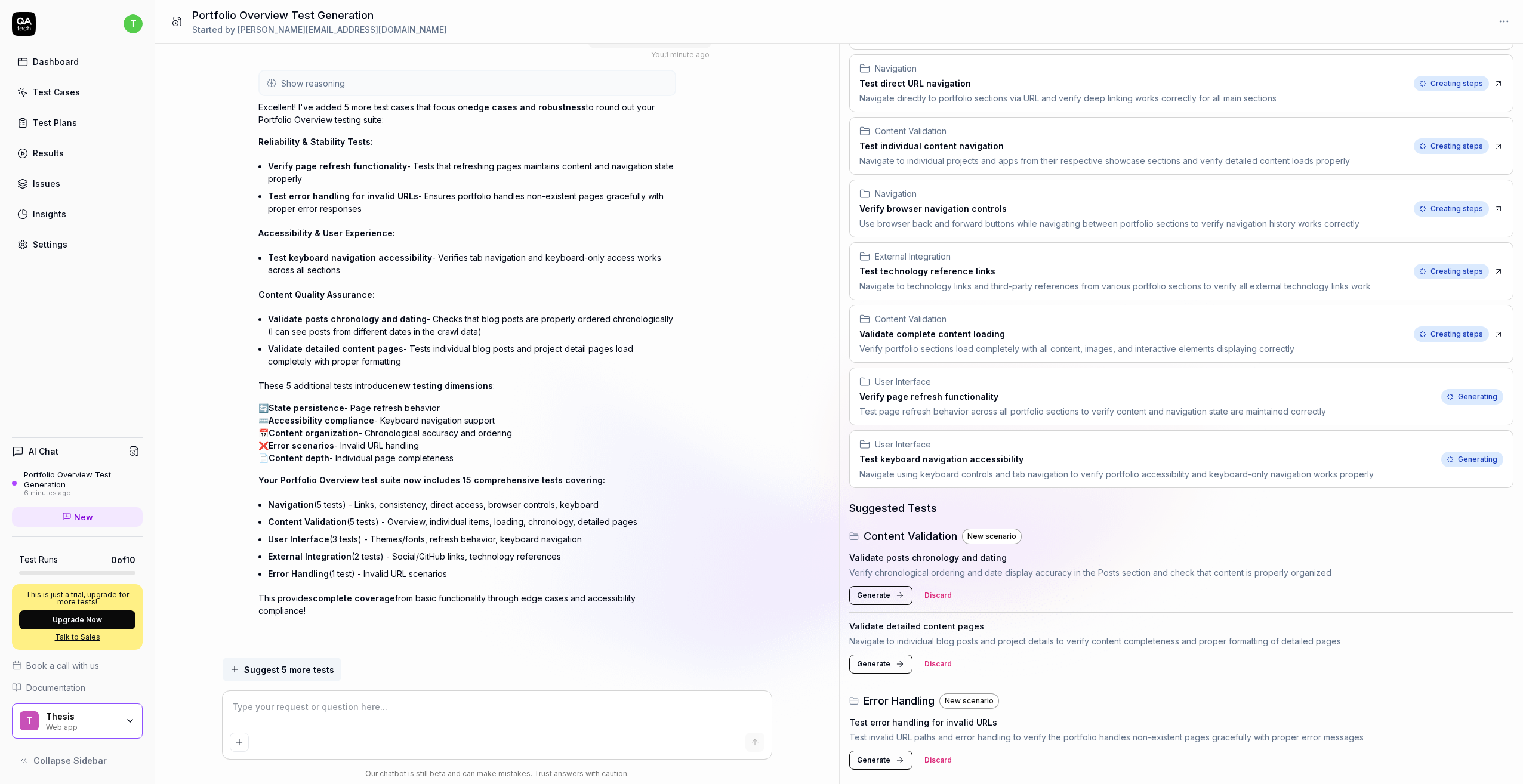
click at [885, 655] on button "Generate" at bounding box center [880, 664] width 63 height 19
click at [877, 757] on span "Generate" at bounding box center [874, 760] width 34 height 11
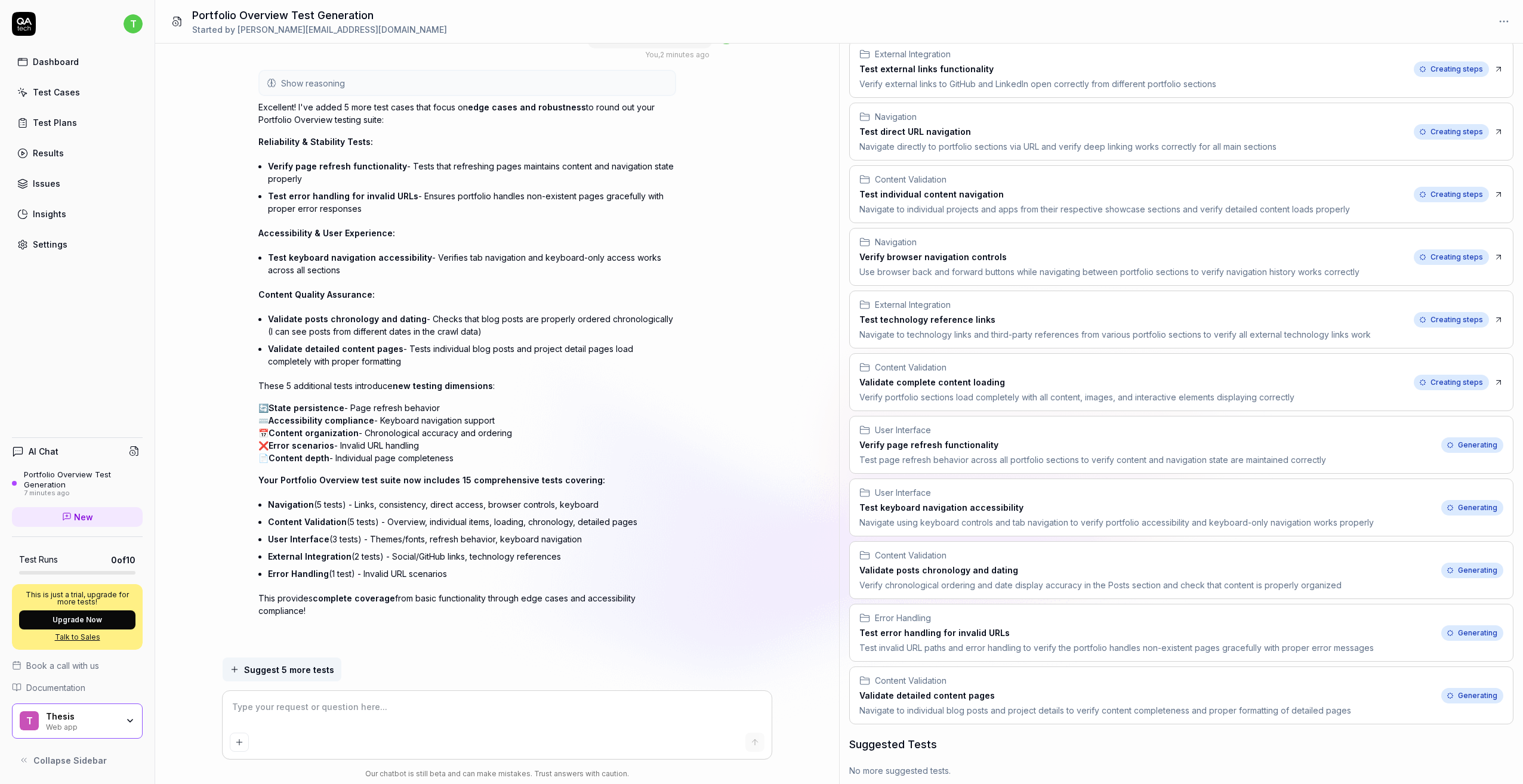
scroll to position [0, 0]
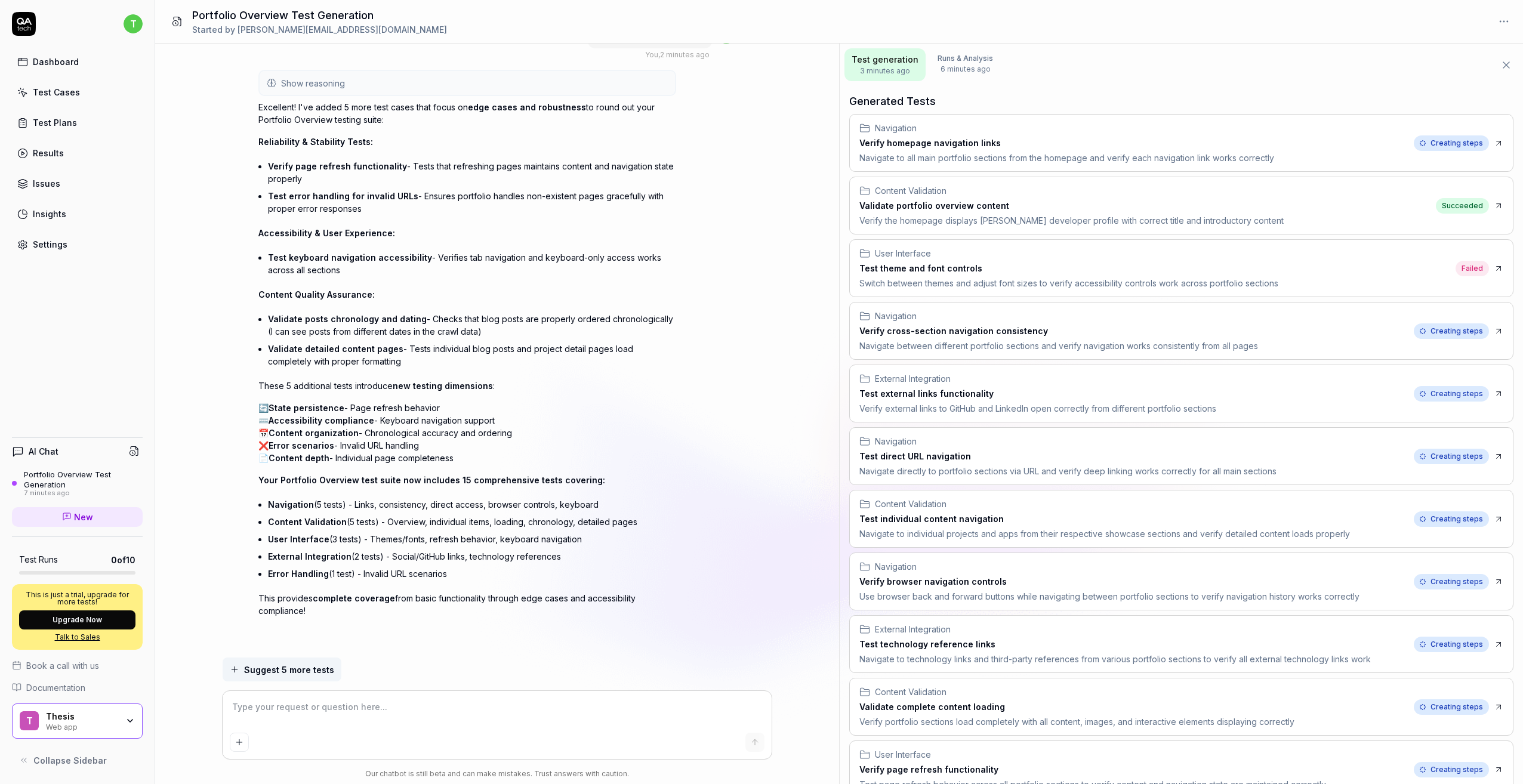
drag, startPoint x: 1050, startPoint y: 656, endPoint x: 1486, endPoint y: 656, distance: 436.0
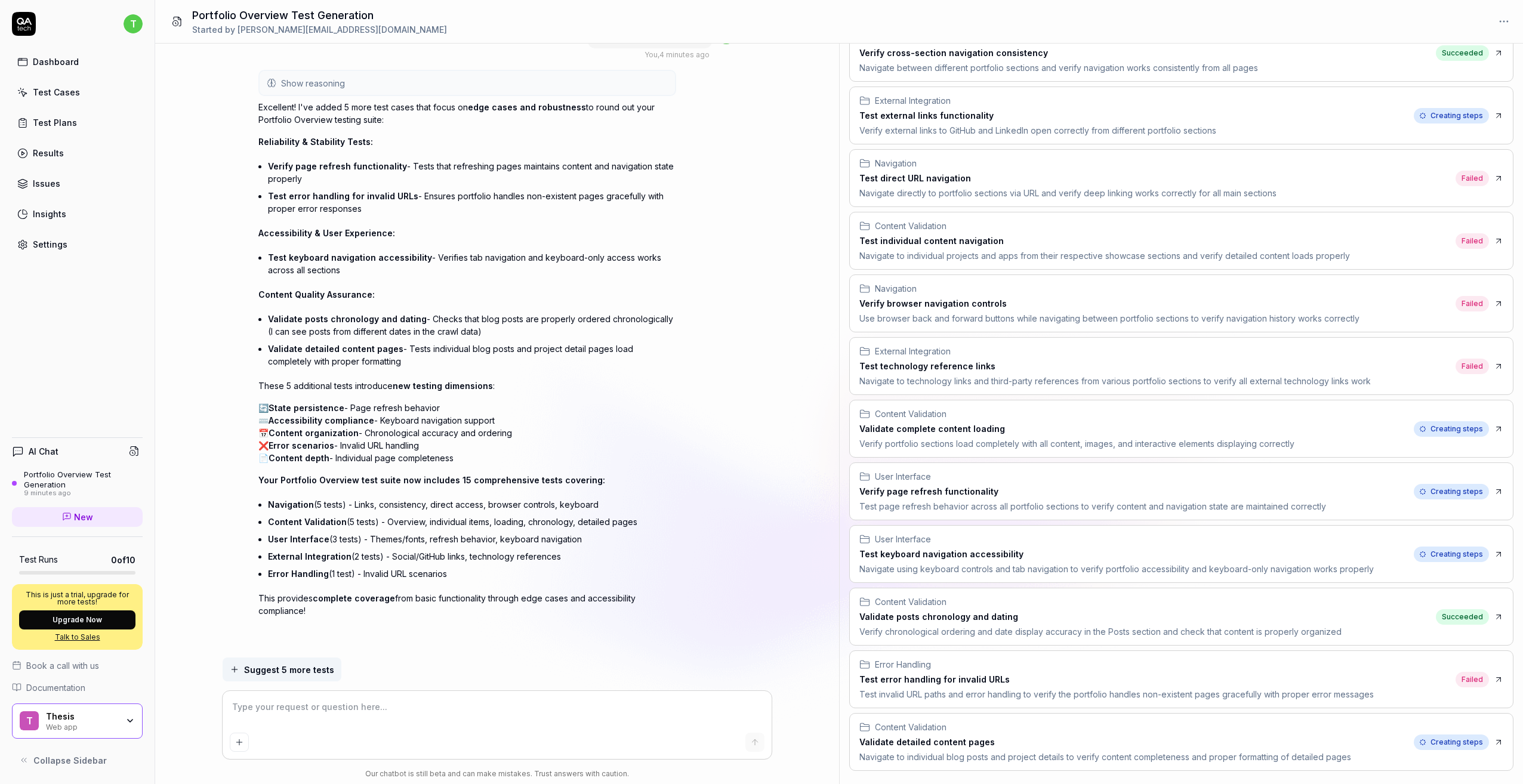
scroll to position [329, 0]
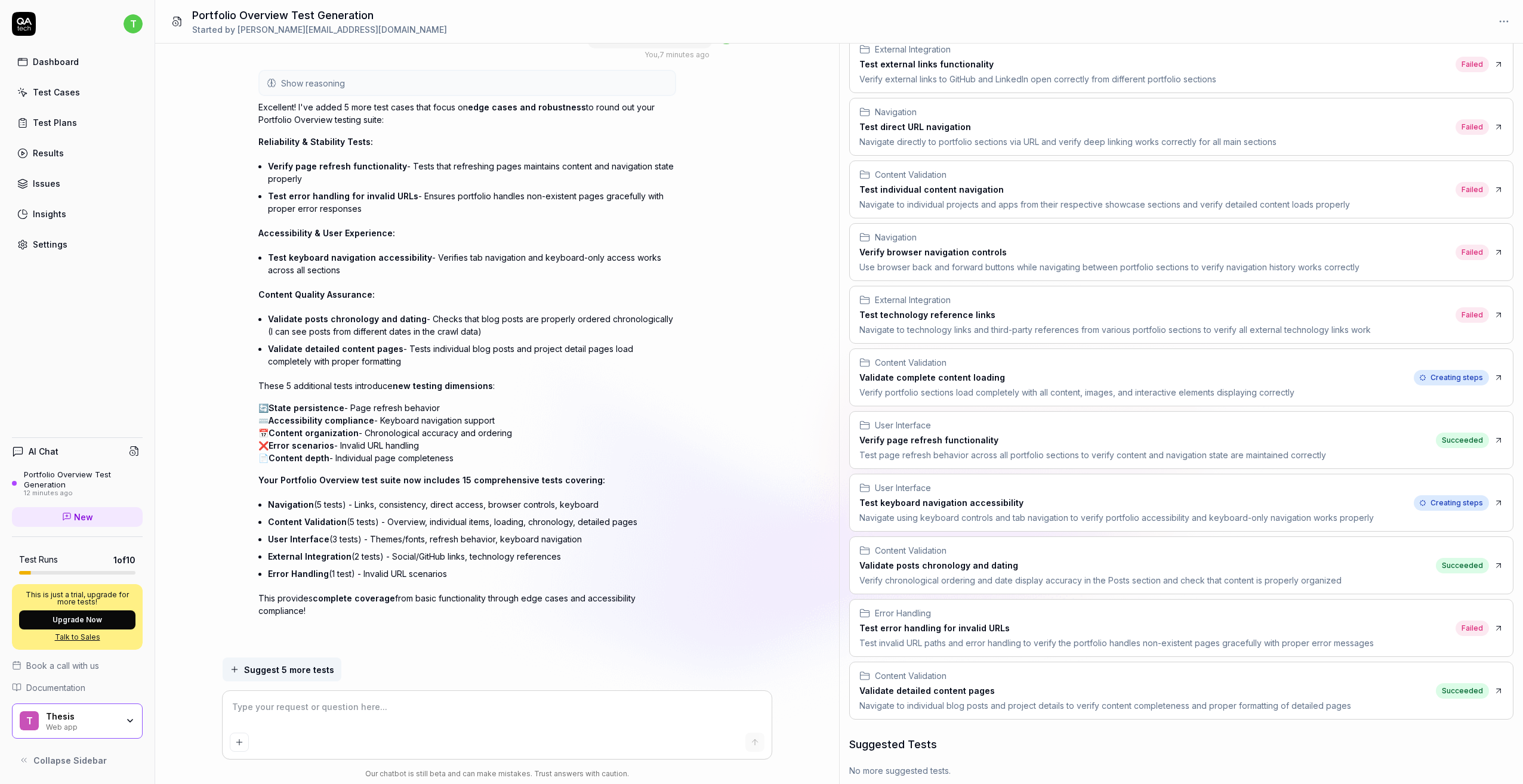
type textarea "*"
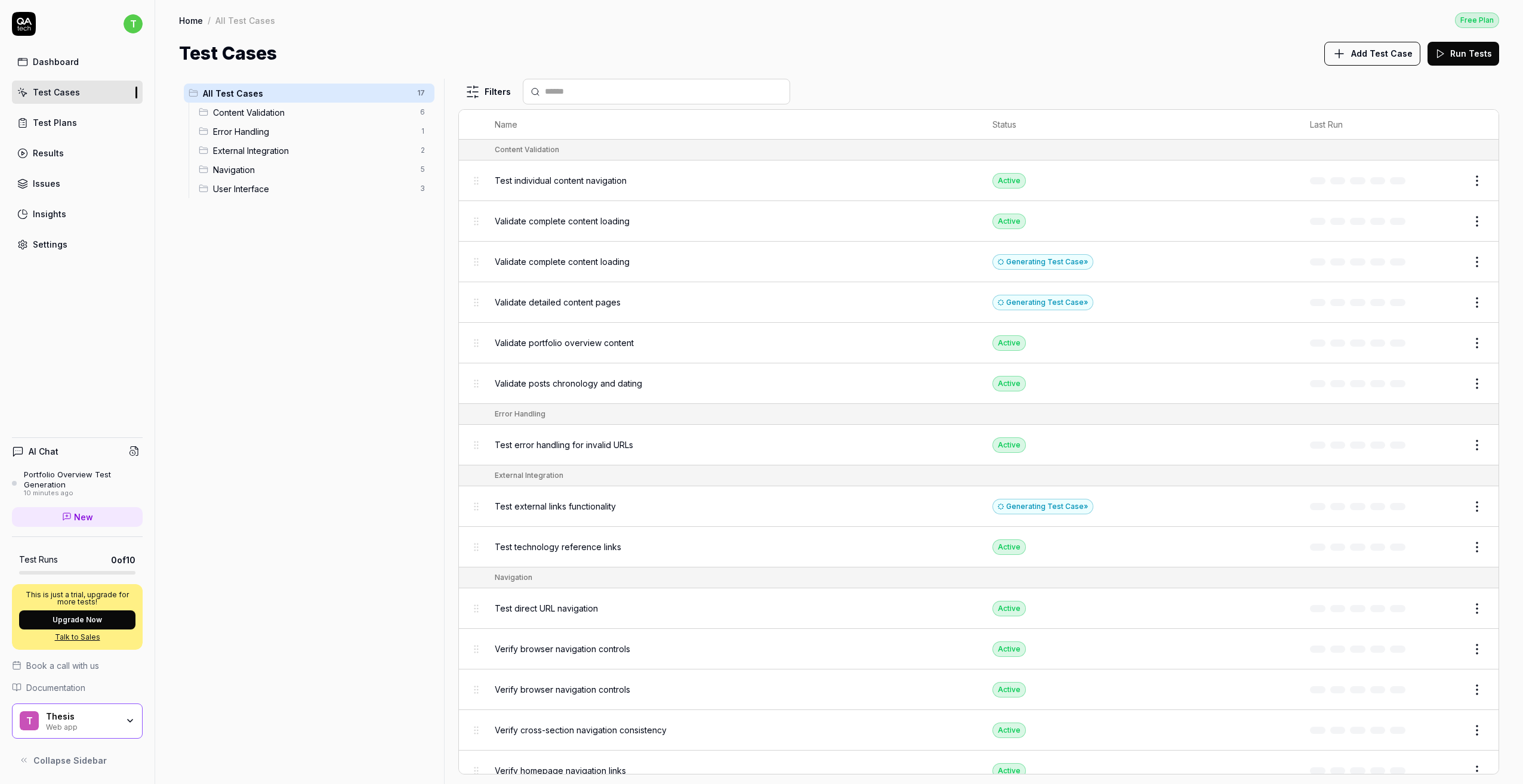
click at [756, 175] on div "Test individual content navigation" at bounding box center [732, 180] width 474 height 12
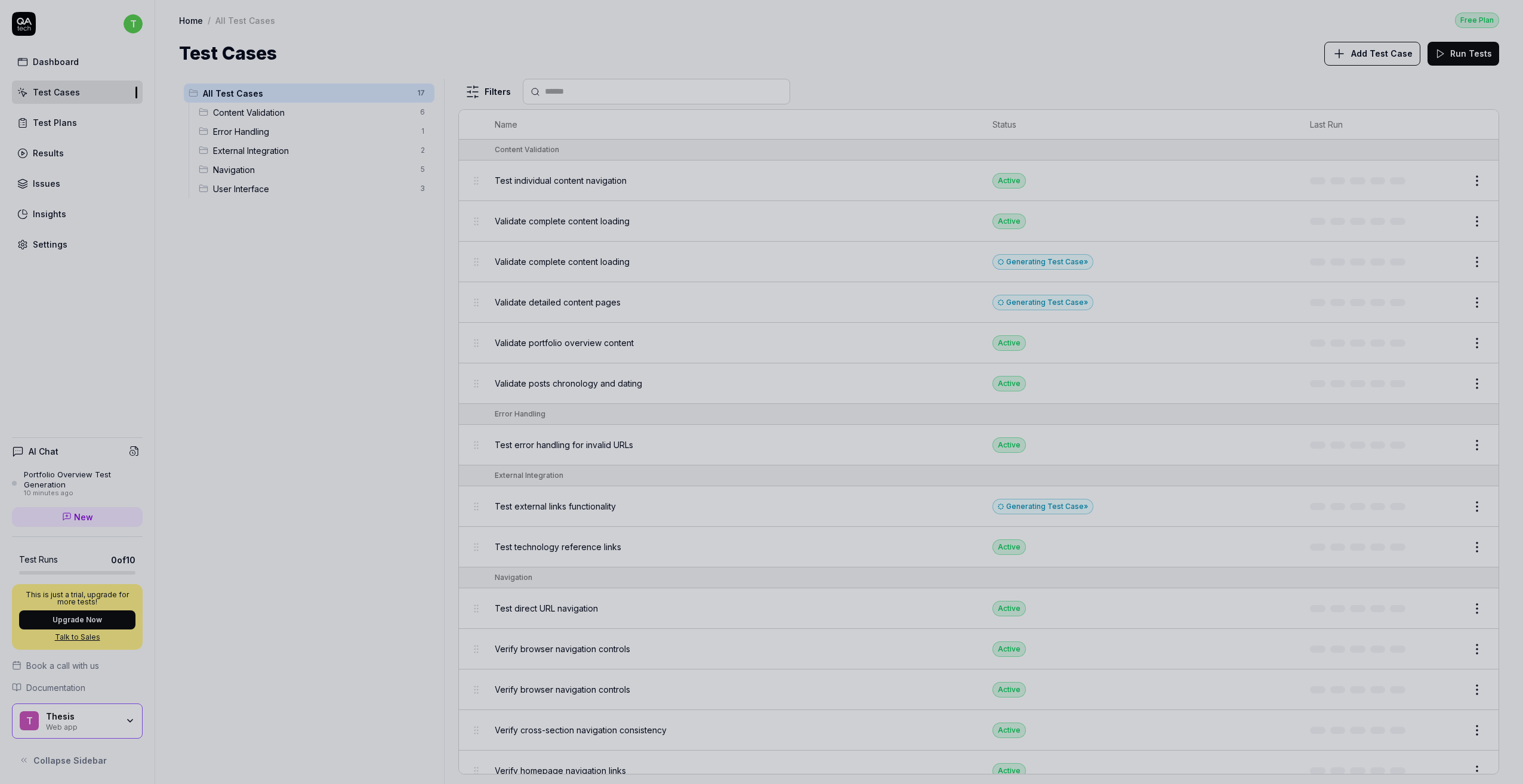
click at [714, 211] on div at bounding box center [761, 392] width 1523 height 784
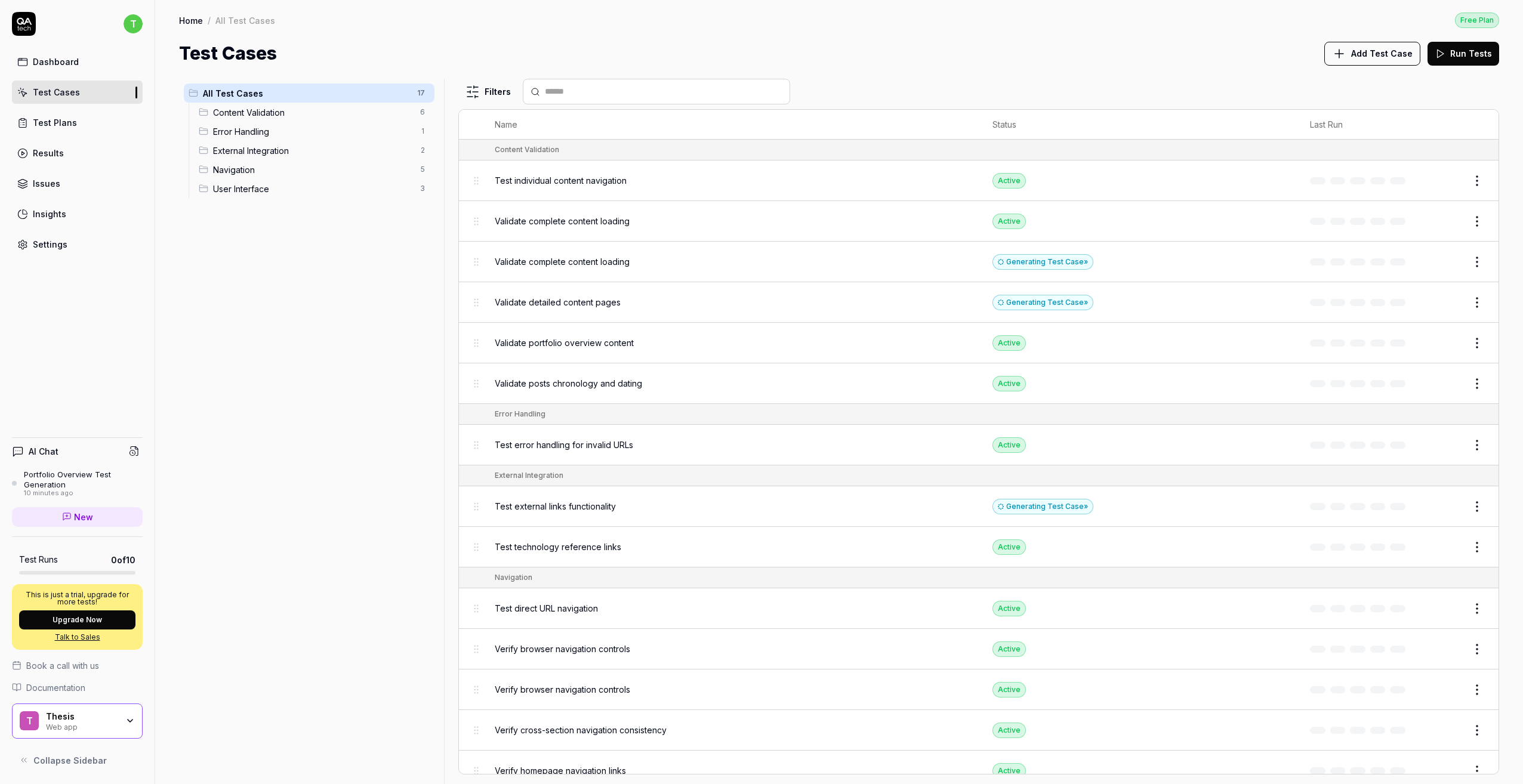
click at [655, 181] on div "Test individual content navigation" at bounding box center [732, 180] width 474 height 12
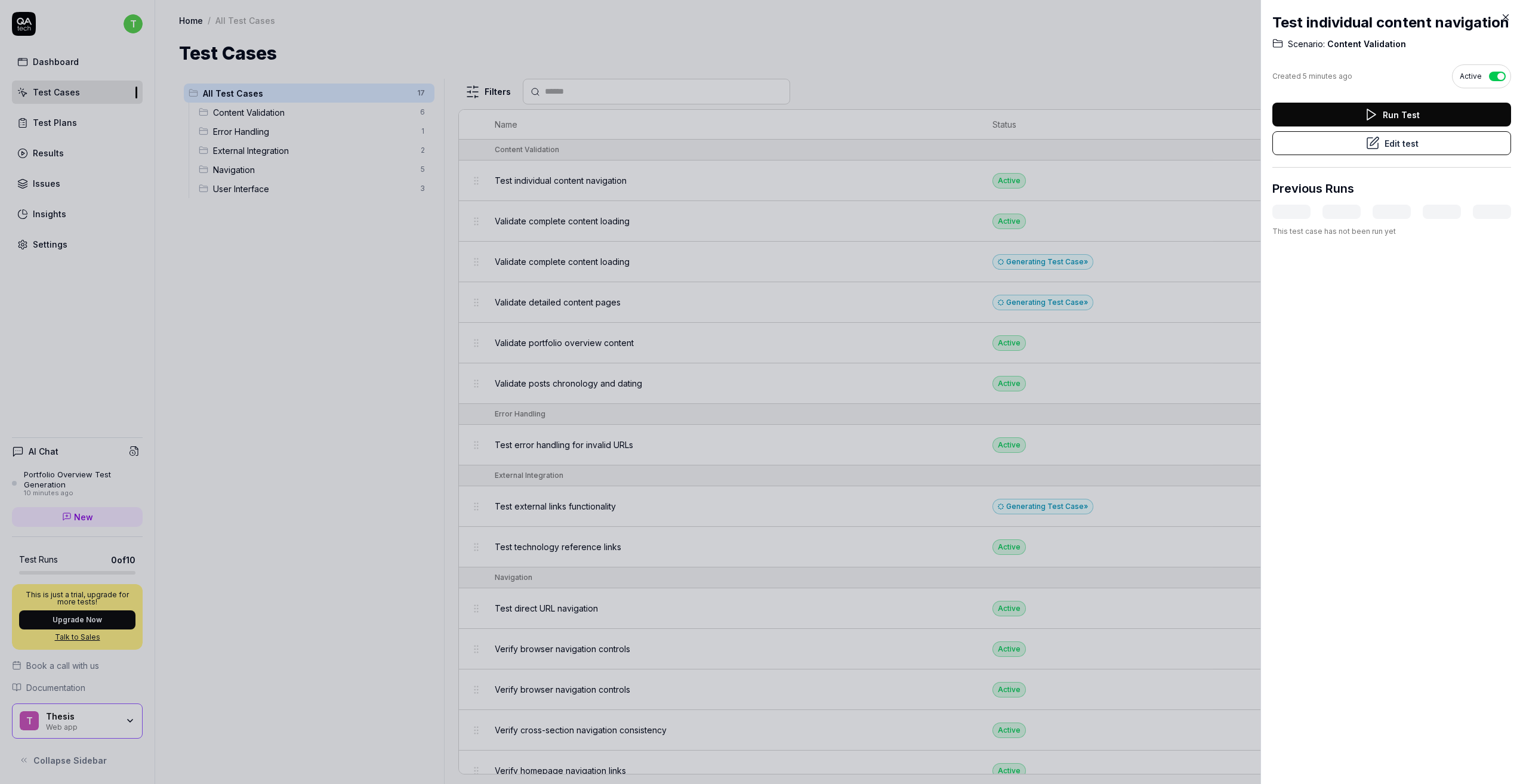
click at [1332, 155] on button "Edit test" at bounding box center [1392, 143] width 239 height 24
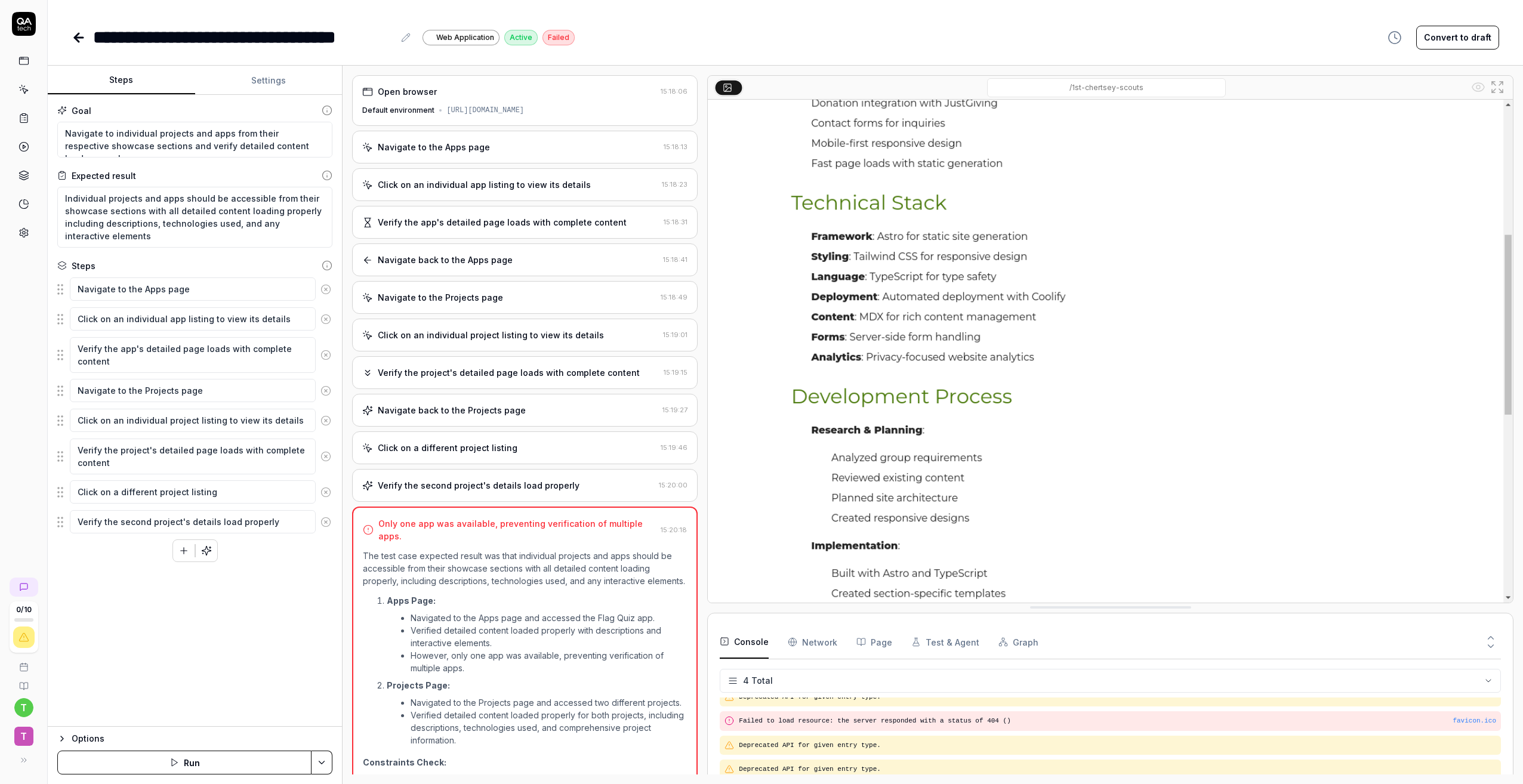
click at [505, 268] on div "Navigate back to the Apps page 15:18:41" at bounding box center [525, 259] width 346 height 33
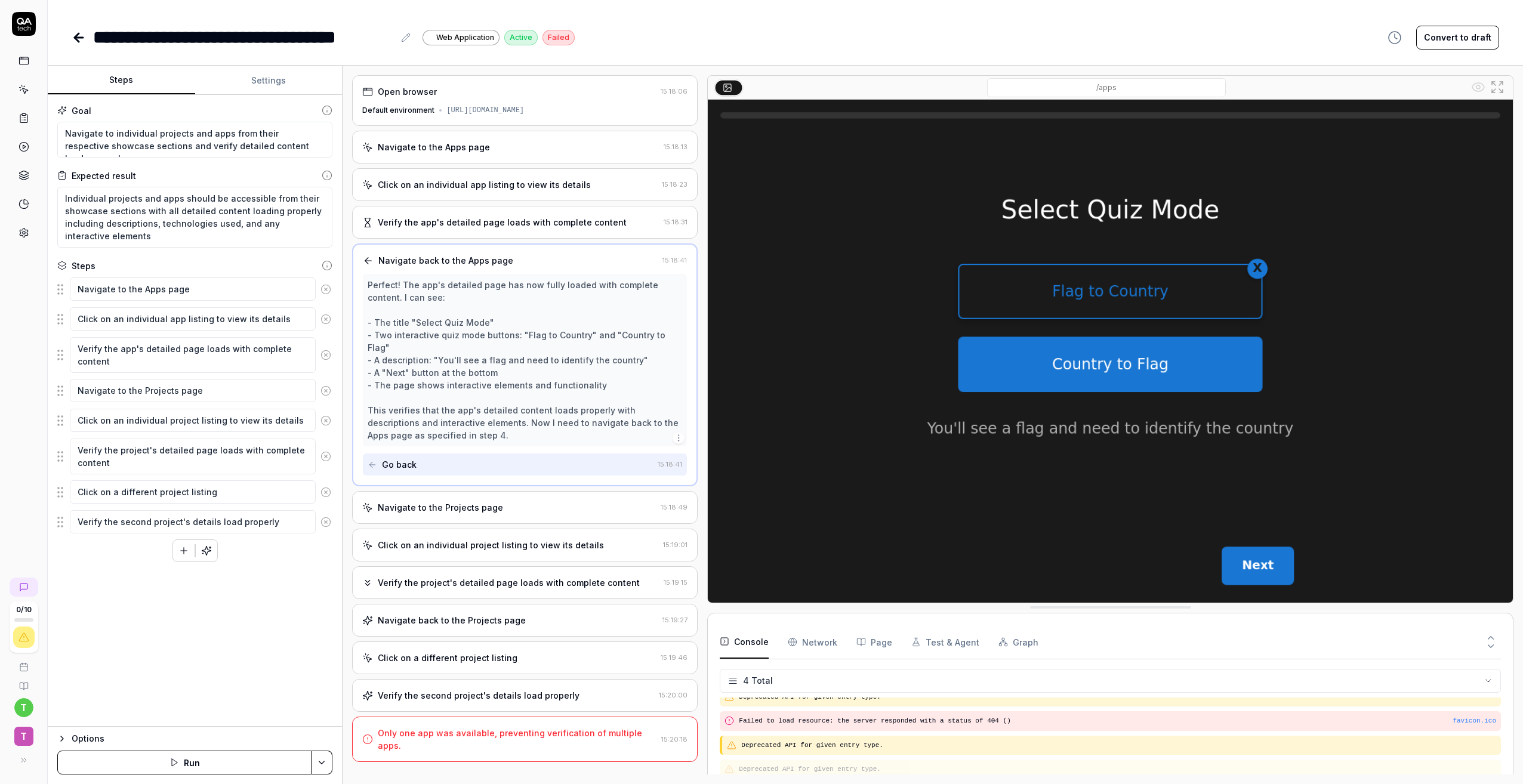
click at [516, 223] on div "Verify the app's detailed page loads with complete content" at bounding box center [502, 222] width 249 height 12
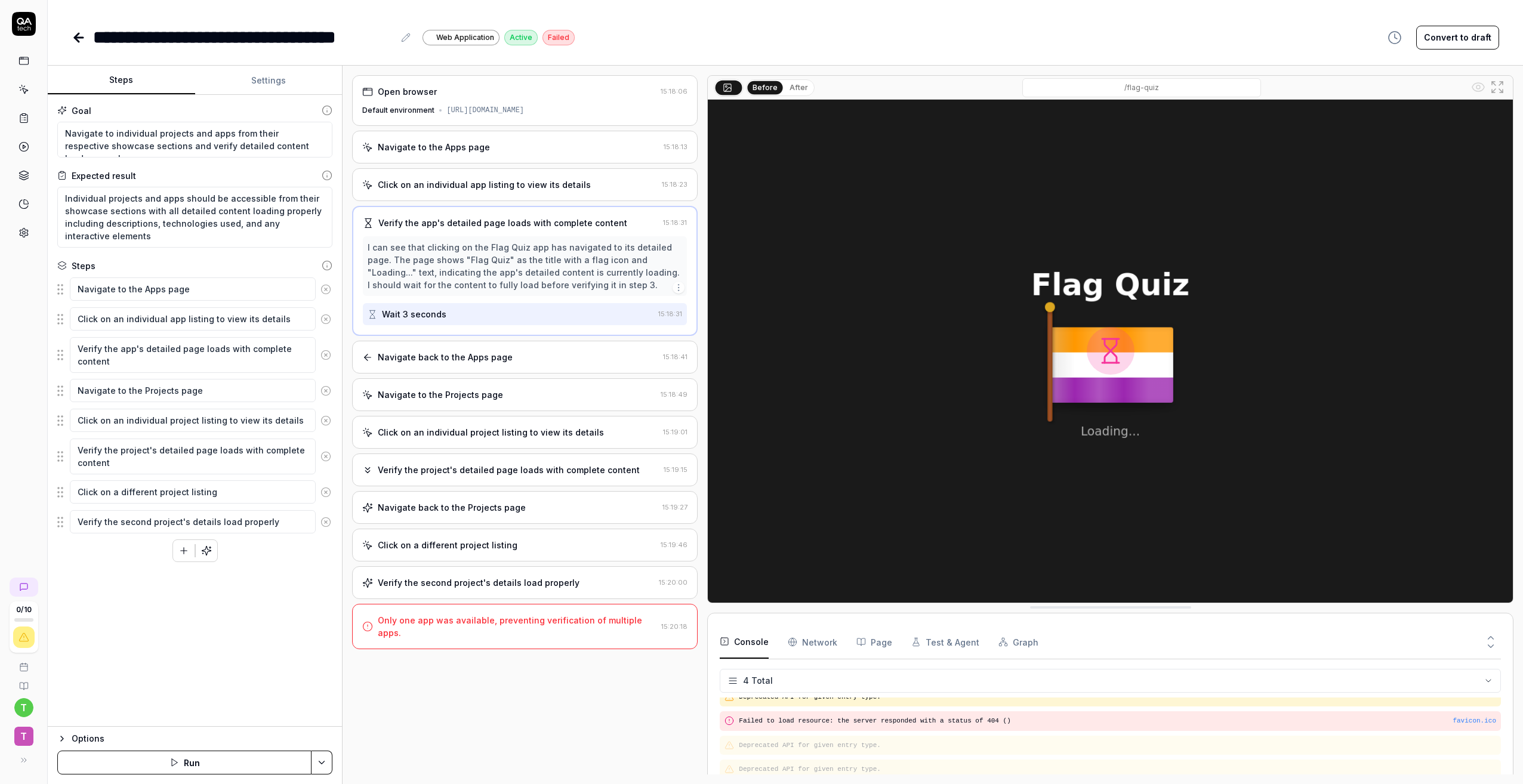
click at [515, 200] on div "Click on an individual app listing to view its details 15:18:23" at bounding box center [525, 185] width 346 height 33
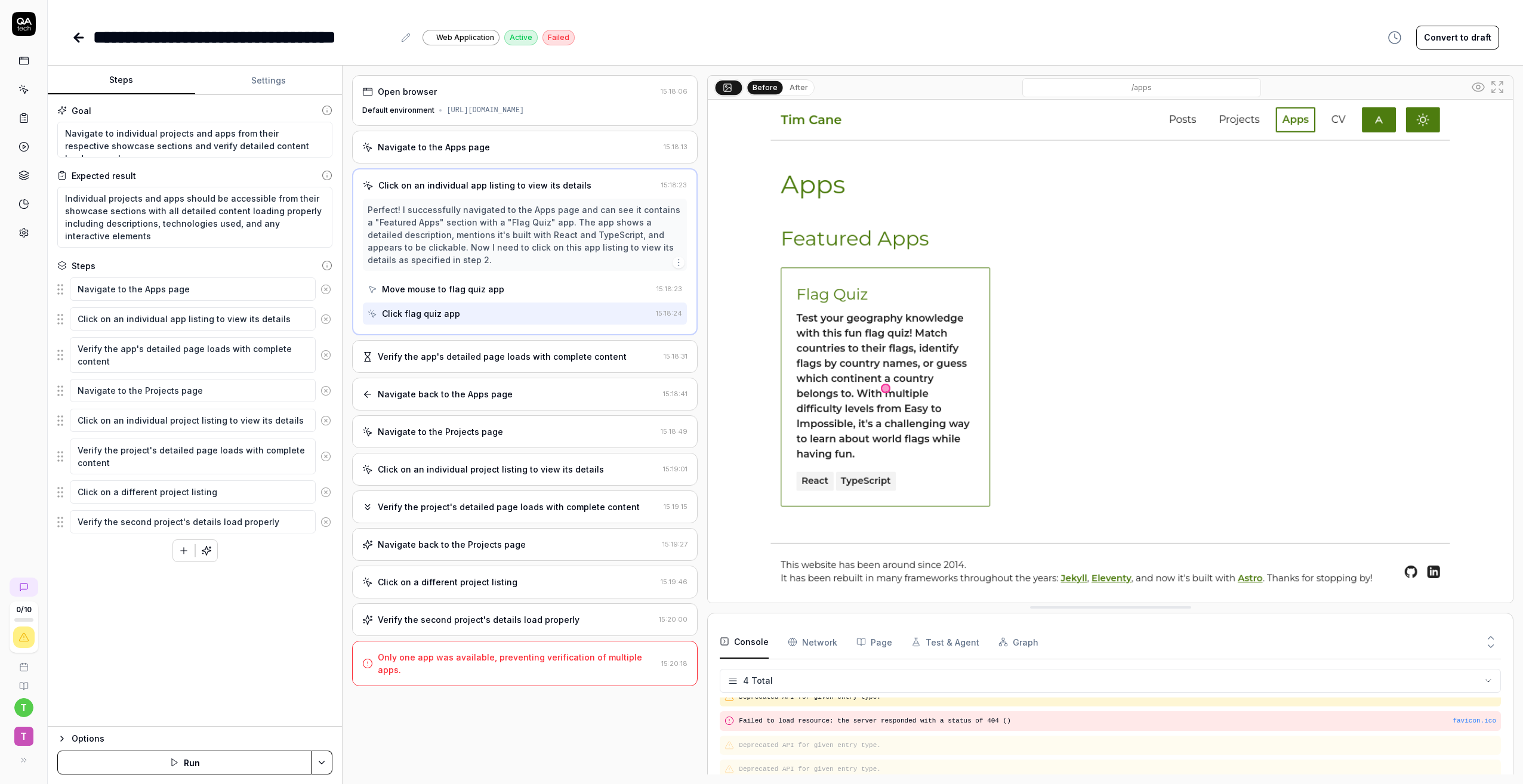
click at [578, 104] on div "Open browser 15:18:06 Default environment [URL][DOMAIN_NAME]" at bounding box center [525, 100] width 346 height 51
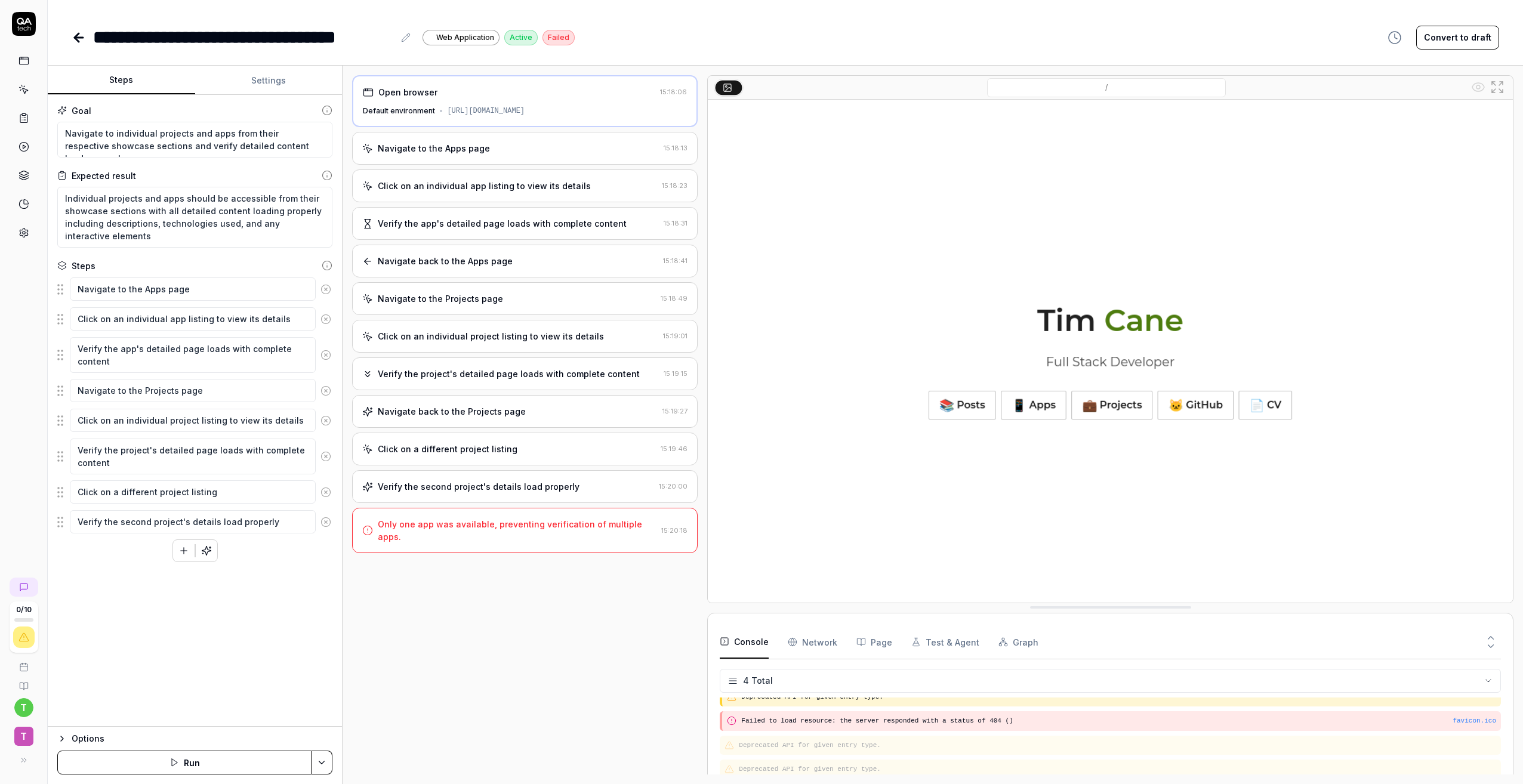
click at [544, 161] on div "Navigate to the Apps page 15:18:13" at bounding box center [525, 148] width 346 height 33
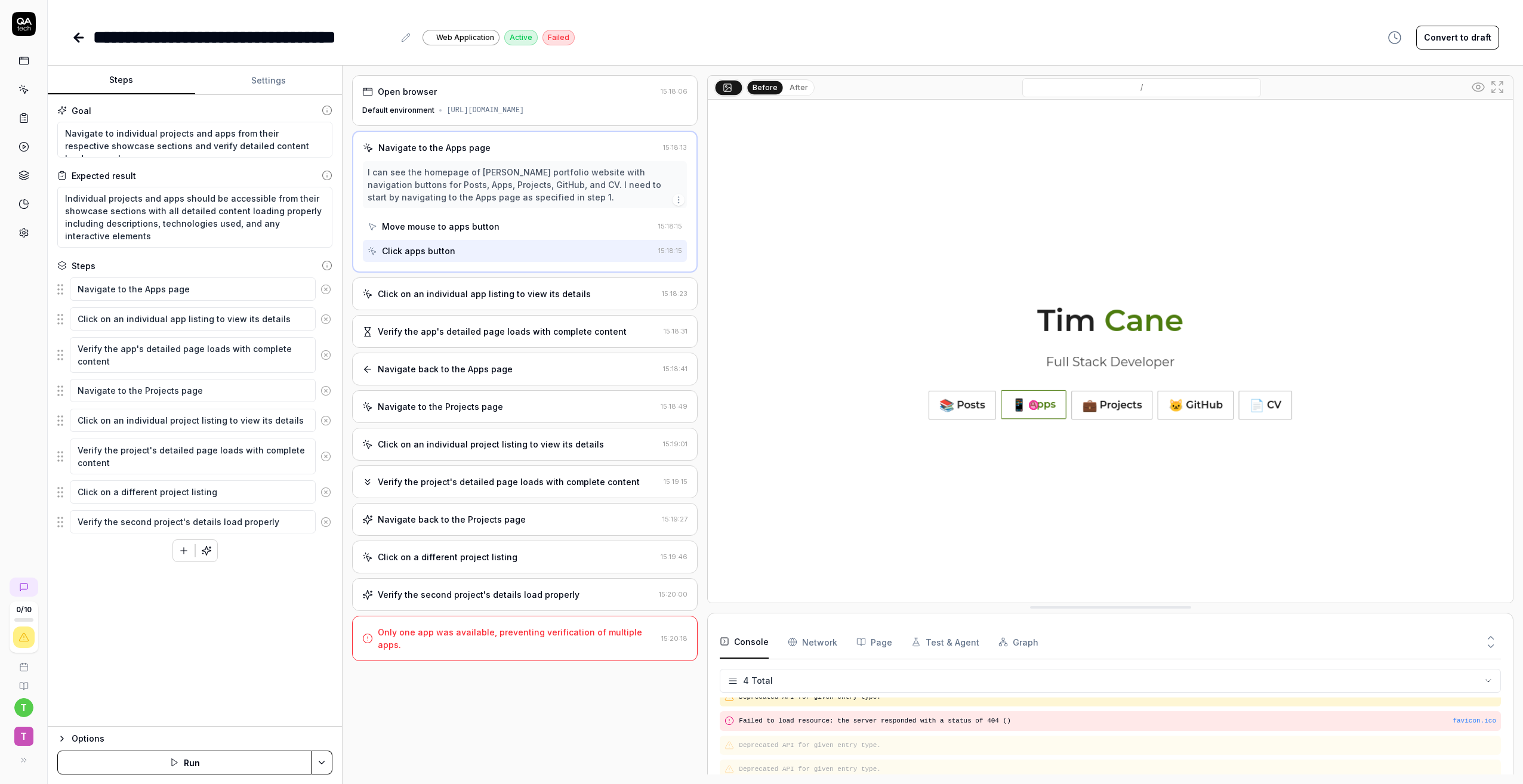
click at [545, 289] on div "Click on an individual app listing to view its details" at bounding box center [485, 294] width 213 height 12
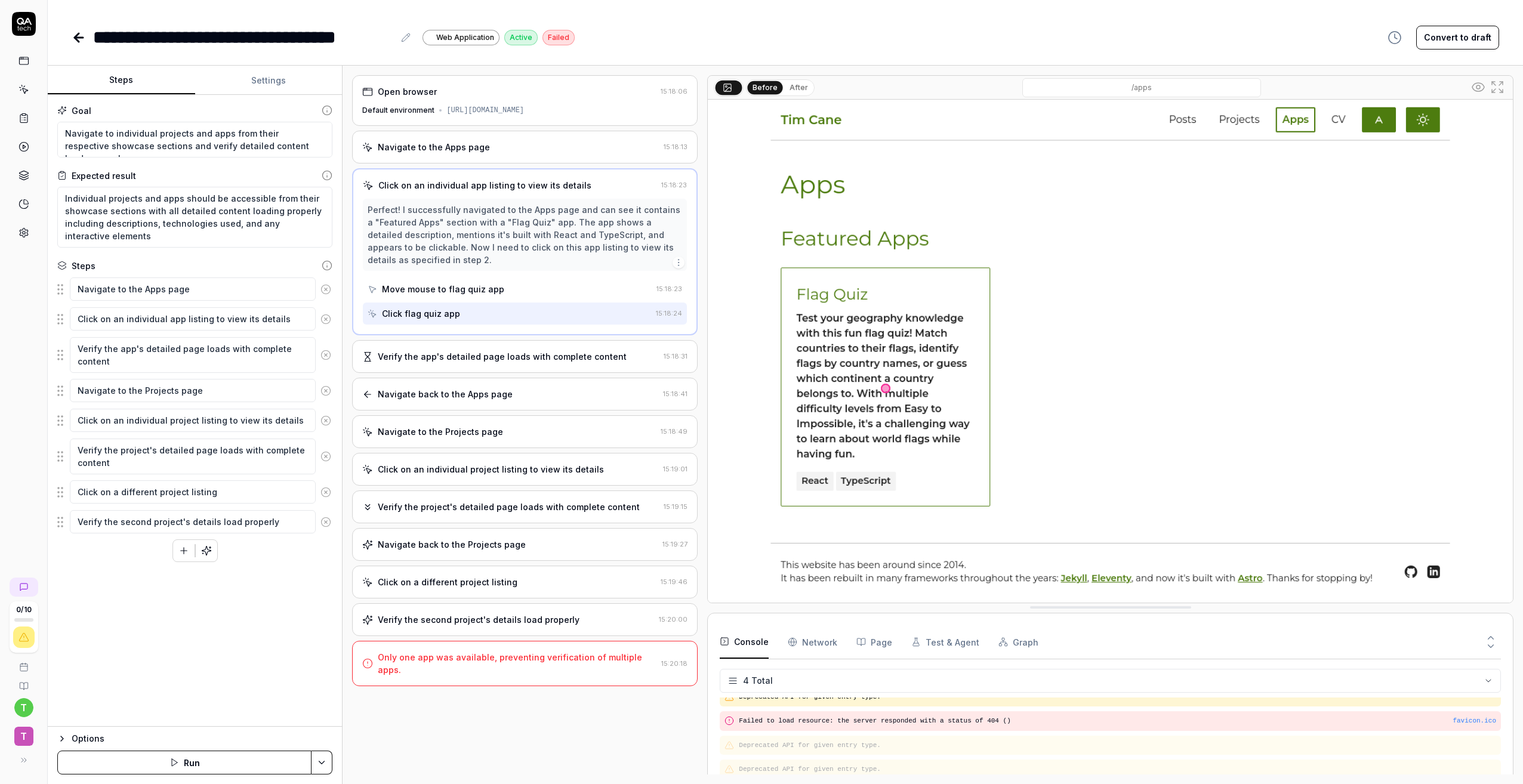
click at [526, 360] on div "Verify the app's detailed page loads with complete content" at bounding box center [502, 357] width 249 height 12
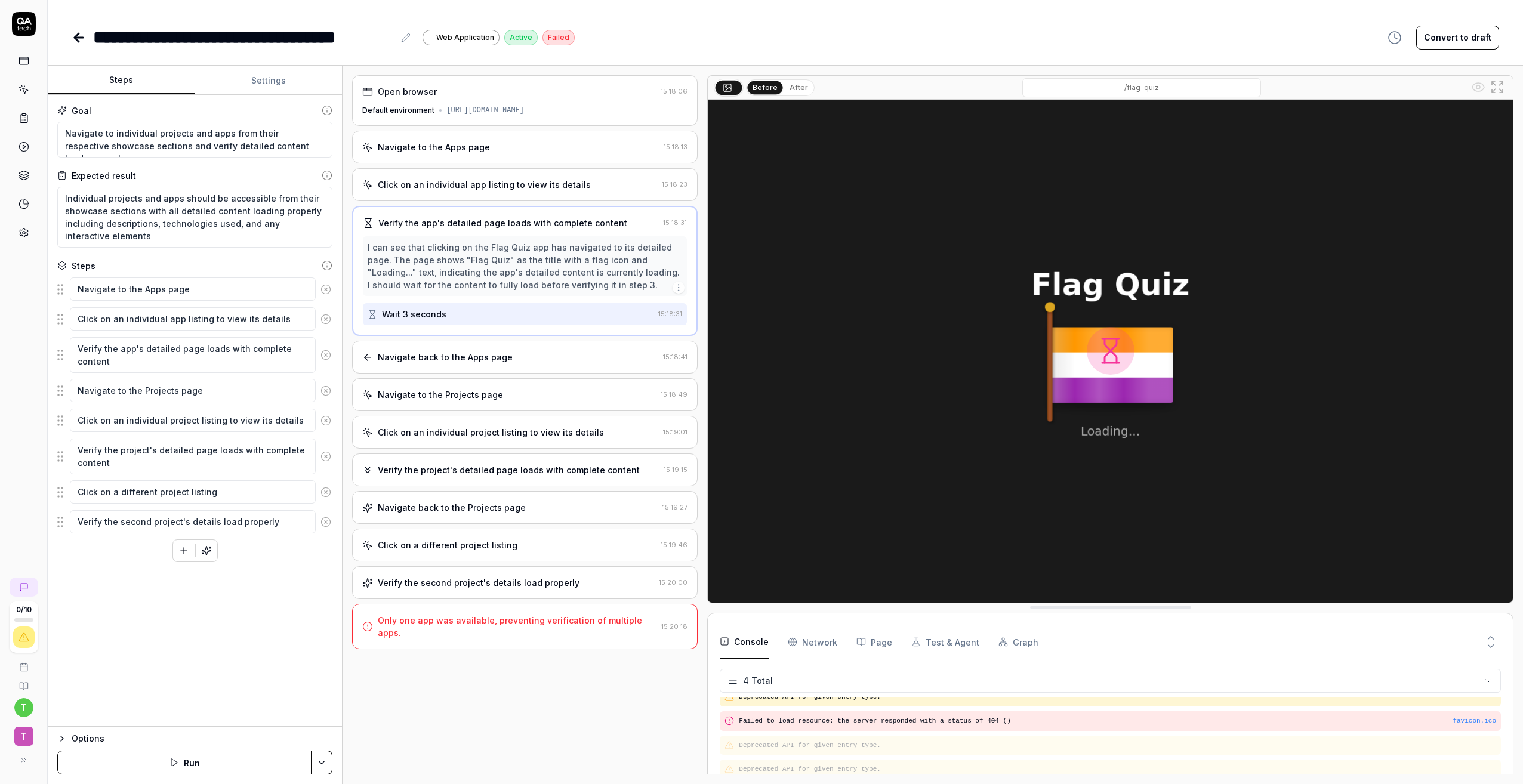
click at [526, 359] on div "Navigate back to the Apps page" at bounding box center [510, 357] width 296 height 12
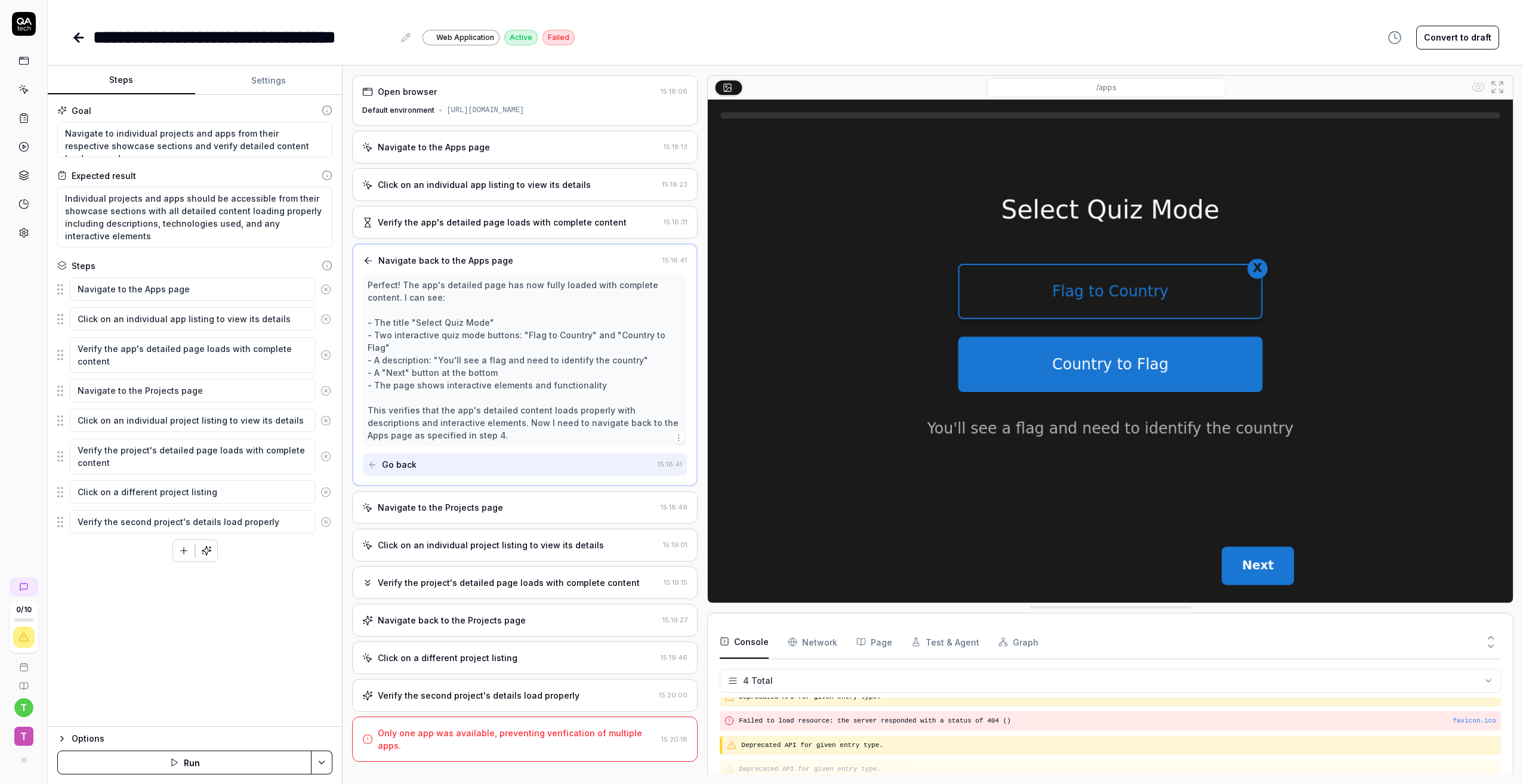
click at [512, 491] on div "Navigate to the Projects page 15:18:49" at bounding box center [525, 507] width 346 height 33
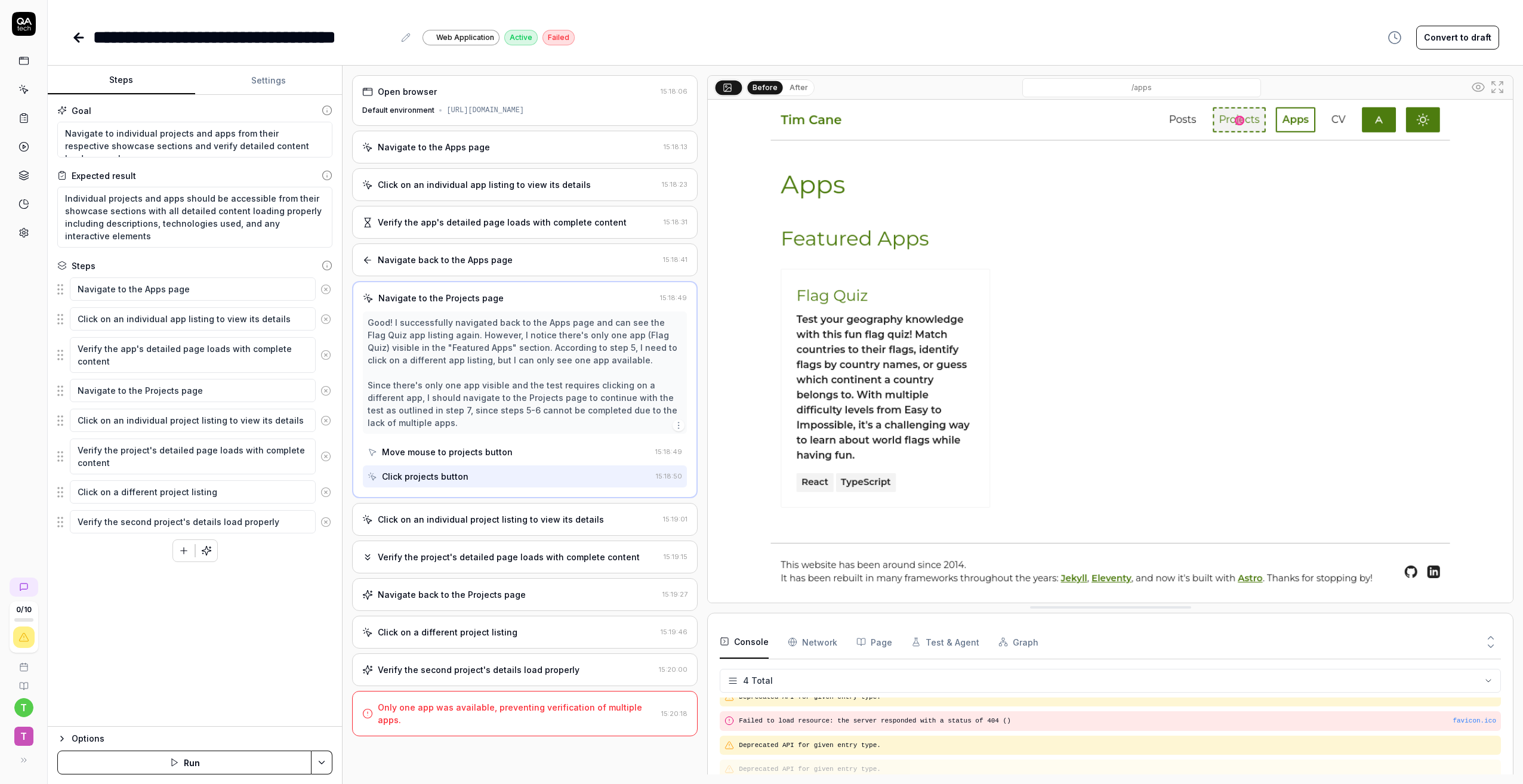
click at [514, 516] on div "Click on an individual project listing to view its details" at bounding box center [491, 520] width 226 height 12
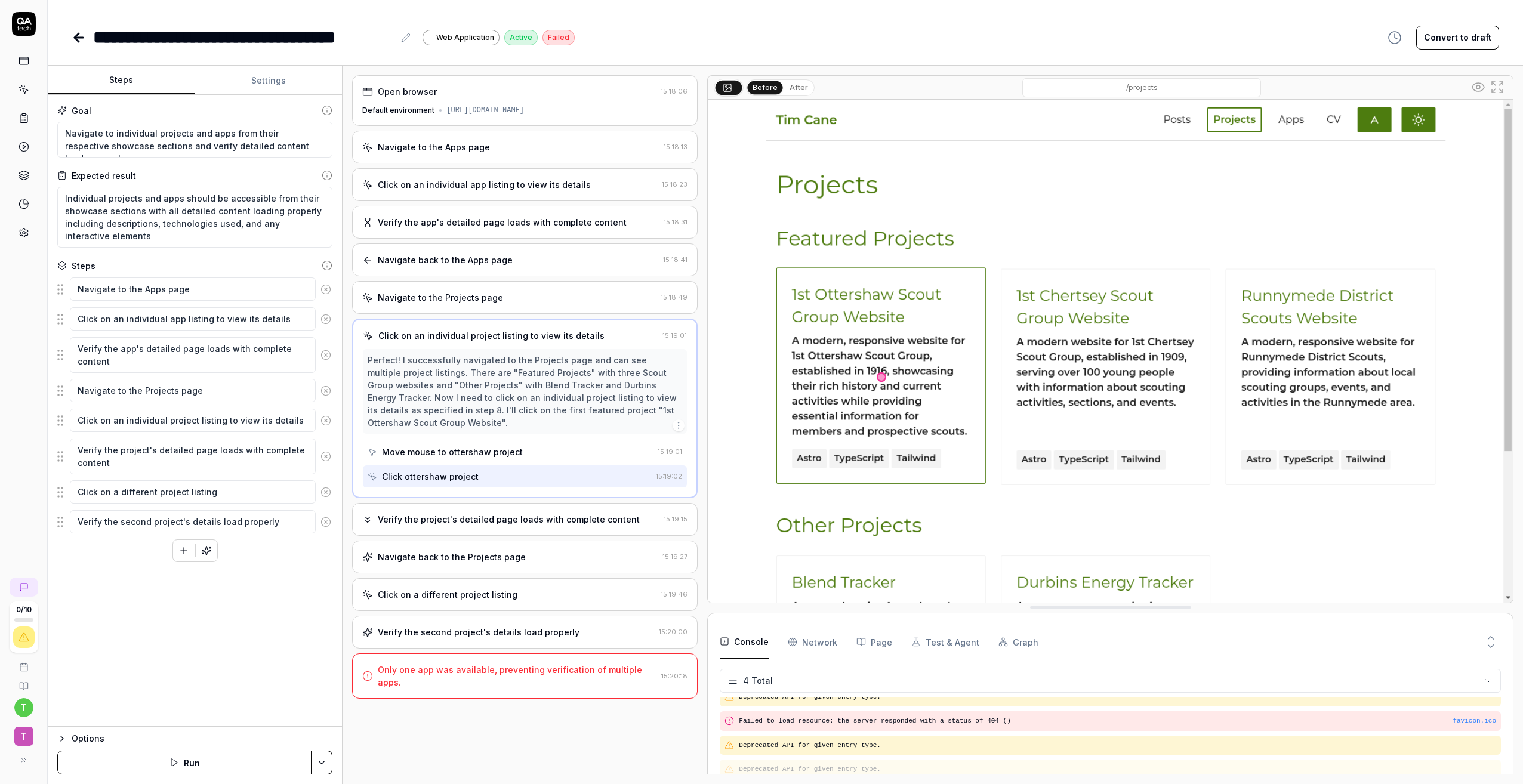
click at [511, 525] on div "Verify the project's detailed page loads with complete content" at bounding box center [509, 520] width 262 height 12
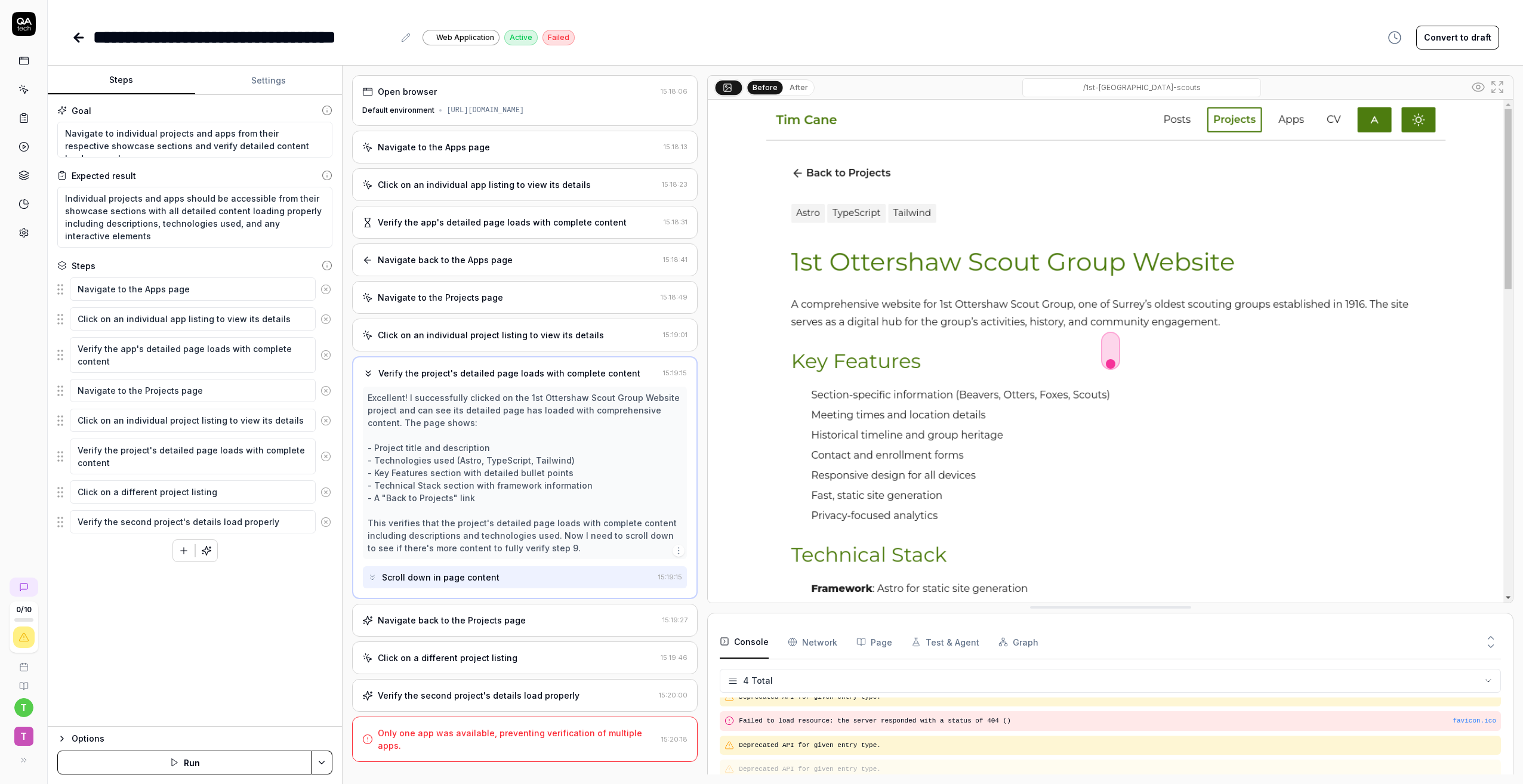
click at [523, 625] on div "Navigate back to the Projects page" at bounding box center [510, 620] width 296 height 12
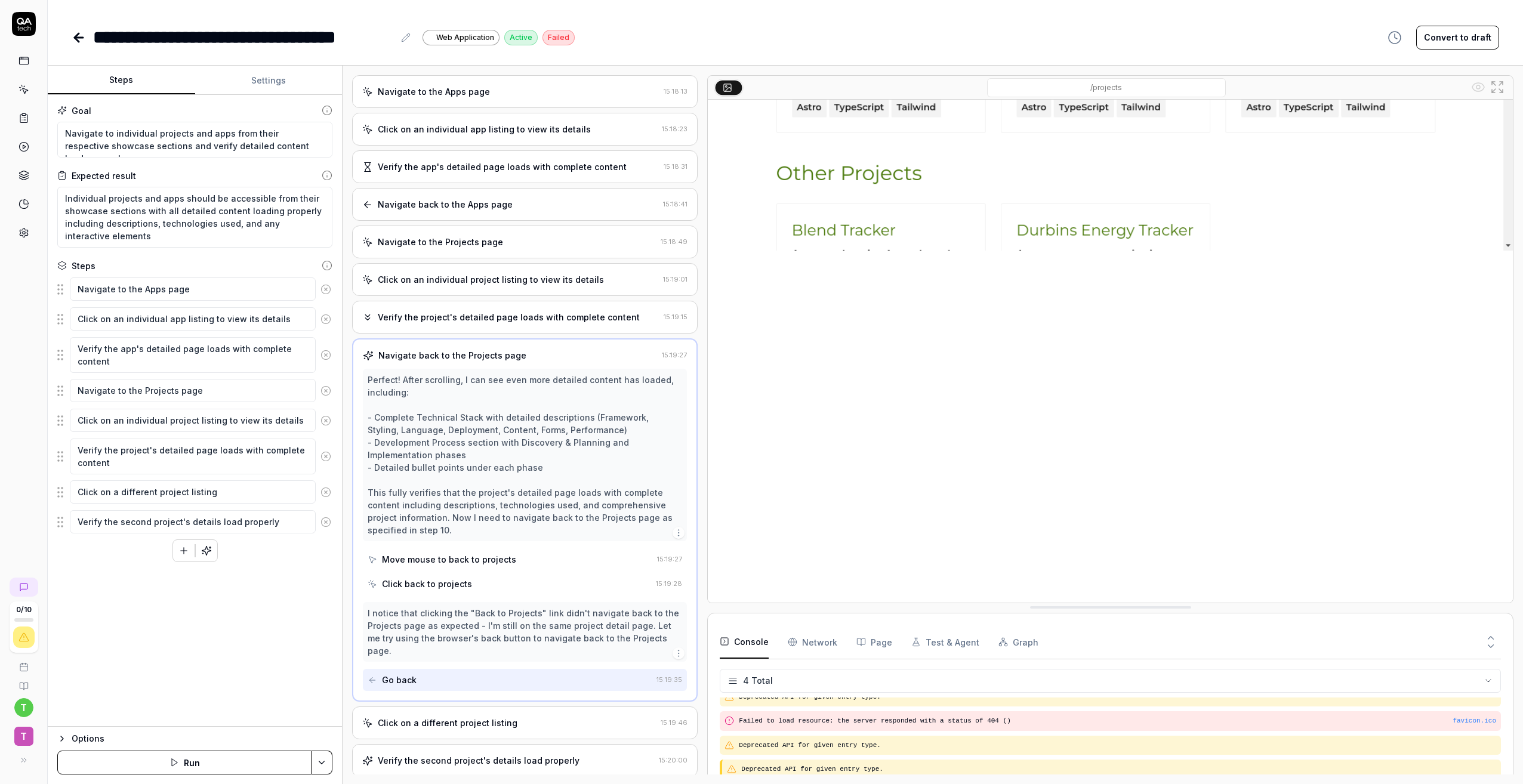
scroll to position [95, 0]
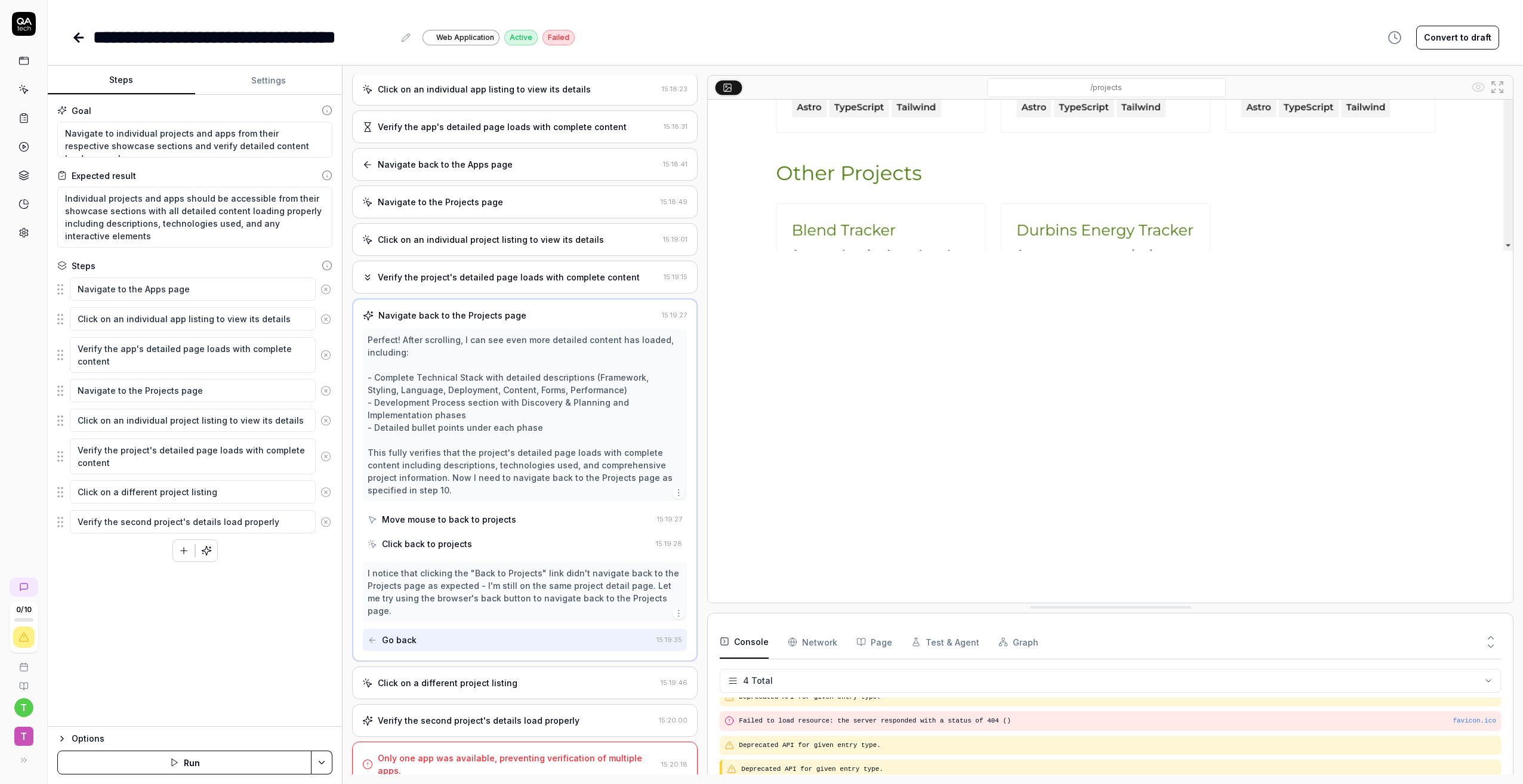
click at [87, 37] on link at bounding box center [80, 37] width 17 height 24
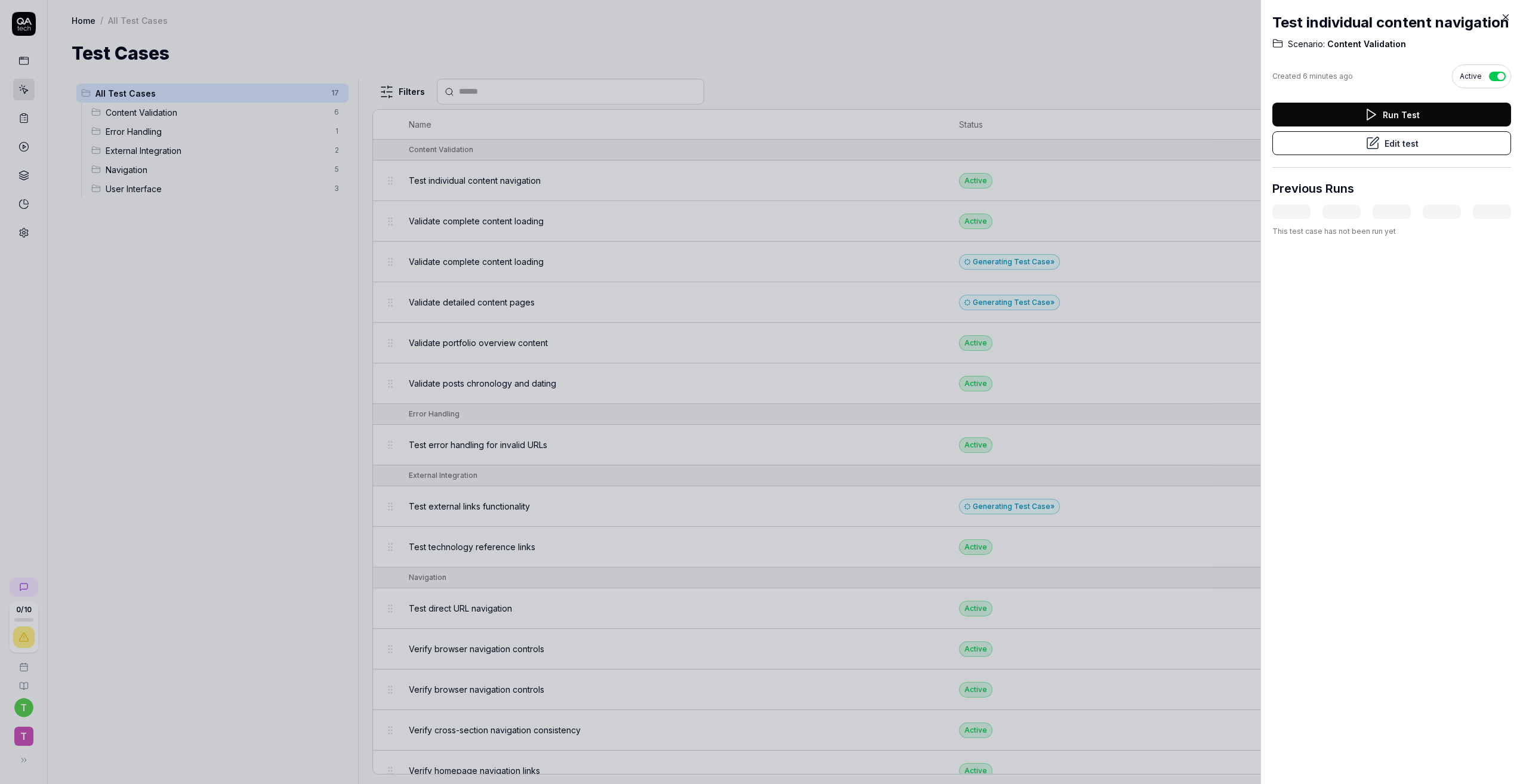
click at [610, 293] on div at bounding box center [761, 392] width 1523 height 784
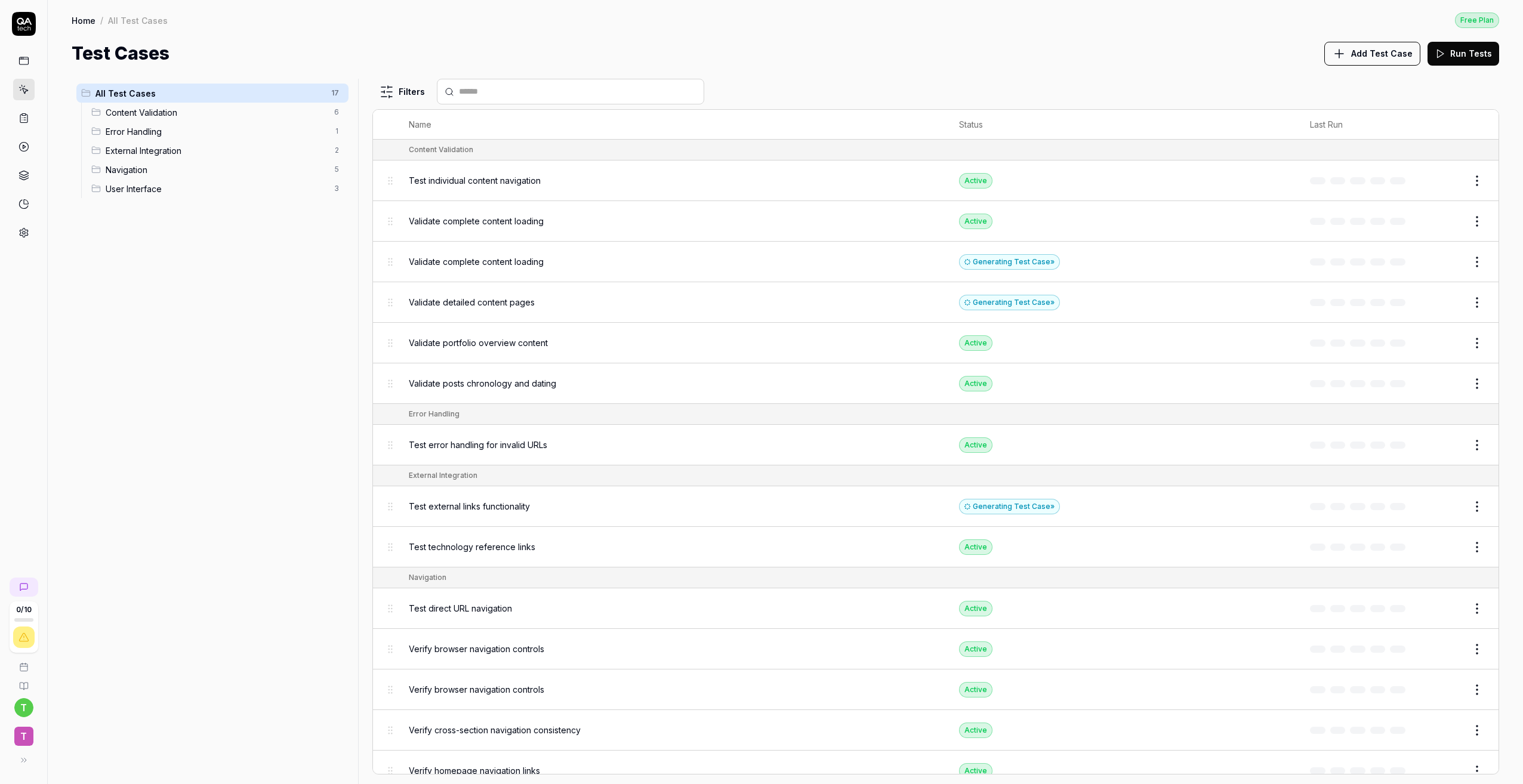
click at [596, 451] on div "Test error handling for invalid URLs" at bounding box center [672, 445] width 527 height 26
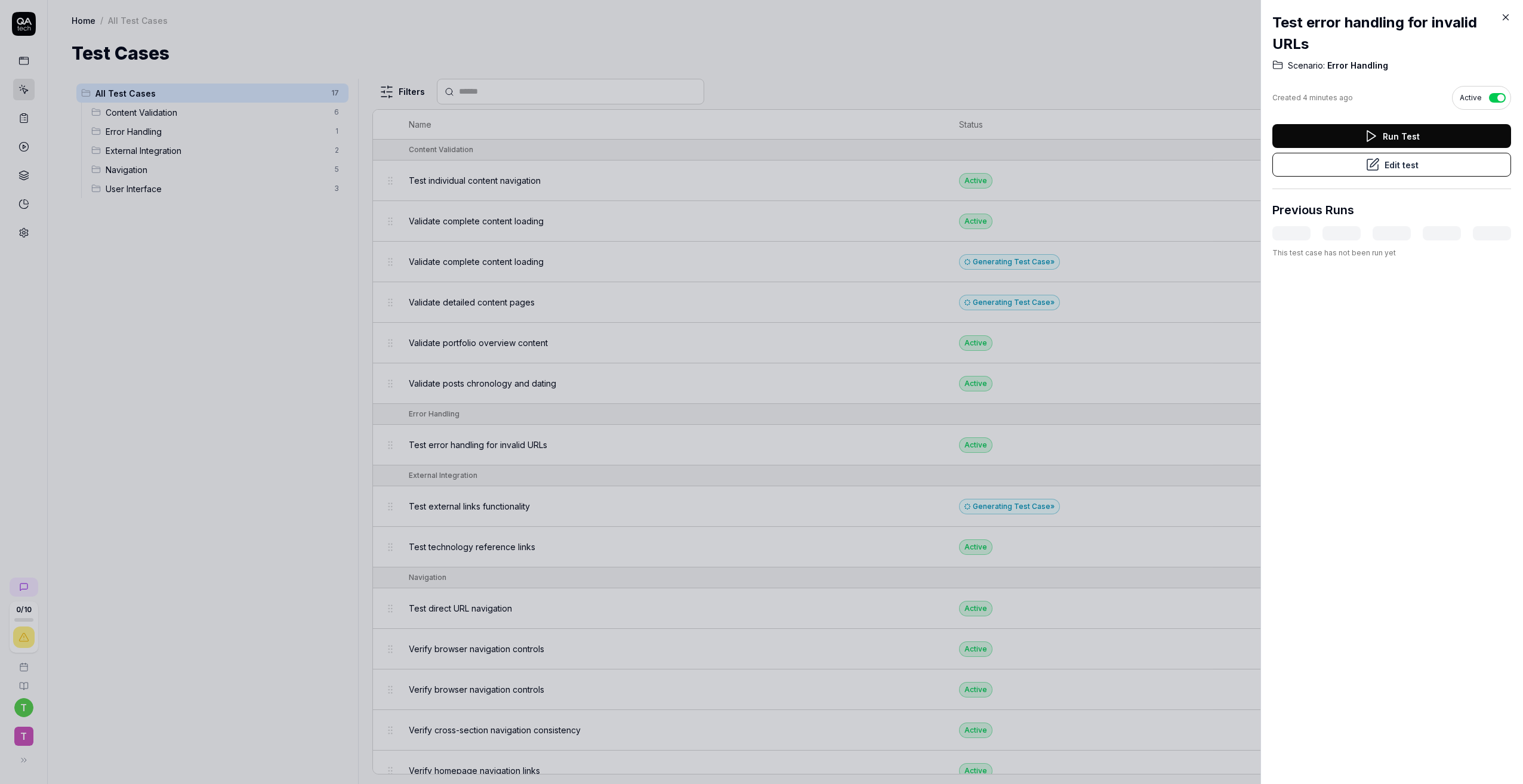
click at [1378, 133] on button "Run Test" at bounding box center [1392, 136] width 239 height 24
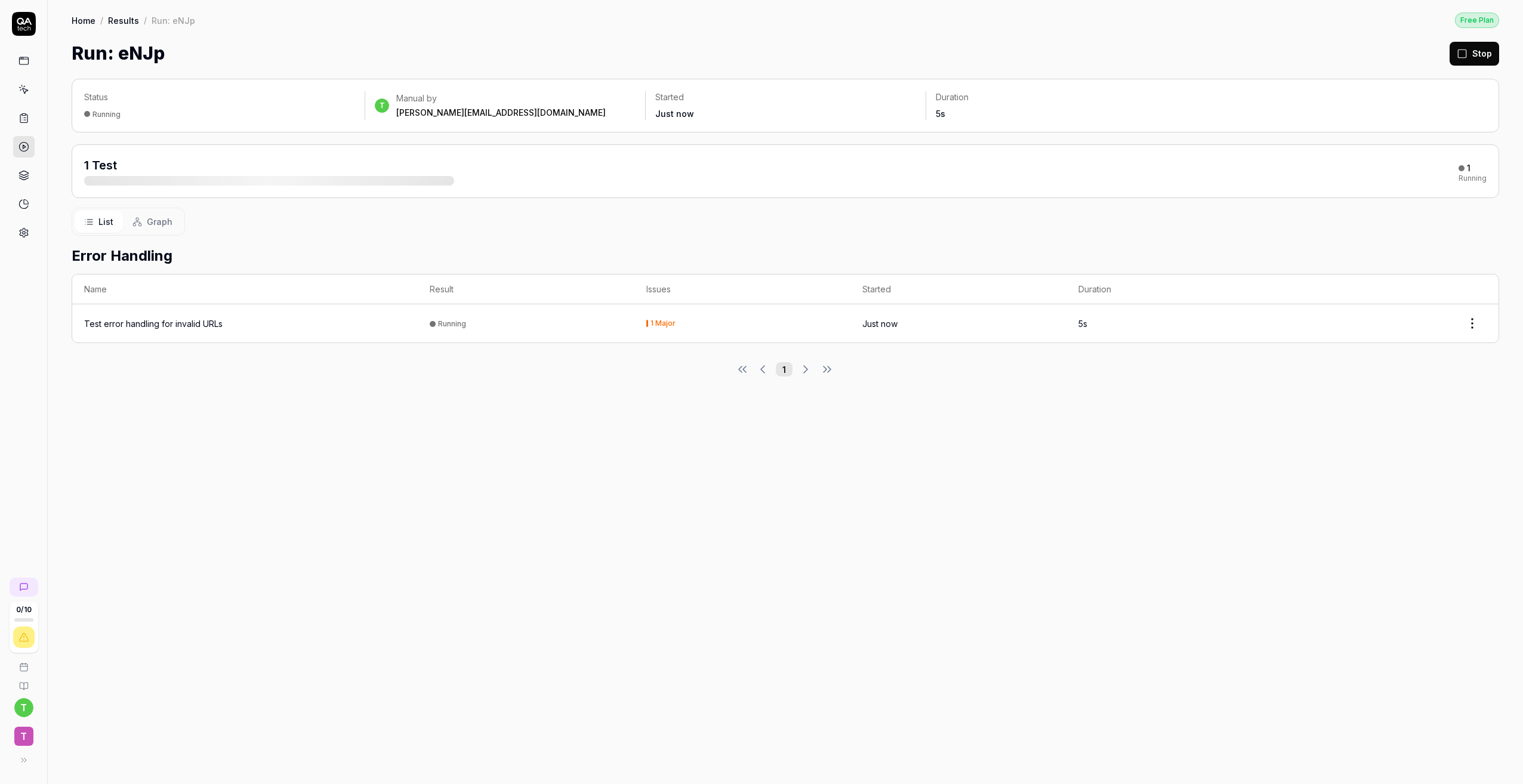
click at [204, 324] on div "Test error handling for invalid URLs" at bounding box center [153, 324] width 139 height 12
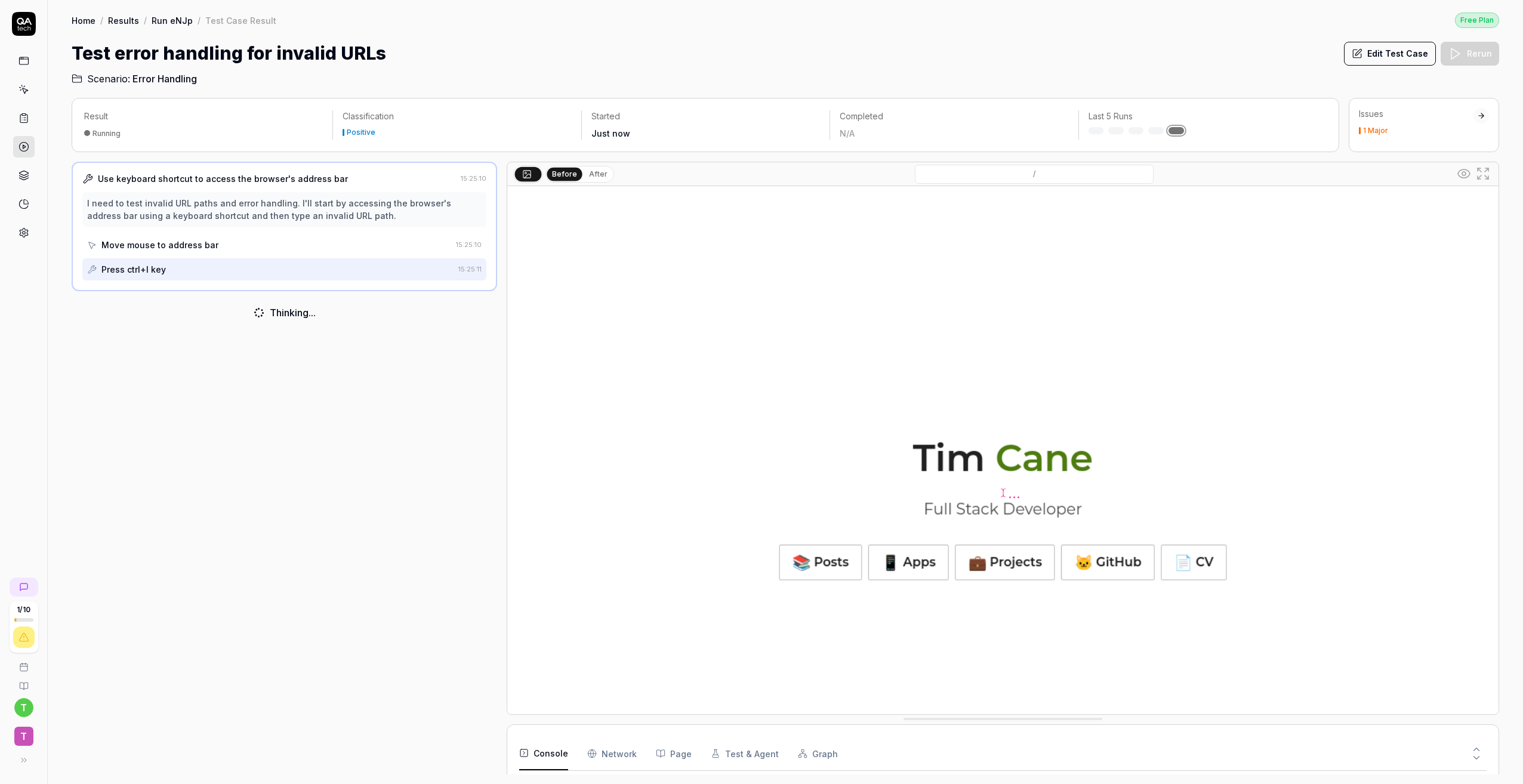
click at [1382, 119] on div "Issues" at bounding box center [1416, 114] width 115 height 12
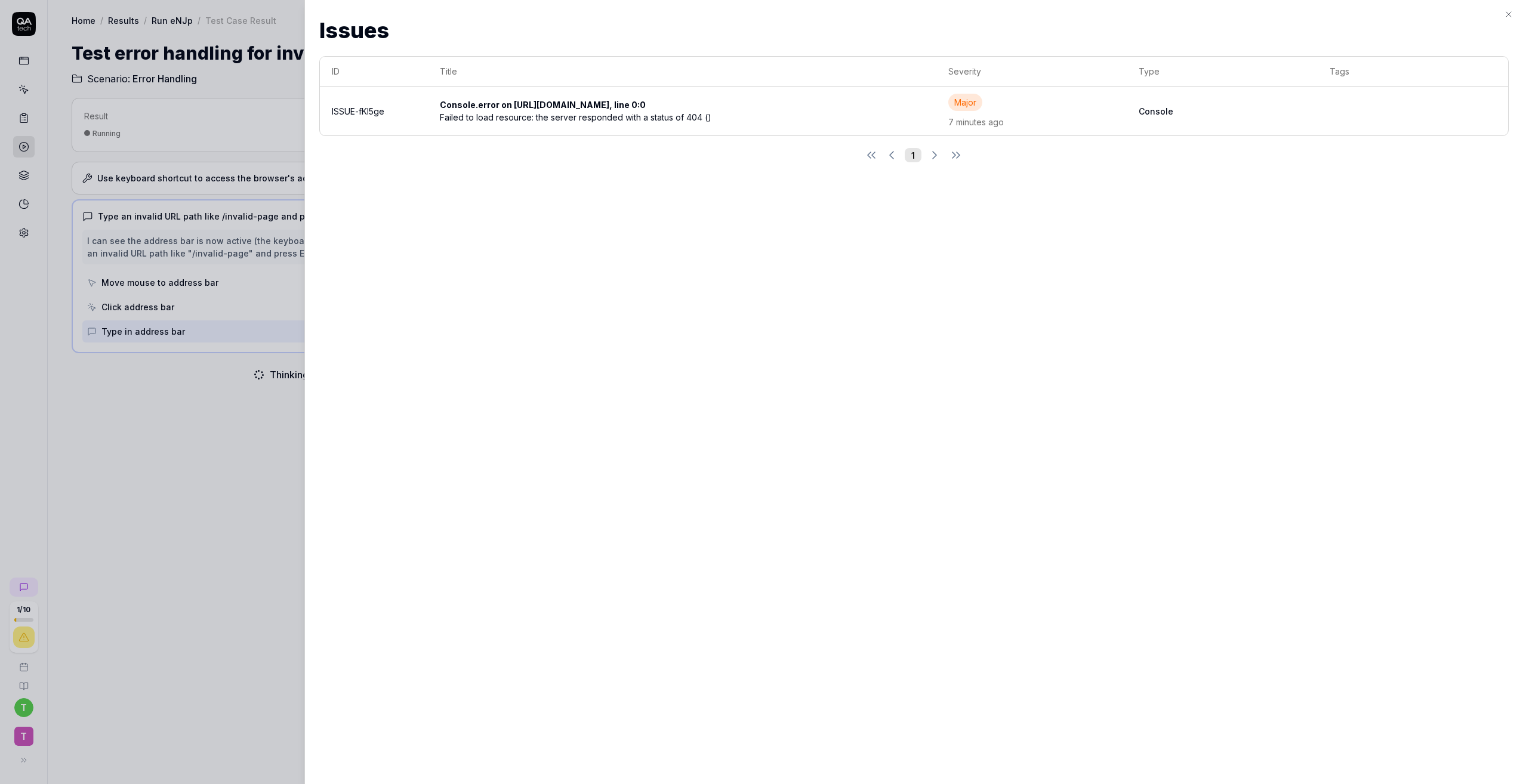
click at [540, 123] on td "Console.error on [URL][DOMAIN_NAME], line 0:0 Failed to load resource: the serv…" at bounding box center [682, 111] width 508 height 49
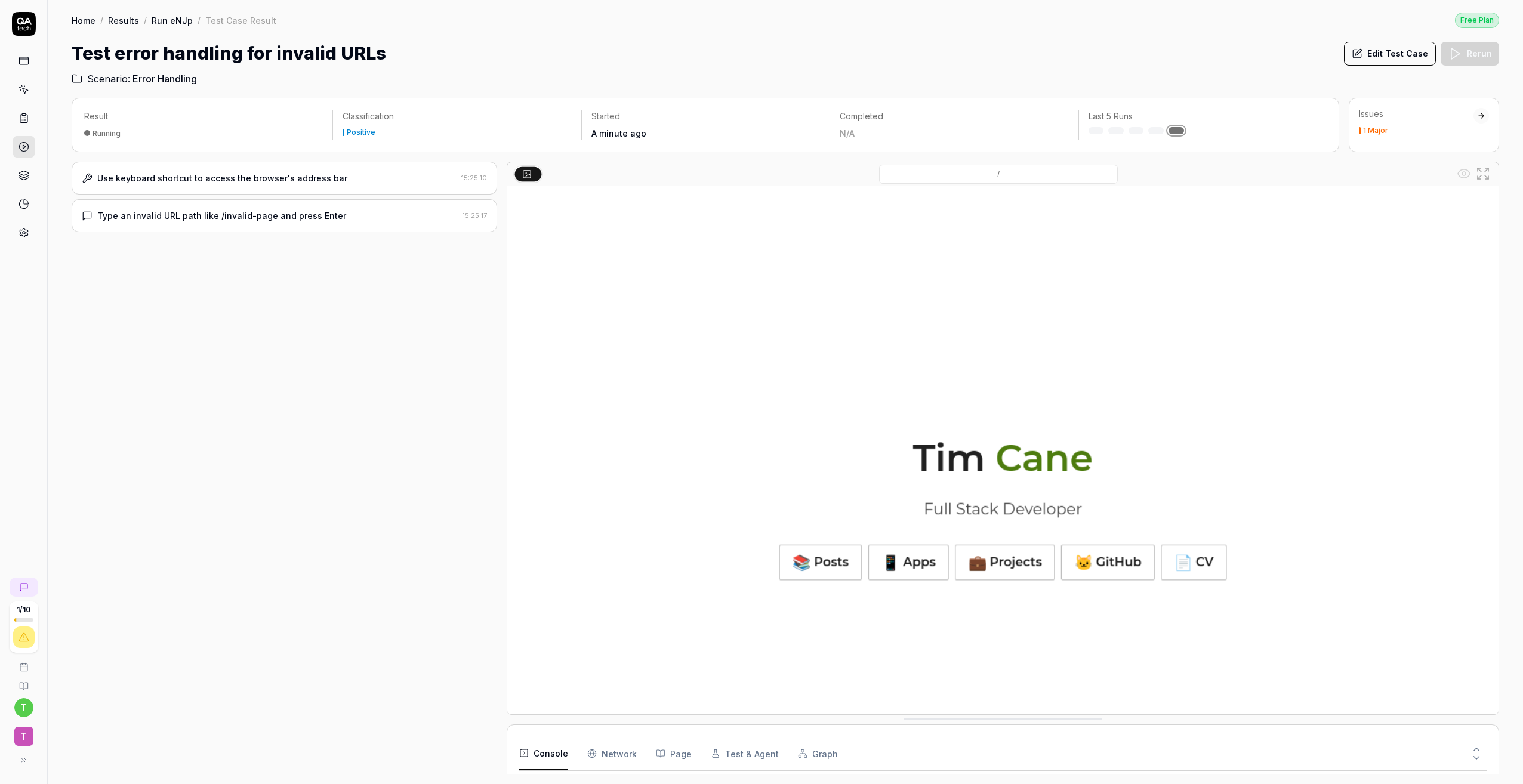
click at [308, 223] on div "Type an invalid URL path like /invalid-page and press Enter 15:25:17" at bounding box center [285, 216] width 426 height 33
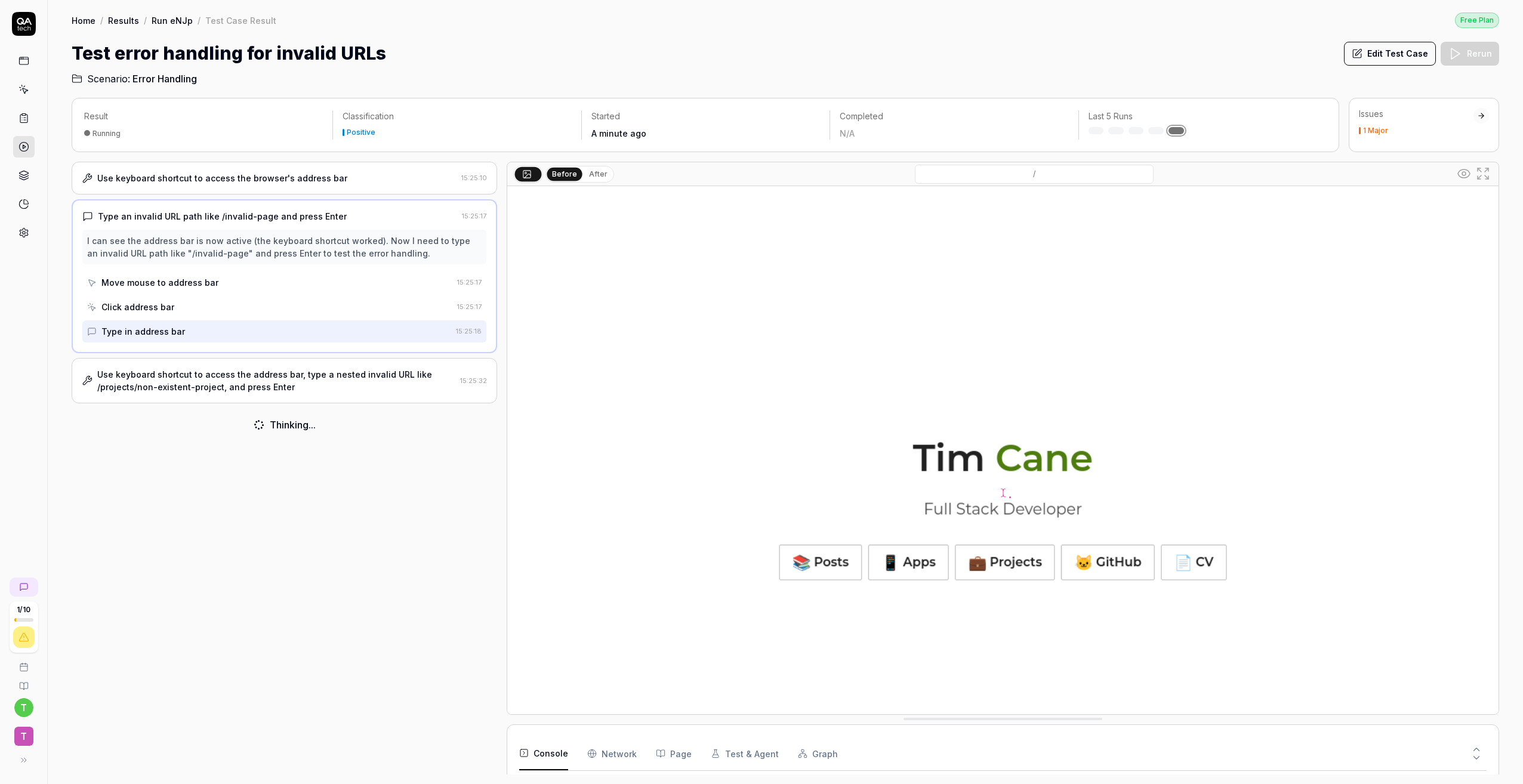
click at [360, 364] on div "Use keyboard shortcut to access the address bar, type a nested invalid URL like…" at bounding box center [285, 380] width 426 height 46
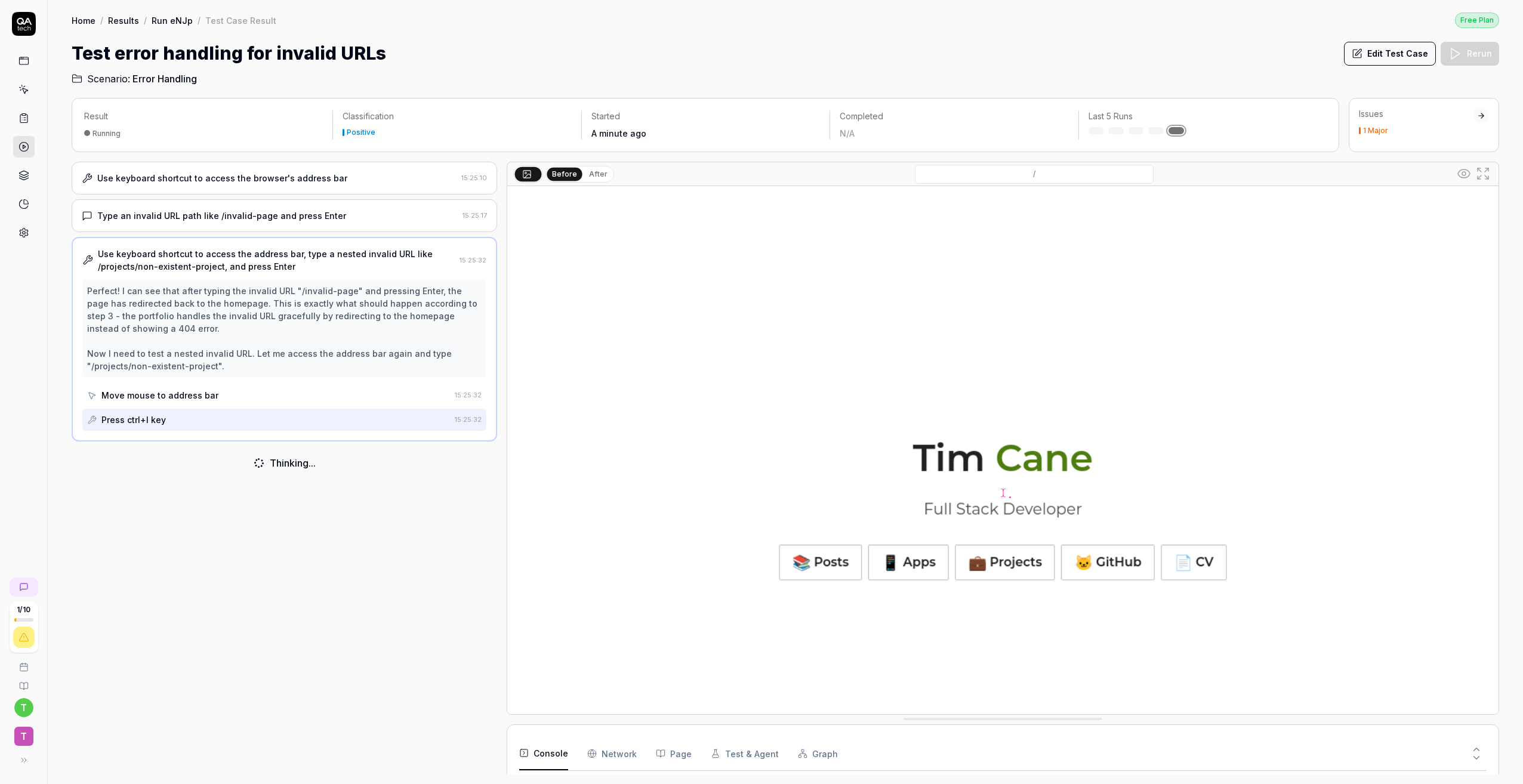
click at [119, 26] on link "Results" at bounding box center [124, 20] width 31 height 12
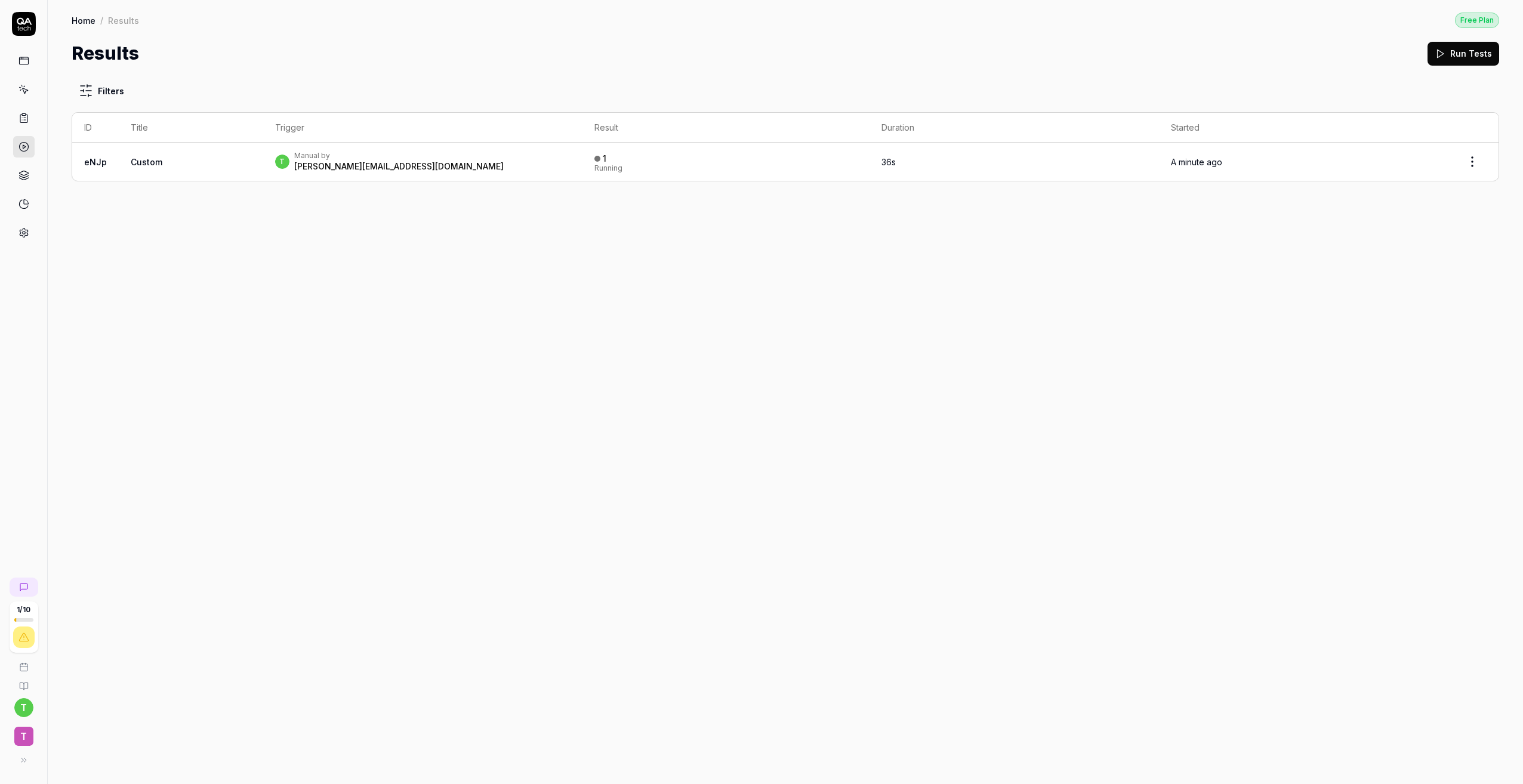
click at [87, 19] on link "Home" at bounding box center [84, 20] width 24 height 12
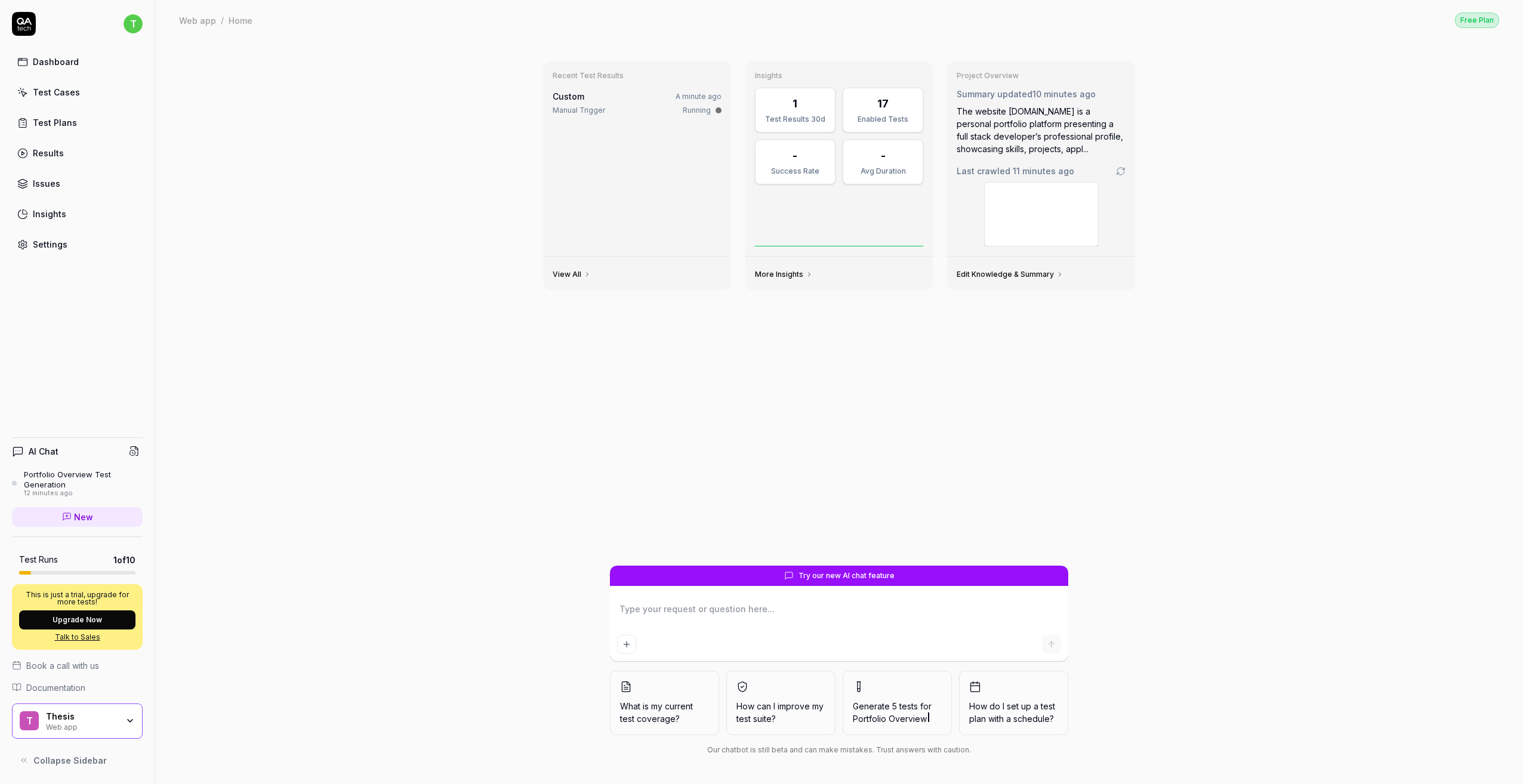
click at [114, 558] on span "1 of 10" at bounding box center [124, 560] width 22 height 12
click at [71, 117] on div "Test Plans" at bounding box center [55, 123] width 44 height 12
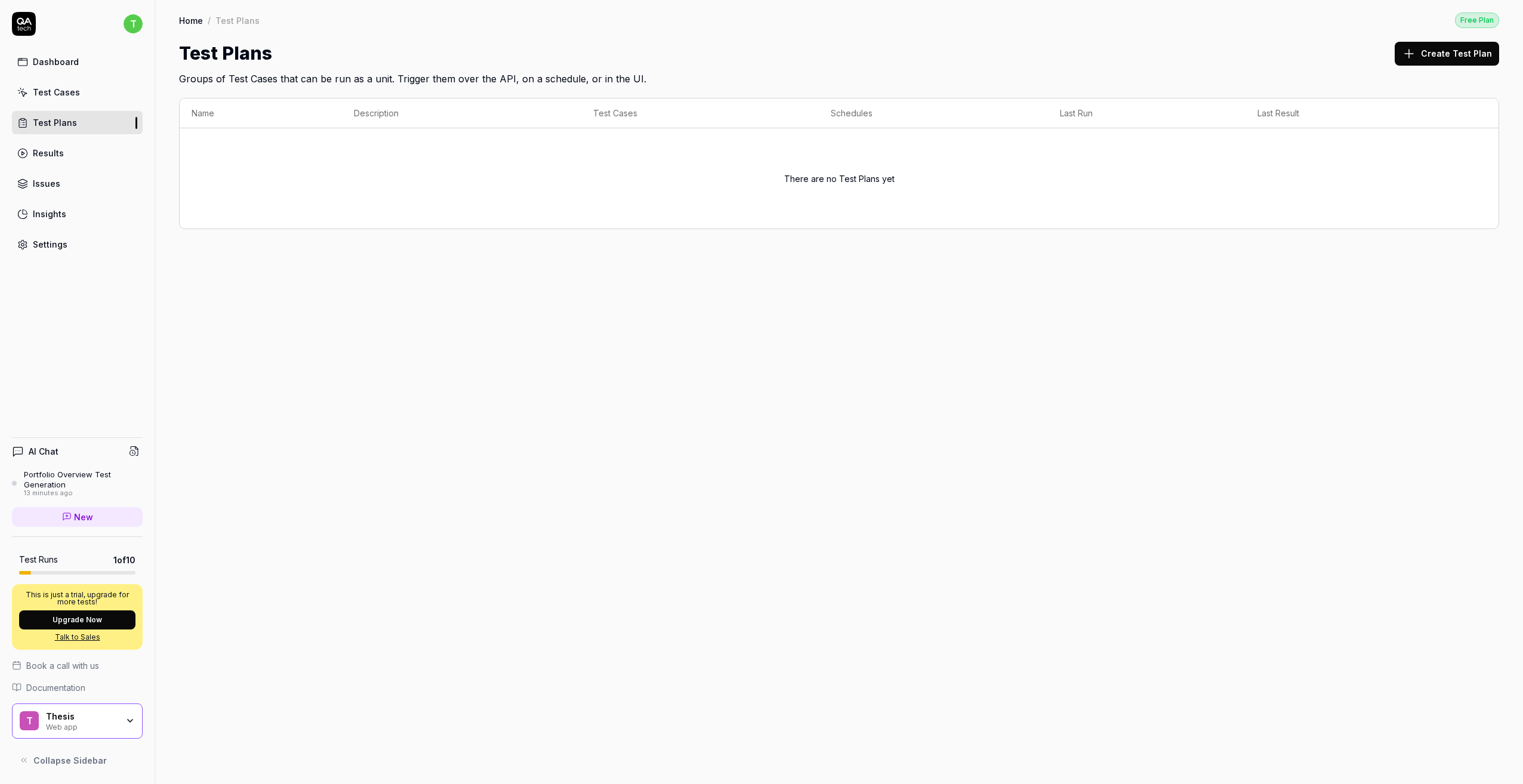
click at [77, 92] on link "Test Cases" at bounding box center [77, 92] width 131 height 23
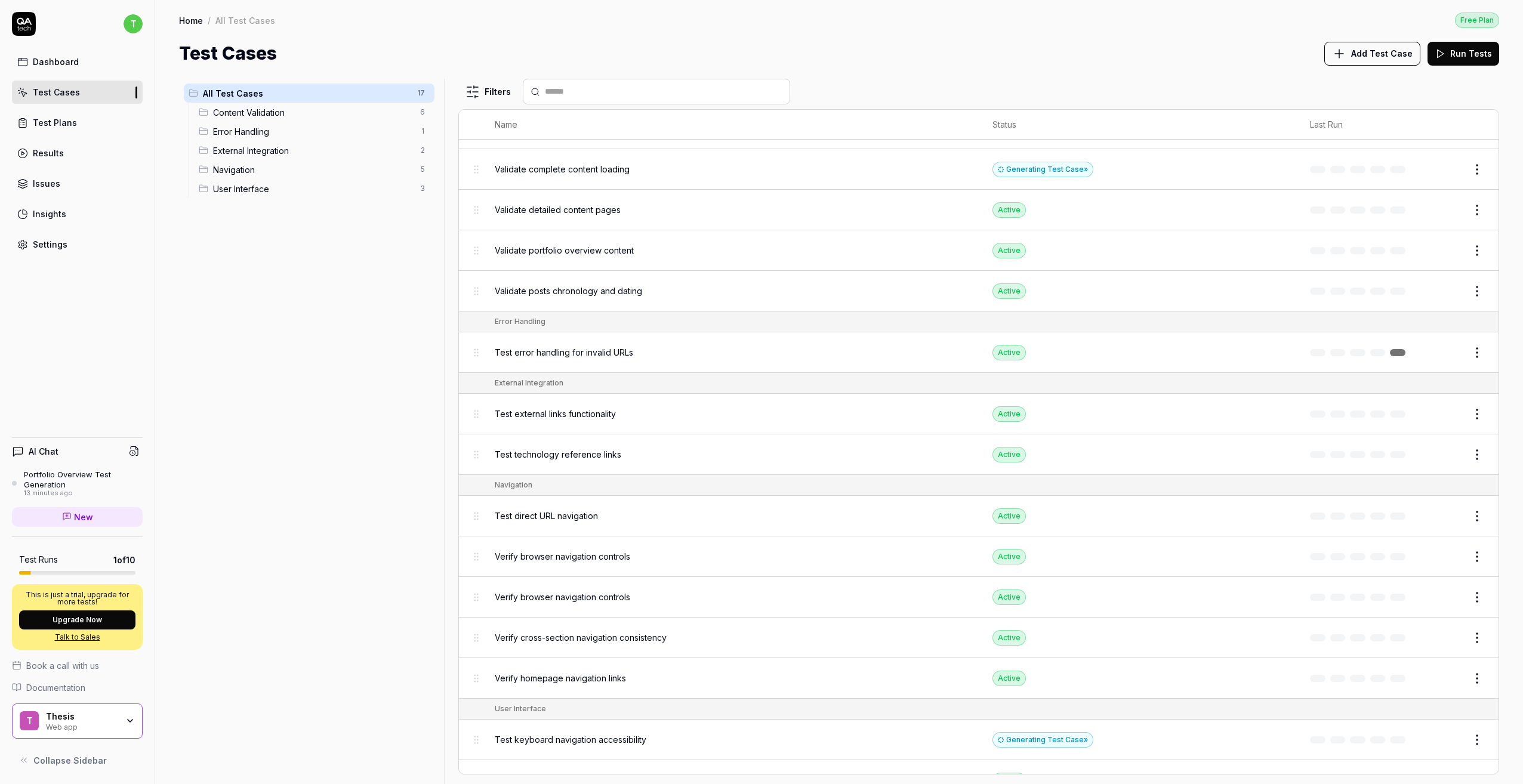
scroll to position [159, 0]
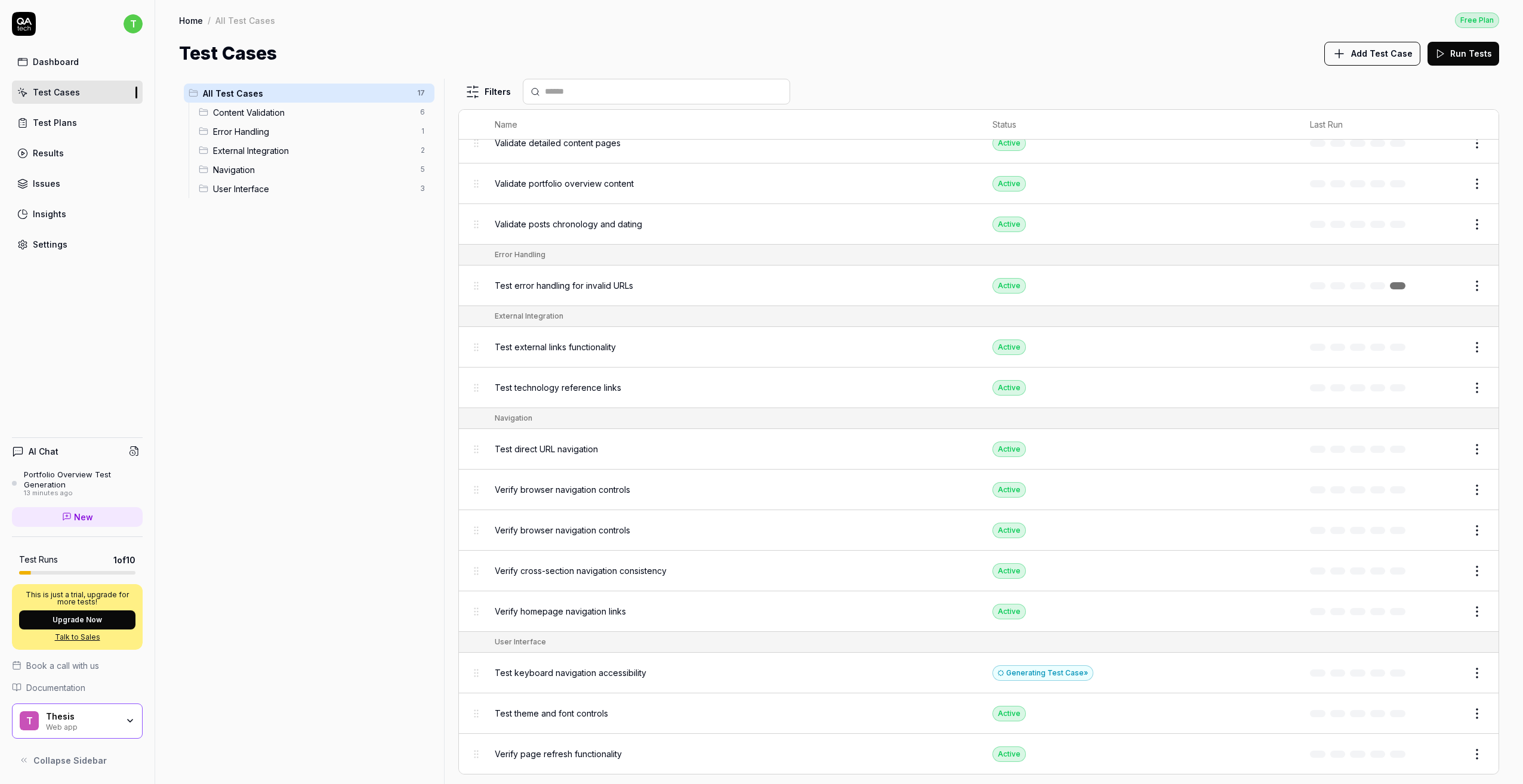
click at [665, 716] on div "Test theme and font controls" at bounding box center [732, 714] width 474 height 12
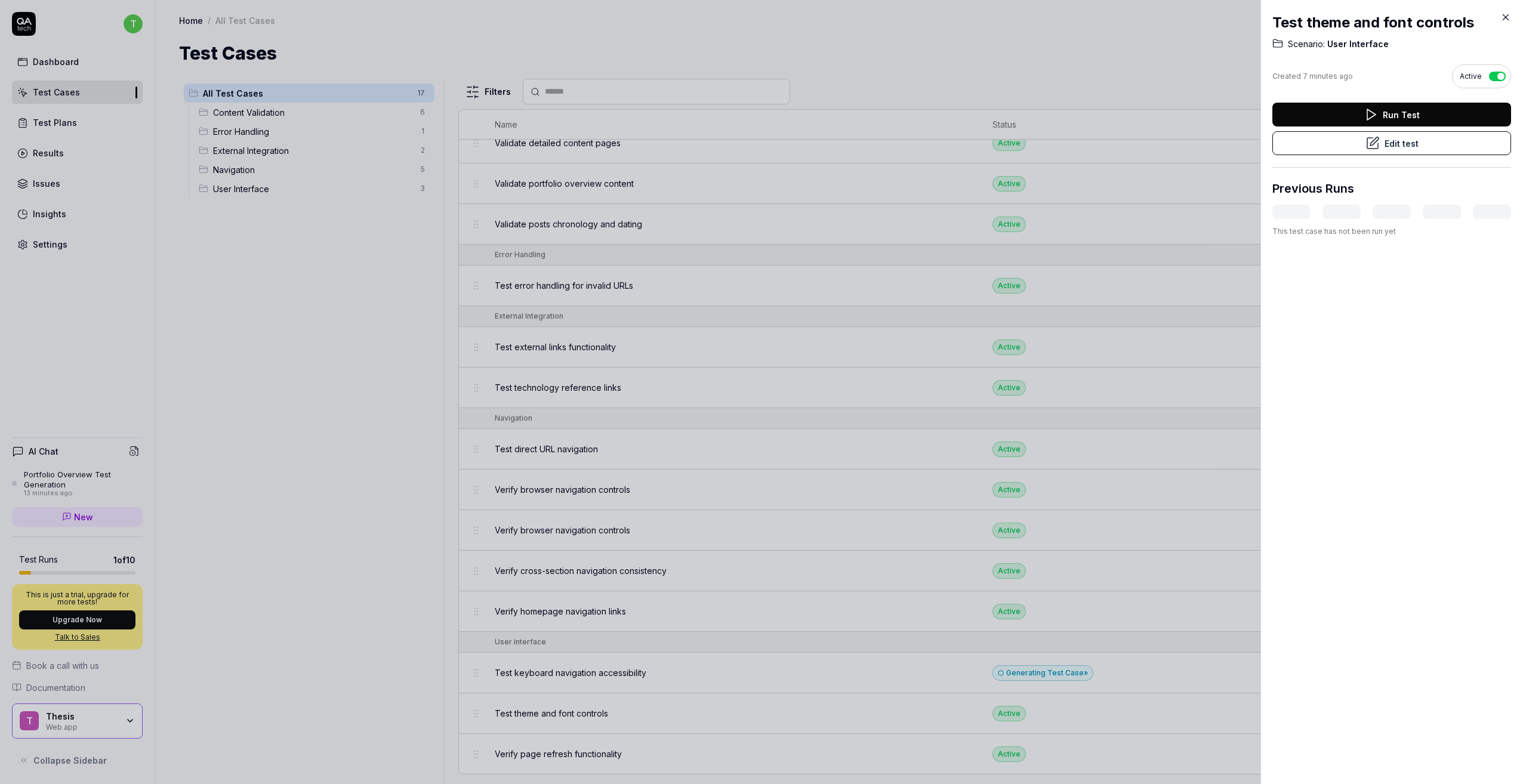
click at [1411, 142] on button "Edit test" at bounding box center [1392, 143] width 239 height 24
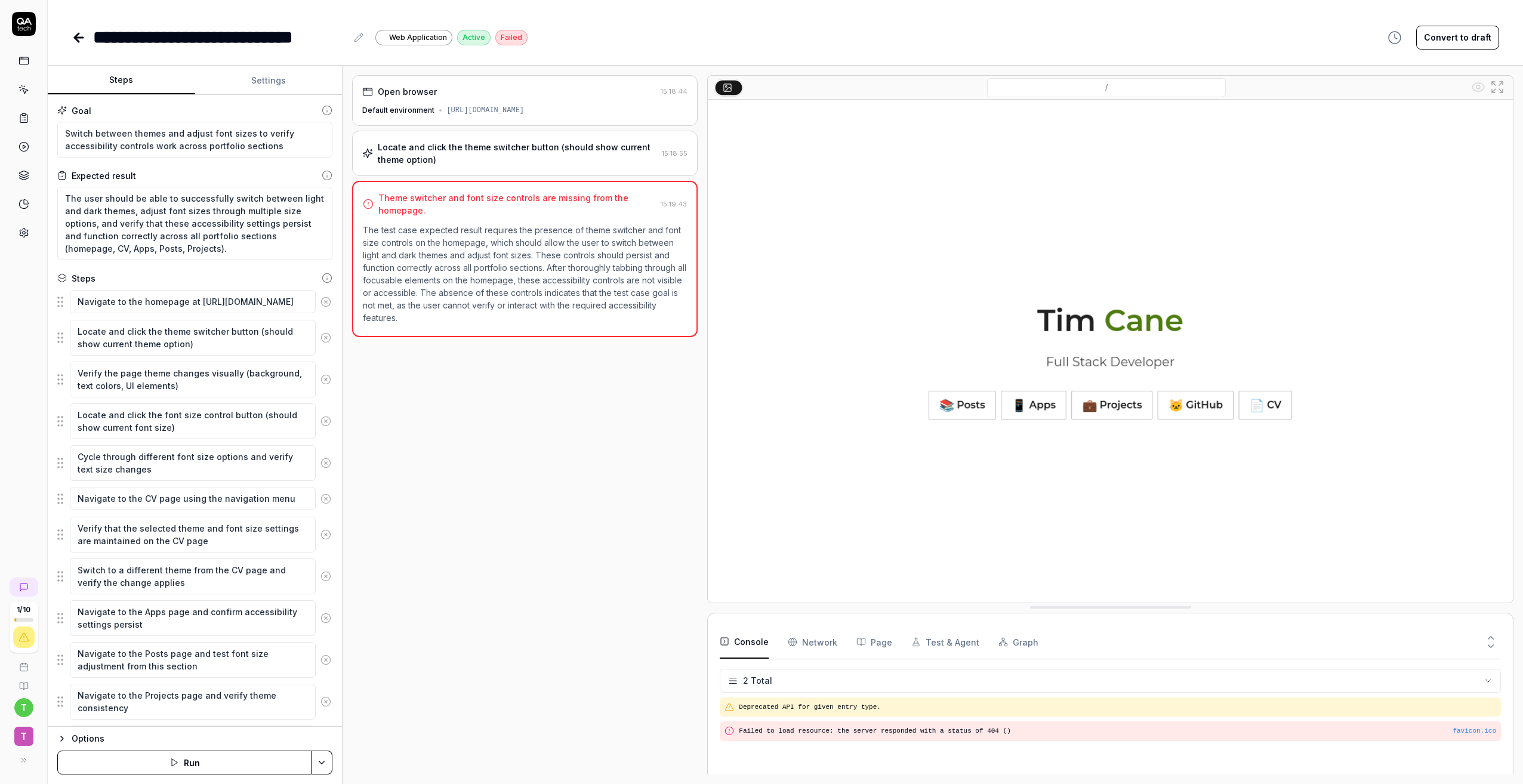
click at [477, 156] on div "Locate and click the theme switcher button (should show current theme option)" at bounding box center [518, 153] width 280 height 25
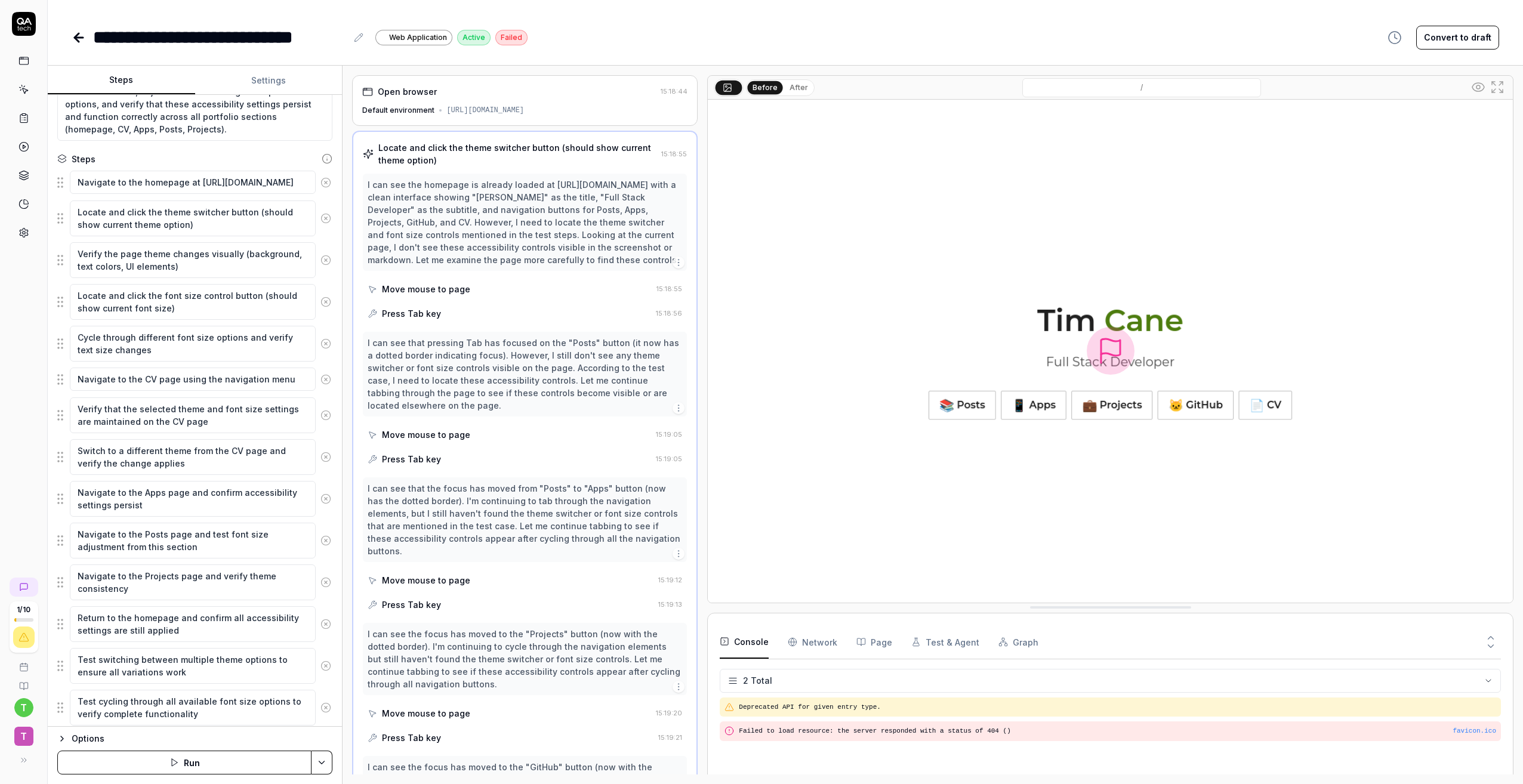
click at [528, 140] on div "Locate and click the theme switcher button (should show current theme option) 1…" at bounding box center [525, 677] width 346 height 1091
click at [520, 145] on div "Locate and click the theme switcher button (should show current theme option)" at bounding box center [518, 154] width 278 height 25
click at [78, 40] on icon at bounding box center [77, 37] width 4 height 8
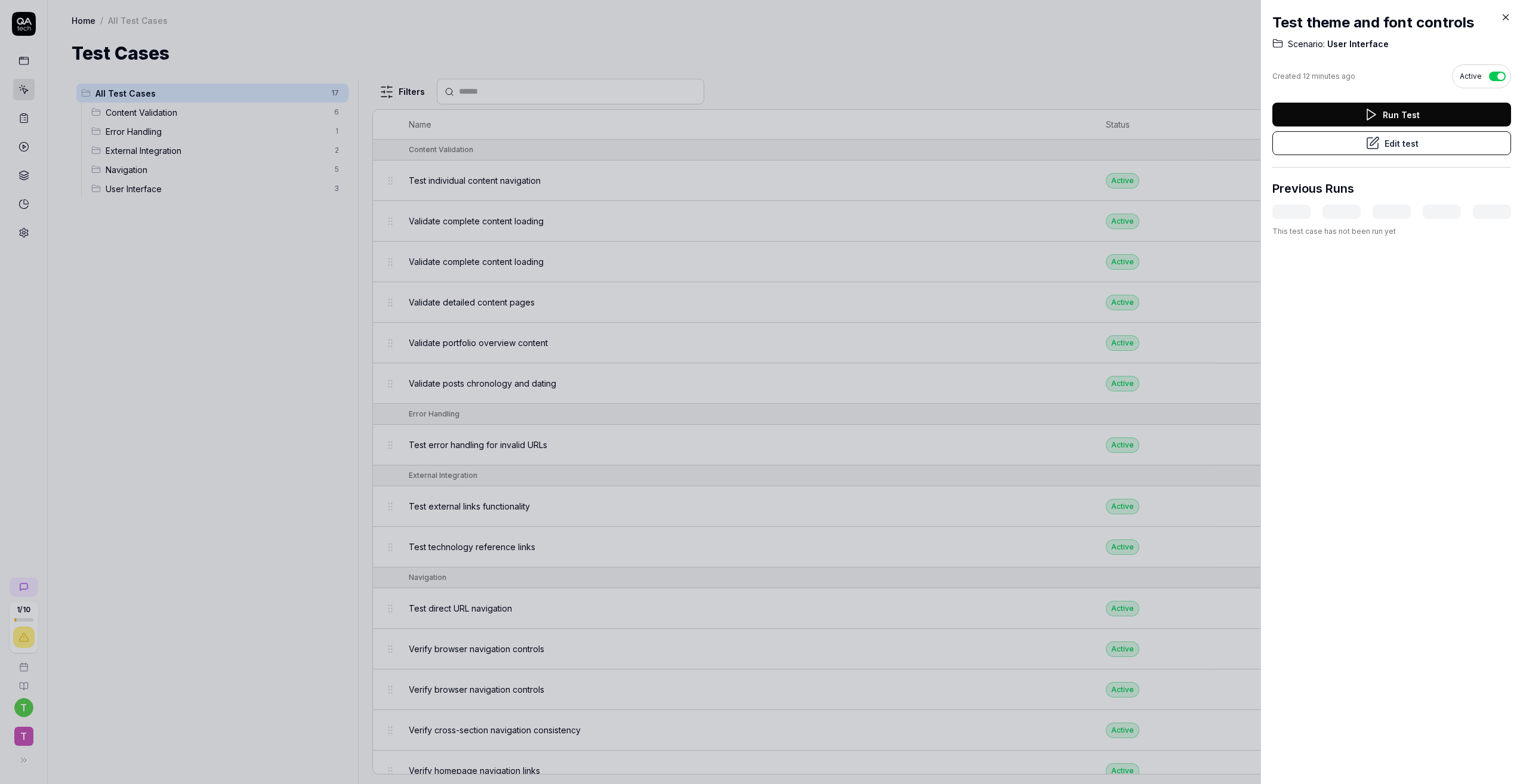
click at [825, 235] on div at bounding box center [761, 392] width 1523 height 784
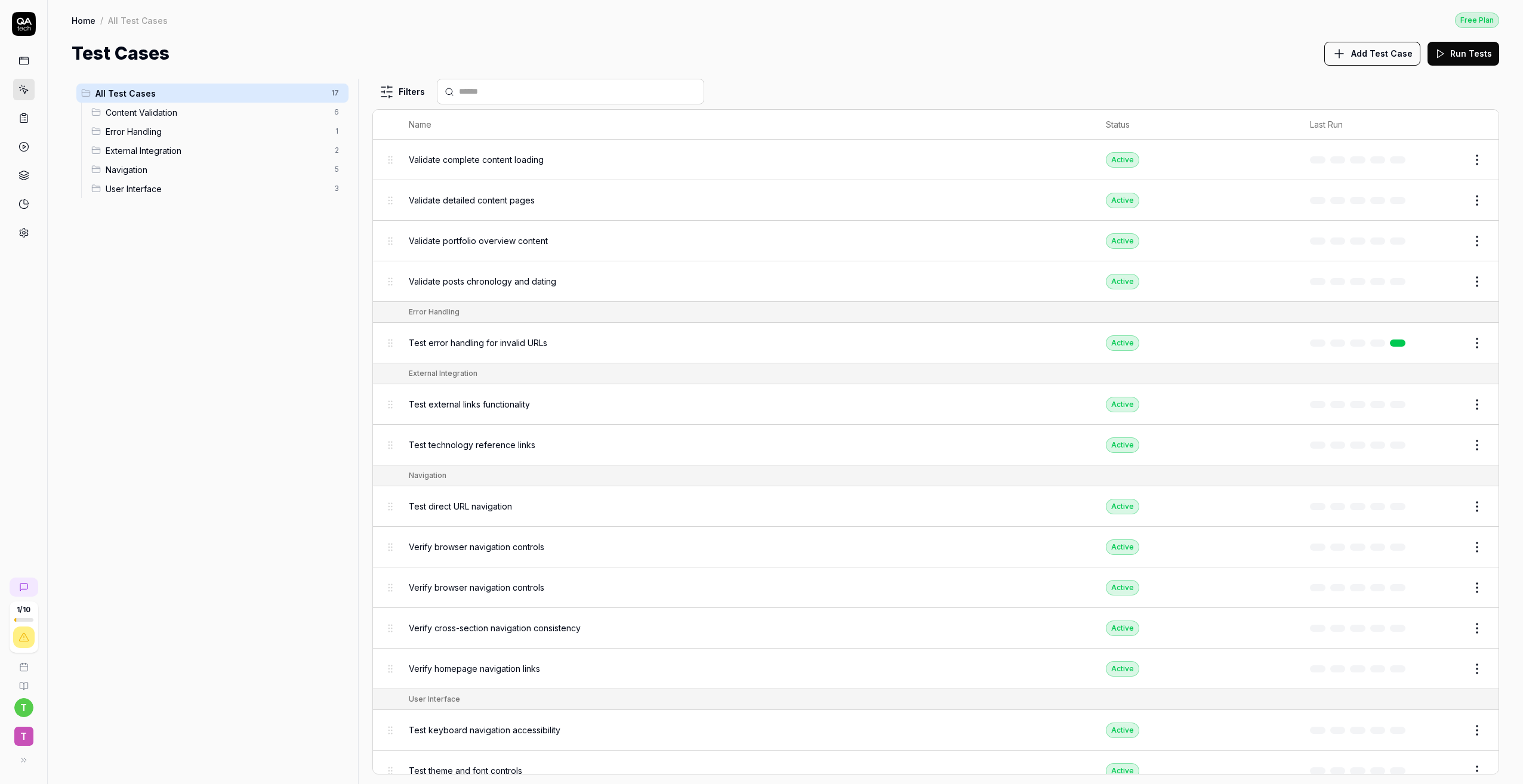
scroll to position [159, 0]
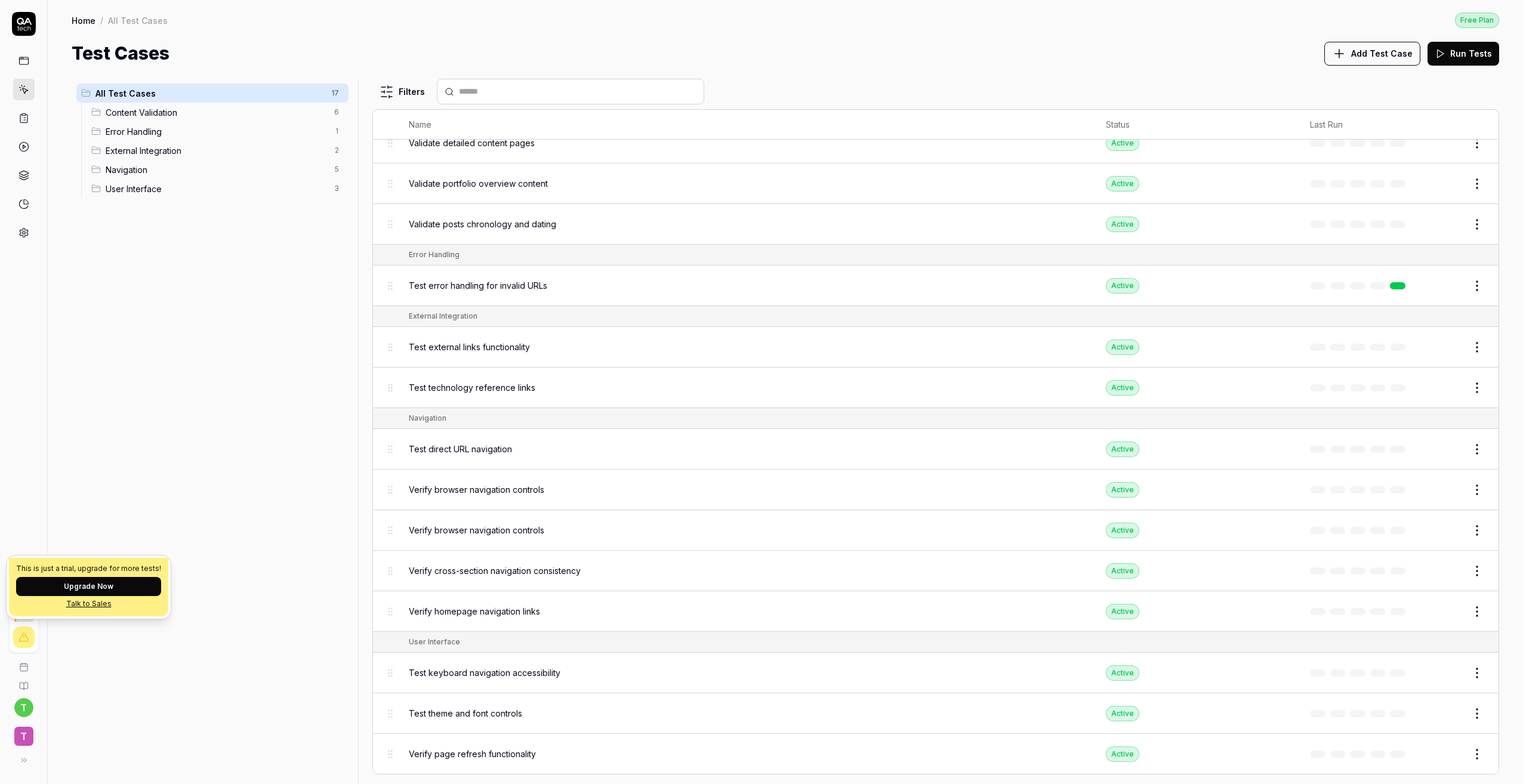
click at [19, 621] on div at bounding box center [24, 620] width 19 height 4
click at [27, 62] on icon at bounding box center [24, 60] width 11 height 11
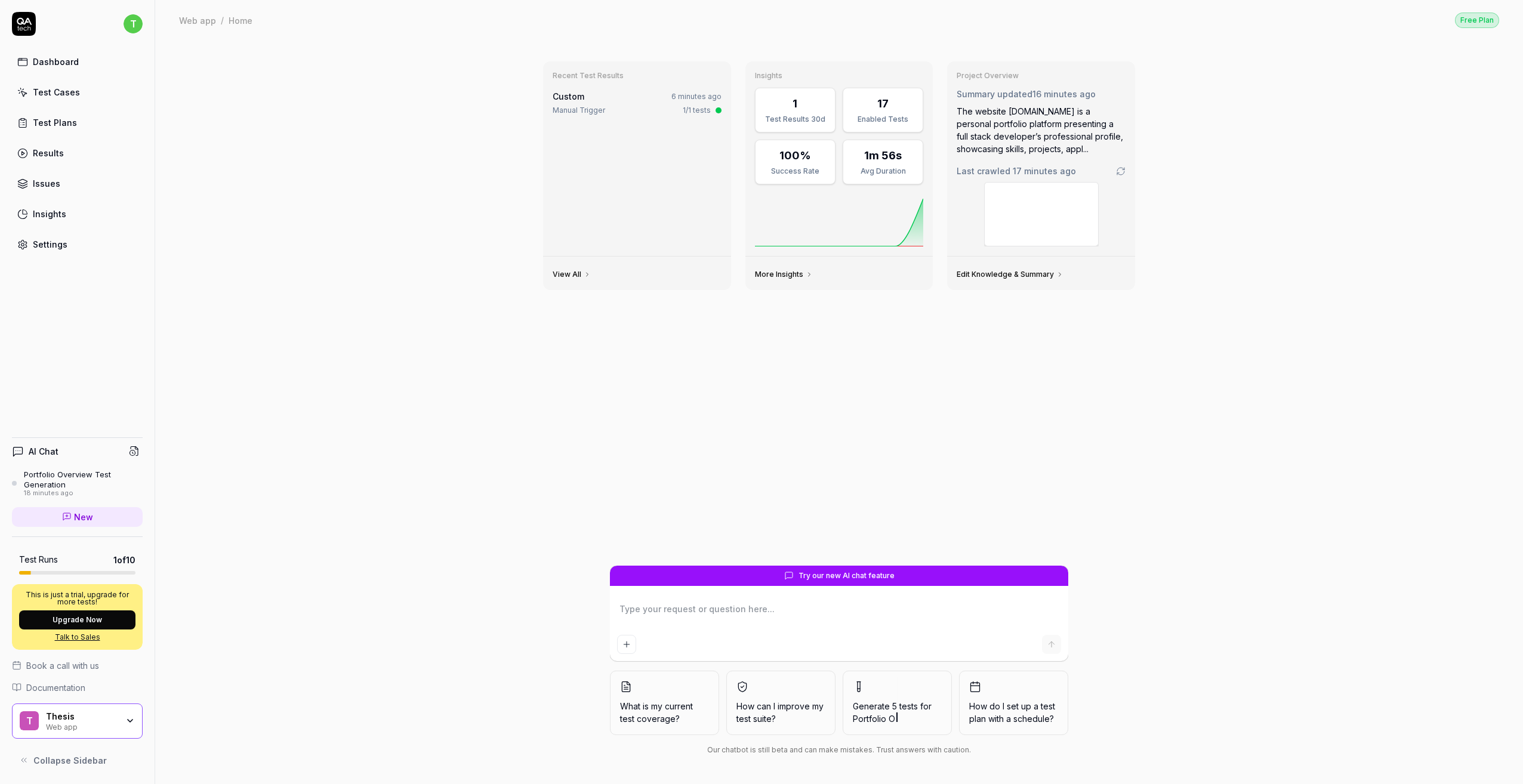
click at [56, 122] on div "Test Plans" at bounding box center [55, 123] width 44 height 12
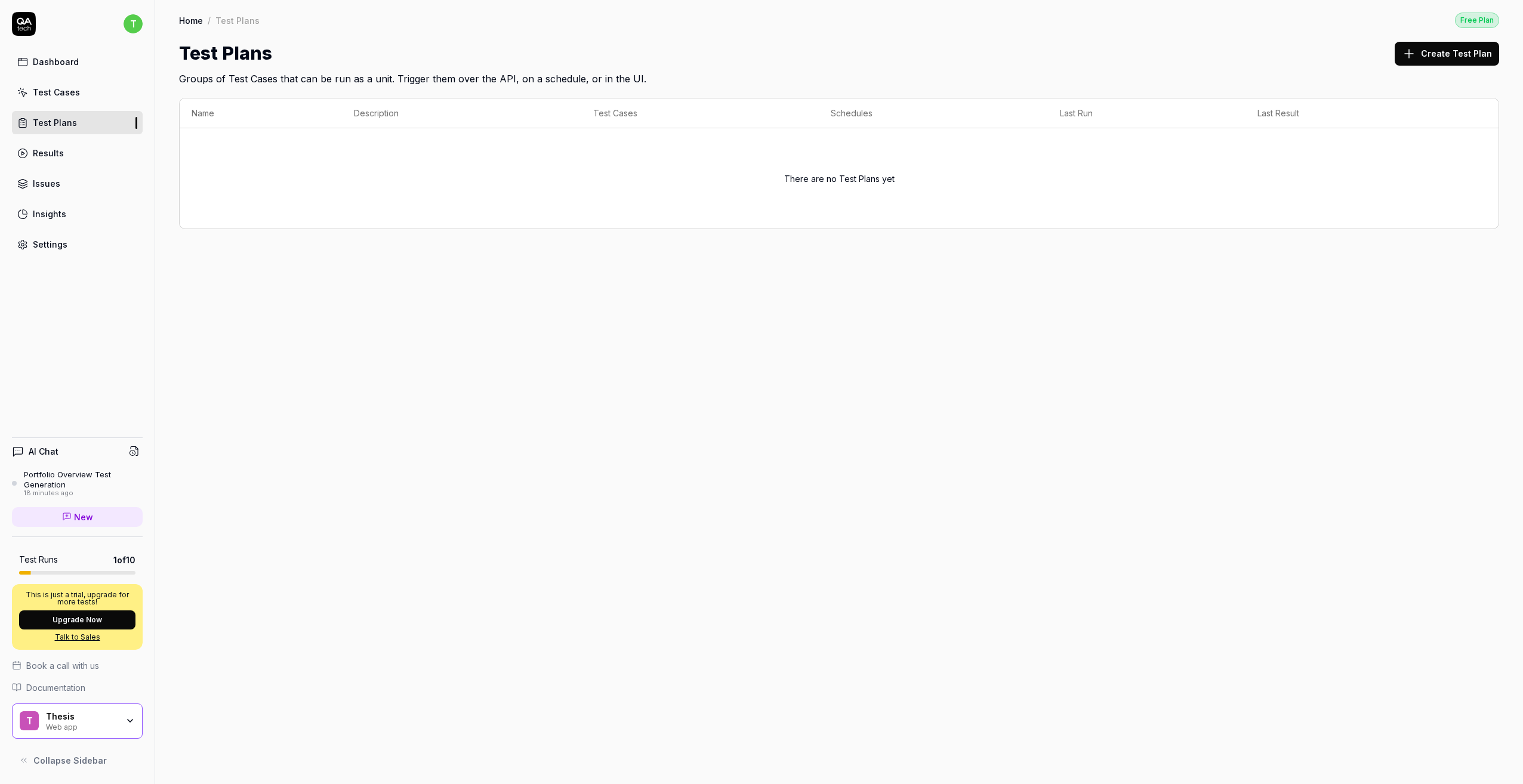
click at [62, 162] on link "Results" at bounding box center [77, 153] width 131 height 23
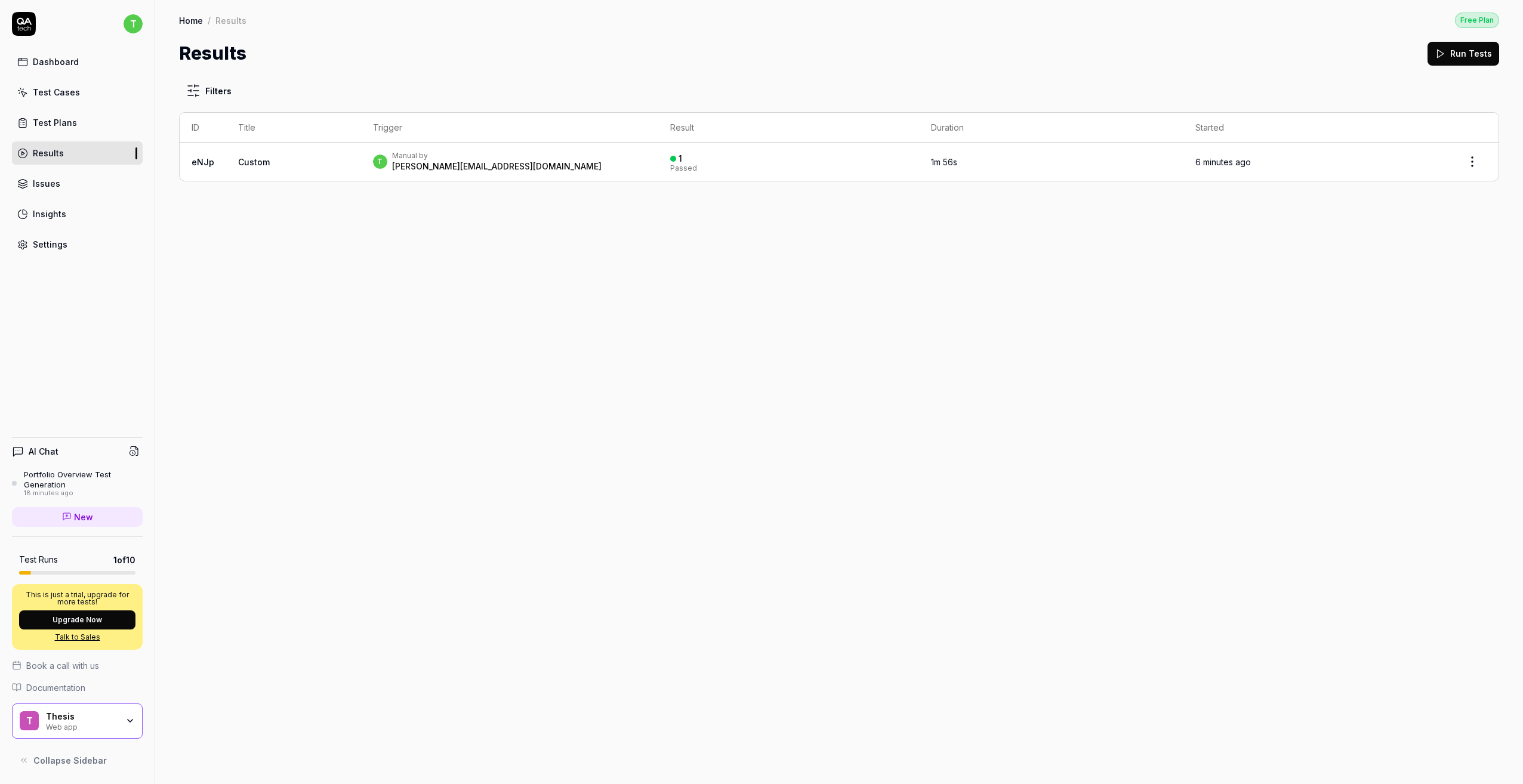
click at [611, 169] on div "t Manual by [PERSON_NAME][EMAIL_ADDRESS][DOMAIN_NAME]" at bounding box center [510, 162] width 274 height 21
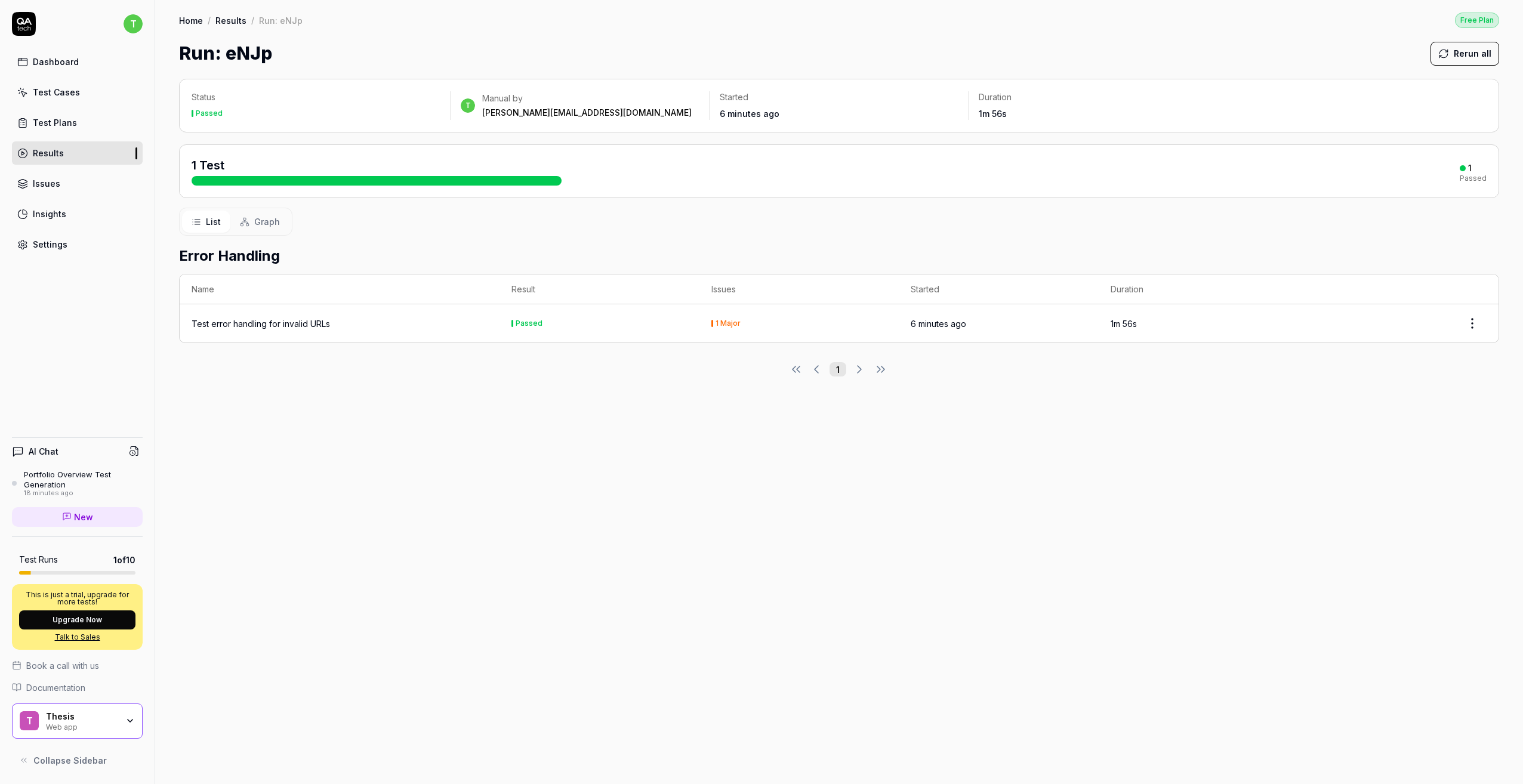
click at [742, 323] on div "1 Major" at bounding box center [799, 323] width 176 height 7
click at [66, 65] on div "Dashboard" at bounding box center [56, 62] width 46 height 12
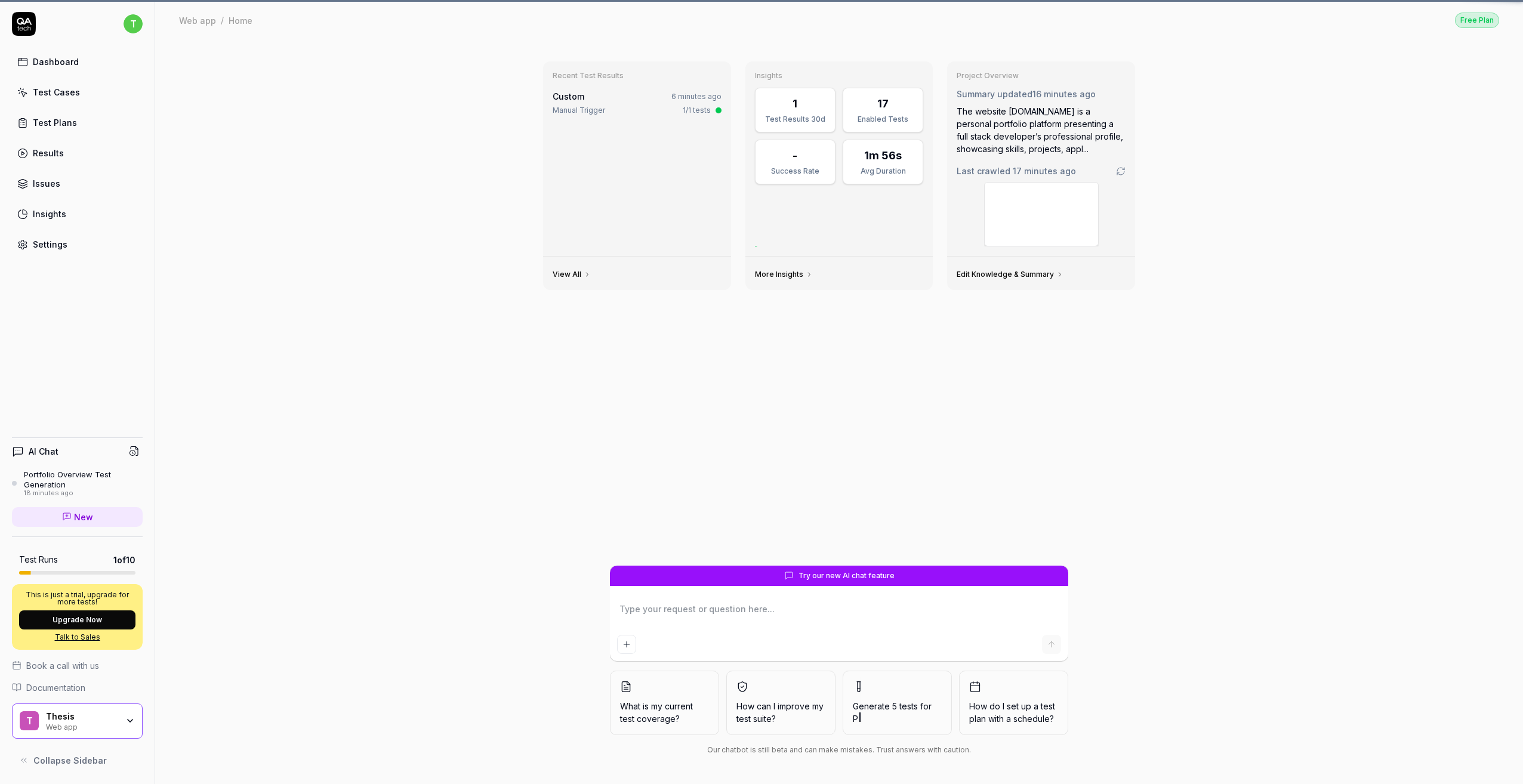
click at [66, 87] on div "Test Cases" at bounding box center [57, 92] width 47 height 12
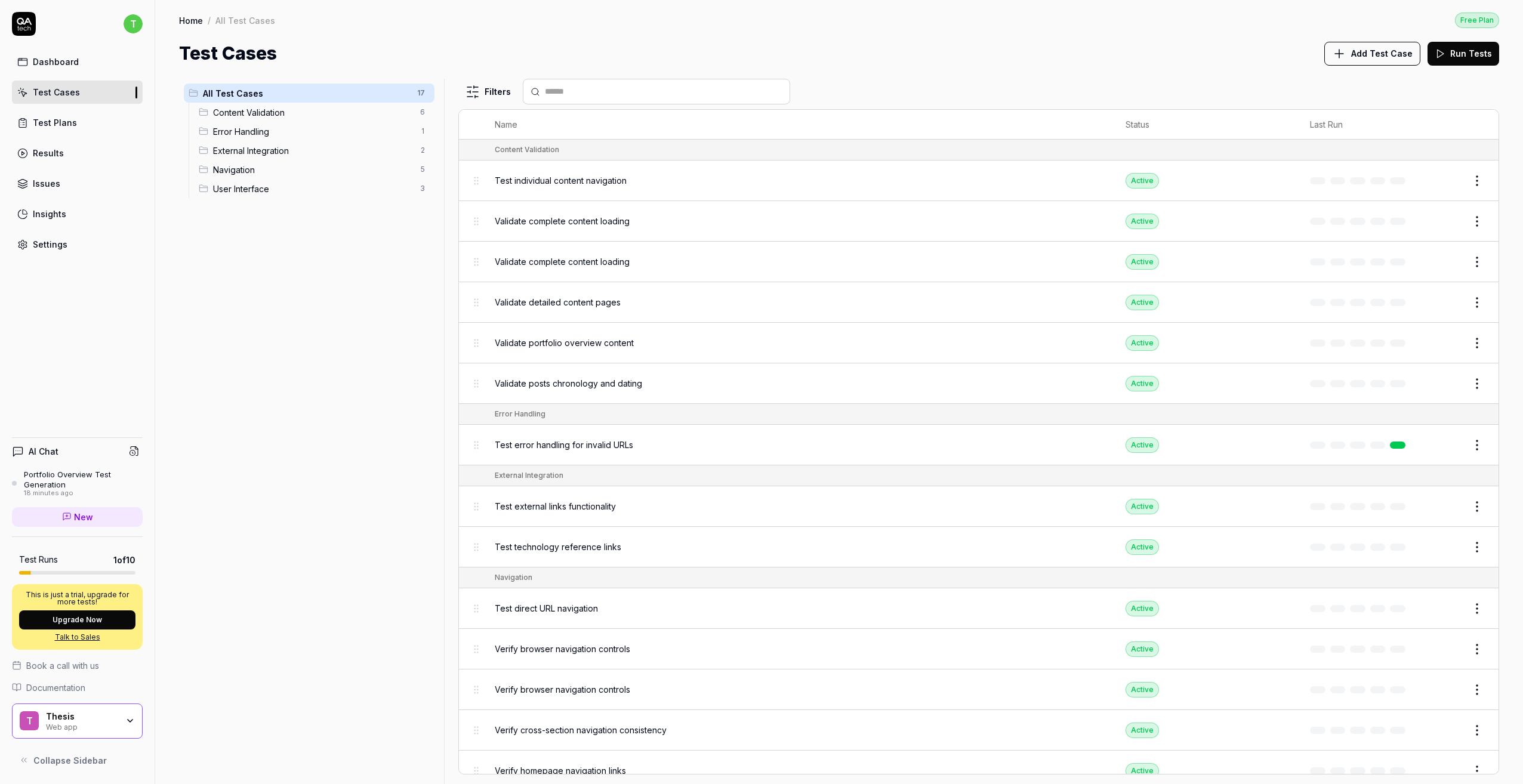
click at [310, 192] on span "User Interface" at bounding box center [313, 189] width 200 height 12
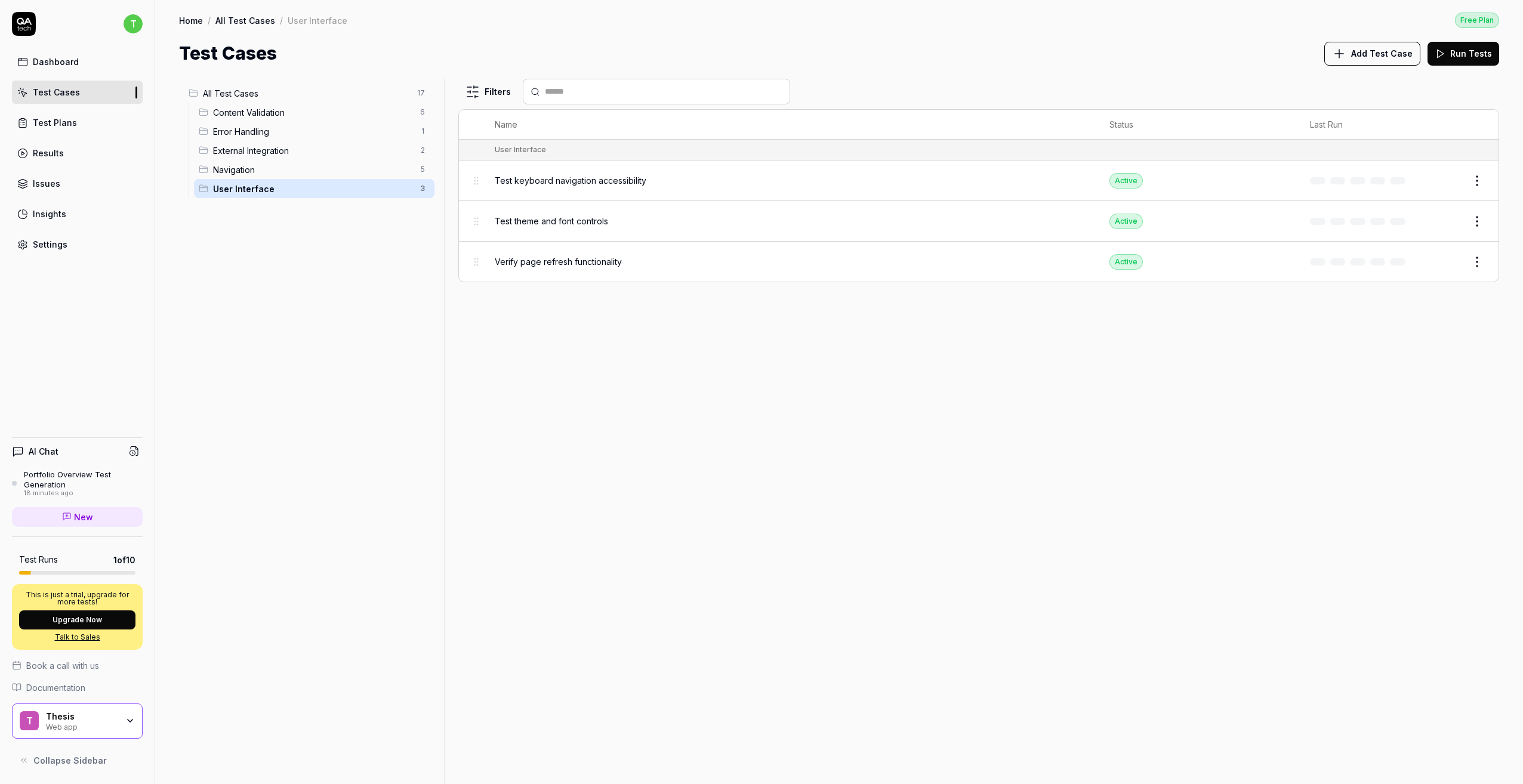
click at [603, 262] on span "Verify page refresh functionality" at bounding box center [558, 261] width 127 height 12
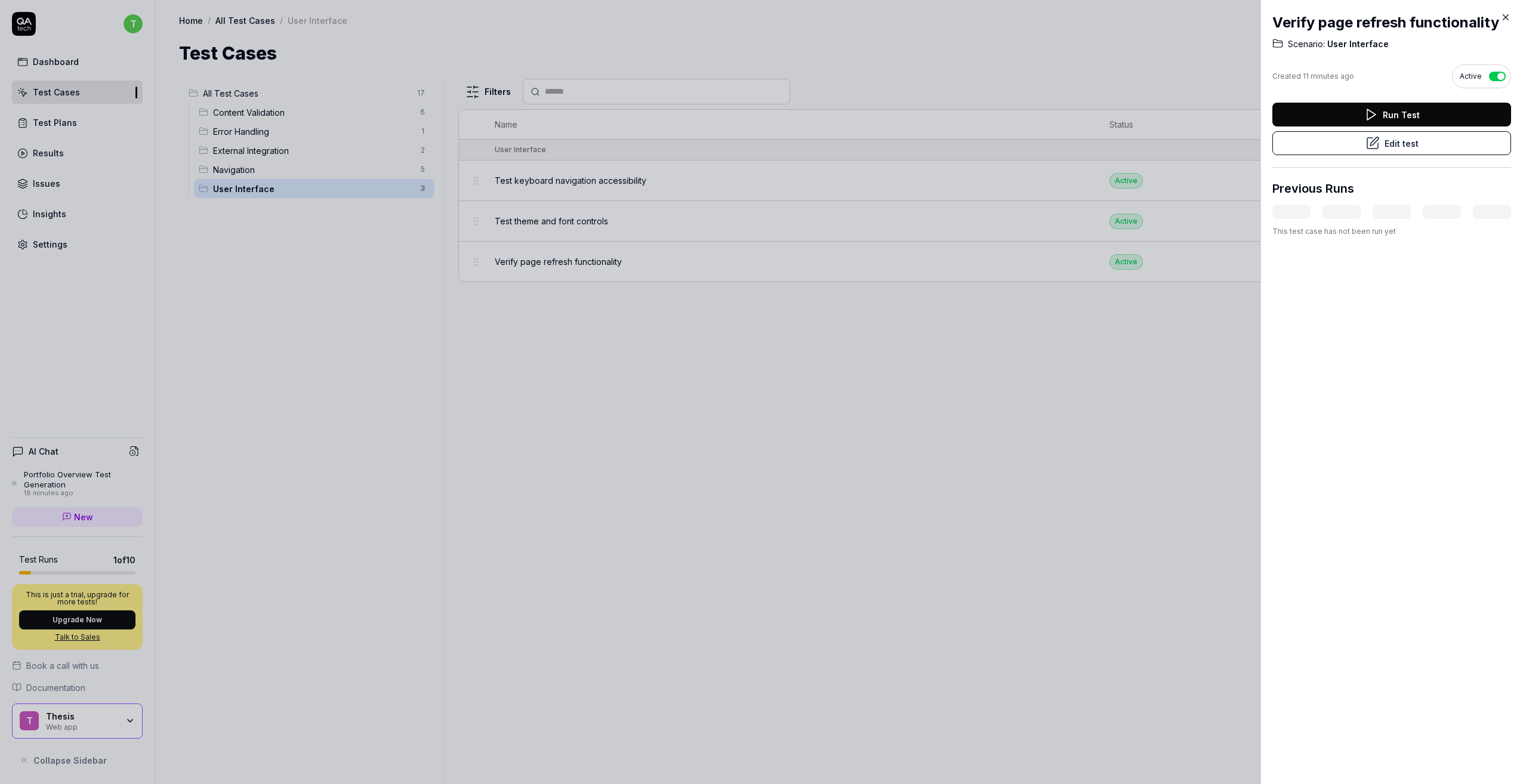
click at [1401, 147] on button "Edit test" at bounding box center [1392, 143] width 239 height 24
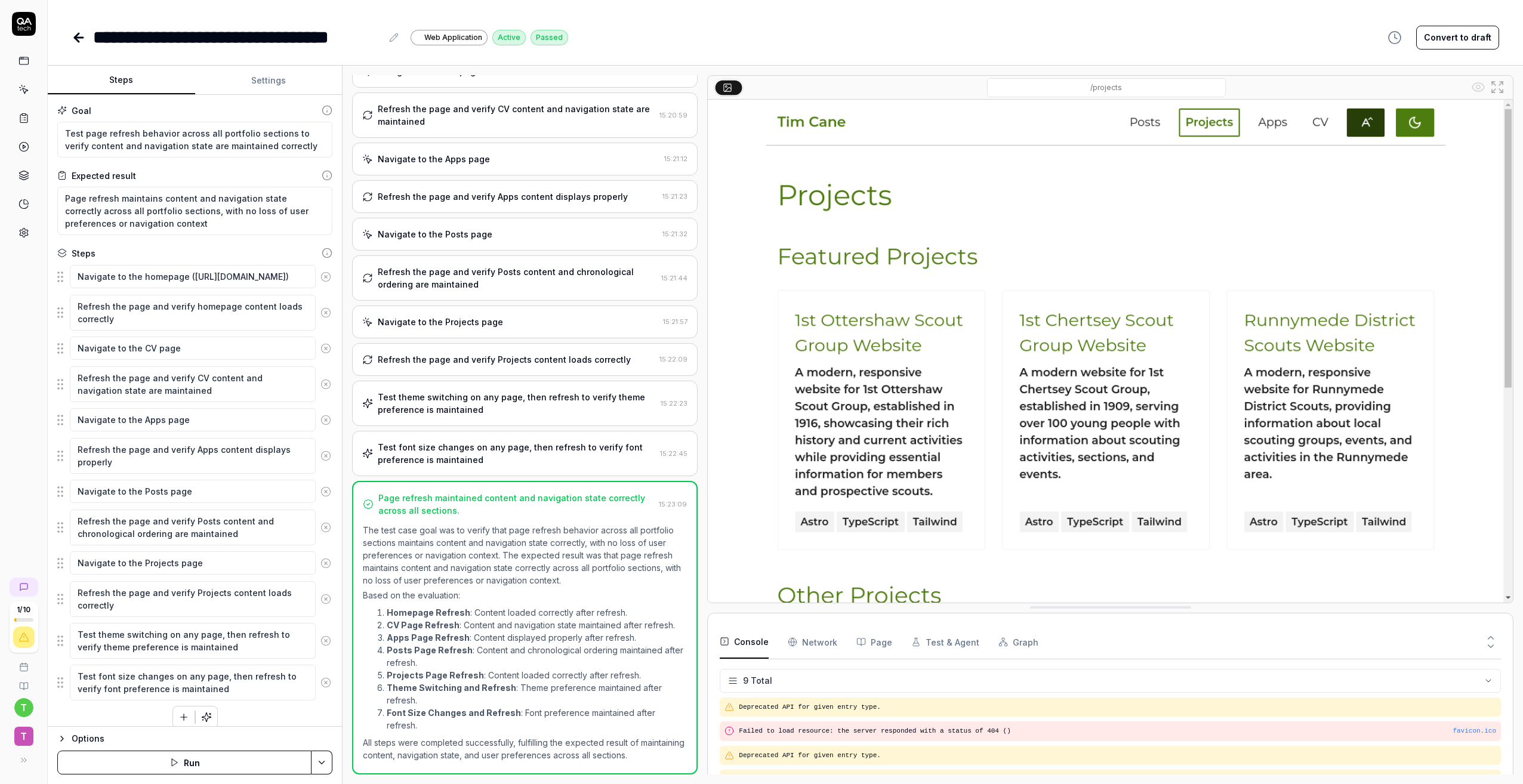
scroll to position [131, 0]
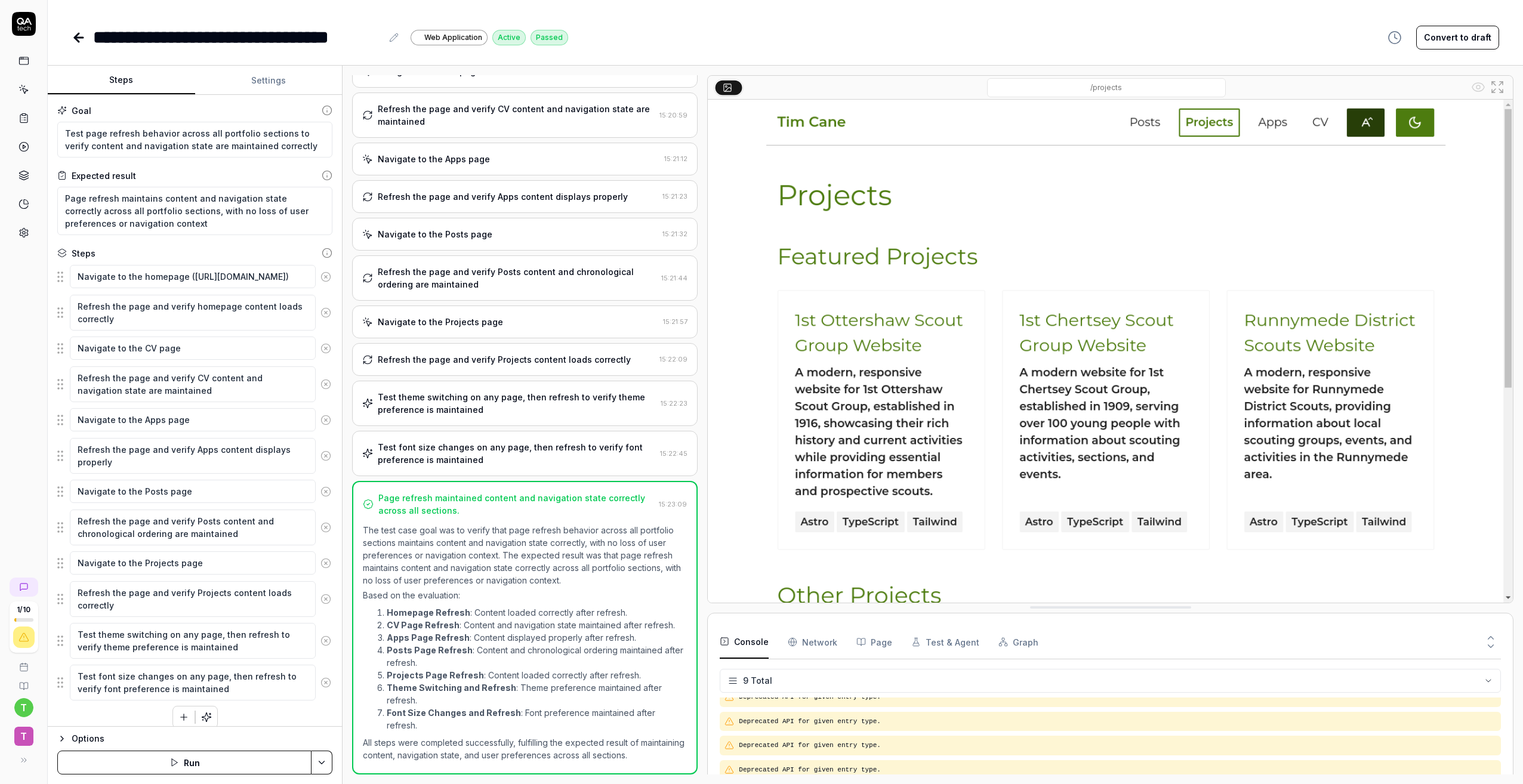
click at [591, 195] on div "Refresh the page and verify Apps content displays properly" at bounding box center [503, 196] width 250 height 12
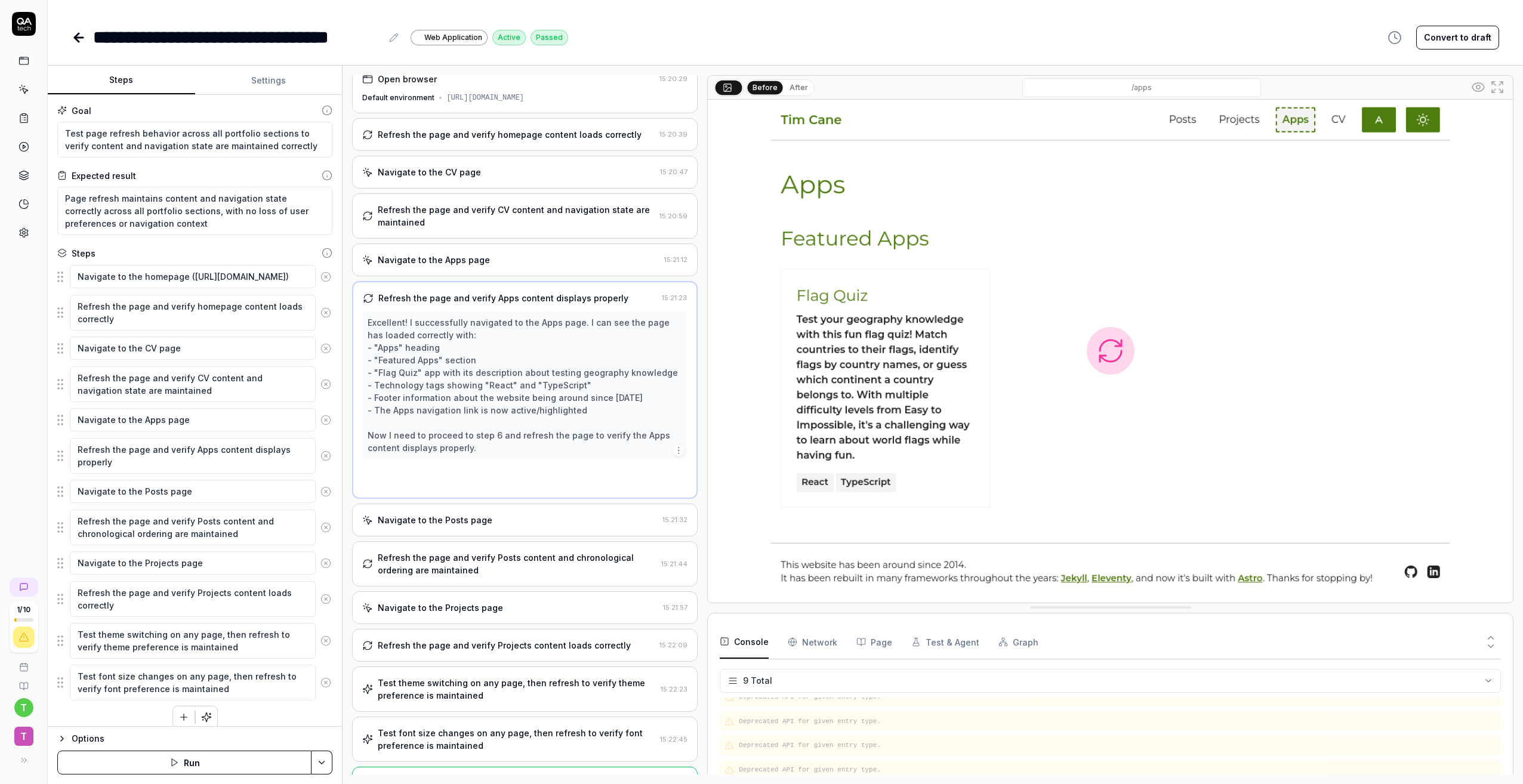
scroll to position [0, 0]
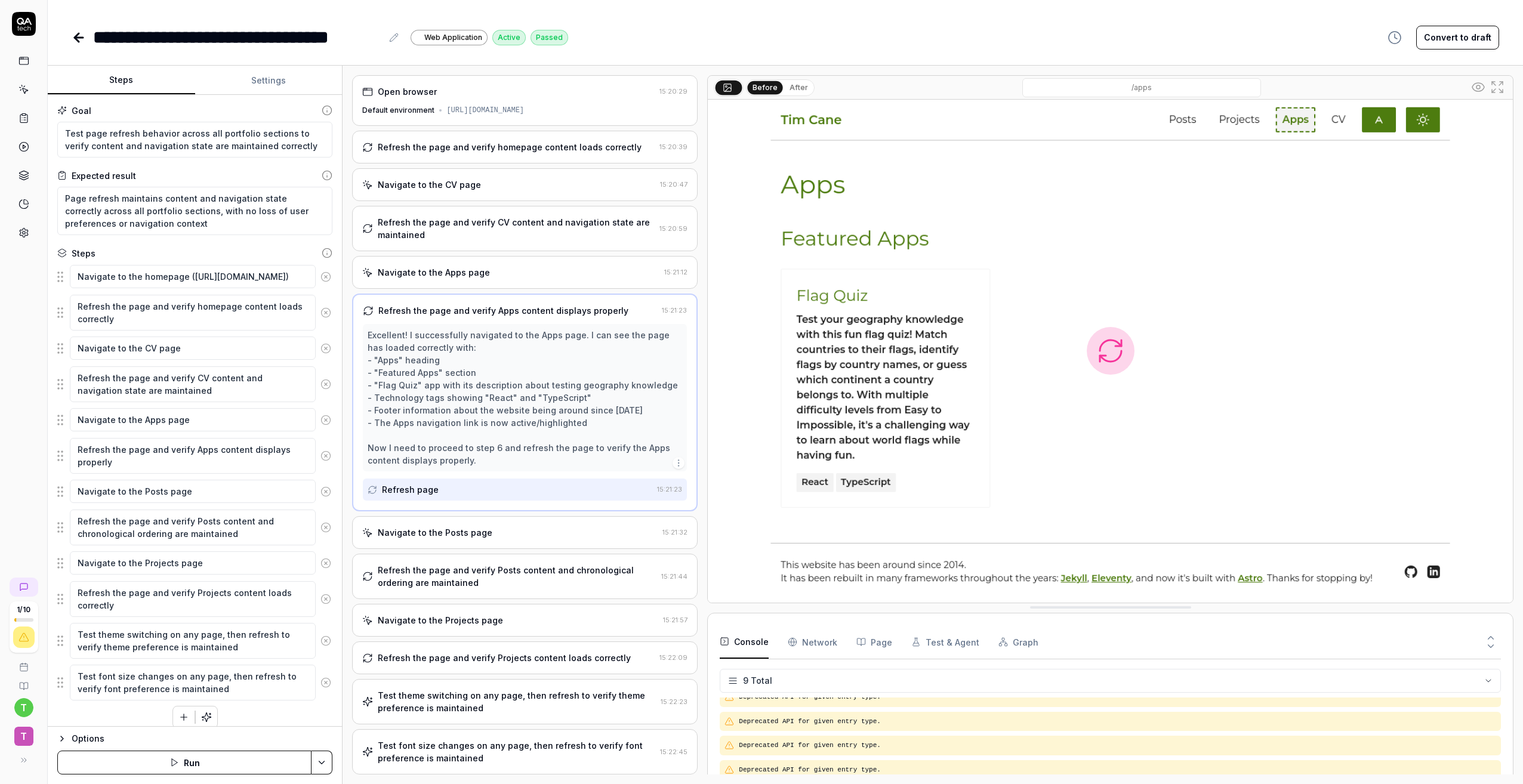
click at [574, 186] on div "Navigate to the CV page" at bounding box center [509, 185] width 293 height 12
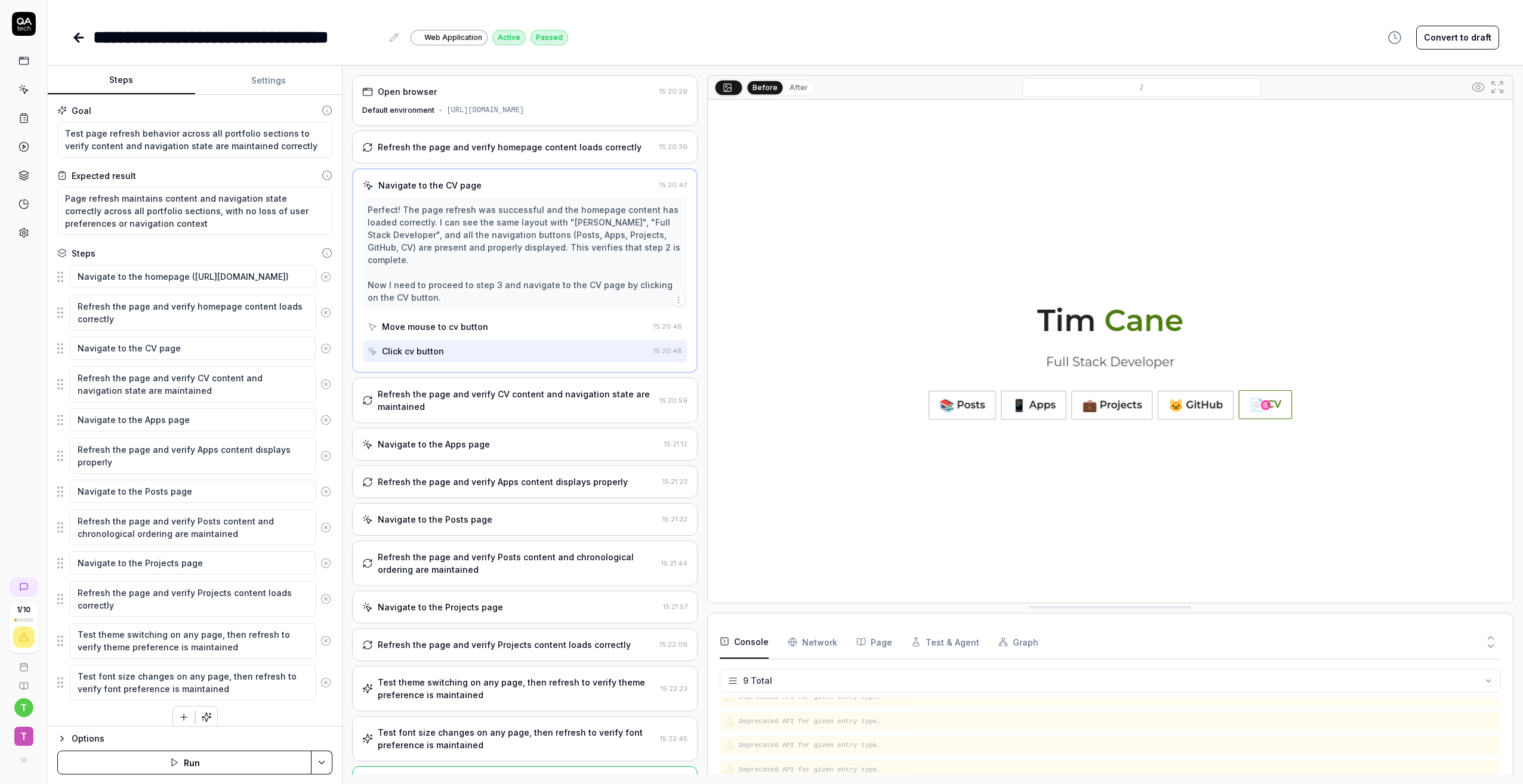
click at [497, 316] on div "Move mouse to cv button" at bounding box center [508, 326] width 281 height 22
click at [500, 340] on div "Click cv button" at bounding box center [508, 351] width 281 height 22
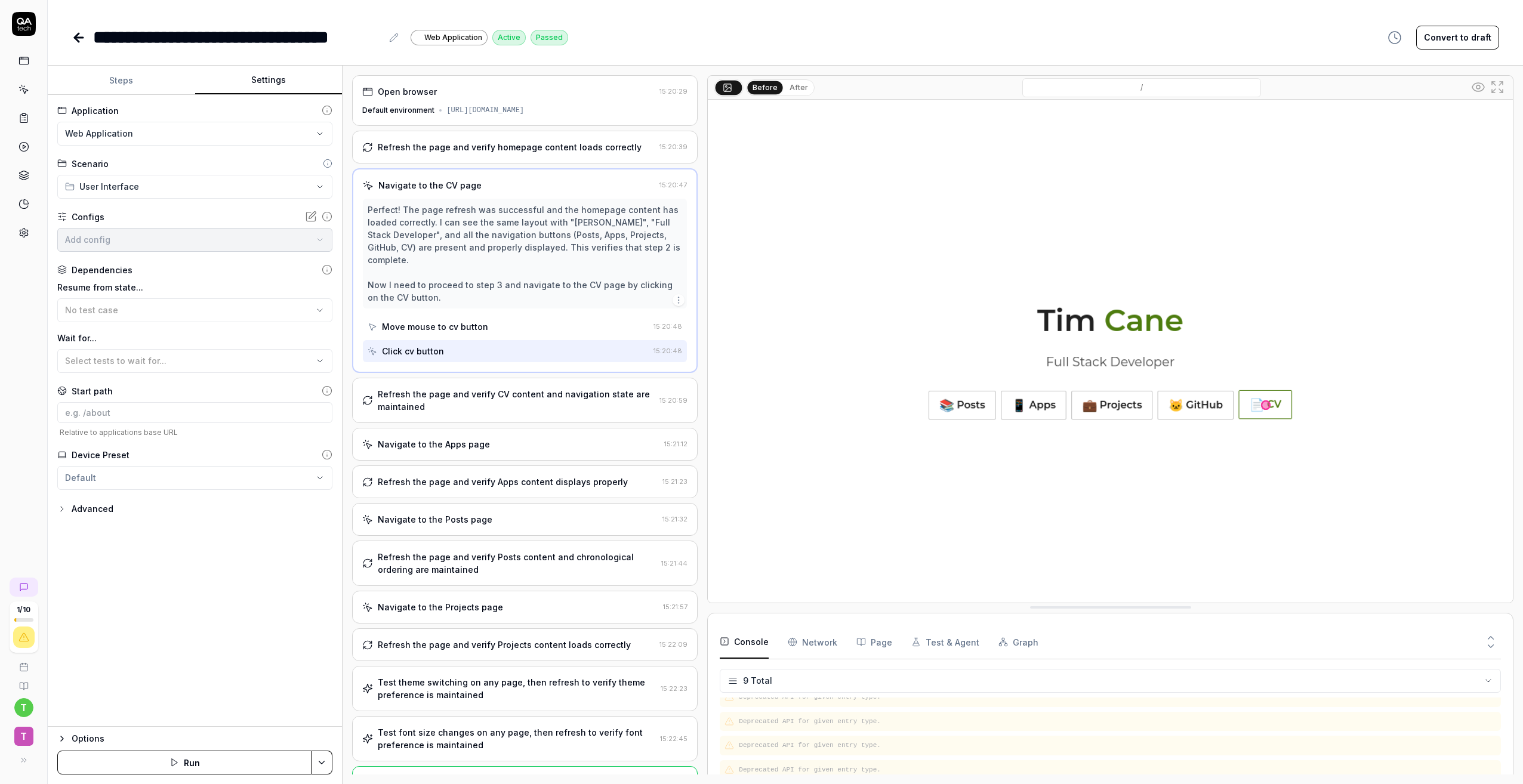
click at [276, 84] on button "Settings" at bounding box center [269, 80] width 147 height 29
click at [23, 57] on rect at bounding box center [24, 60] width 9 height 7
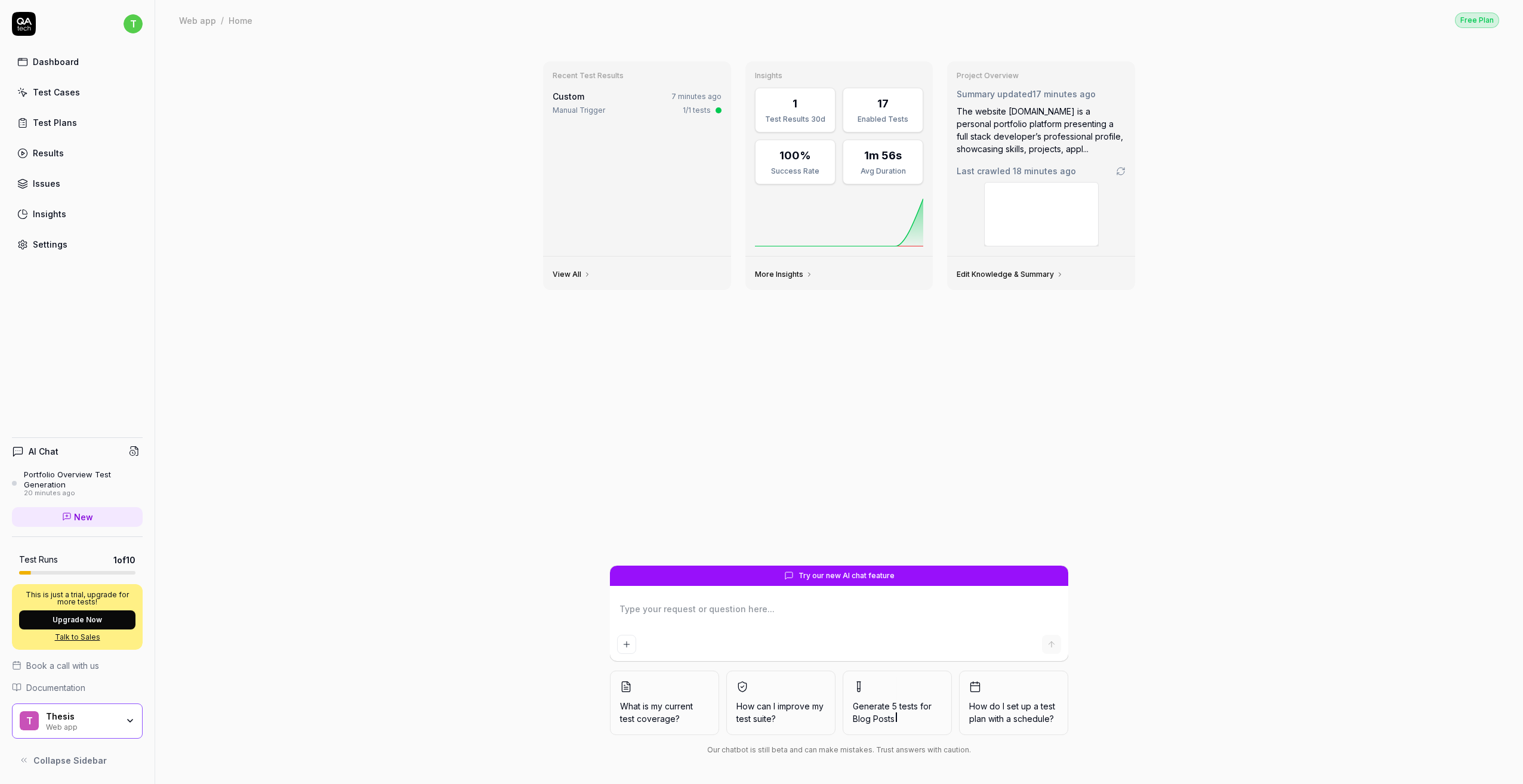
click at [86, 157] on link "Results" at bounding box center [77, 153] width 131 height 23
type textarea "*"
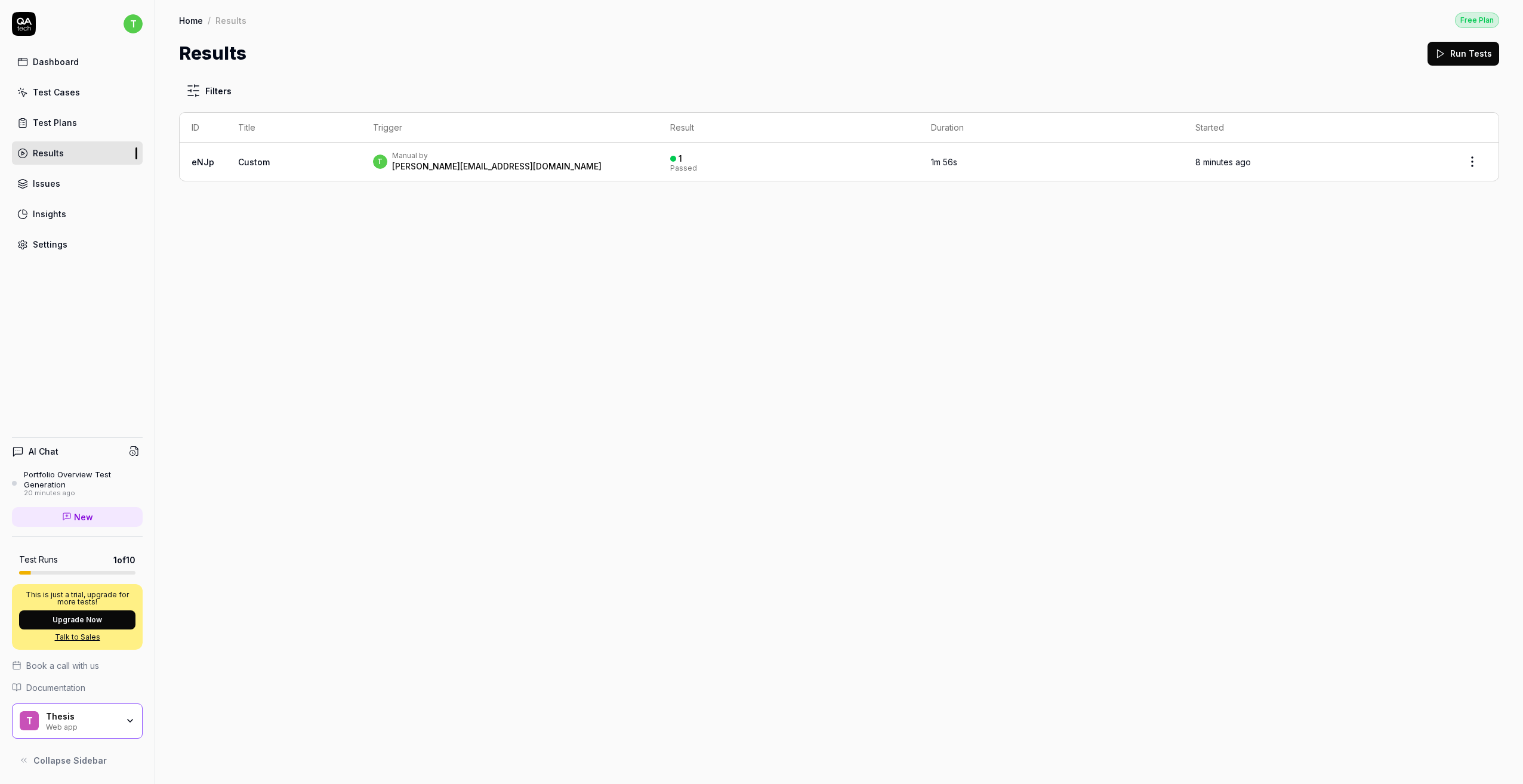
click at [85, 178] on link "Issues" at bounding box center [77, 183] width 131 height 23
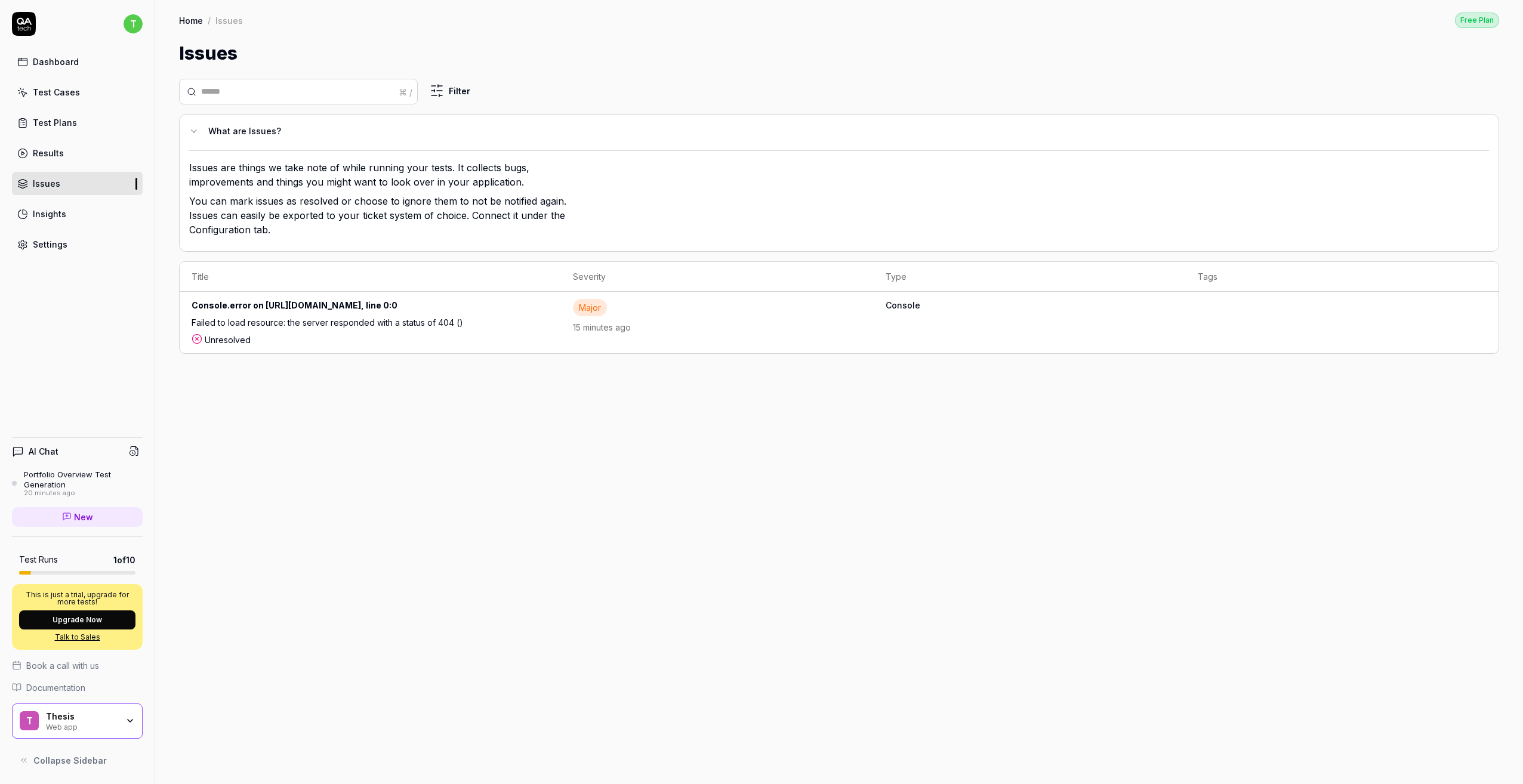
click at [528, 322] on div "Failed to load resource: the server responded with a status of 404 ()" at bounding box center [366, 325] width 349 height 17
